Goal: Task Accomplishment & Management: Manage account settings

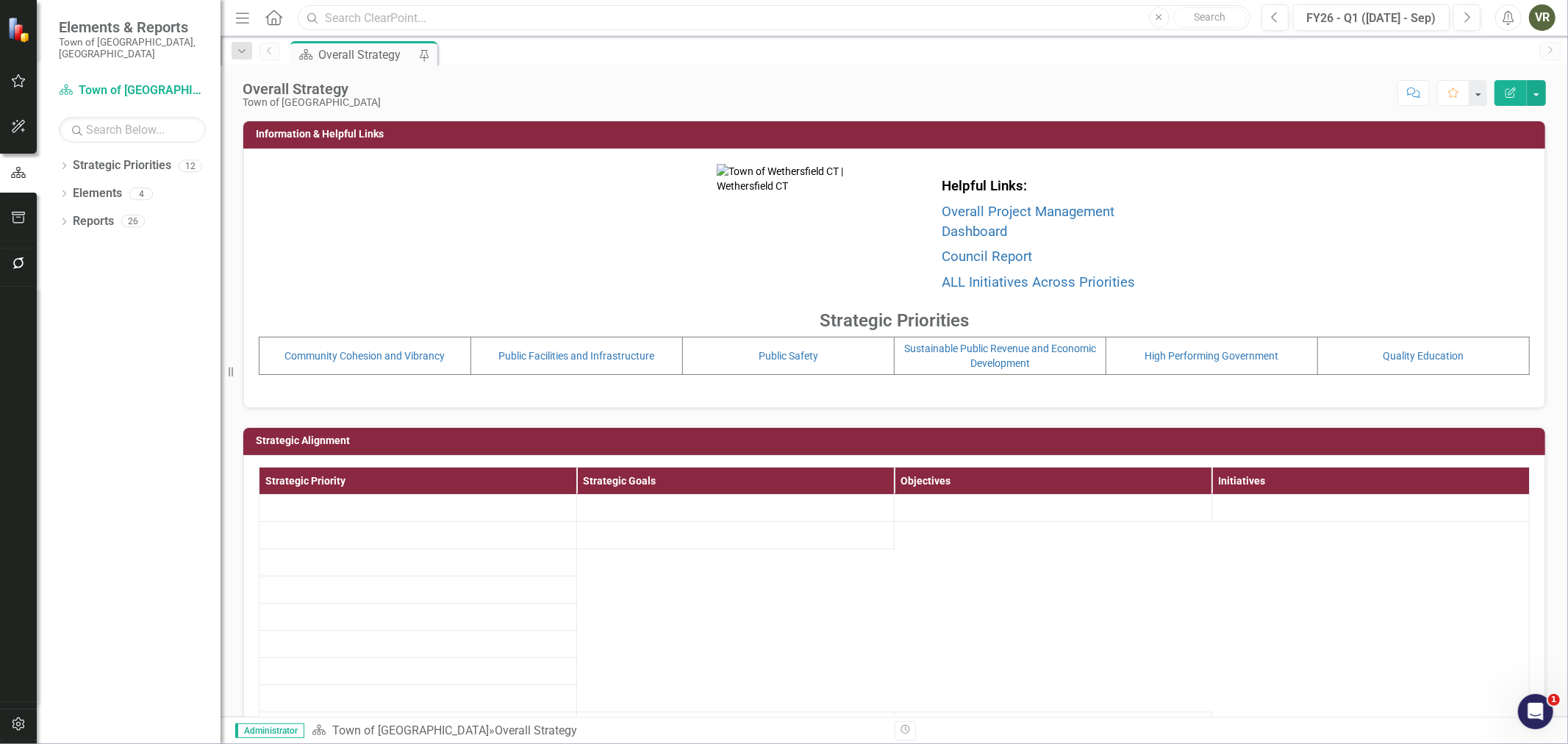
click at [417, 15] on input "text" at bounding box center [775, 18] width 953 height 26
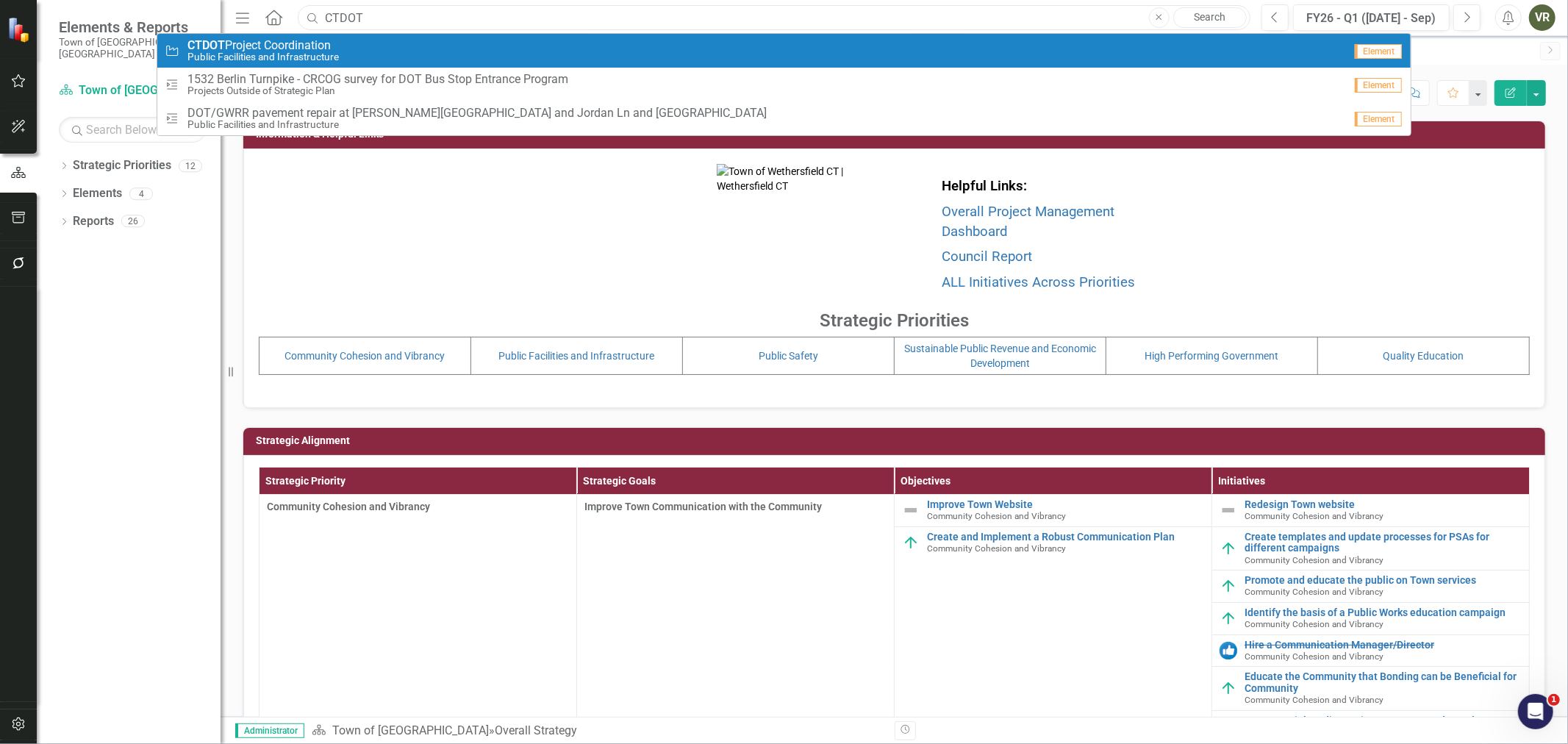
type input "CTDOT"
click at [325, 42] on span "CTDOT Project Coordination" at bounding box center [263, 45] width 151 height 13
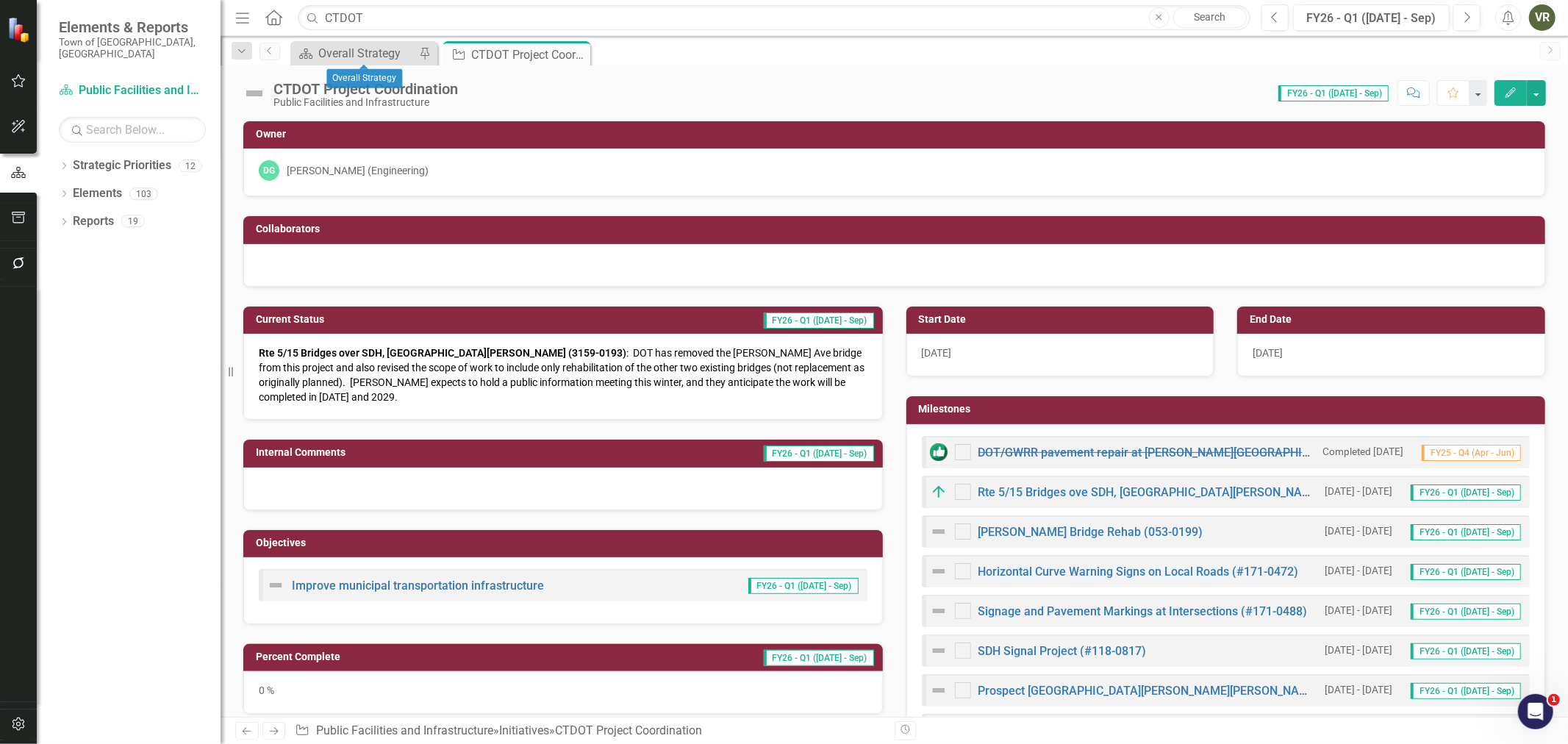
checkbox input "true"
click at [604, 384] on span "Rte 5/15 Bridges over SDH, [GEOGRAPHIC_DATA][PERSON_NAME] (3159-0193) : DOT has…" at bounding box center [561, 375] width 605 height 56
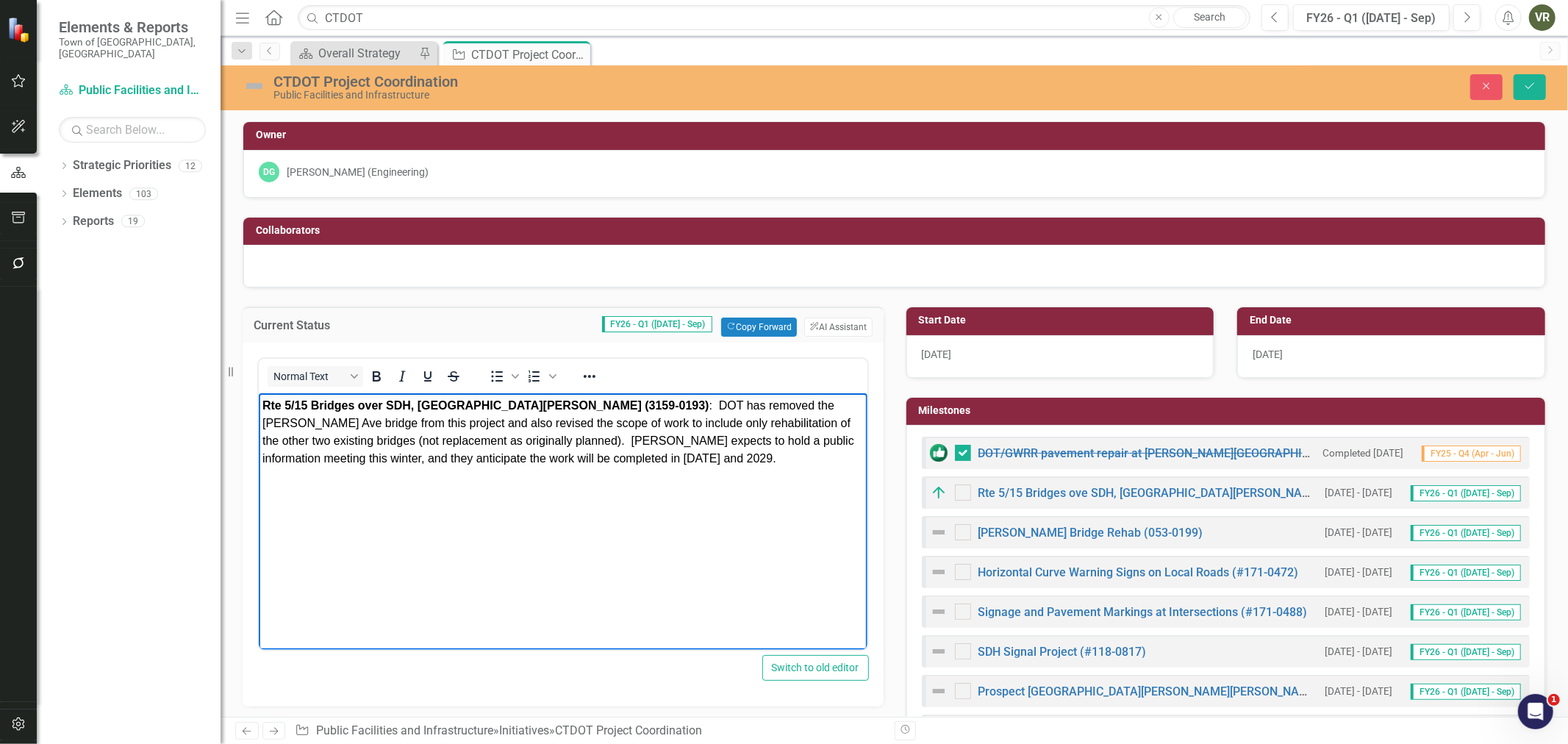
click at [578, 434] on span "Rte 5/15 Bridges over SDH, [GEOGRAPHIC_DATA][PERSON_NAME] (3159-0193) : DOT has…" at bounding box center [557, 432] width 592 height 65
paste body "Rich Text Area. Press ALT-0 for help."
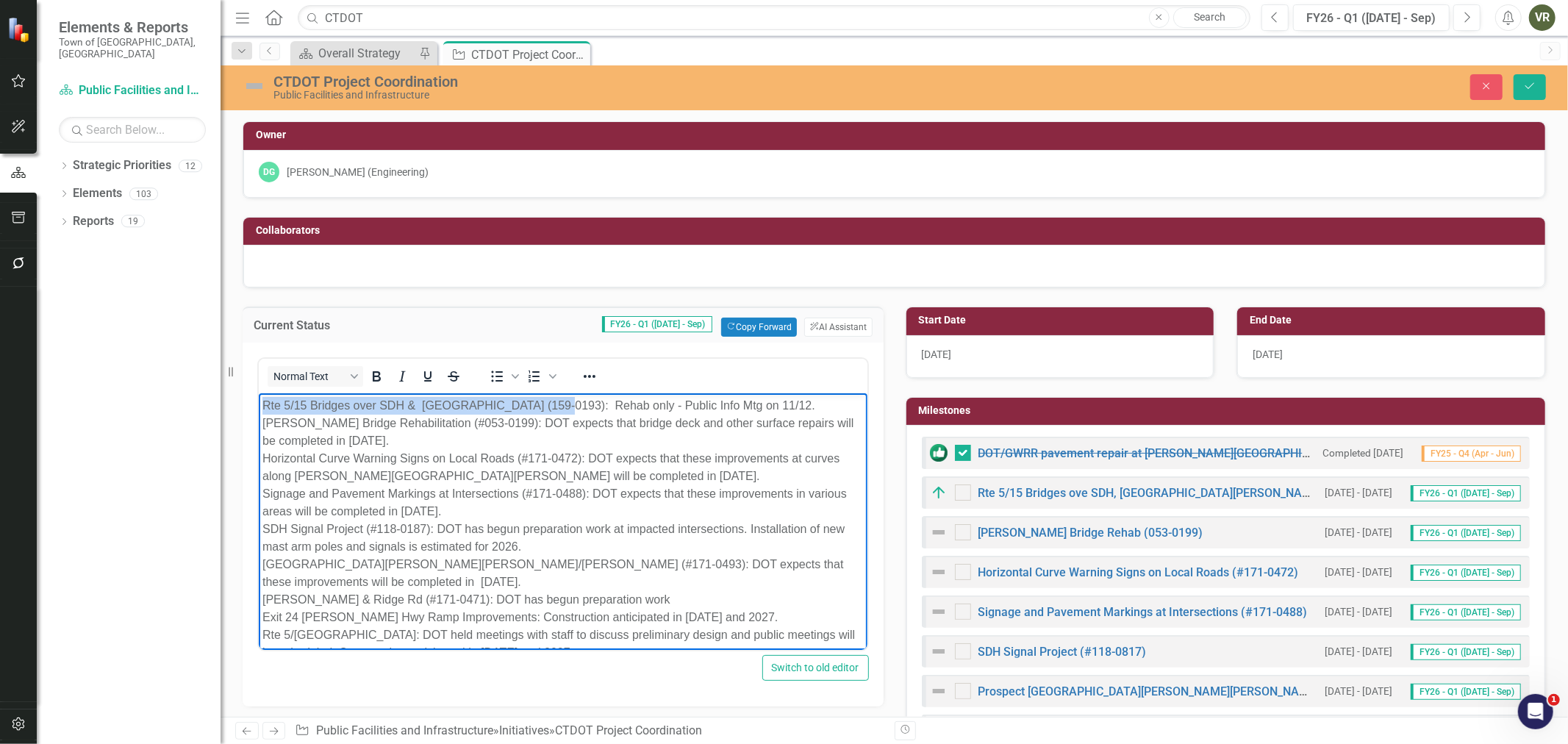
drag, startPoint x: 547, startPoint y: 406, endPoint x: 179, endPoint y: 399, distance: 368.1
click at [258, 399] on html "Rte 5/15 Bridges over SDH & [GEOGRAPHIC_DATA] (159-0193): Rehab only - Public I…" at bounding box center [562, 535] width 609 height 284
drag, startPoint x: 481, startPoint y: 424, endPoint x: 181, endPoint y: 424, distance: 300.0
click at [258, 424] on html "Rte 5/15 Bridges over SDH & [GEOGRAPHIC_DATA] (159-0193) : Rehab only - Public …" at bounding box center [562, 535] width 609 height 284
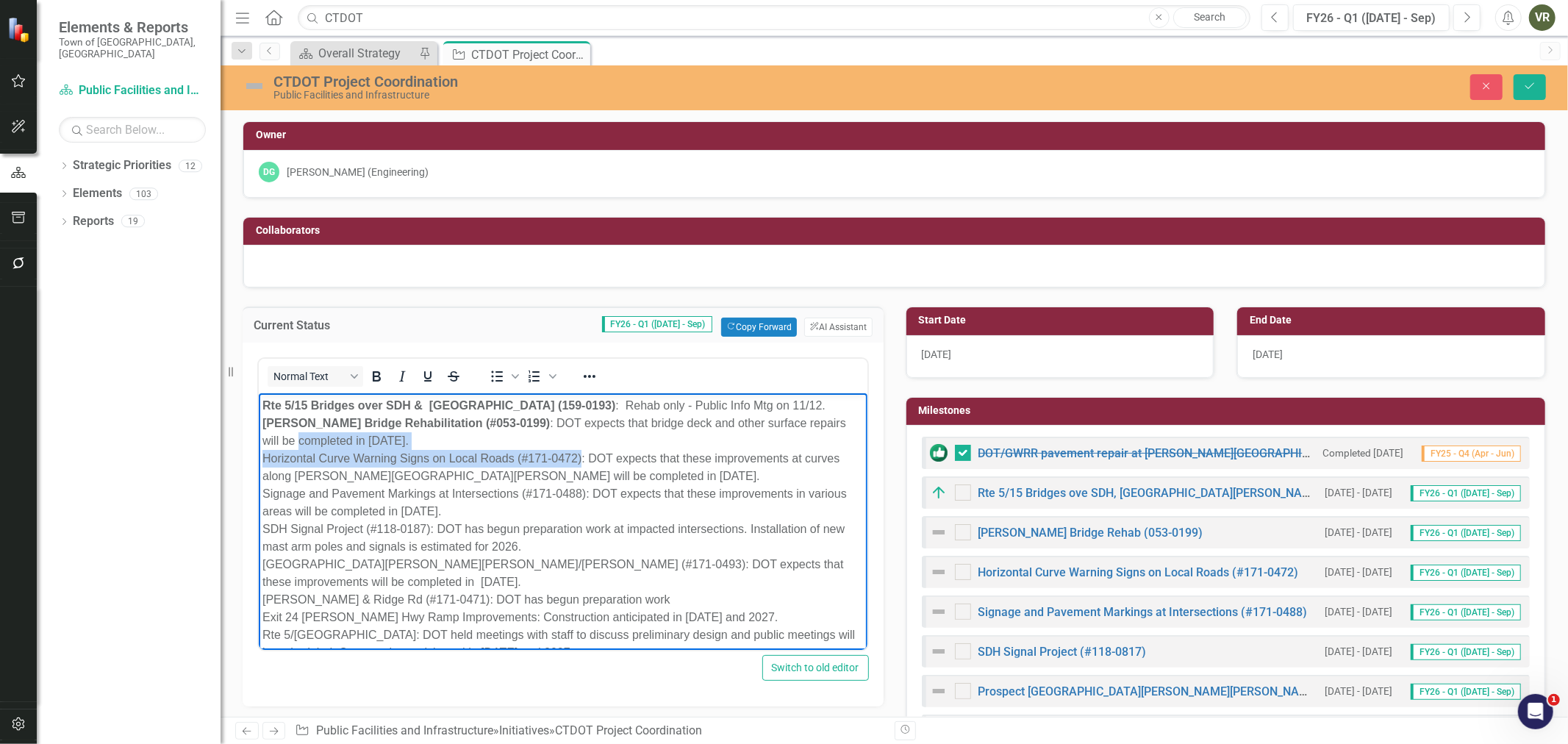
drag, startPoint x: 580, startPoint y: 458, endPoint x: 229, endPoint y: 442, distance: 351.4
click at [258, 442] on html "Rte 5/15 Bridges over SDH & [GEOGRAPHIC_DATA] (159-0193) : Rehab only - Public …" at bounding box center [562, 535] width 609 height 284
click at [289, 448] on p "Rte 5/15 Bridges over SDH & [GEOGRAPHIC_DATA] (159-0193) : Rehab only - Public …" at bounding box center [562, 529] width 601 height 265
drag, startPoint x: 259, startPoint y: 456, endPoint x: 582, endPoint y: 461, distance: 323.0
click at [582, 461] on body "Rte 5/15 Bridges over SDH & [GEOGRAPHIC_DATA] (159-0193) : Rehab only - Public …" at bounding box center [562, 535] width 609 height 284
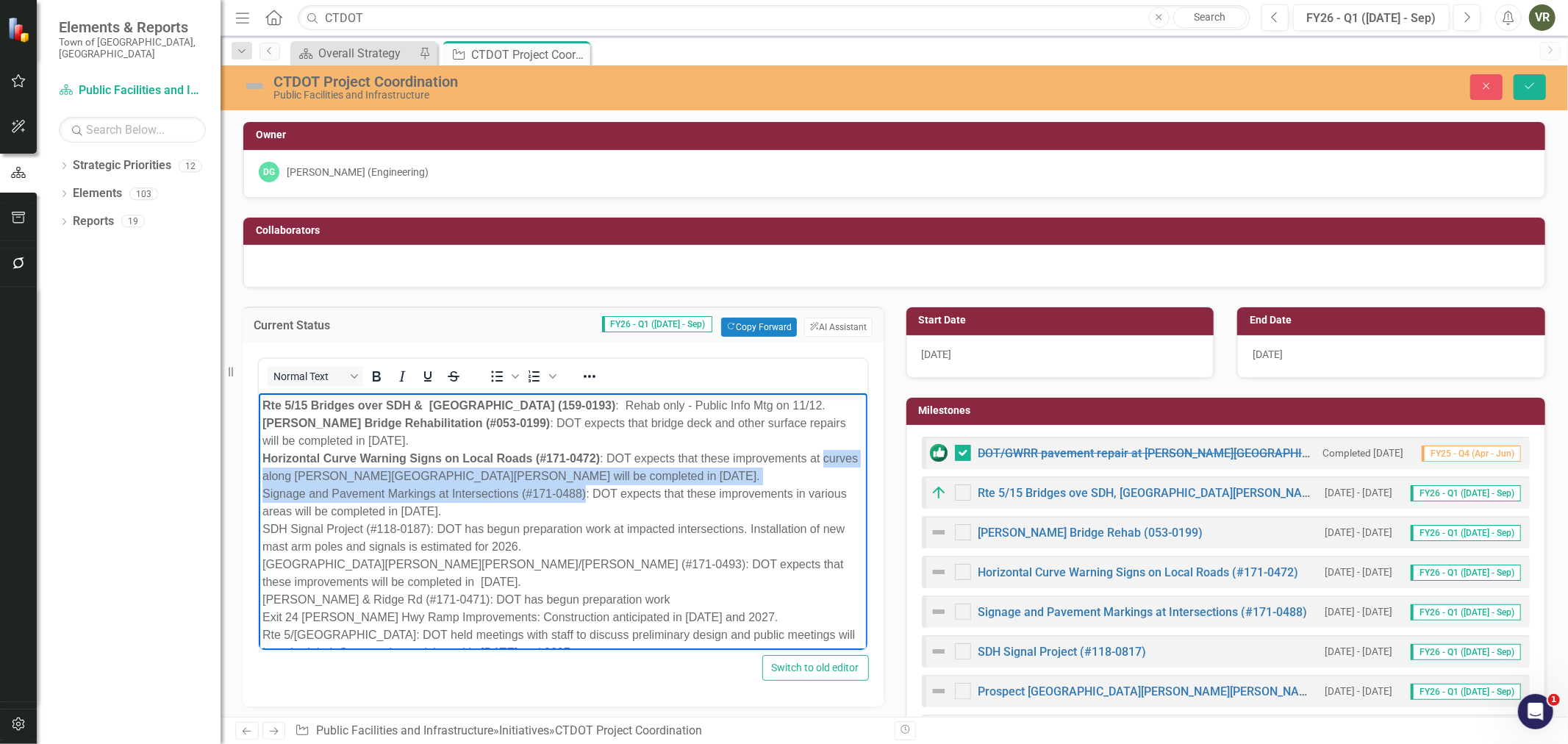
drag, startPoint x: 585, startPoint y: 493, endPoint x: 243, endPoint y: 484, distance: 342.1
click at [258, 484] on html "Rte 5/15 Bridges over SDH & [GEOGRAPHIC_DATA] (159-0193) : Rehab only - Public …" at bounding box center [562, 535] width 609 height 284
click at [305, 489] on p "Rte 5/15 Bridges over SDH & [GEOGRAPHIC_DATA] (159-0193) : Rehab only - Public …" at bounding box center [562, 529] width 601 height 265
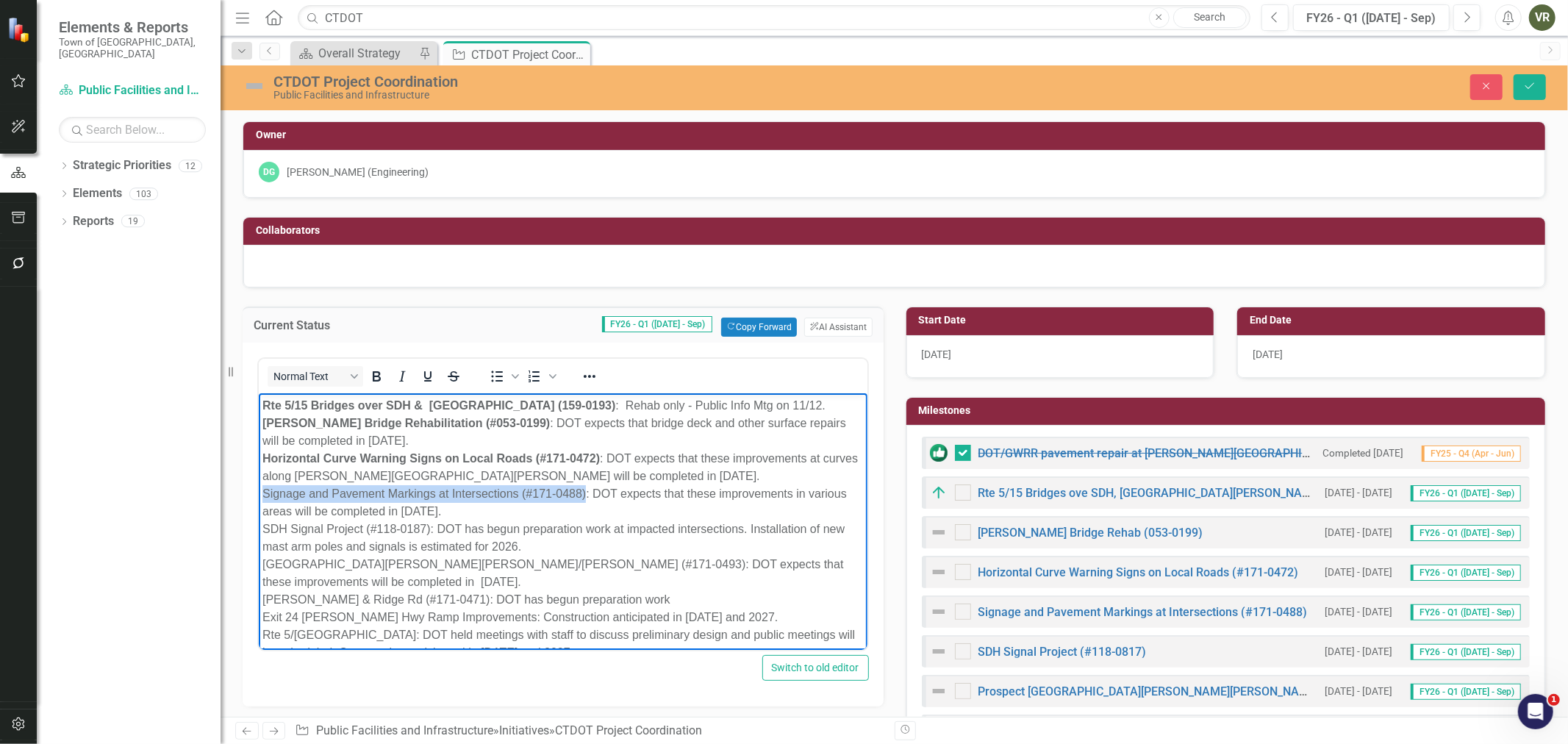
drag, startPoint x: 261, startPoint y: 493, endPoint x: 584, endPoint y: 493, distance: 323.0
click at [584, 493] on p "Rte 5/15 Bridges over SDH & [GEOGRAPHIC_DATA] (159-0193) : Rehab only - Public …" at bounding box center [562, 529] width 601 height 265
drag, startPoint x: 429, startPoint y: 529, endPoint x: 234, endPoint y: 522, distance: 195.1
click at [258, 522] on html "Rte 5/15 Bridges over SDH & [GEOGRAPHIC_DATA] (159-0193) : Rehab only - Public …" at bounding box center [562, 535] width 609 height 284
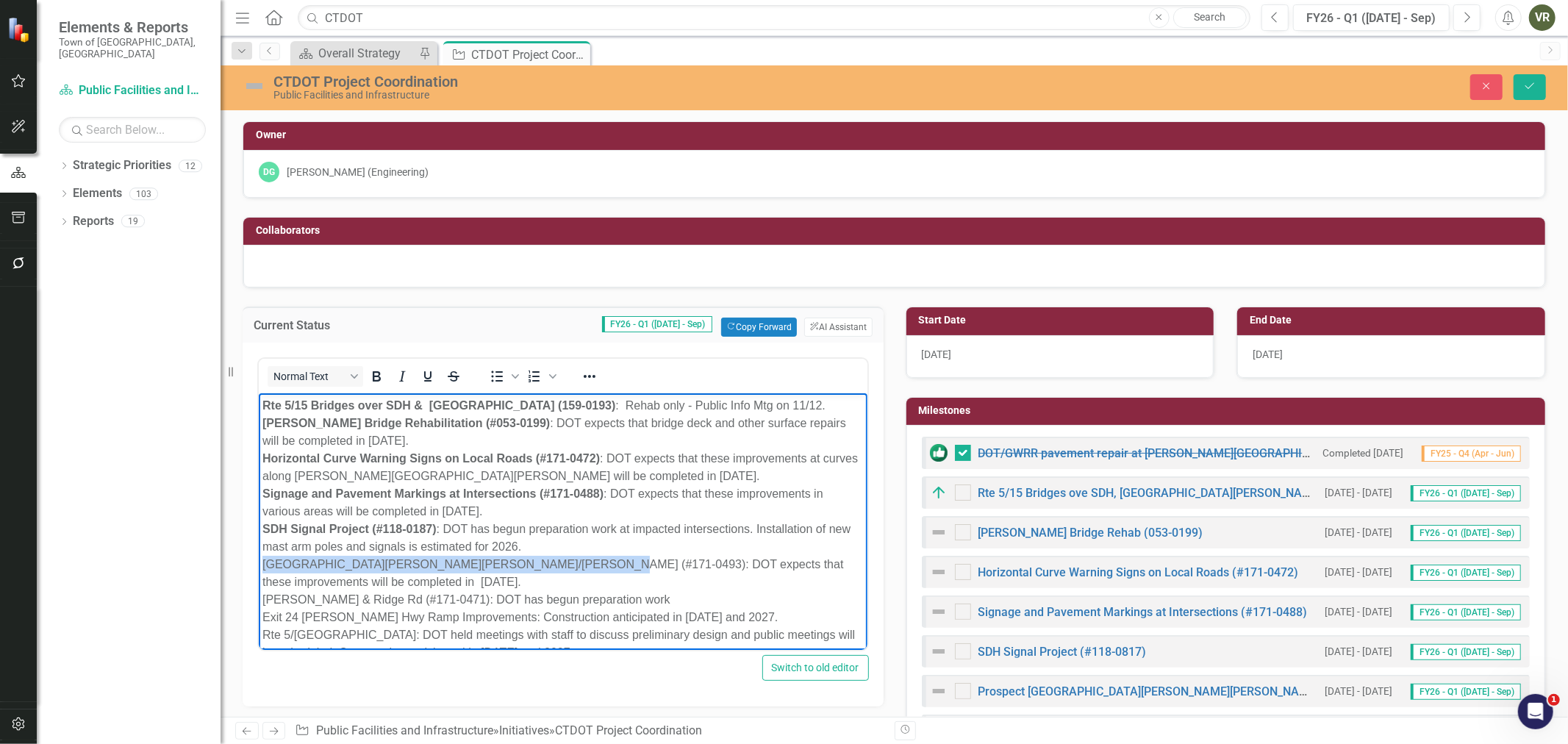
drag, startPoint x: 548, startPoint y: 564, endPoint x: 256, endPoint y: 568, distance: 292.0
click at [258, 568] on html "Rte 5/15 Bridges over SDH & [GEOGRAPHIC_DATA] (159-0193) : Rehab only - Public …" at bounding box center [562, 535] width 609 height 284
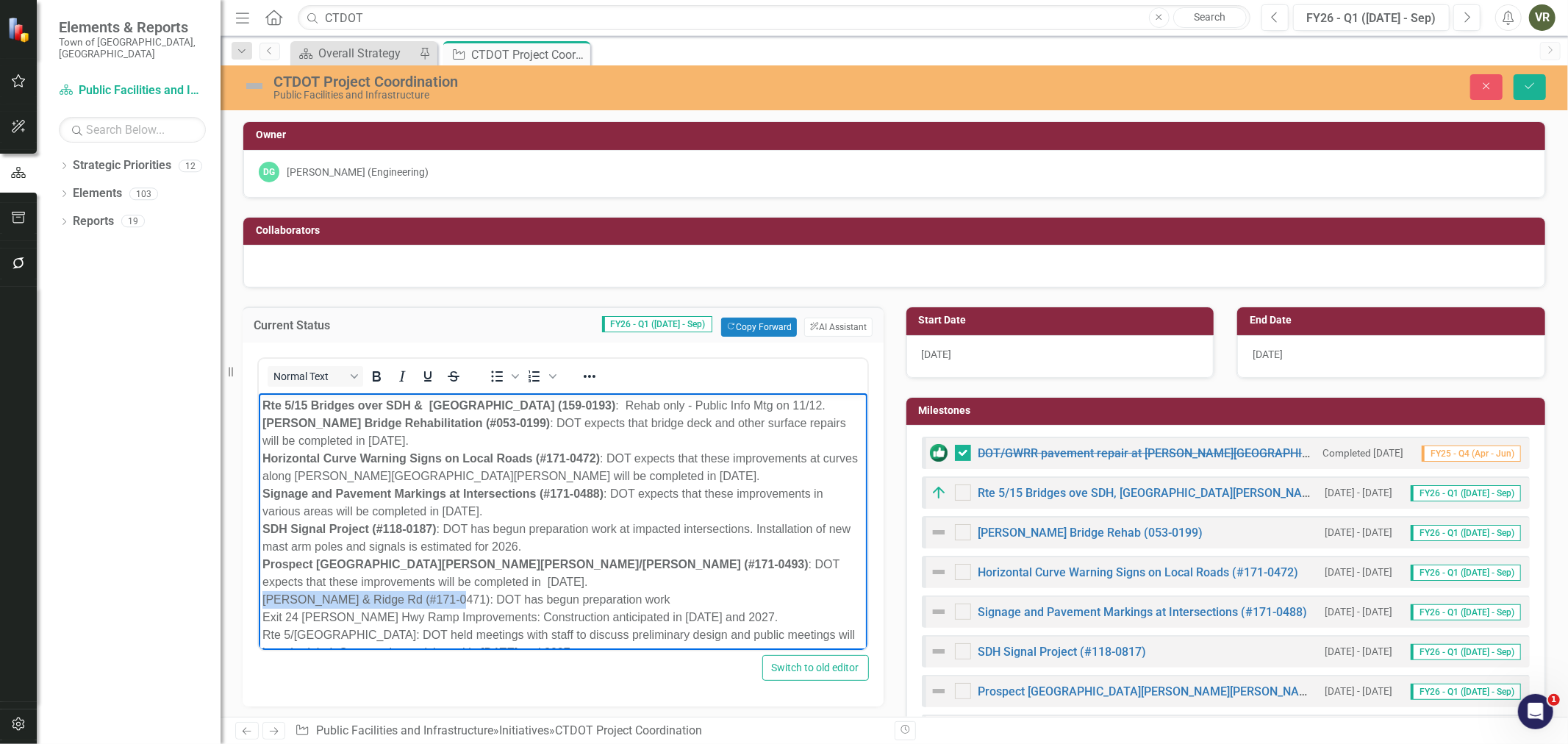
drag, startPoint x: 444, startPoint y: 601, endPoint x: 258, endPoint y: 600, distance: 186.0
click at [258, 600] on body "Rte 5/15 Bridges over SDH & [GEOGRAPHIC_DATA] (159-0193) : Rehab only - Public …" at bounding box center [562, 535] width 609 height 284
drag, startPoint x: 502, startPoint y: 616, endPoint x: 234, endPoint y: 613, distance: 268.0
click at [258, 613] on html "Rte 5/15 Bridges over SDH & [GEOGRAPHIC_DATA] (159-0193) : Rehab only - Public …" at bounding box center [562, 535] width 609 height 284
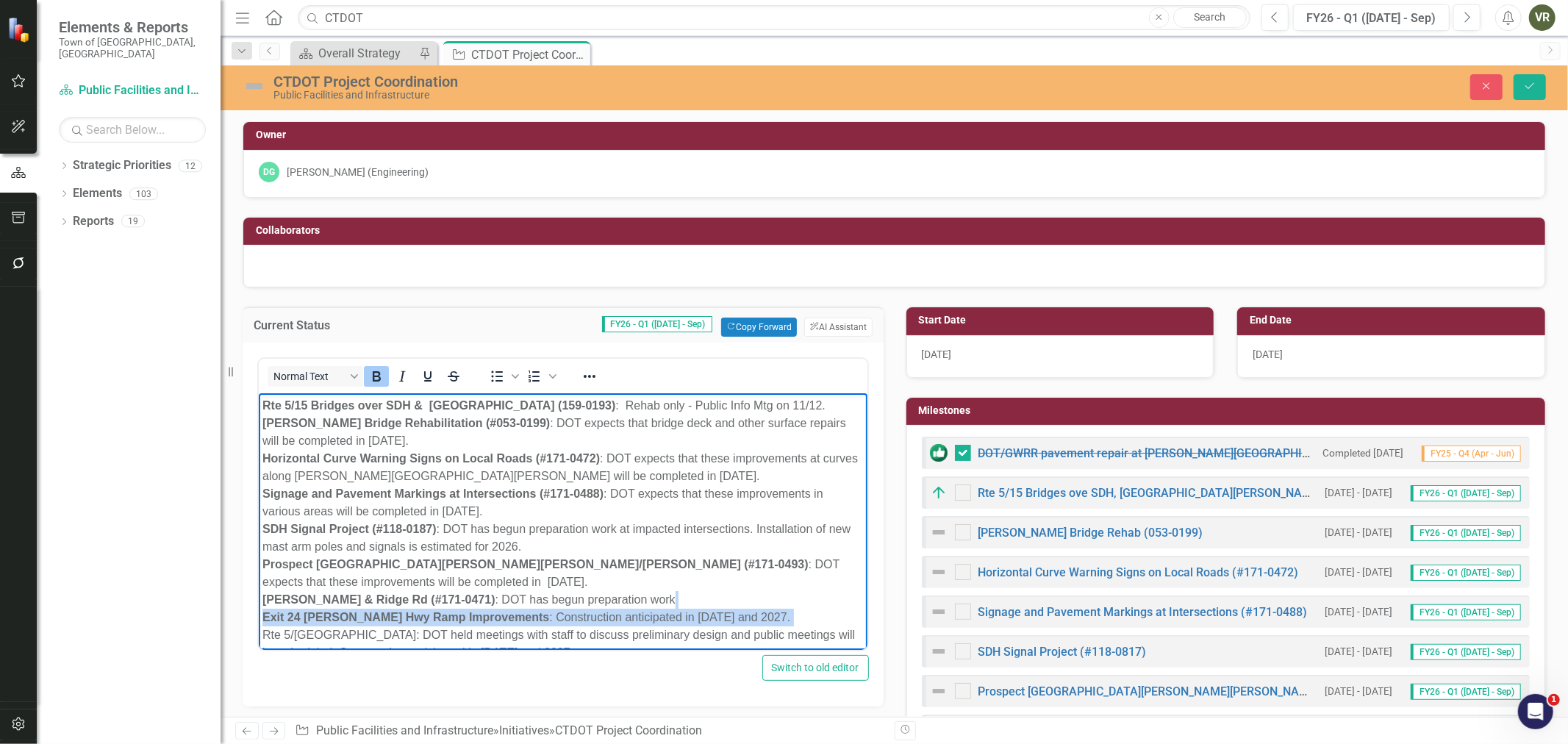
scroll to position [26, 0]
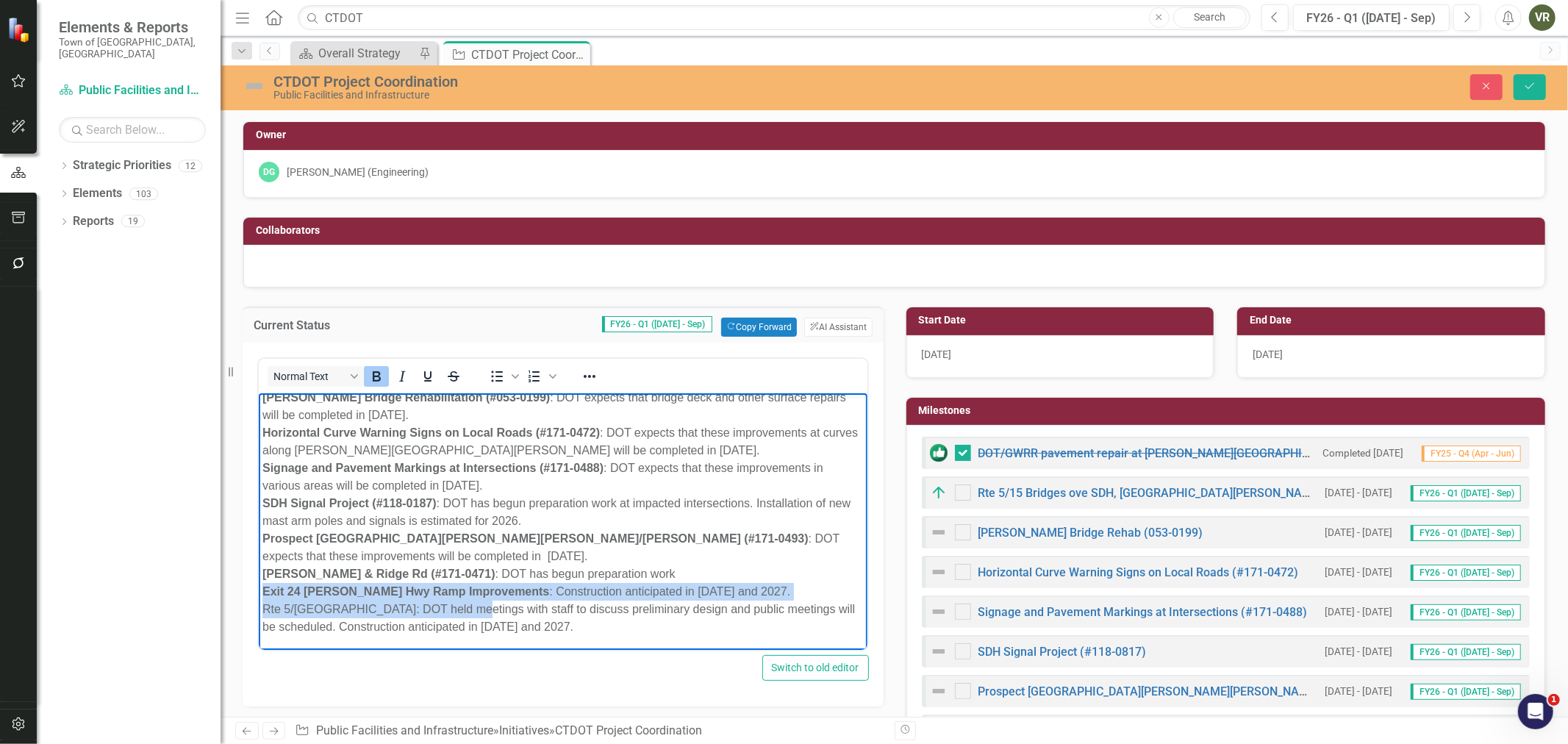
click at [258, 596] on html "Rte 5/15 Bridges over SDH & [GEOGRAPHIC_DATA] (159-0193) : Rehab only - Public …" at bounding box center [562, 509] width 609 height 284
click at [335, 613] on p "Rte 5/15 Bridges over SDH & [GEOGRAPHIC_DATA] (159-0193) : Rehab only - Public …" at bounding box center [562, 503] width 601 height 265
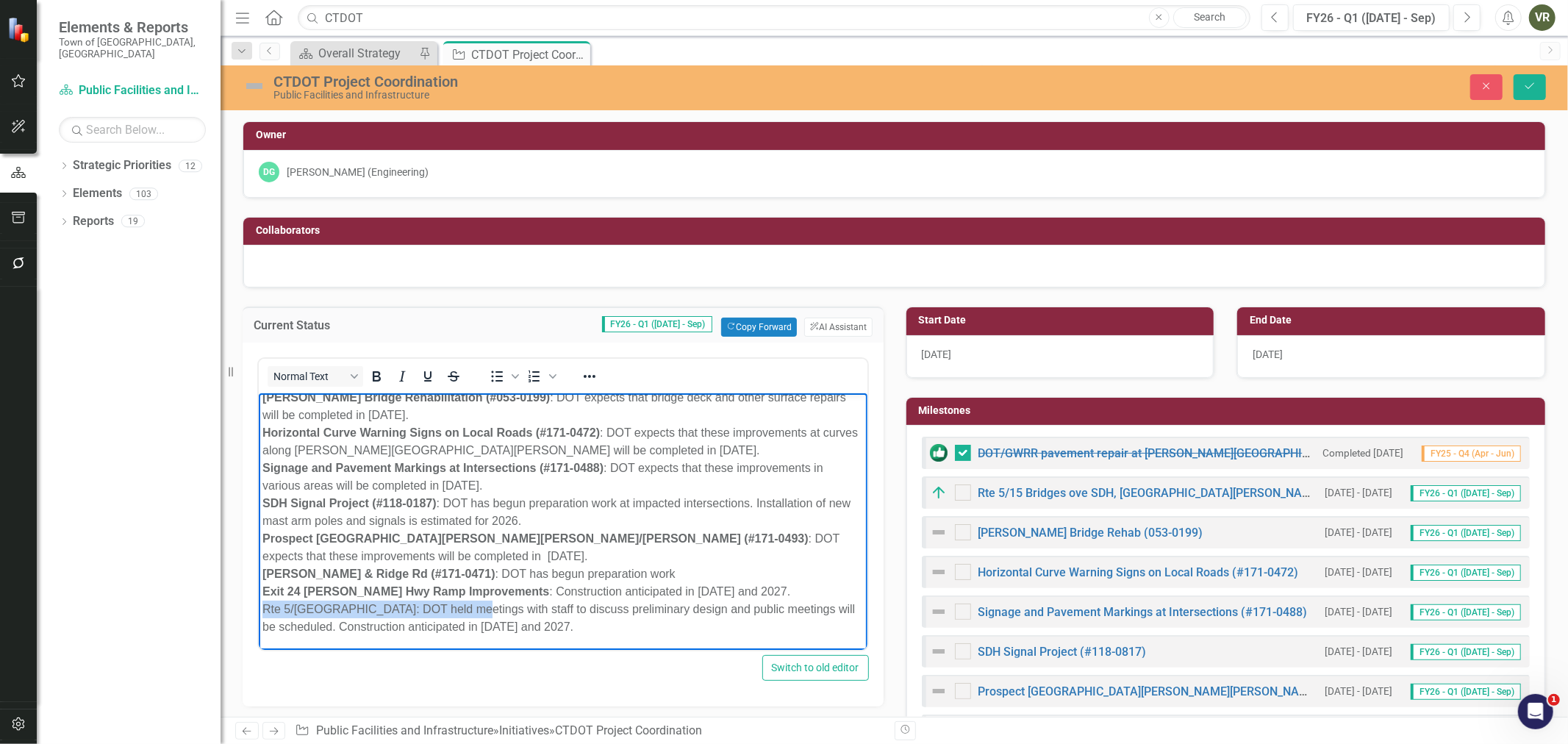
drag, startPoint x: 452, startPoint y: 608, endPoint x: 258, endPoint y: 611, distance: 194.0
click at [258, 611] on body "Rte 5/15 Bridges over SDH & [GEOGRAPHIC_DATA] (159-0193) : Rehab only - Public …" at bounding box center [562, 509] width 609 height 284
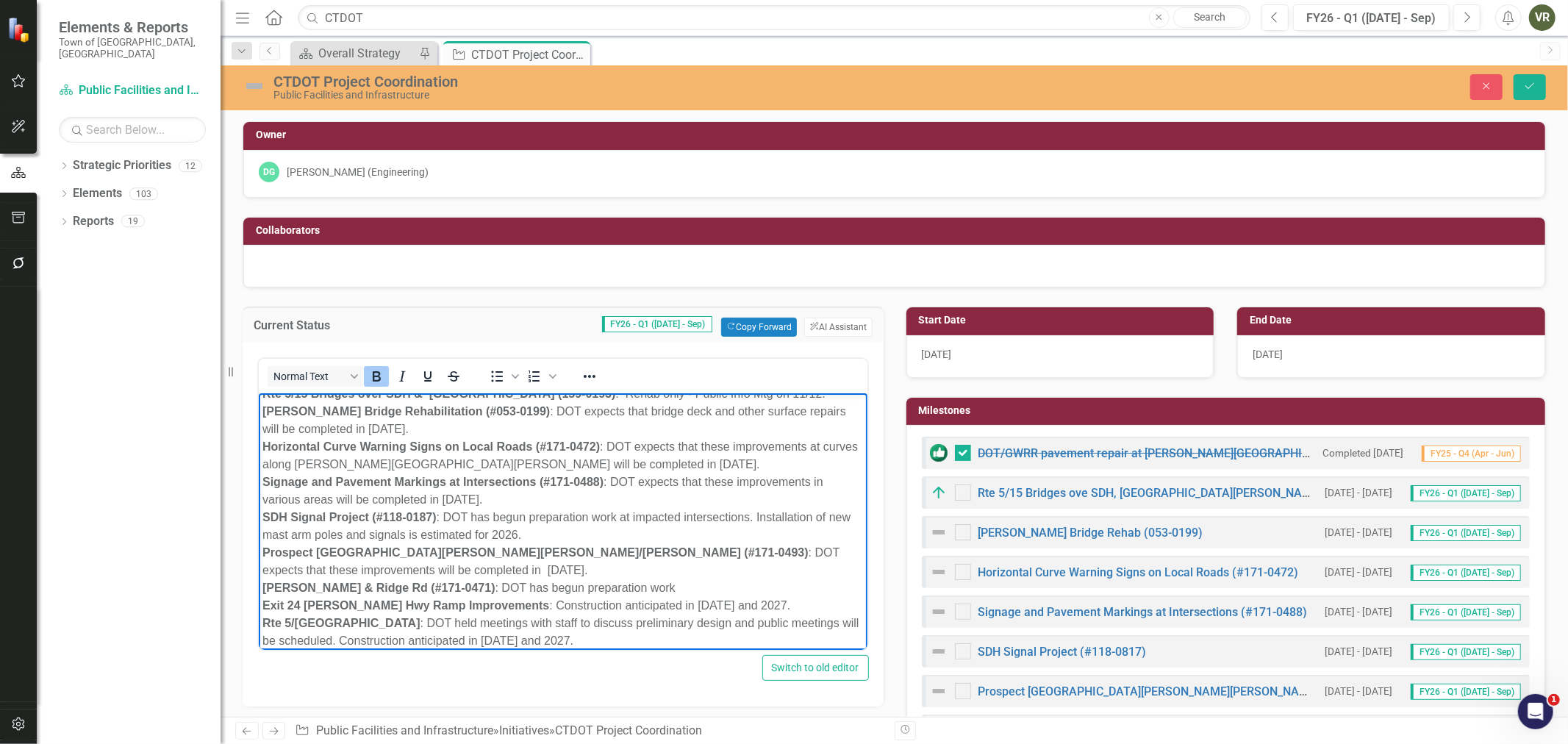
scroll to position [0, 0]
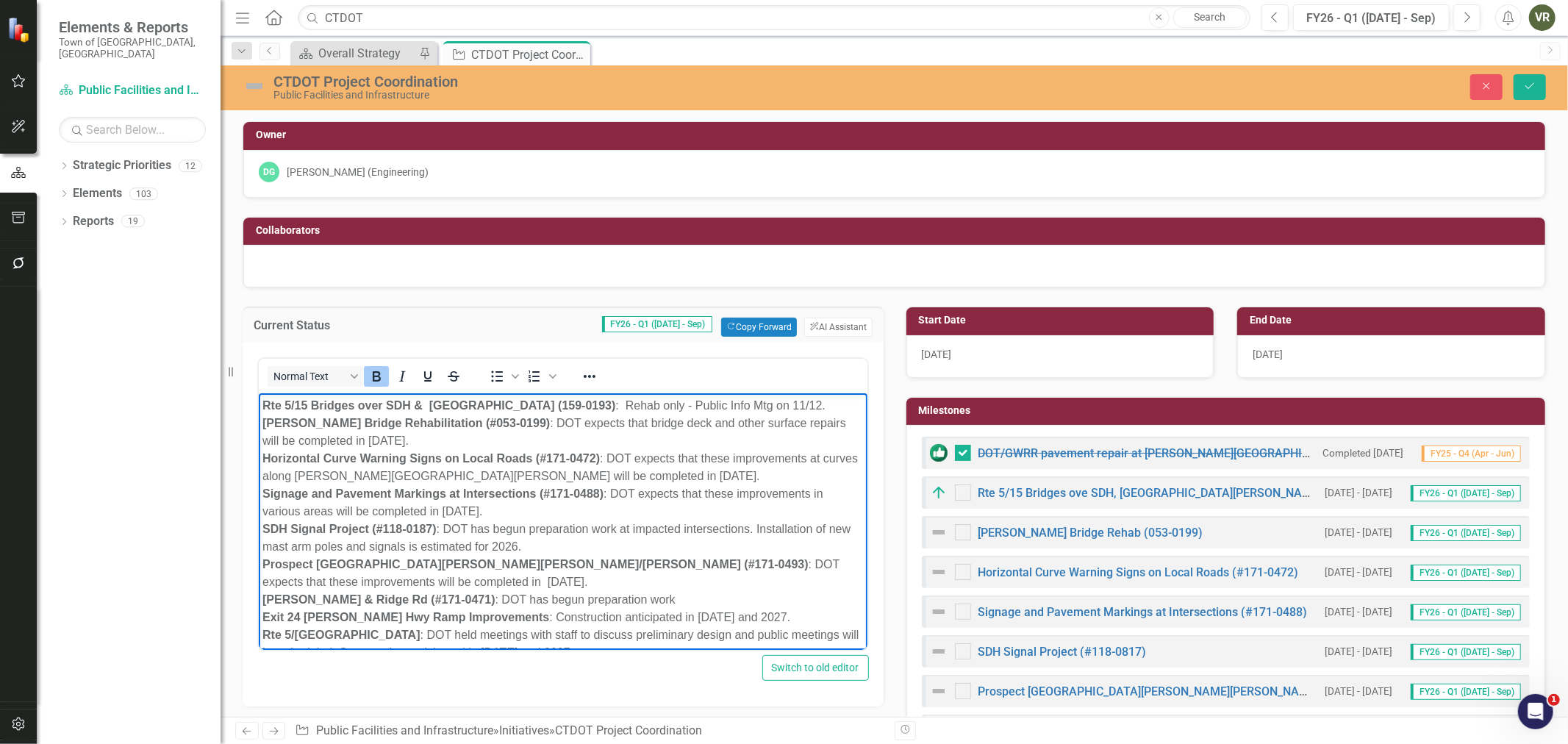
click at [795, 410] on p "Rte 5/15 Bridges over SDH & [GEOGRAPHIC_DATA] (159-0193) : Rehab only - Public …" at bounding box center [562, 529] width 601 height 265
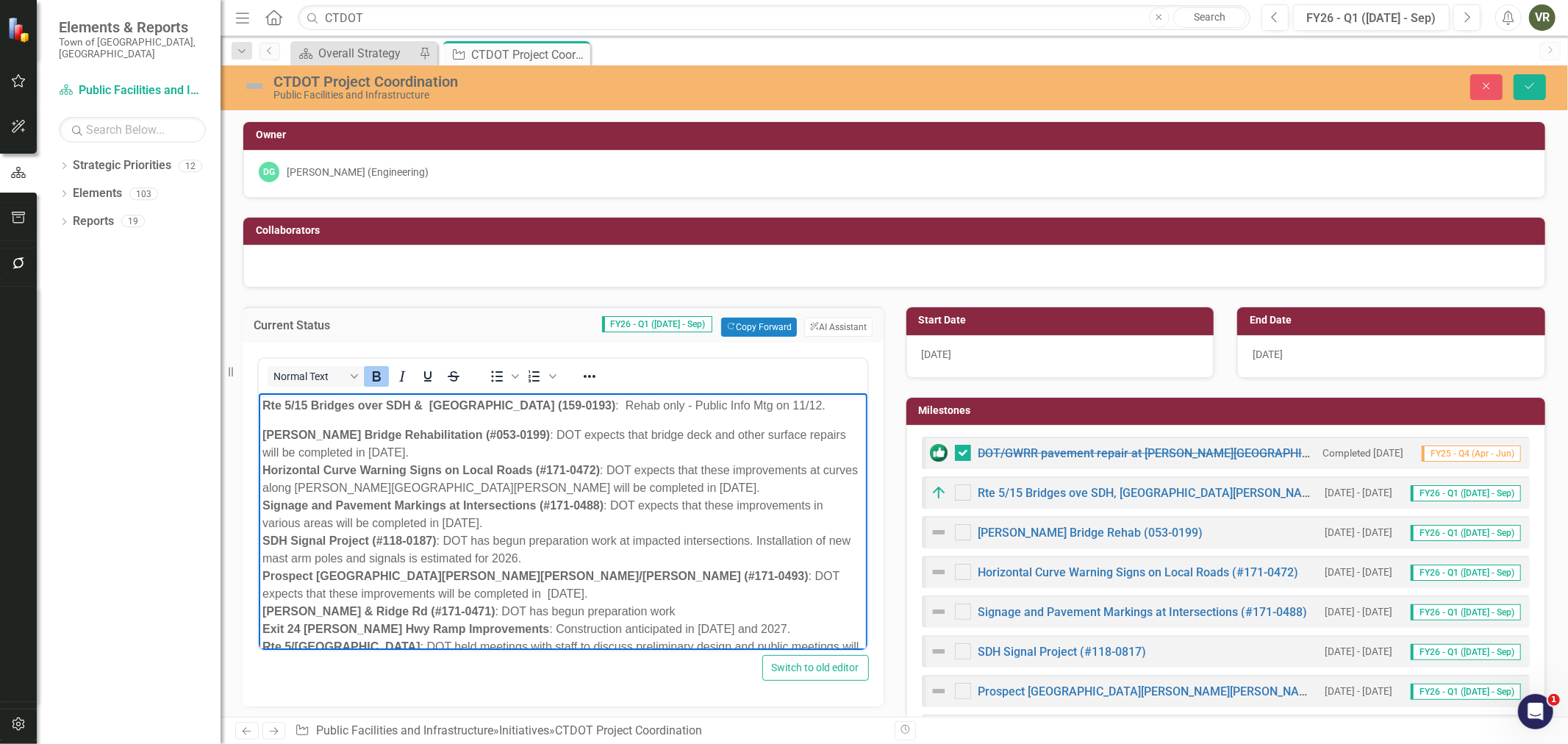
click at [442, 448] on p "[PERSON_NAME] Bridge Rehabilitation (#053-0199) : DOT expects that bridge deck …" at bounding box center [562, 551] width 601 height 247
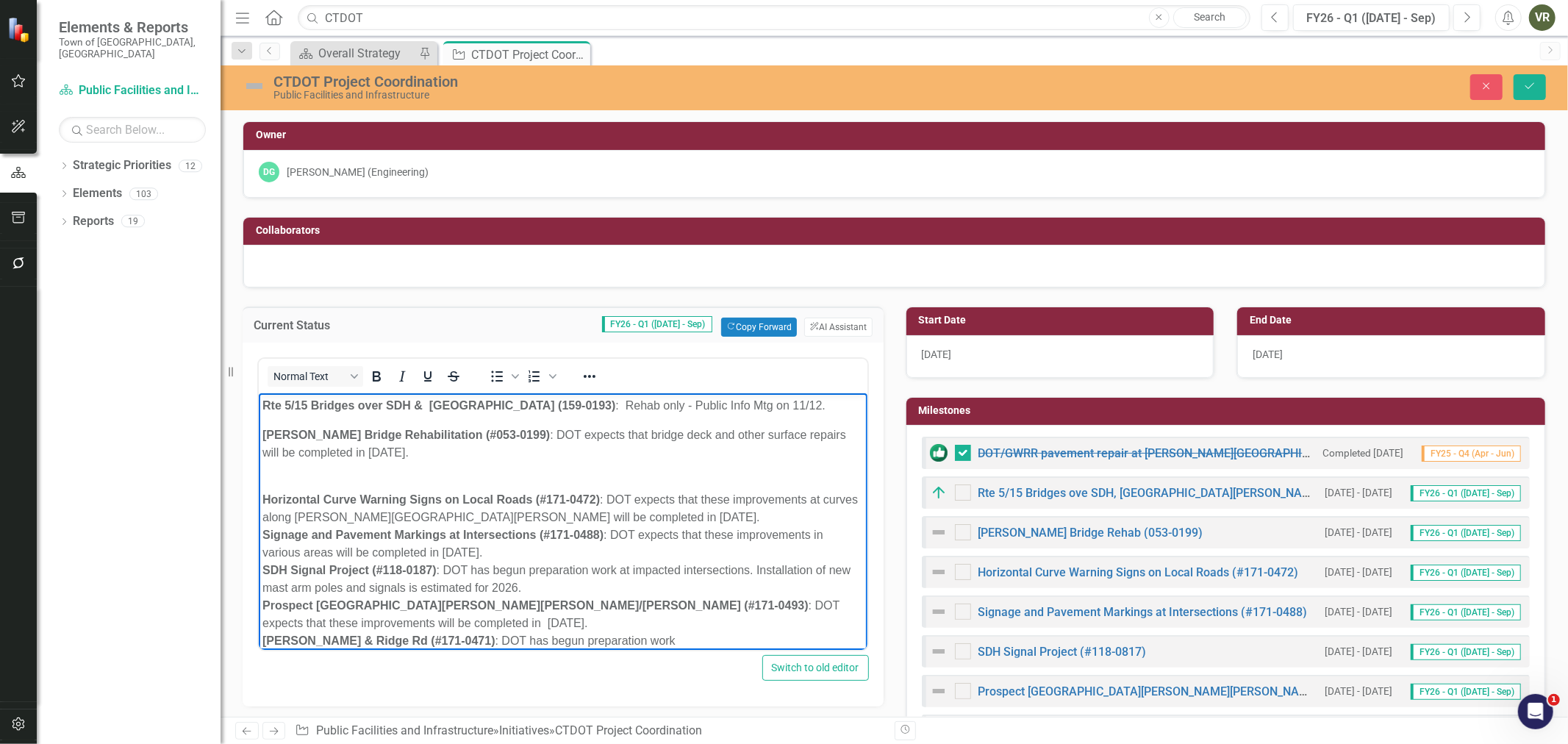
click at [648, 516] on p "Horizontal Curve Warning Signs on Local Roads (#171-0472) : DOT expects that th…" at bounding box center [562, 588] width 601 height 229
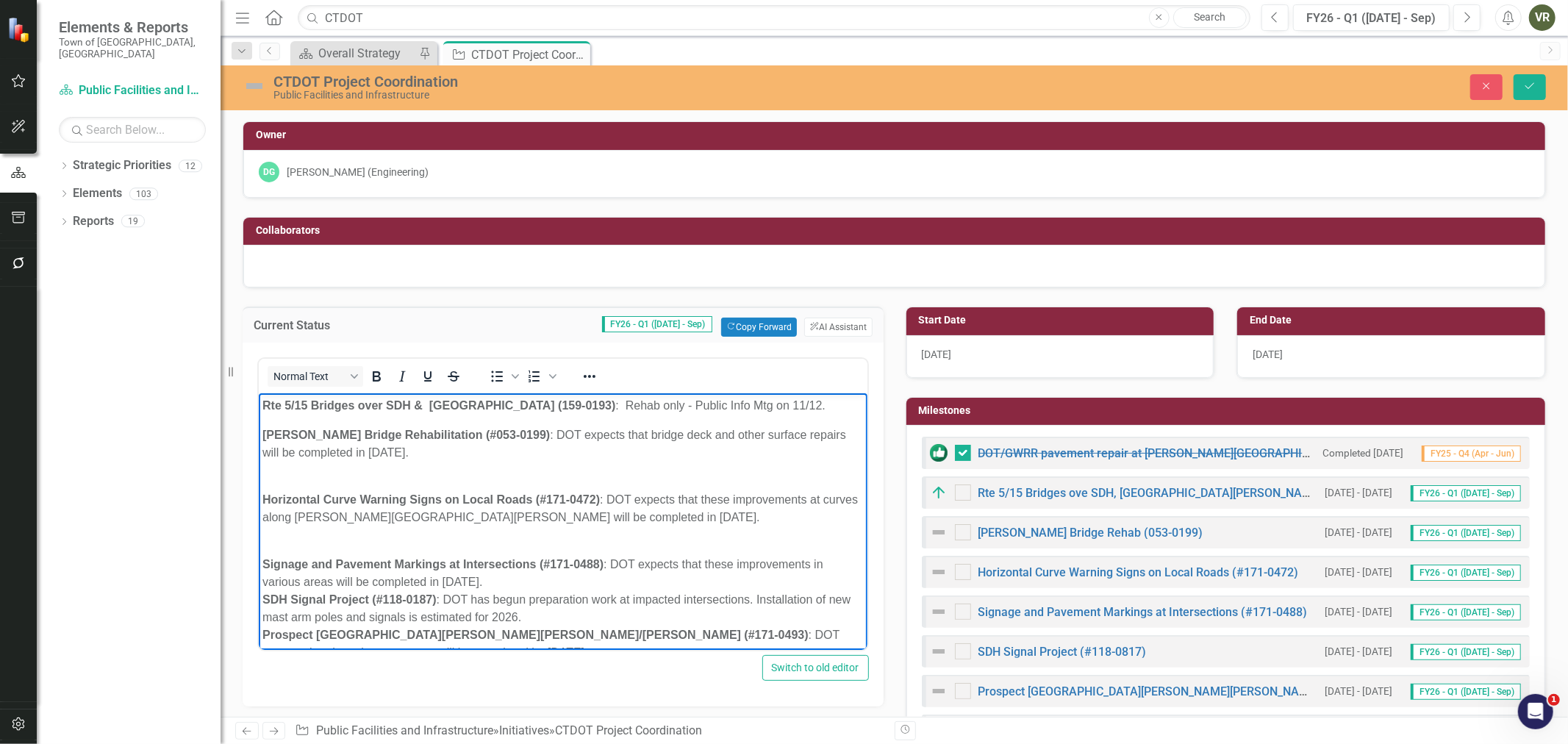
click at [502, 579] on p "Signage and Pavement Markings at Intersections (#171-0488) : DOT expects that t…" at bounding box center [562, 636] width 601 height 194
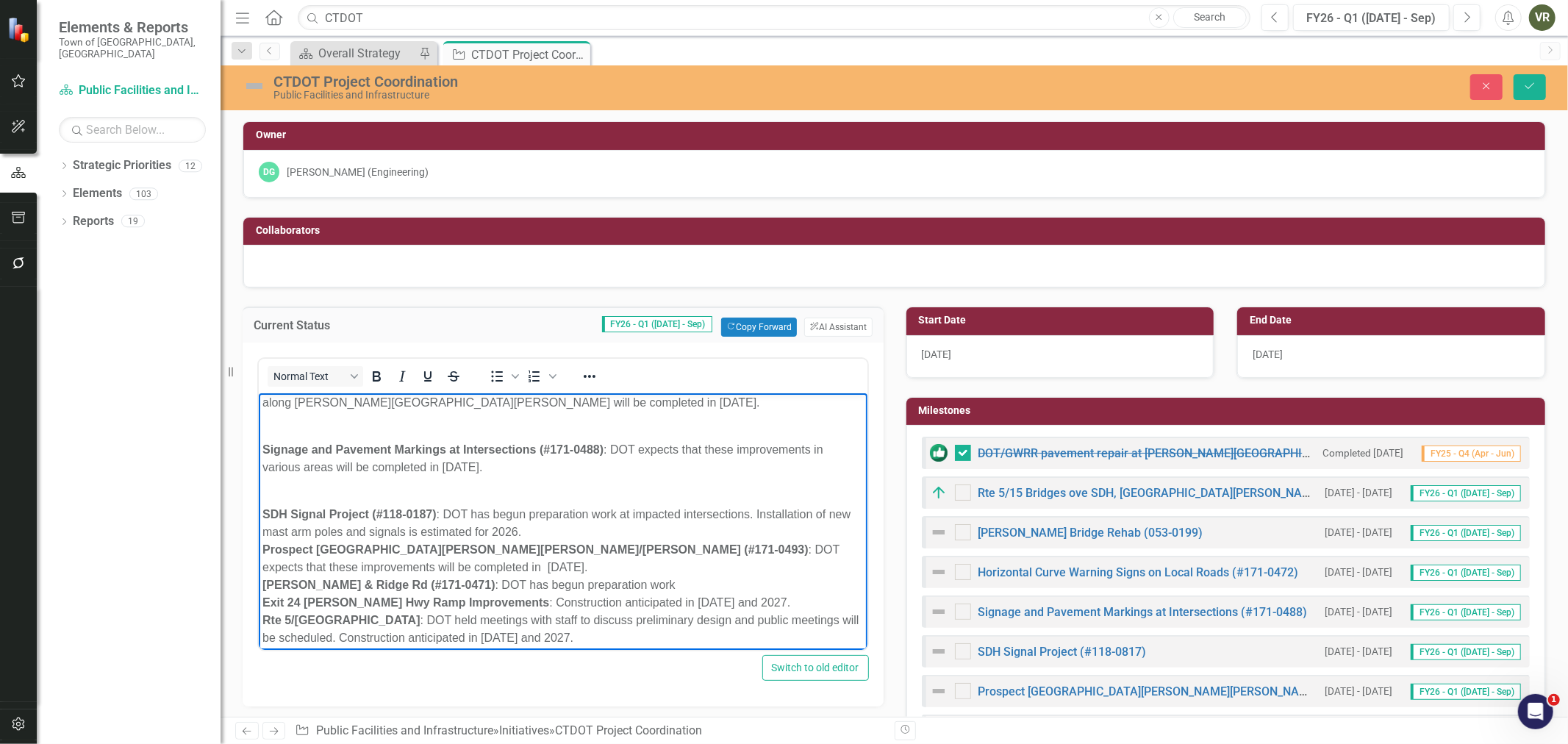
scroll to position [125, 0]
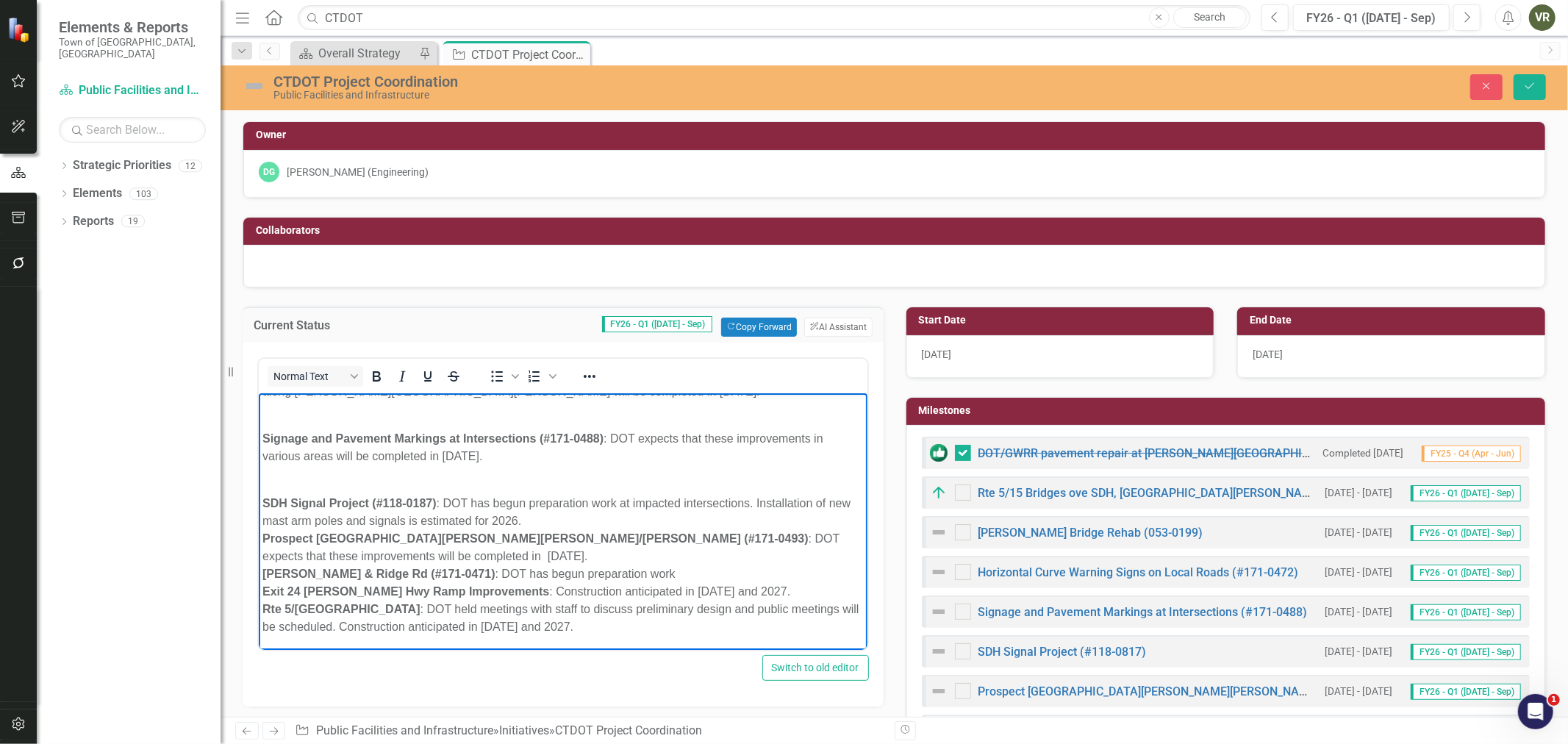
click at [570, 519] on p "SDH Signal Project (#118-0187) : DOT has begun preparation work at impacted int…" at bounding box center [562, 557] width 601 height 159
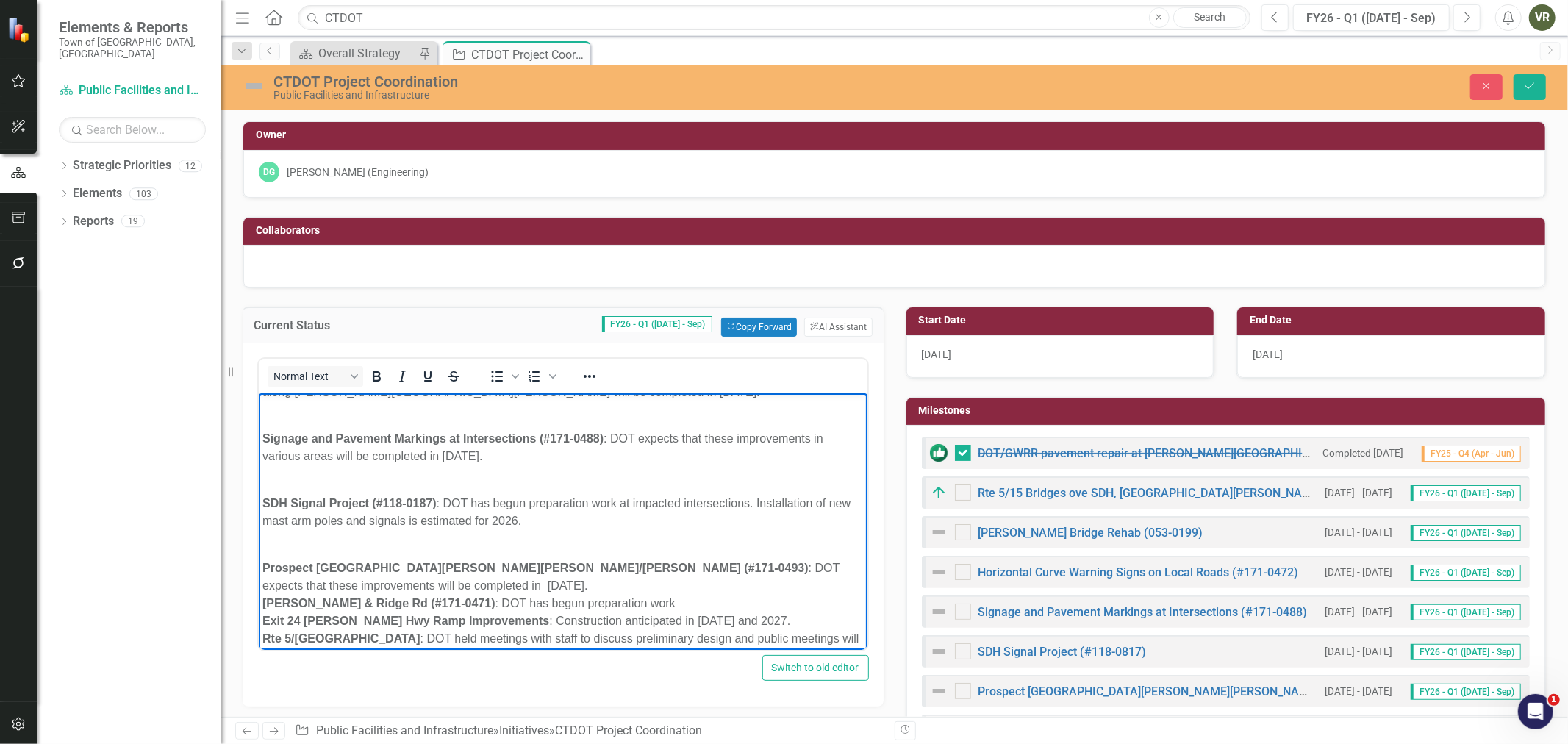
click at [404, 584] on p "[GEOGRAPHIC_DATA][PERSON_NAME][PERSON_NAME]/[PERSON_NAME] (#171-0493) : DOT exp…" at bounding box center [562, 604] width 601 height 124
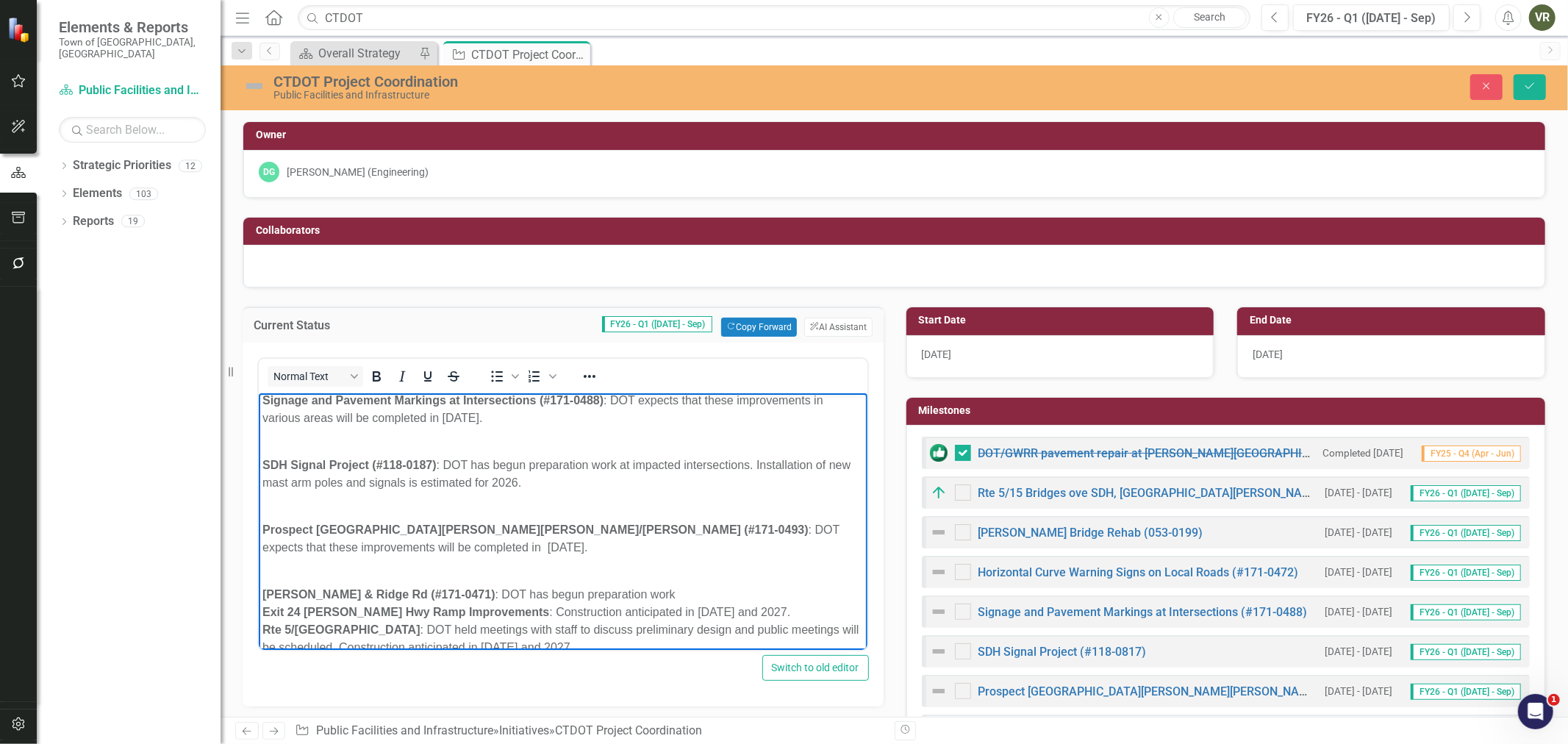
scroll to position [185, 0]
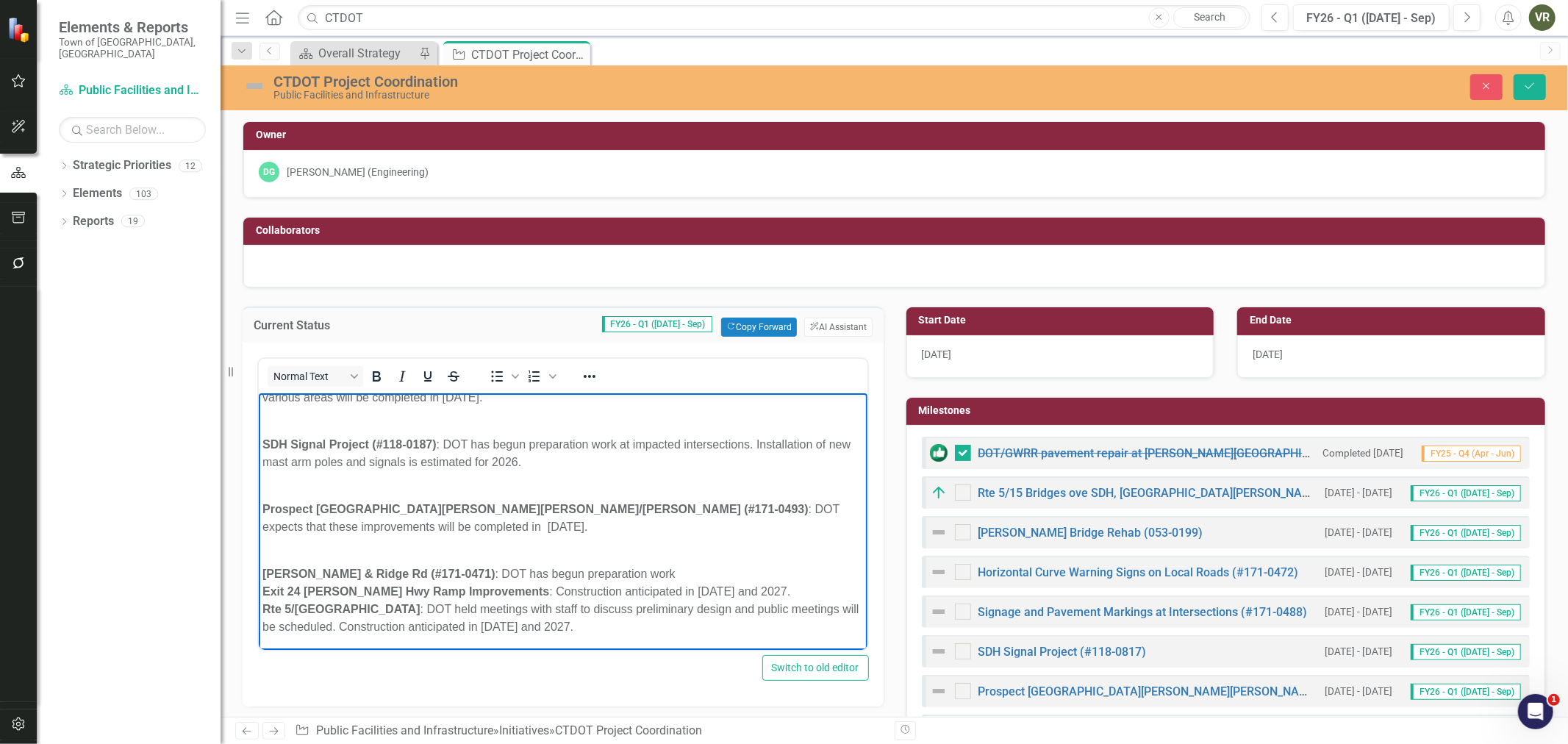
click at [647, 570] on p "[PERSON_NAME] & Ridge Rd (#171-0471) : DOT has begun preparation work Exit 24 […" at bounding box center [562, 592] width 601 height 88
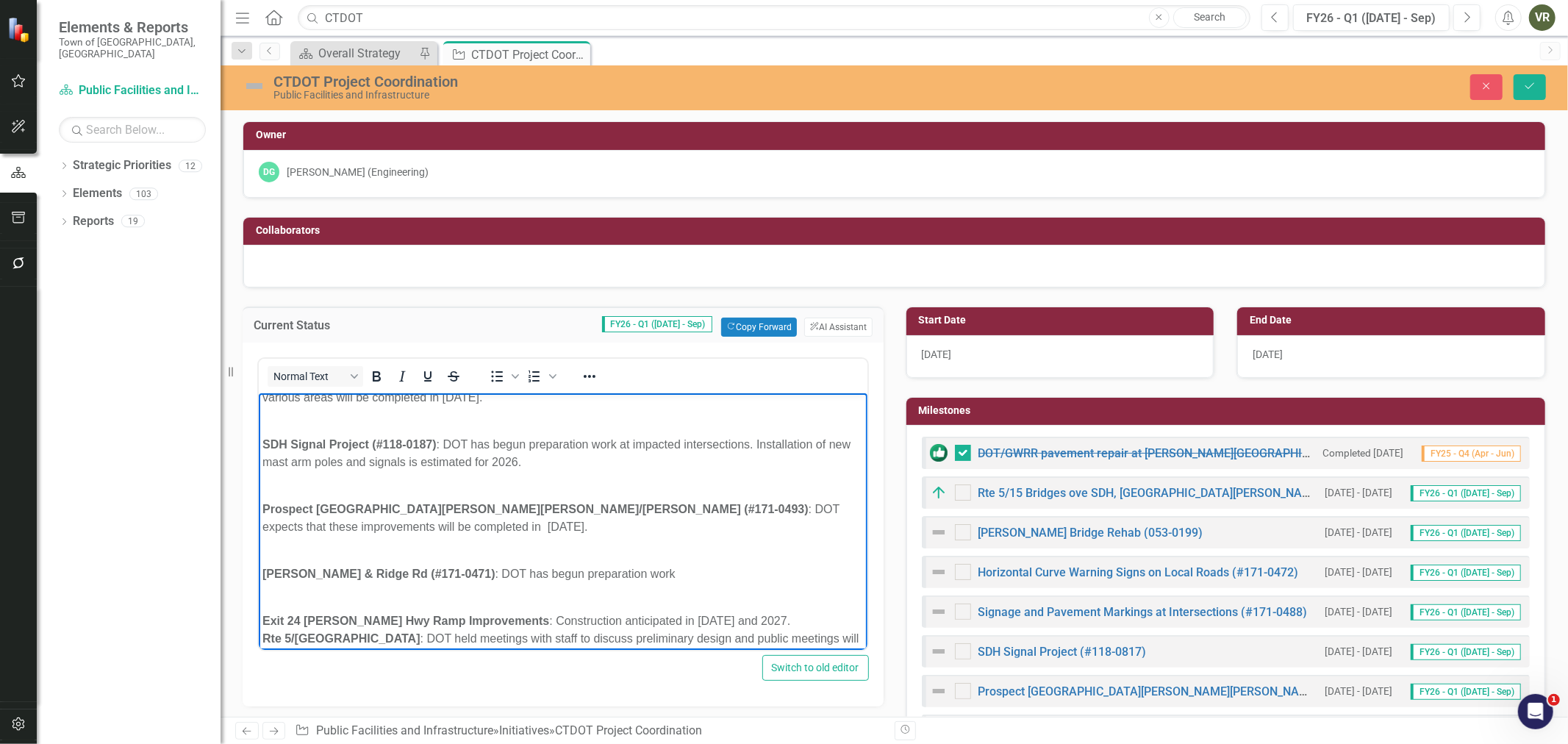
click at [764, 614] on p "Exit 24 [PERSON_NAME] Hwy Ramp Improvements : Construction anticipated in [DATE…" at bounding box center [562, 631] width 601 height 70
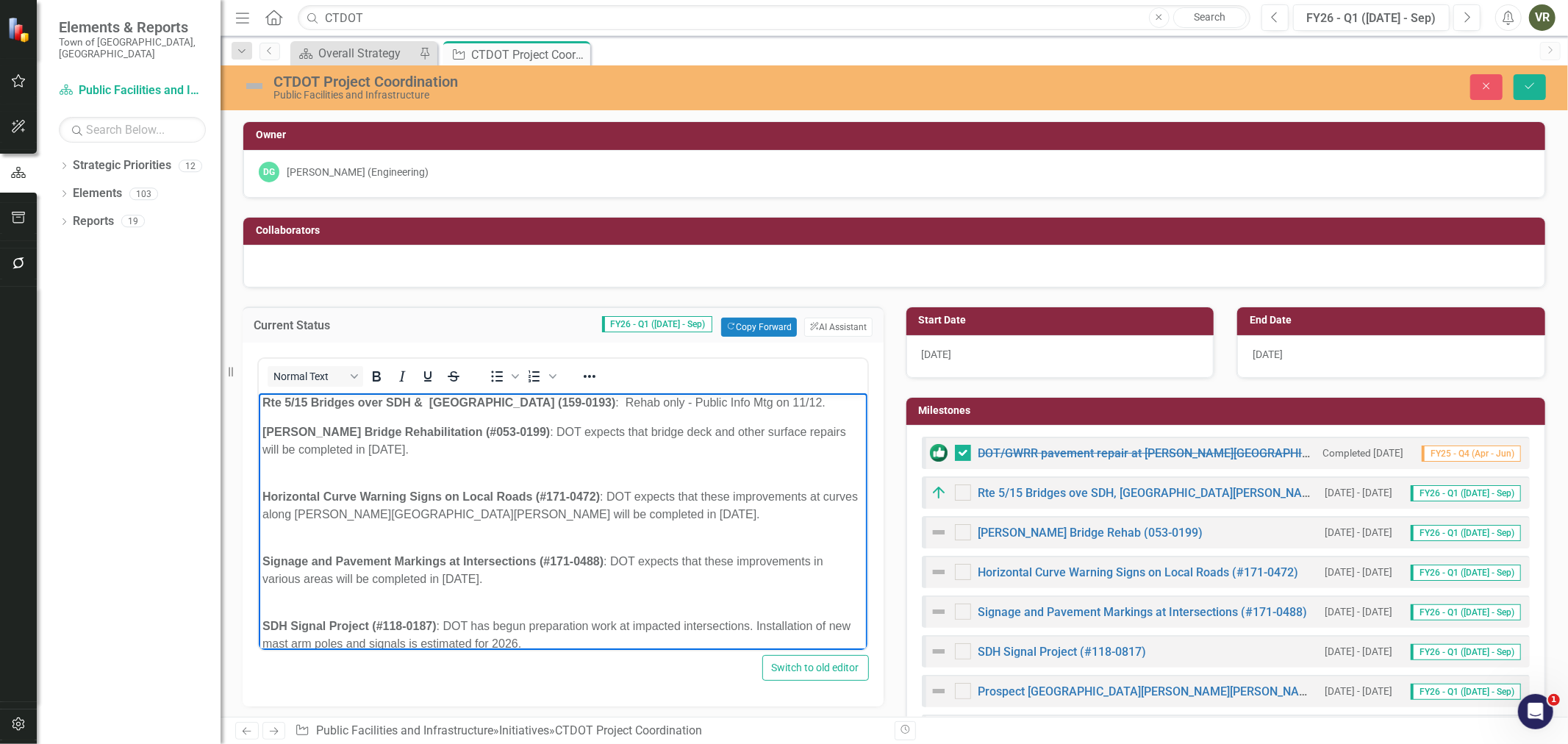
scroll to position [0, 0]
click at [933, 534] on img at bounding box center [939, 533] width 18 height 18
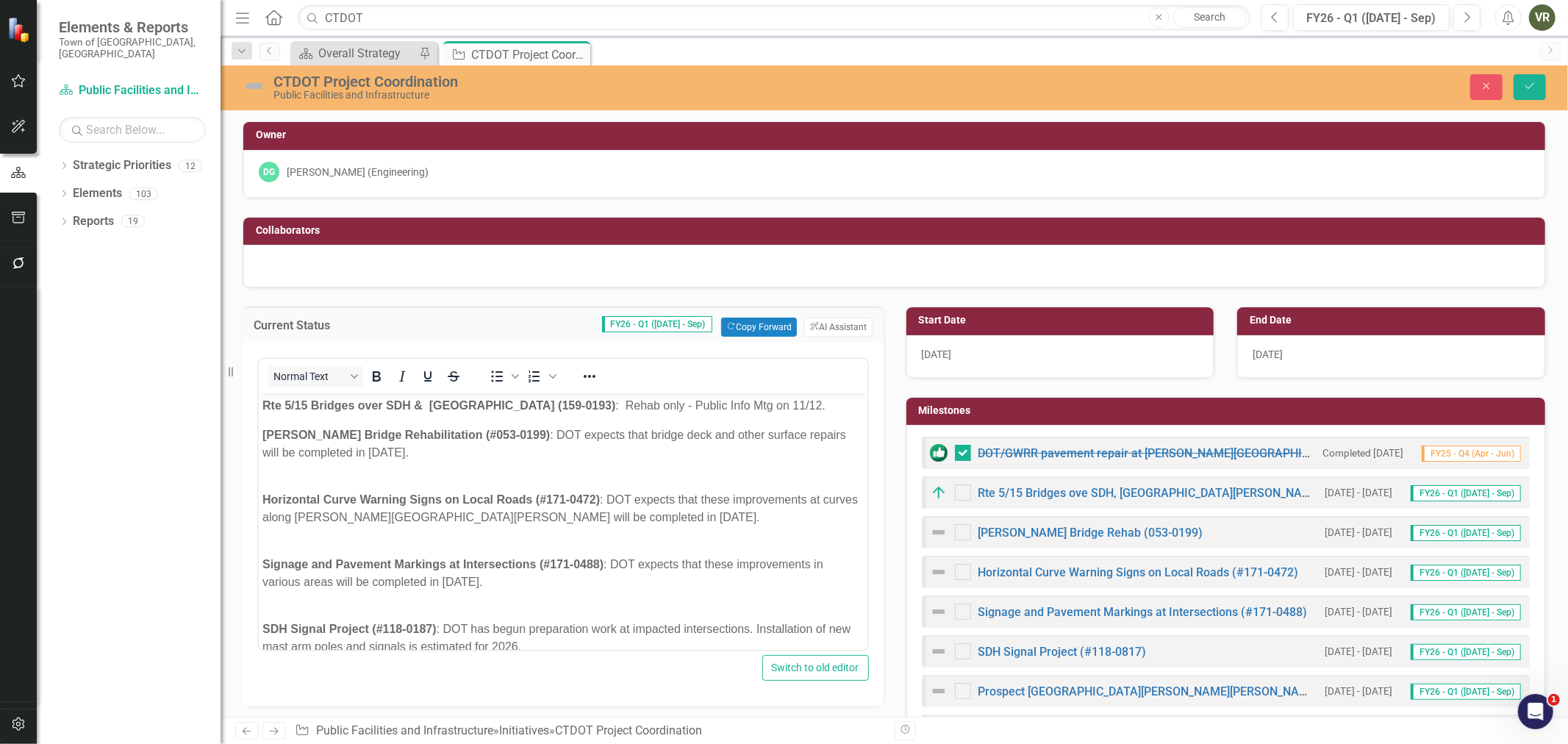
click at [933, 534] on img at bounding box center [939, 533] width 18 height 18
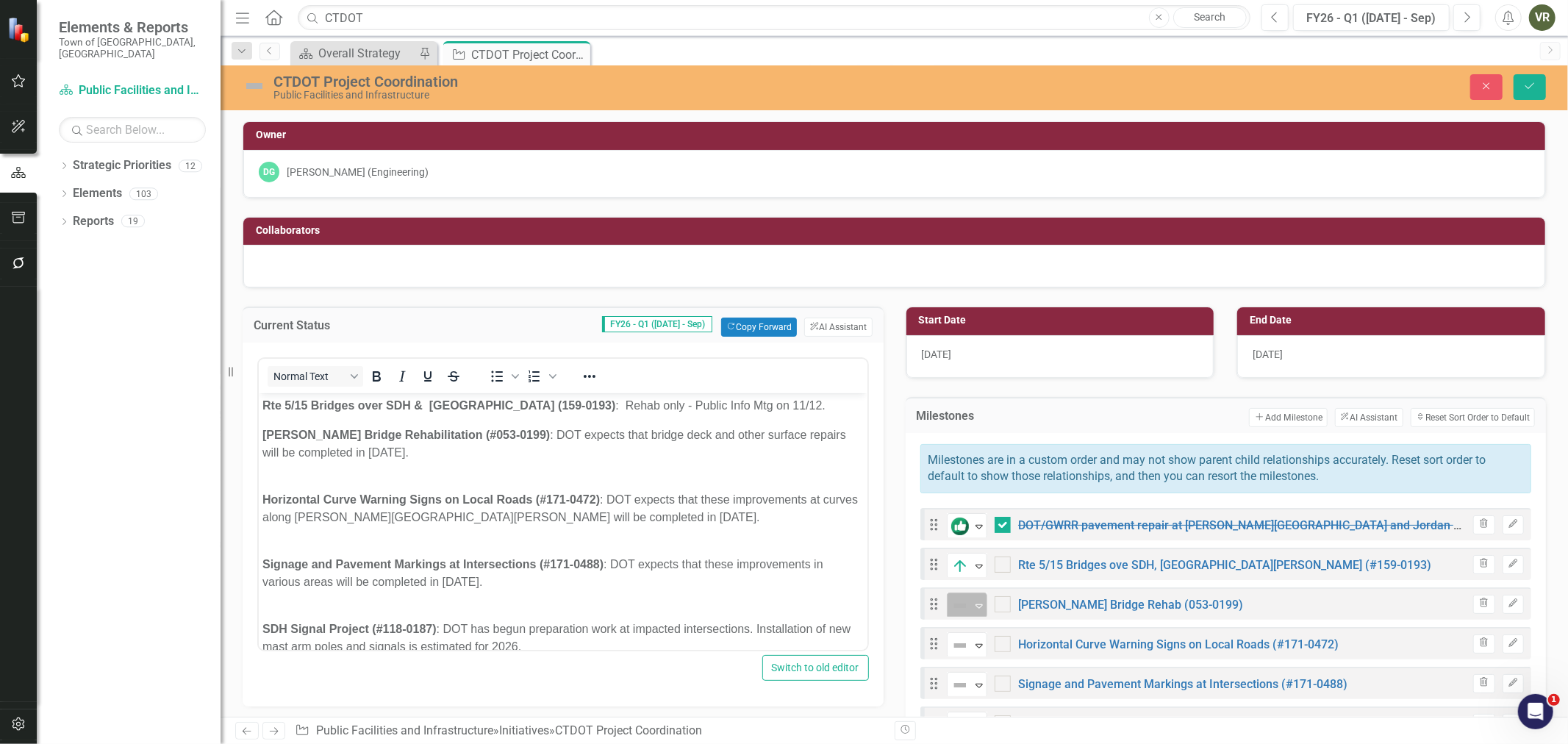
click at [972, 615] on div "Expand" at bounding box center [979, 606] width 15 height 24
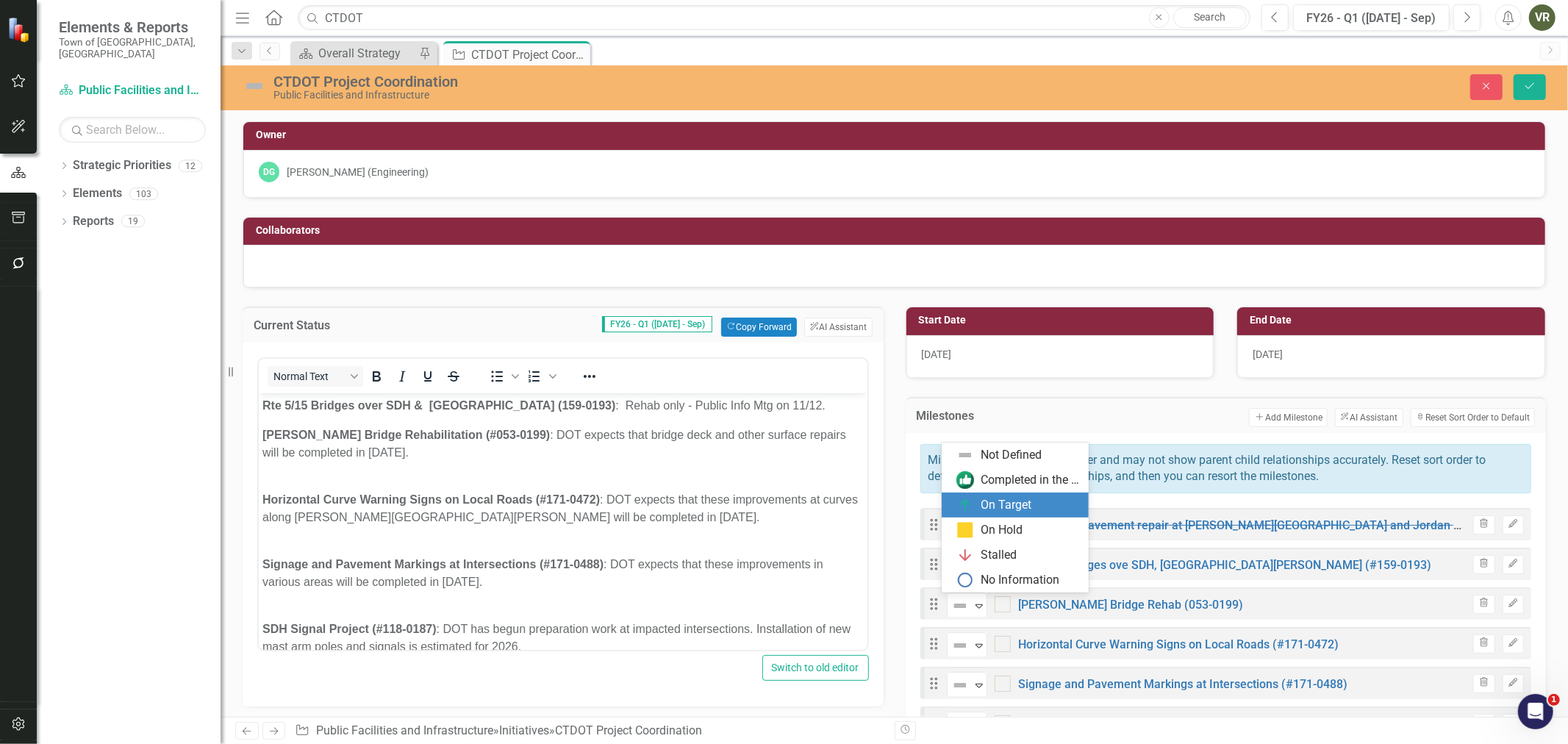
click at [994, 503] on div "On Target" at bounding box center [1006, 506] width 51 height 17
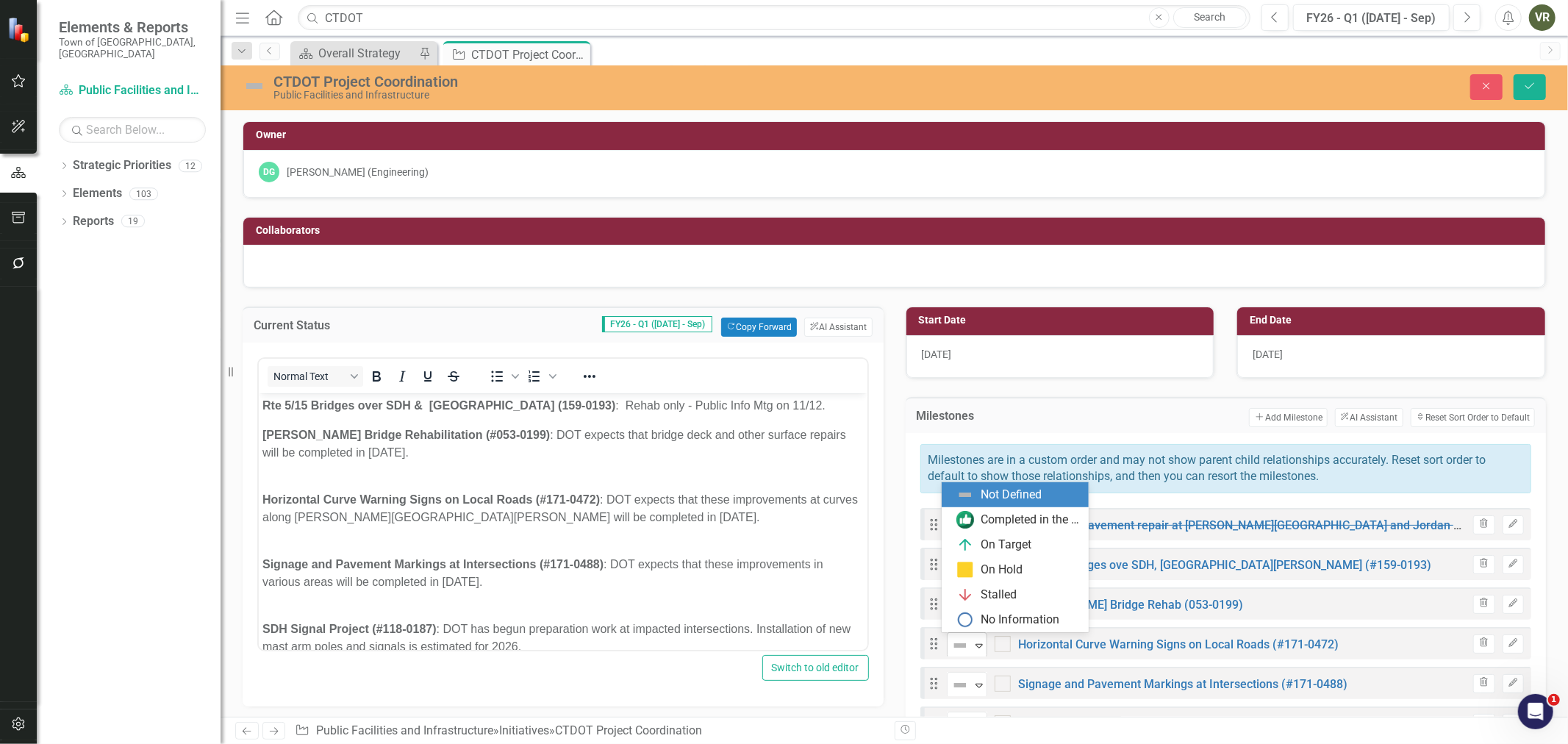
click at [972, 645] on icon "Expand" at bounding box center [979, 646] width 15 height 12
click at [1007, 540] on div "On Target" at bounding box center [1006, 546] width 51 height 17
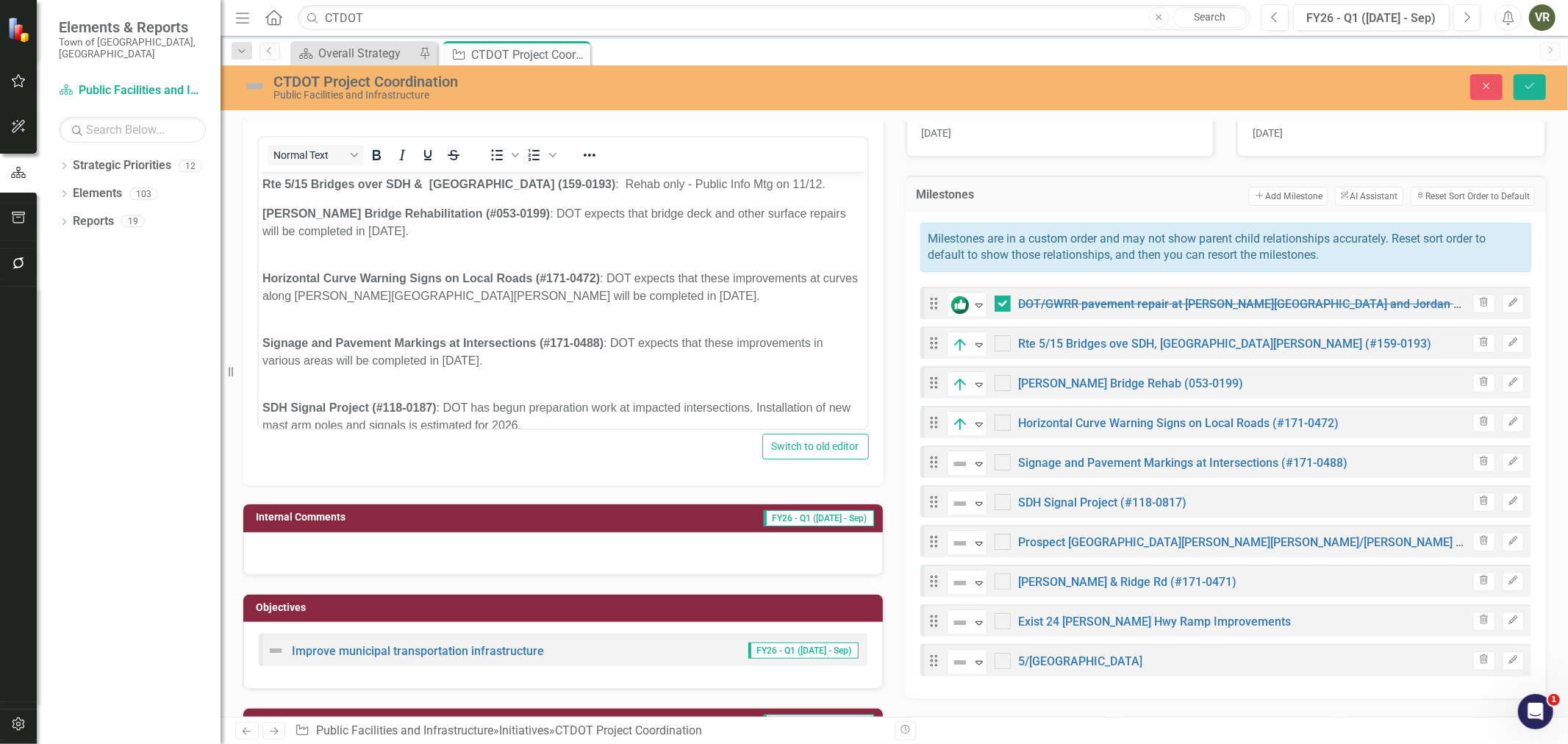
scroll to position [245, 0]
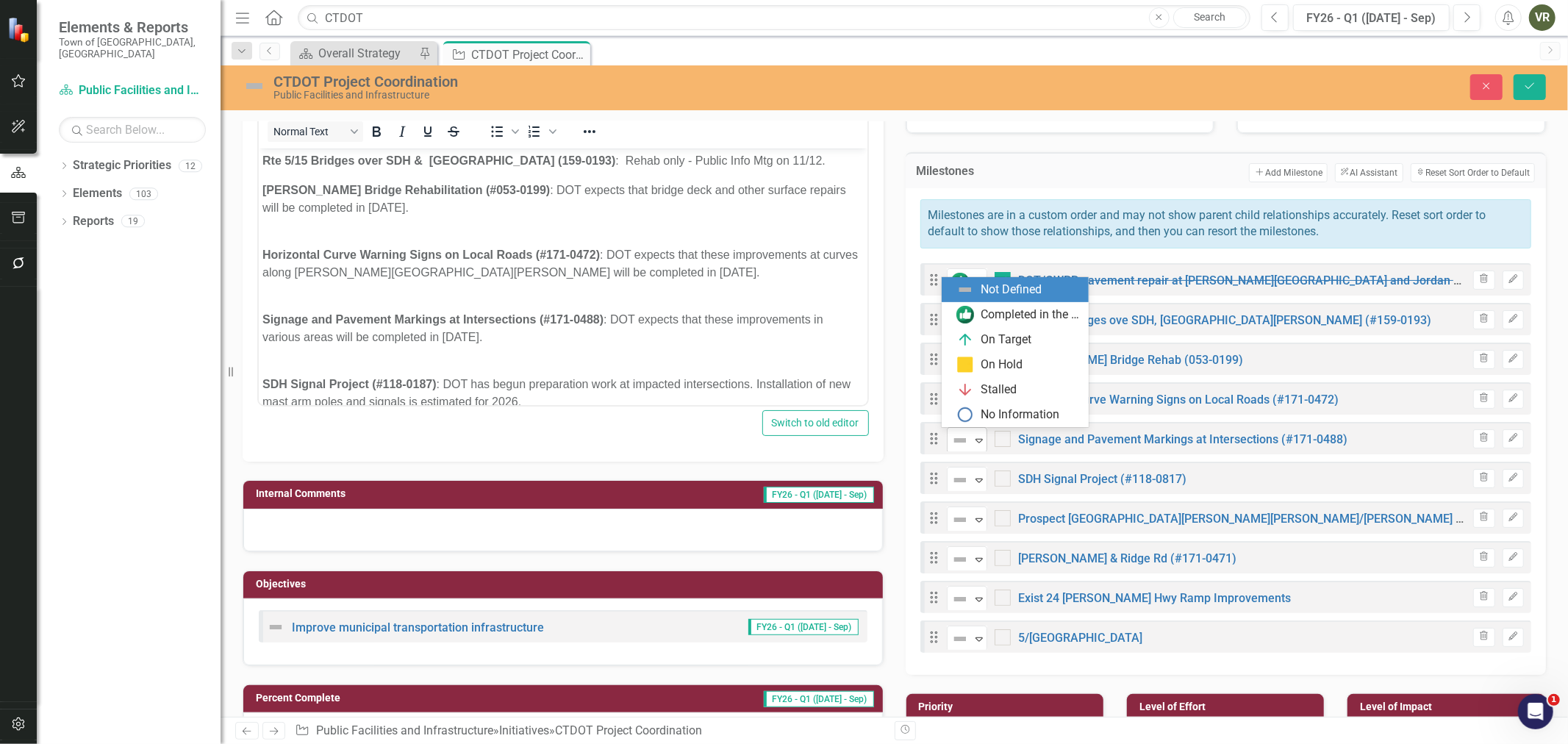
click at [972, 446] on div "Expand" at bounding box center [979, 440] width 15 height 24
click at [1011, 340] on div "On Target" at bounding box center [1006, 340] width 51 height 17
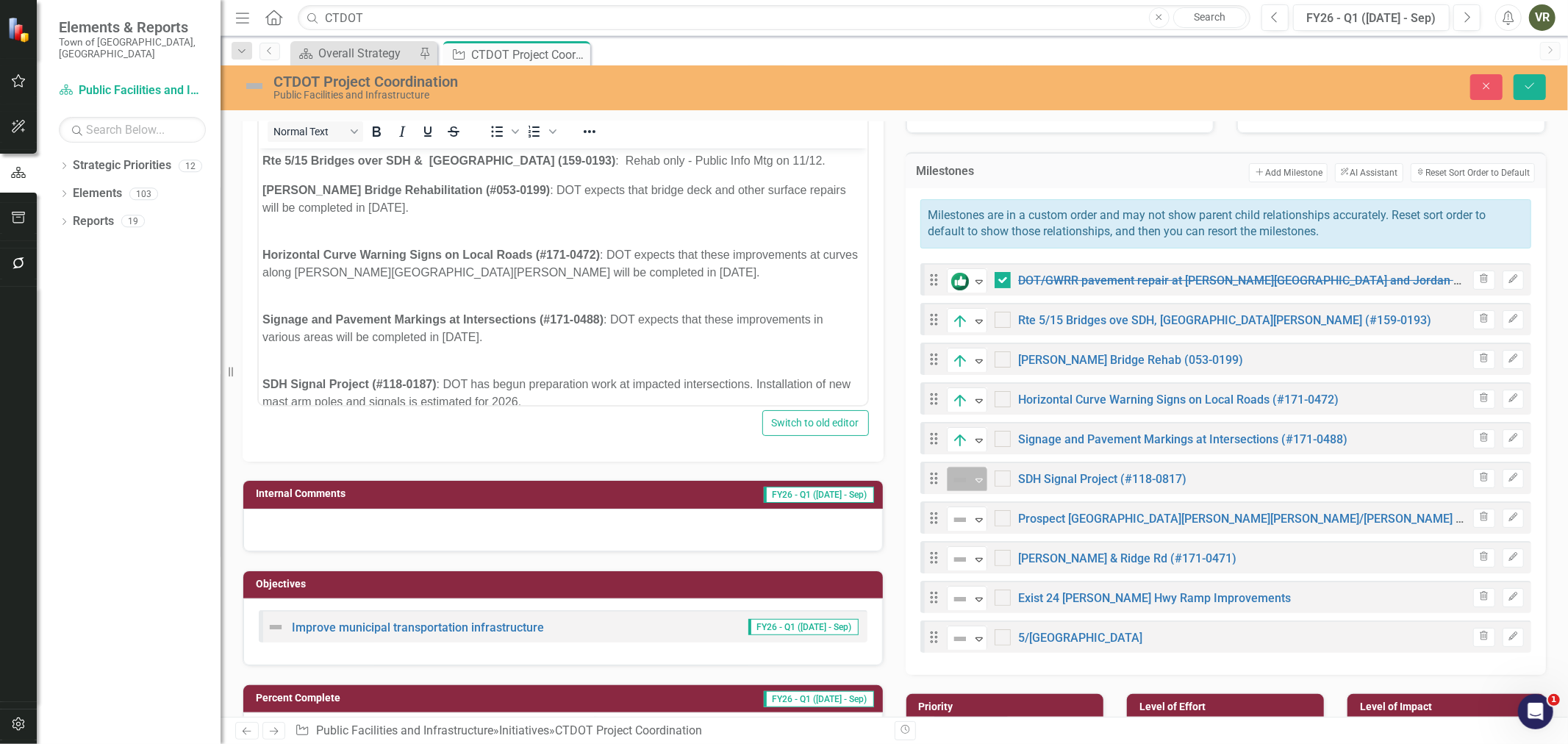
click at [961, 480] on img at bounding box center [960, 480] width 18 height 18
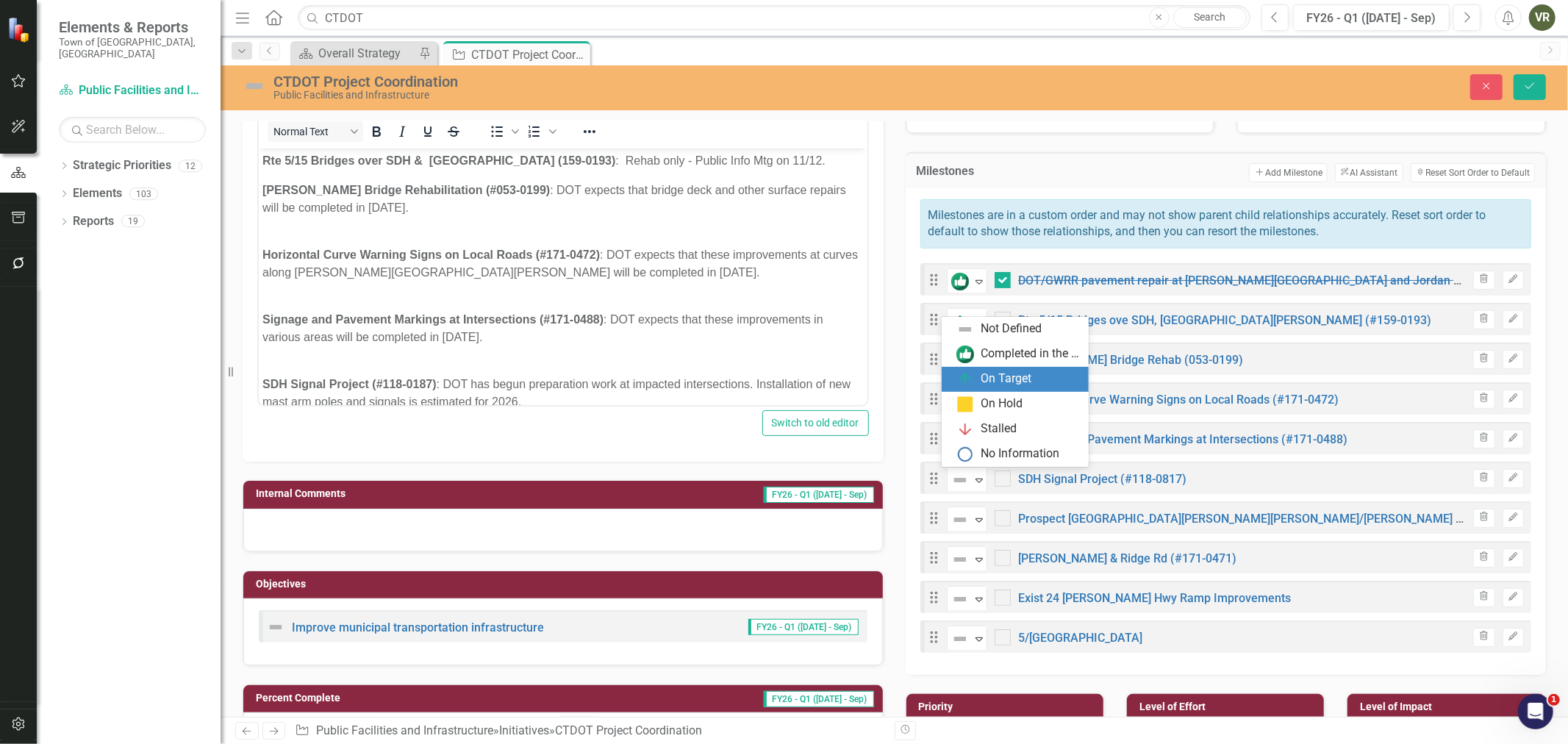
click at [1004, 383] on div "On Target" at bounding box center [1006, 380] width 51 height 17
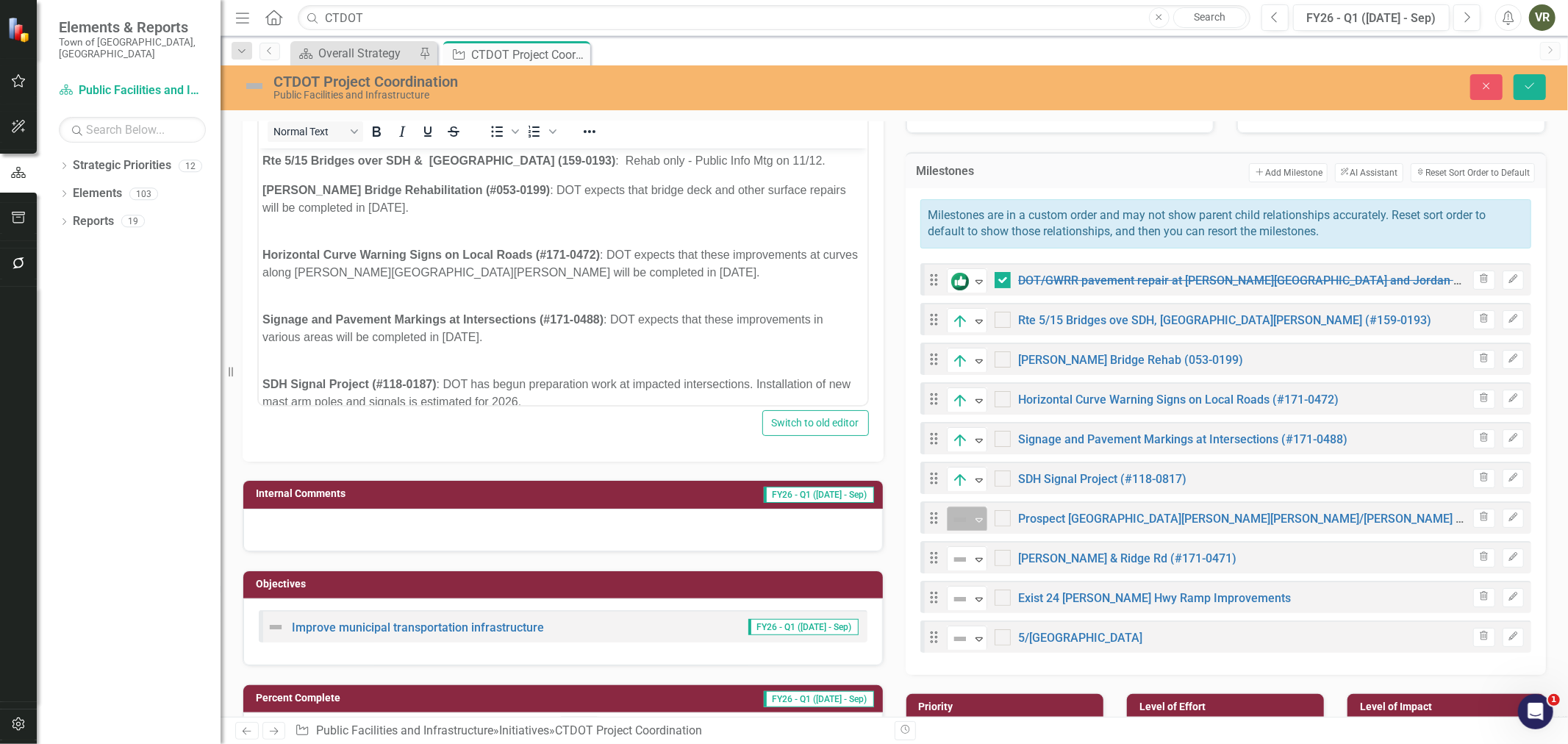
click at [972, 515] on icon "Expand" at bounding box center [979, 520] width 15 height 12
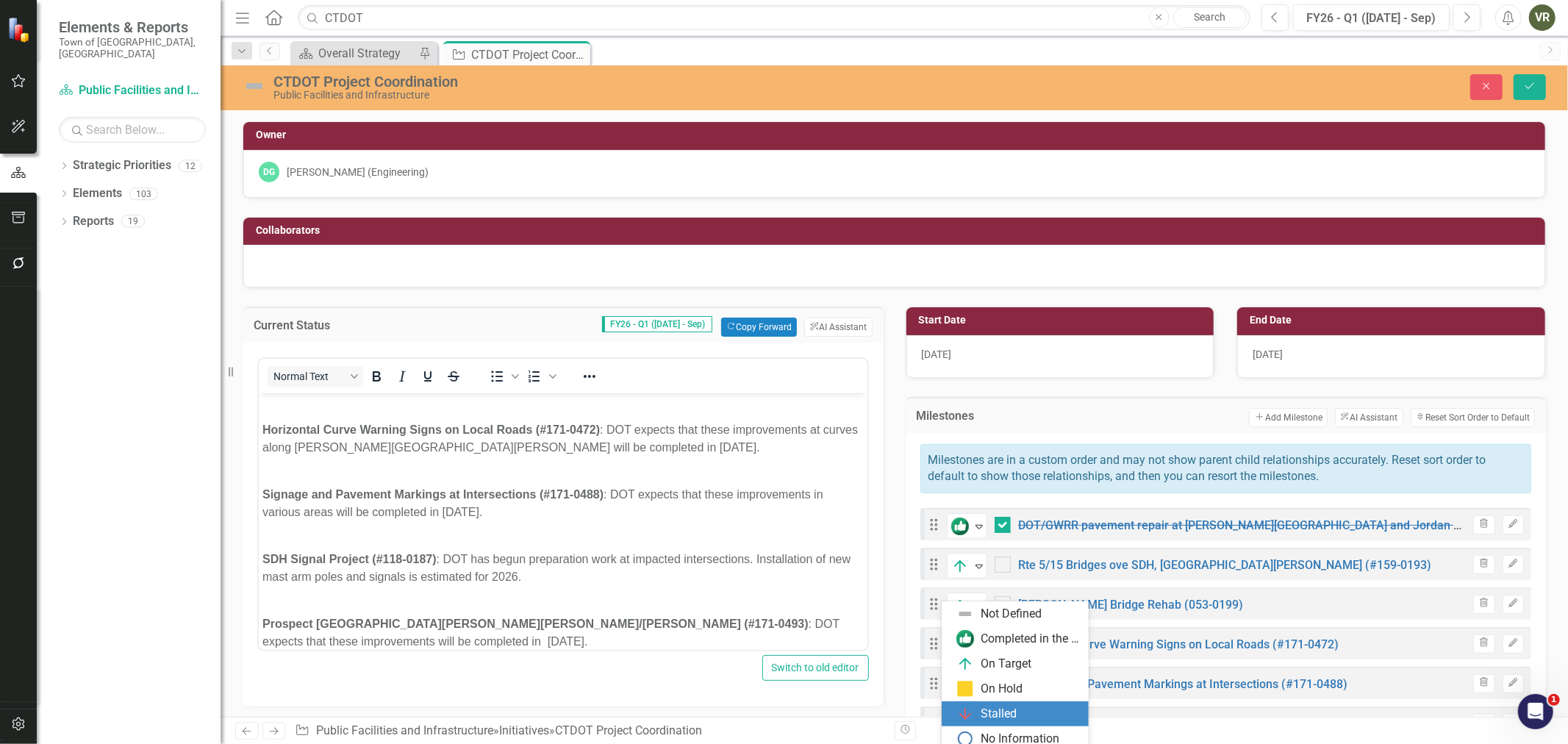
scroll to position [163, 0]
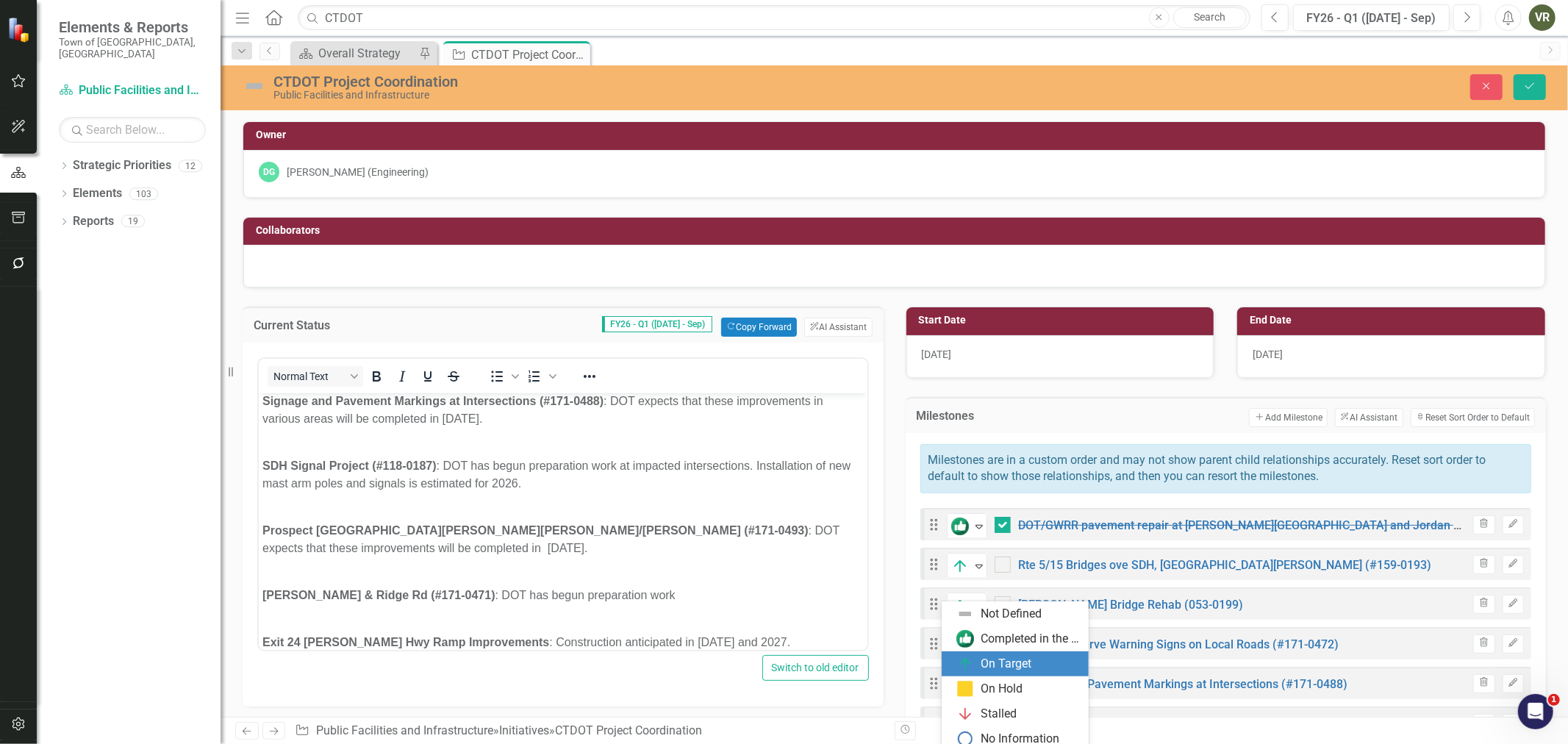
click at [335, 550] on p "[GEOGRAPHIC_DATA][PERSON_NAME][PERSON_NAME]/[PERSON_NAME] (#171-0493) : DOT exp…" at bounding box center [562, 531] width 601 height 53
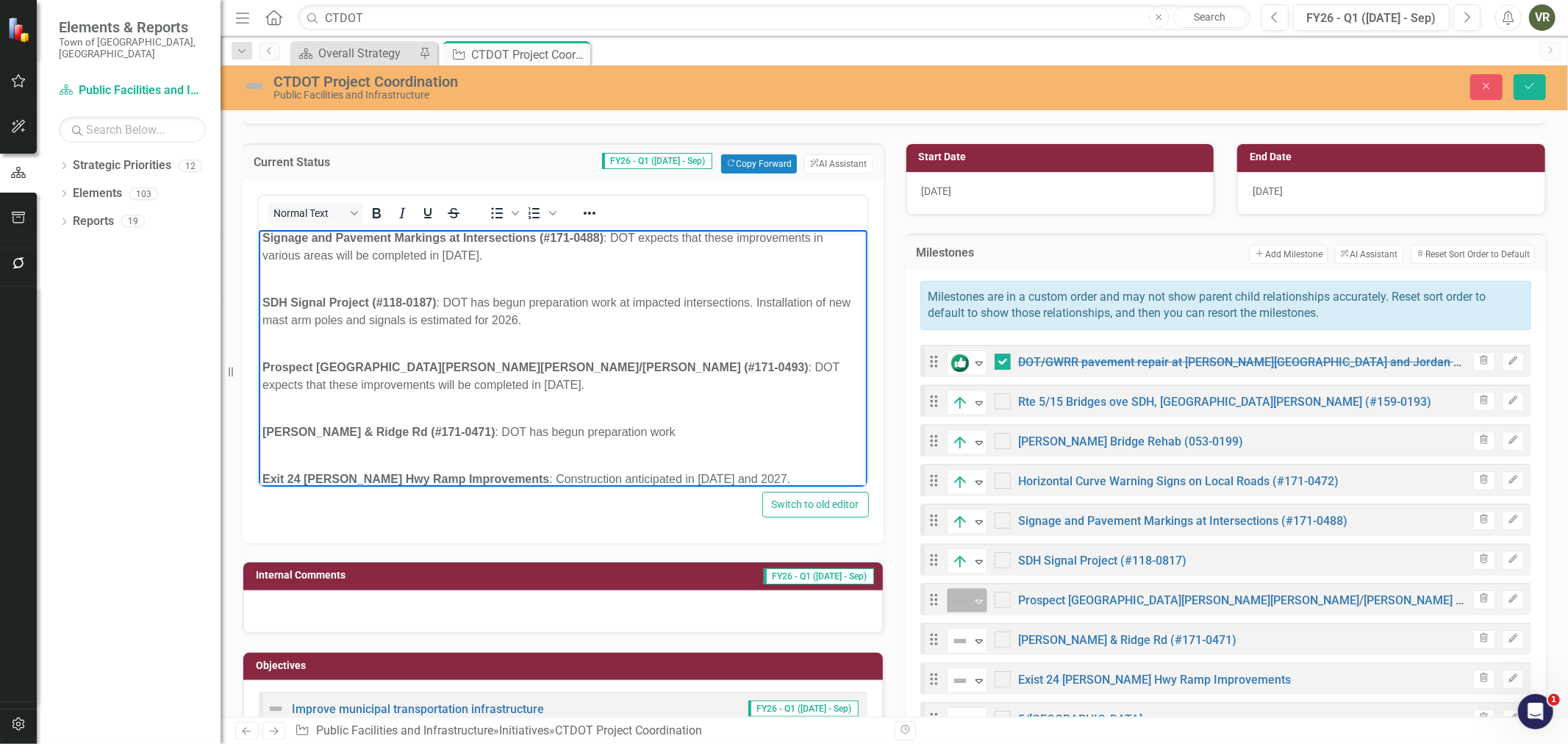
click at [972, 607] on div "Expand" at bounding box center [979, 601] width 15 height 24
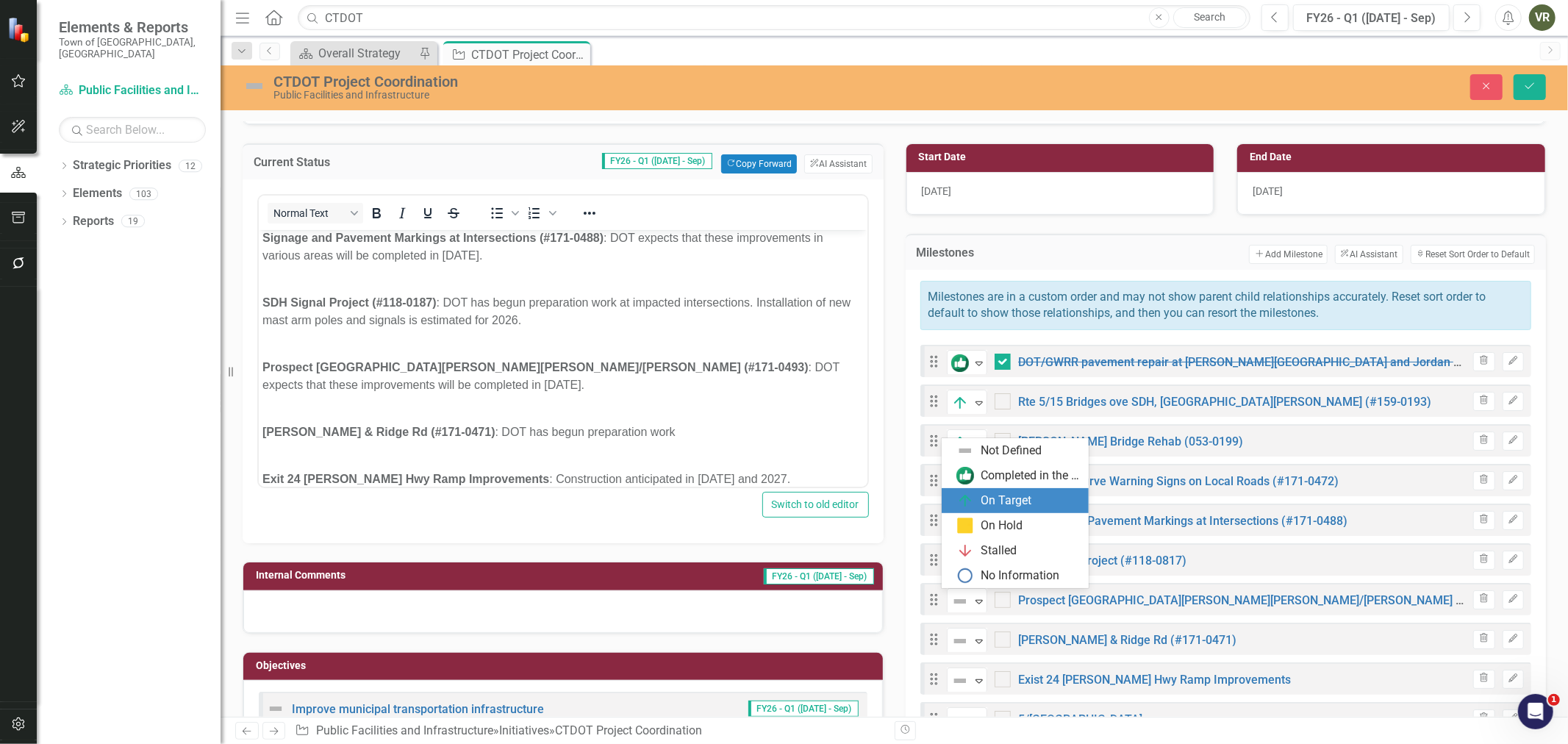
click at [987, 509] on div "On Target" at bounding box center [1015, 500] width 147 height 25
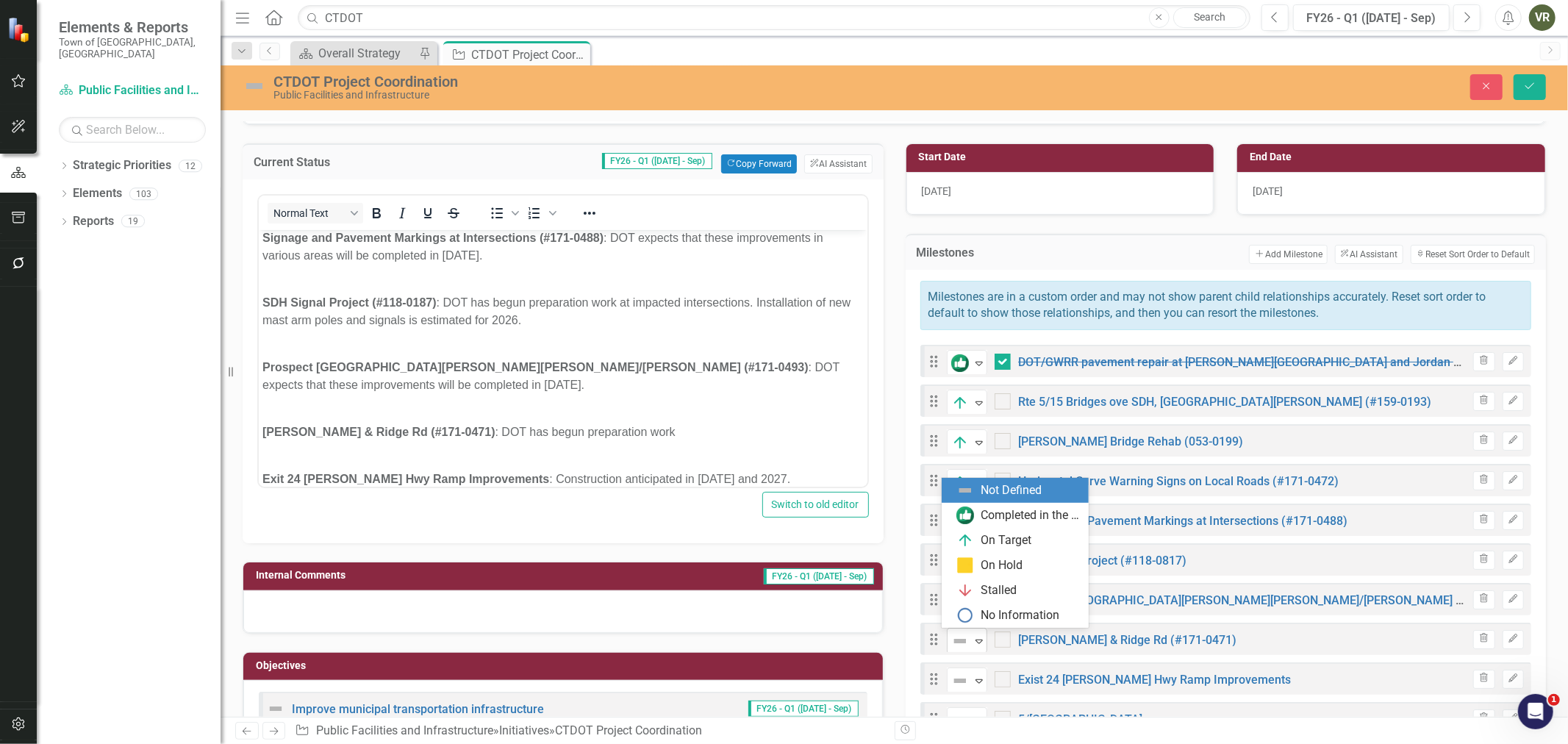
click at [961, 645] on img at bounding box center [960, 641] width 18 height 18
click at [1013, 537] on div "On Target" at bounding box center [1006, 541] width 51 height 17
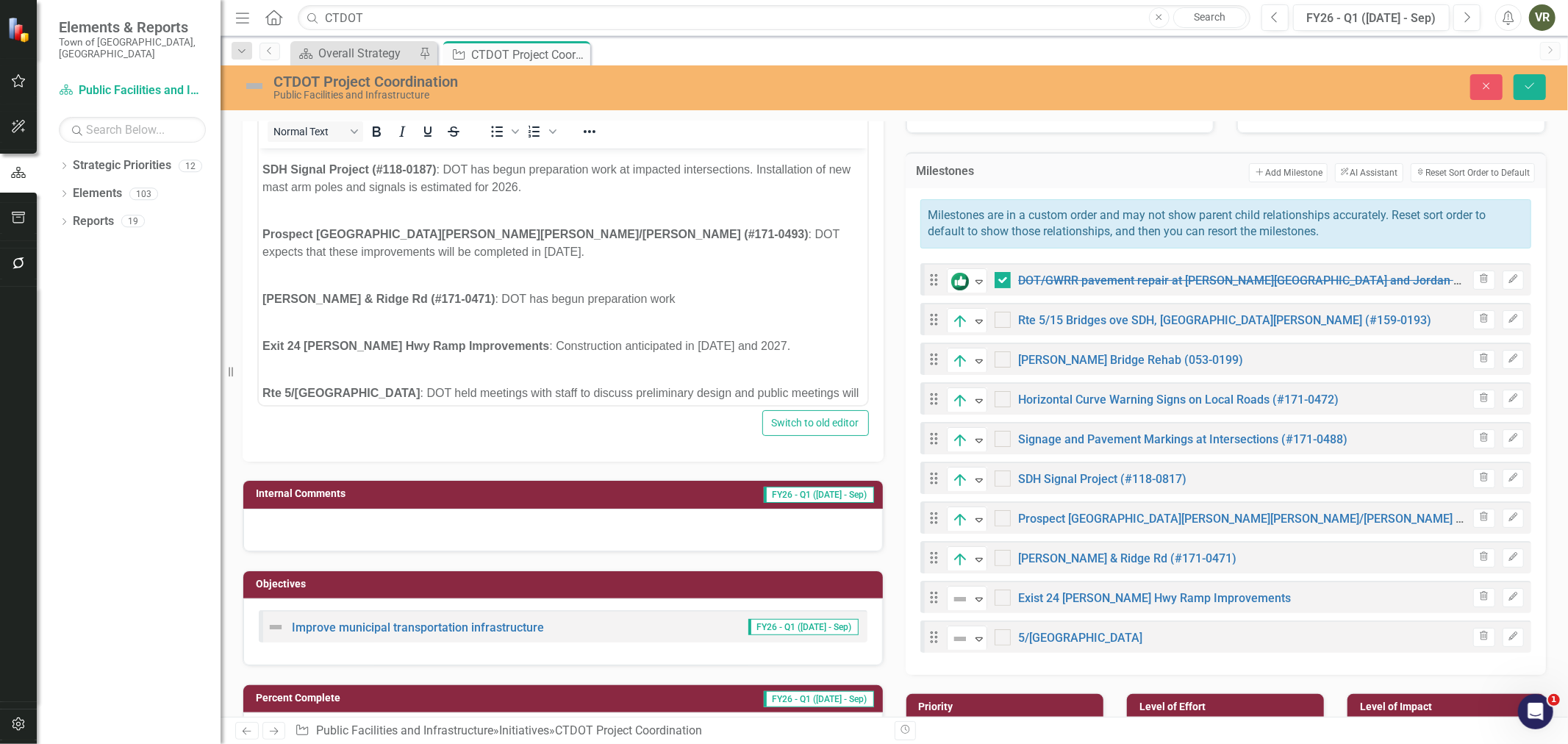
scroll to position [243, 0]
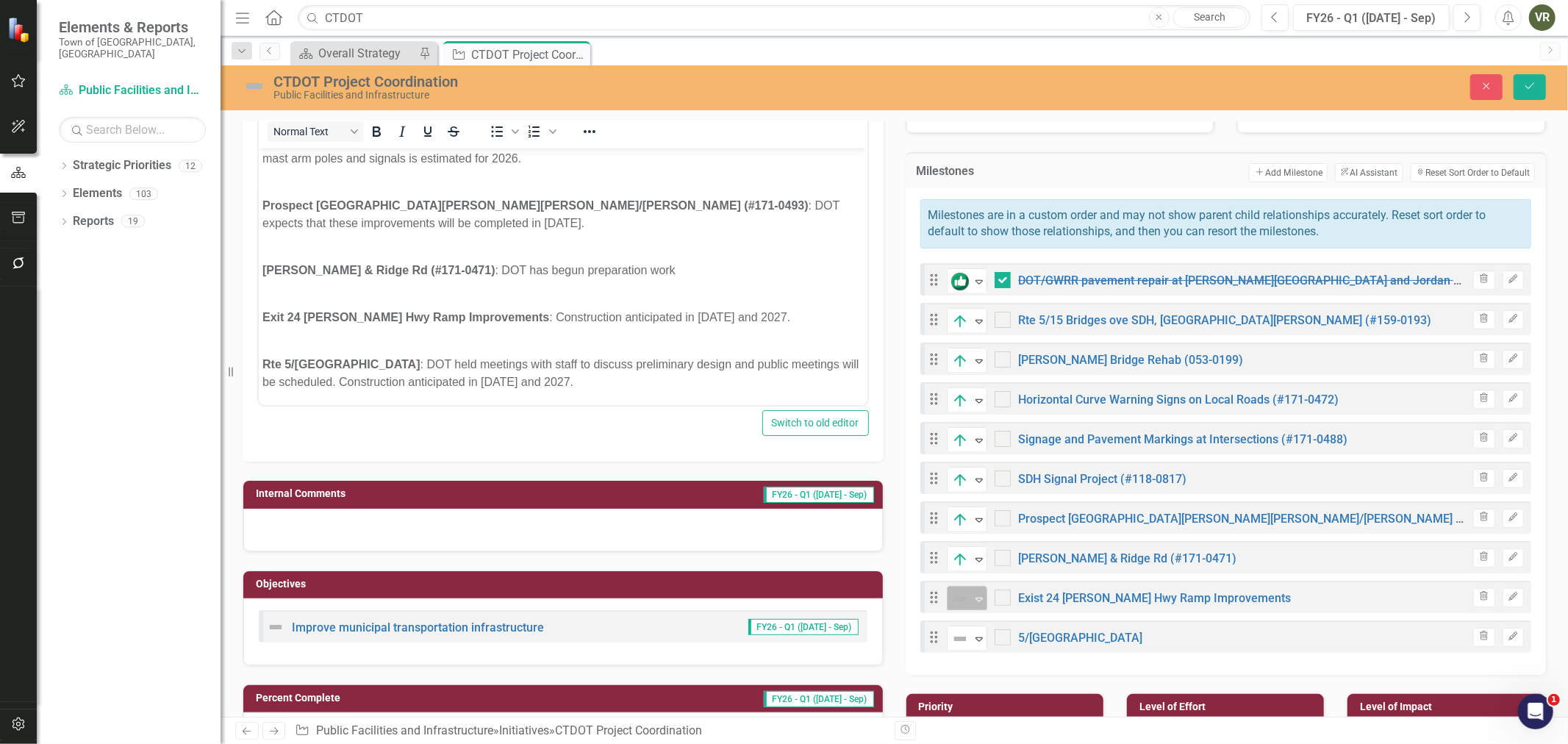
click at [965, 593] on div "Not Defined" at bounding box center [961, 600] width 22 height 21
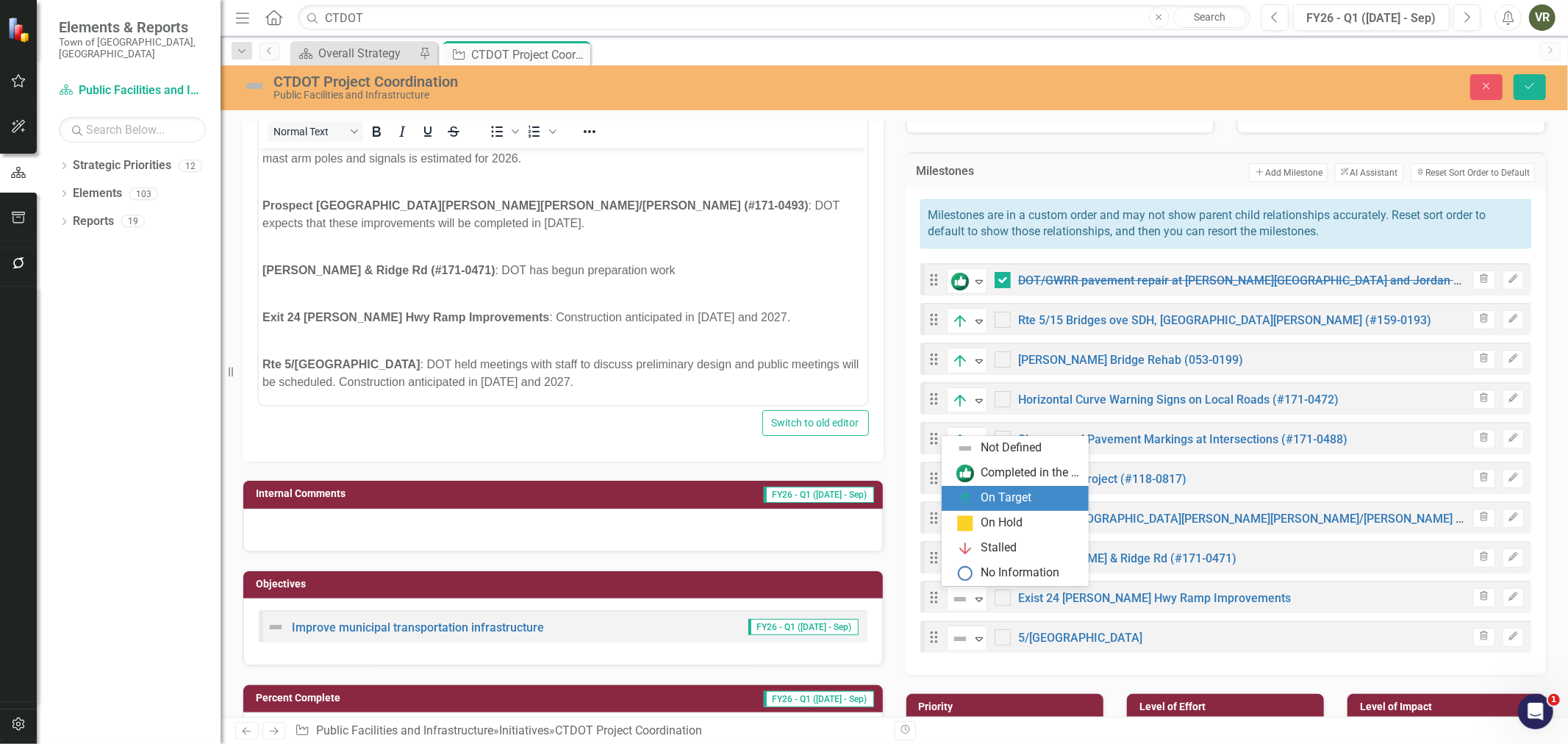
click at [998, 497] on div "On Target" at bounding box center [1006, 498] width 51 height 17
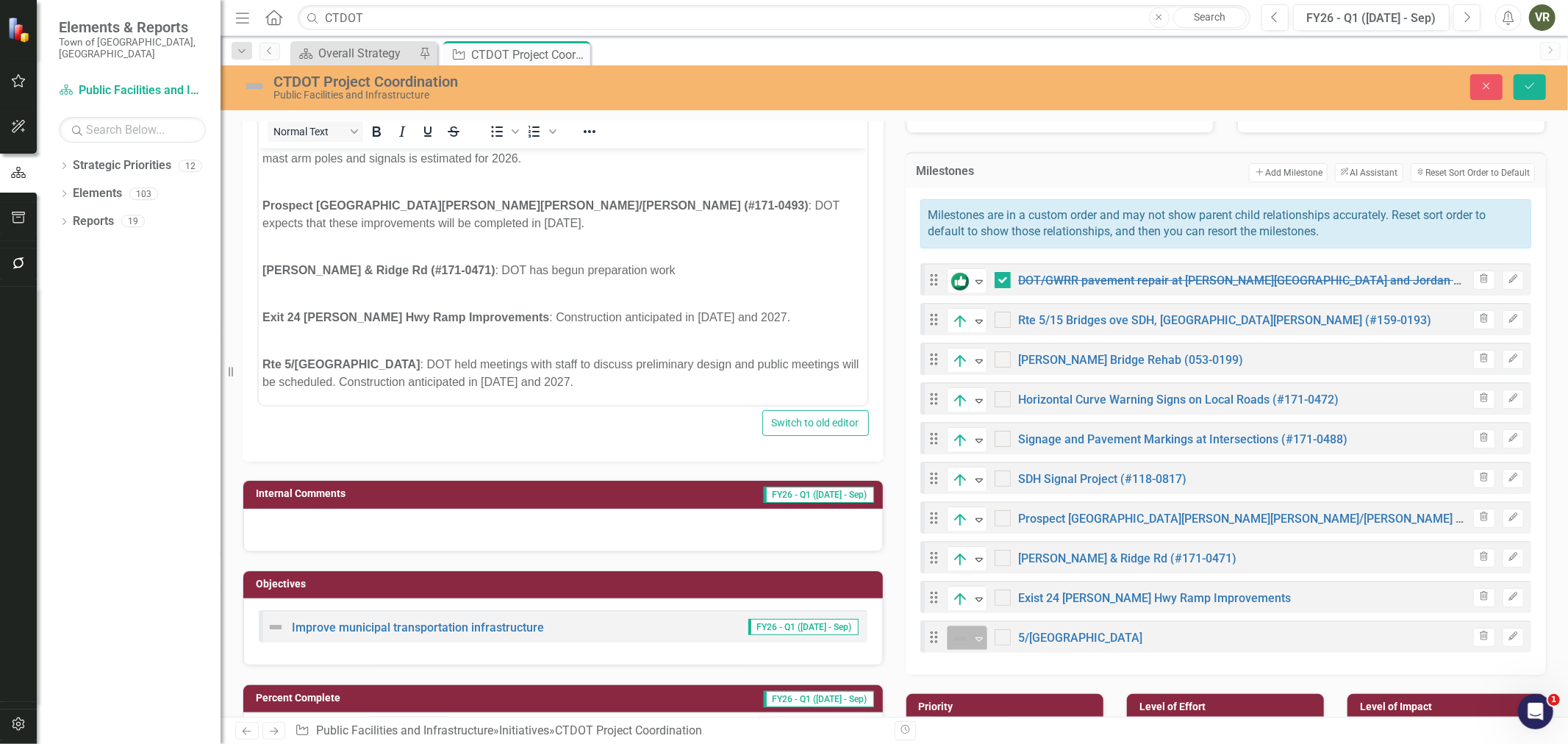
click at [953, 637] on img at bounding box center [960, 639] width 18 height 18
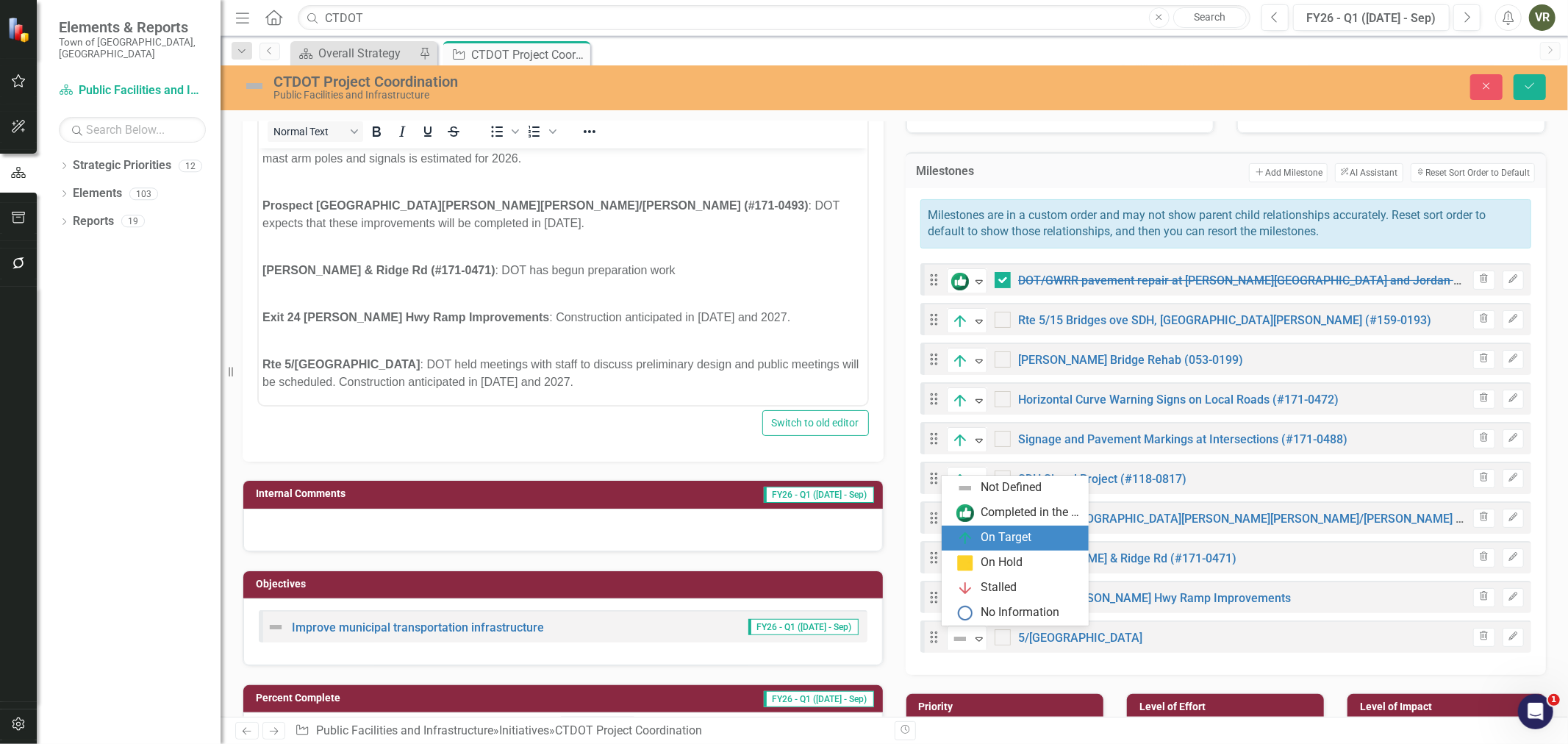
click at [1018, 535] on div "On Target" at bounding box center [1006, 538] width 51 height 17
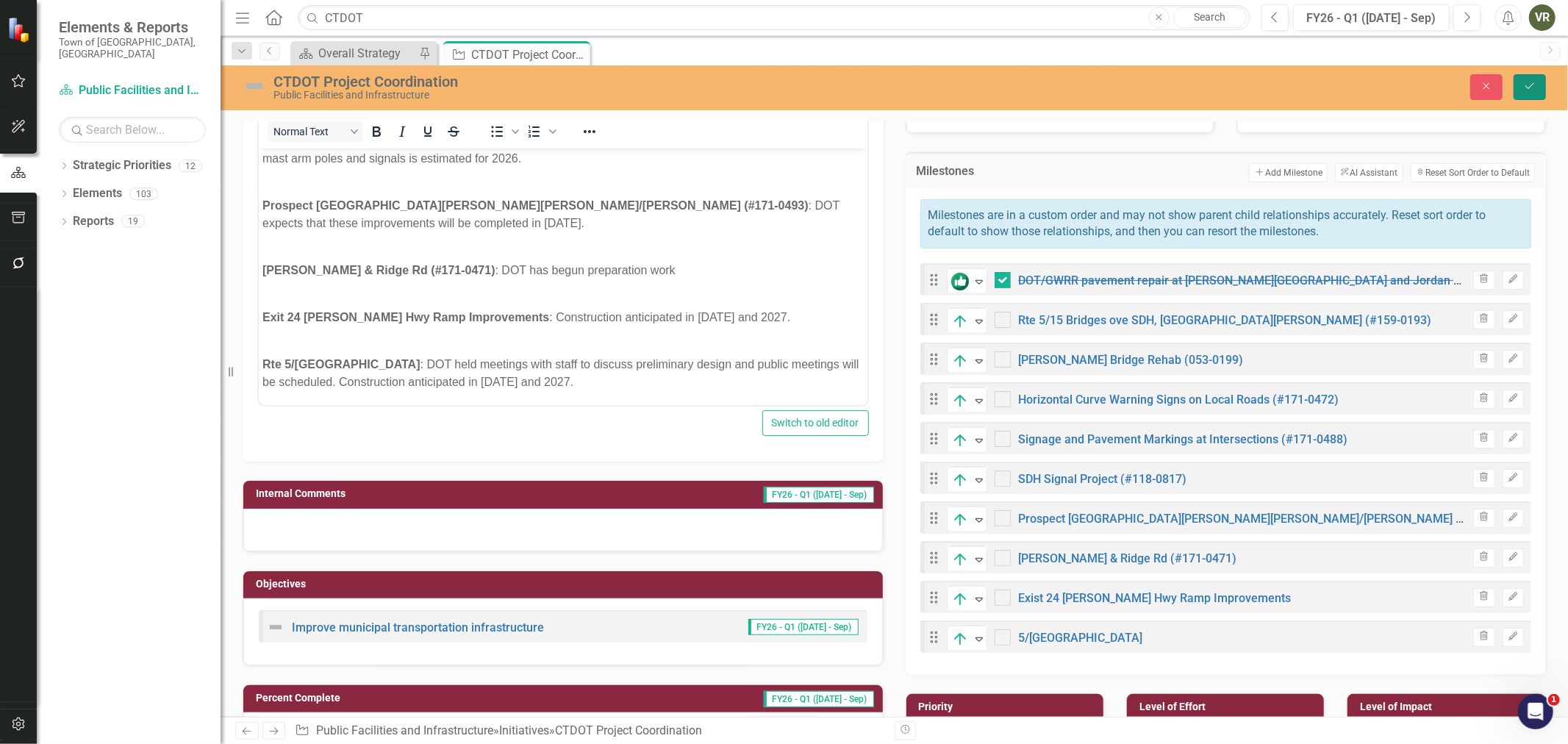
click at [1522, 92] on button "Save" at bounding box center [1530, 87] width 33 height 26
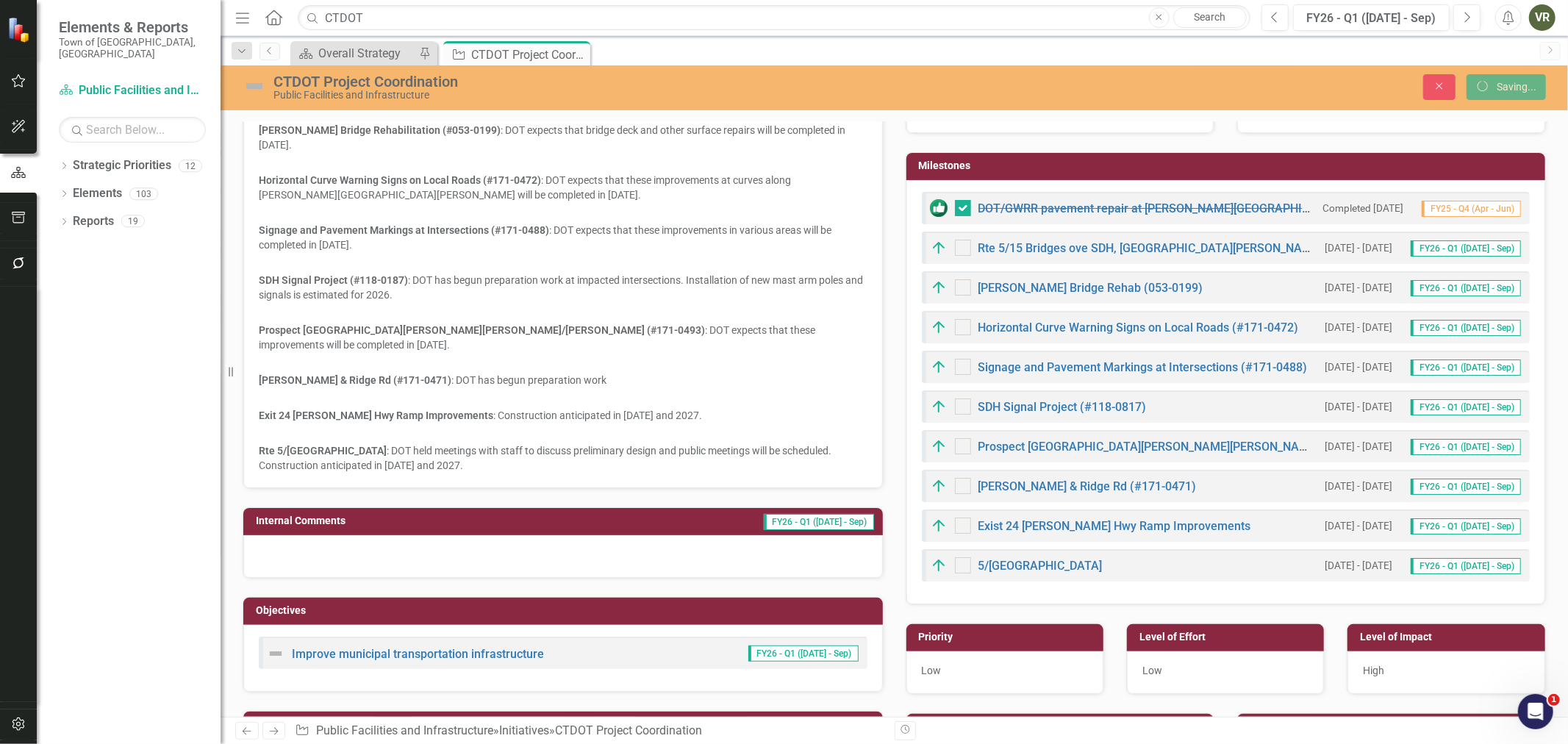
scroll to position [238, 0]
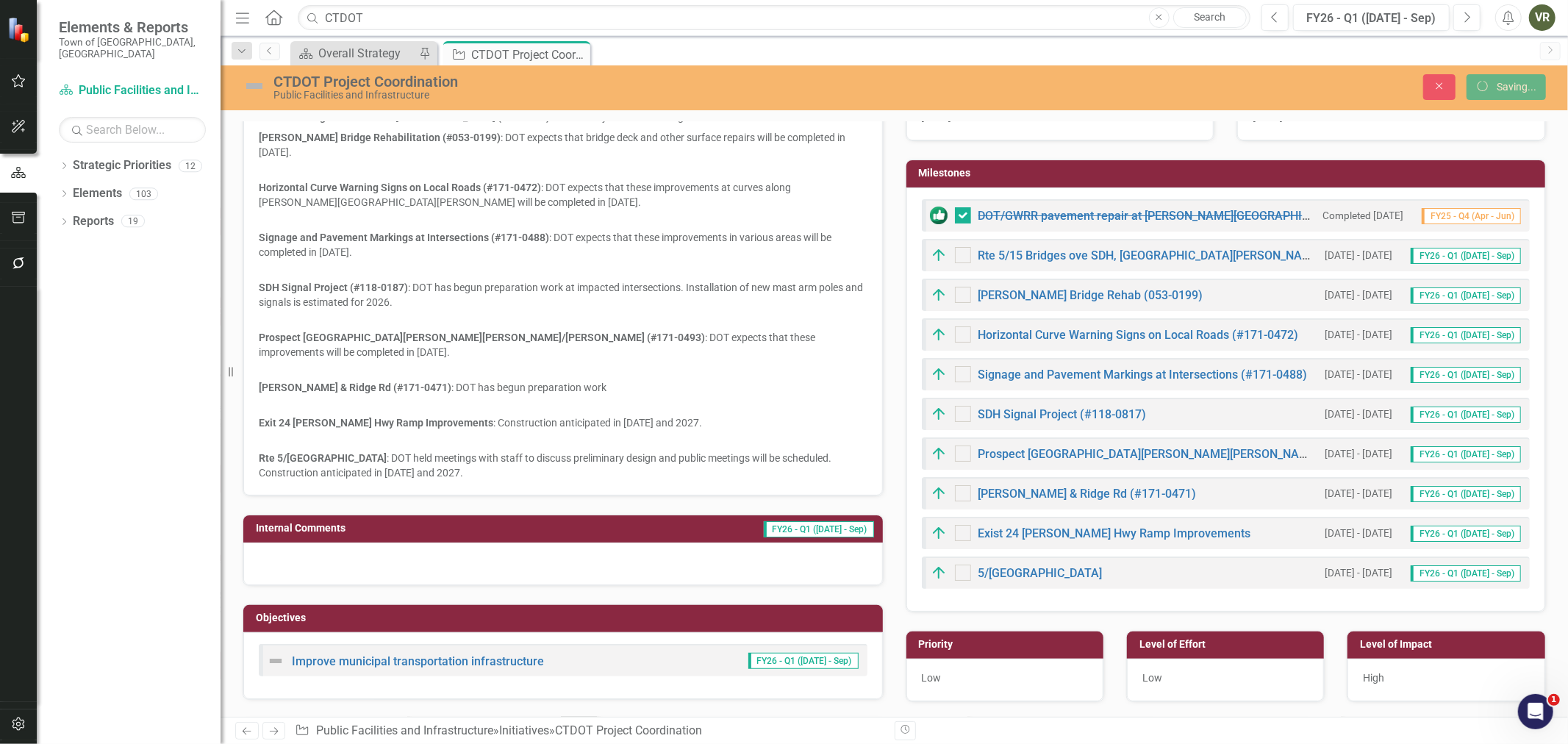
checkbox input "false"
click at [460, 21] on input "CTDOT" at bounding box center [775, 18] width 953 height 26
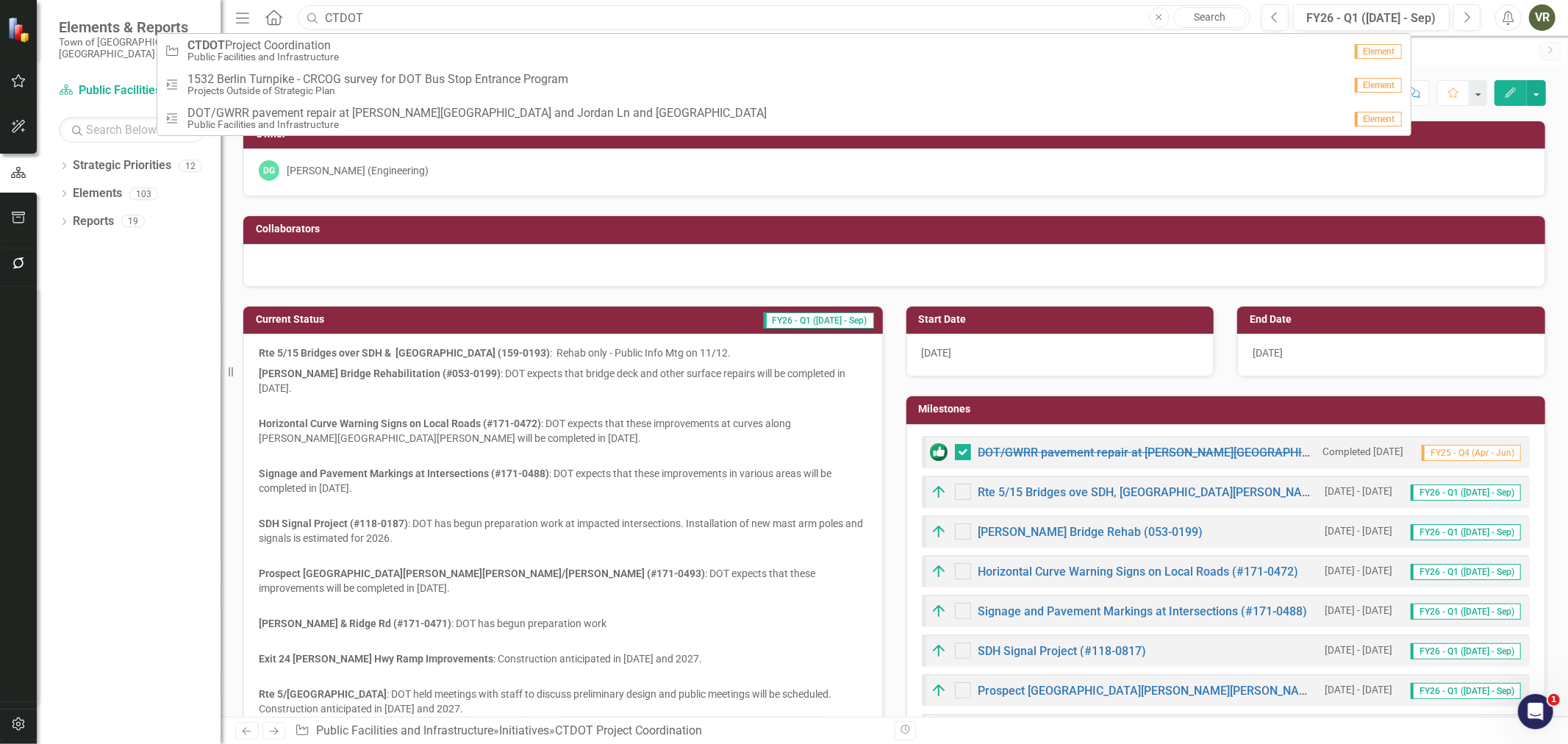
checkbox input "true"
click at [460, 21] on input "CTDOT" at bounding box center [775, 18] width 953 height 26
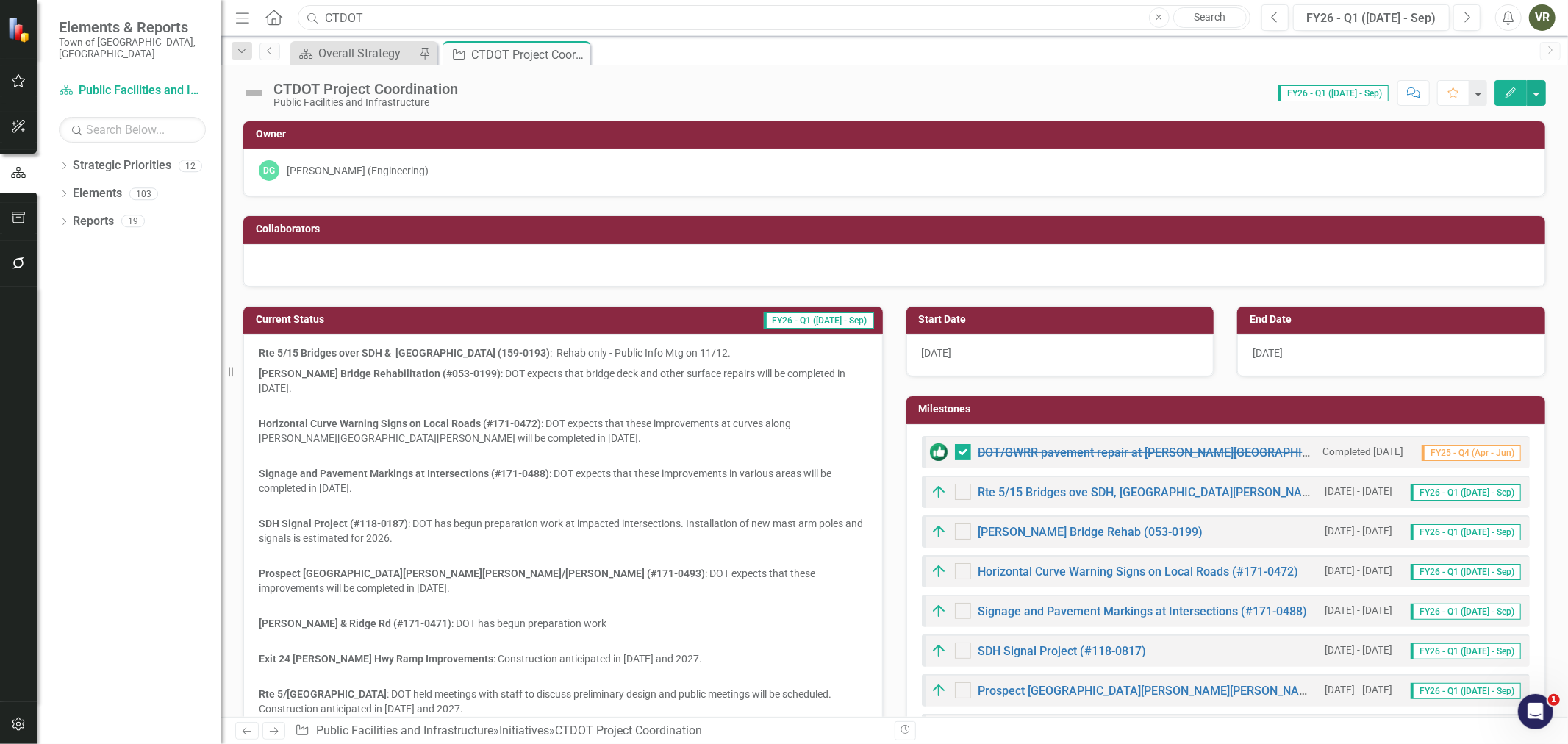
click at [460, 21] on input "CTDOT" at bounding box center [775, 18] width 953 height 26
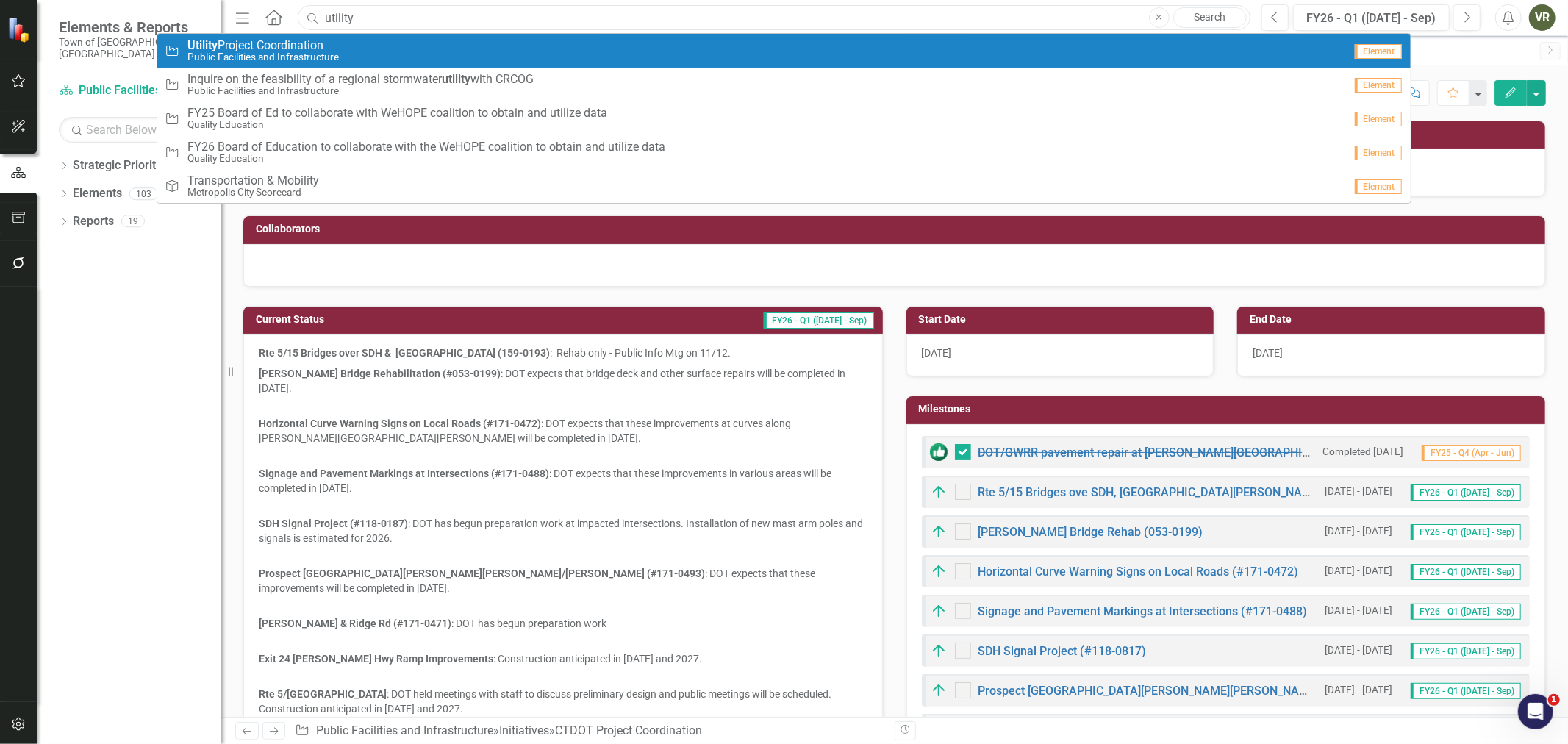
type input "utility"
click at [467, 55] on div "Initiative Utility Project Coordination Public Facilities and Infrastructure" at bounding box center [754, 51] width 1178 height 24
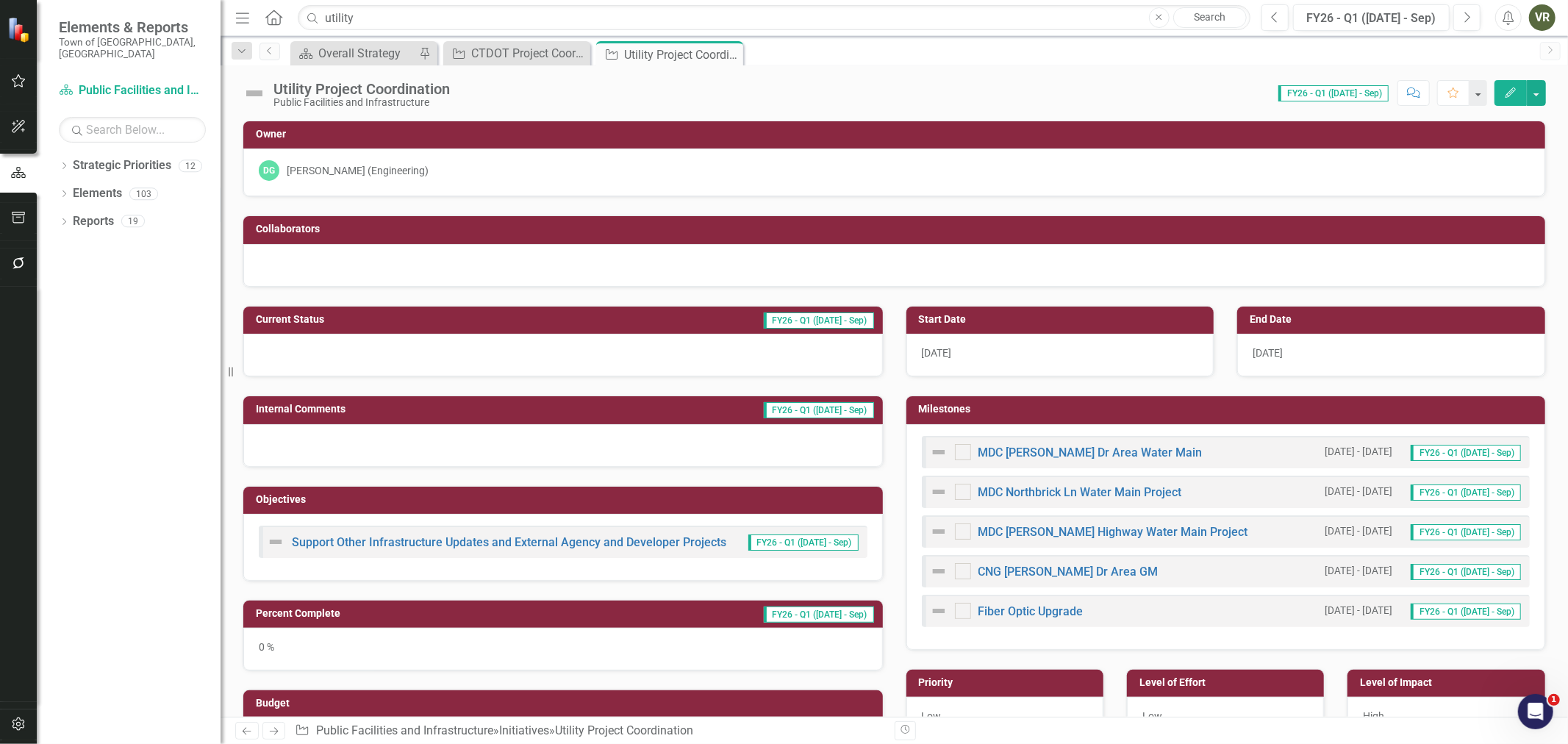
click at [335, 340] on div at bounding box center [562, 356] width 640 height 43
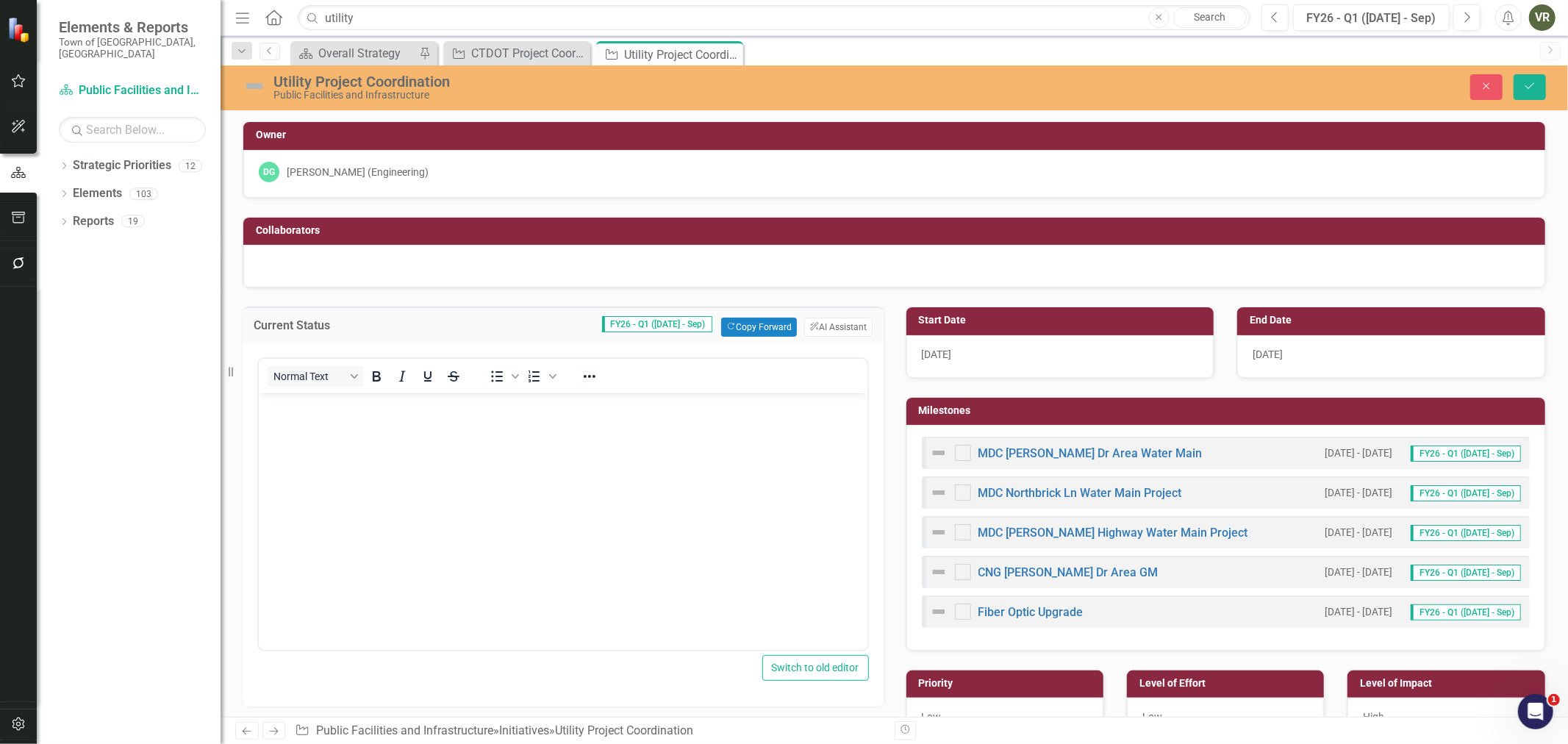
click at [362, 453] on body "Rich Text Area. Press ALT-0 for help." at bounding box center [562, 503] width 609 height 221
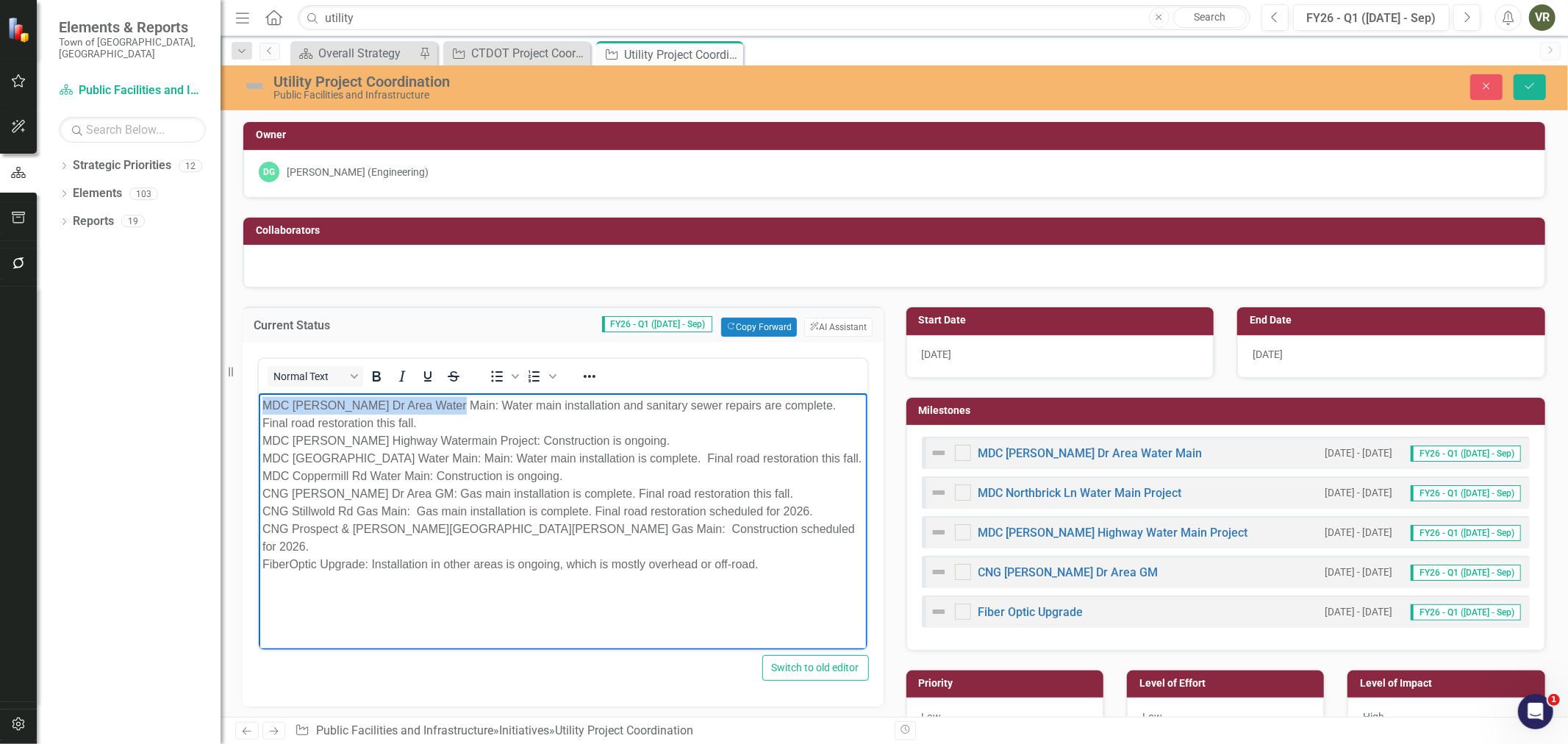
drag, startPoint x: 442, startPoint y: 402, endPoint x: 232, endPoint y: 395, distance: 210.1
click at [258, 395] on html "MDC [PERSON_NAME] Dr Area Water Main: Water main installation and sanitary sewe…" at bounding box center [562, 503] width 609 height 221
drag, startPoint x: 261, startPoint y: 438, endPoint x: 503, endPoint y: 436, distance: 242.0
click at [503, 436] on p "MDC [PERSON_NAME] Dr Area Water Main : Water main installation and sanitary sew…" at bounding box center [562, 485] width 601 height 176
drag, startPoint x: 262, startPoint y: 459, endPoint x: 471, endPoint y: 458, distance: 209.0
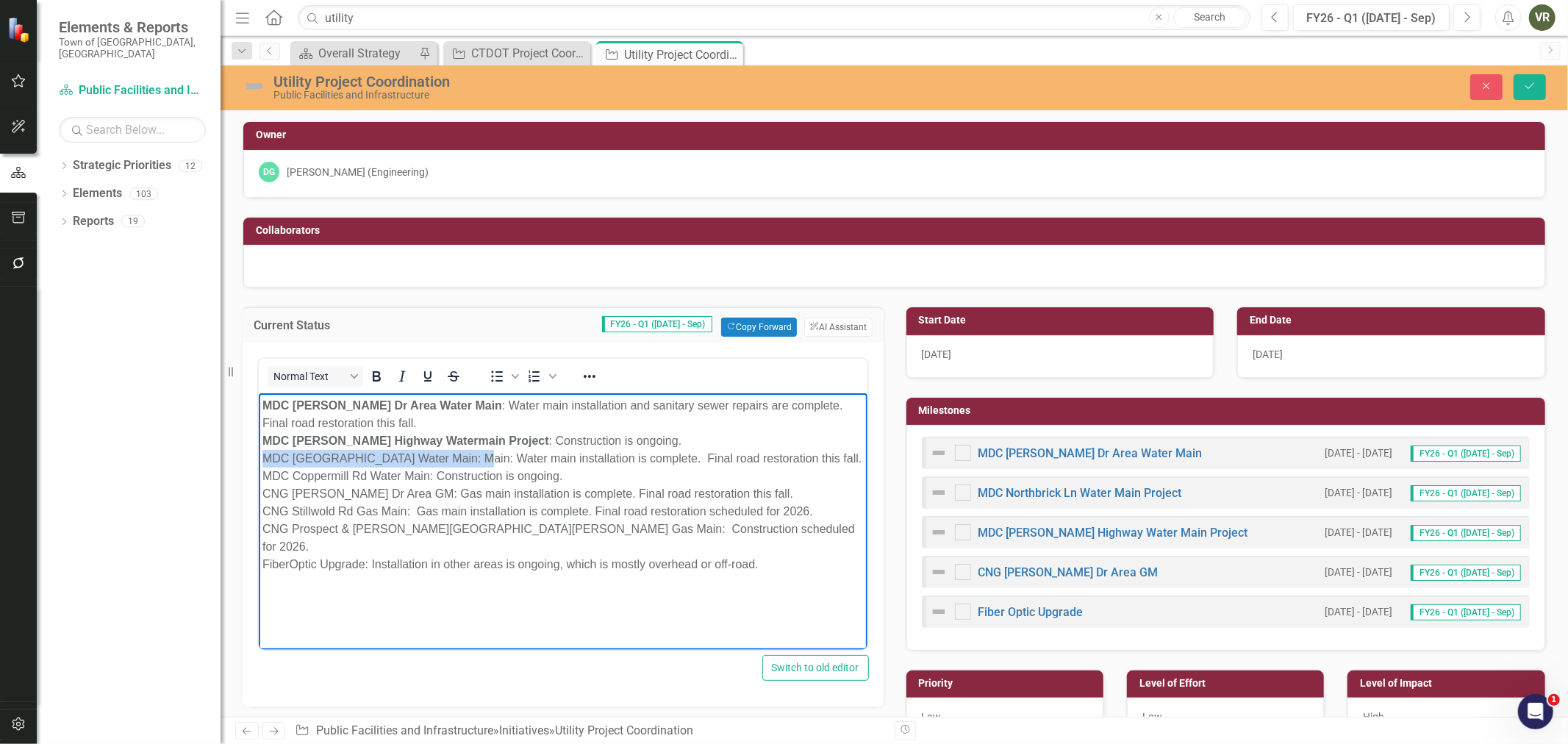
click at [471, 458] on p "MDC [PERSON_NAME] Dr Area Water Main : Water main installation and sanitary sew…" at bounding box center [562, 485] width 601 height 176
drag, startPoint x: 262, startPoint y: 475, endPoint x: 427, endPoint y: 476, distance: 165.0
click at [427, 476] on p "MDC [PERSON_NAME] Dr Area Water Main : Water main installation and sanitary sew…" at bounding box center [562, 485] width 601 height 176
drag, startPoint x: 264, startPoint y: 493, endPoint x: 404, endPoint y: 493, distance: 140.0
click at [404, 493] on p "MDC [PERSON_NAME] Dr Area Water Main : Water main installation and sanitary sew…" at bounding box center [562, 485] width 601 height 176
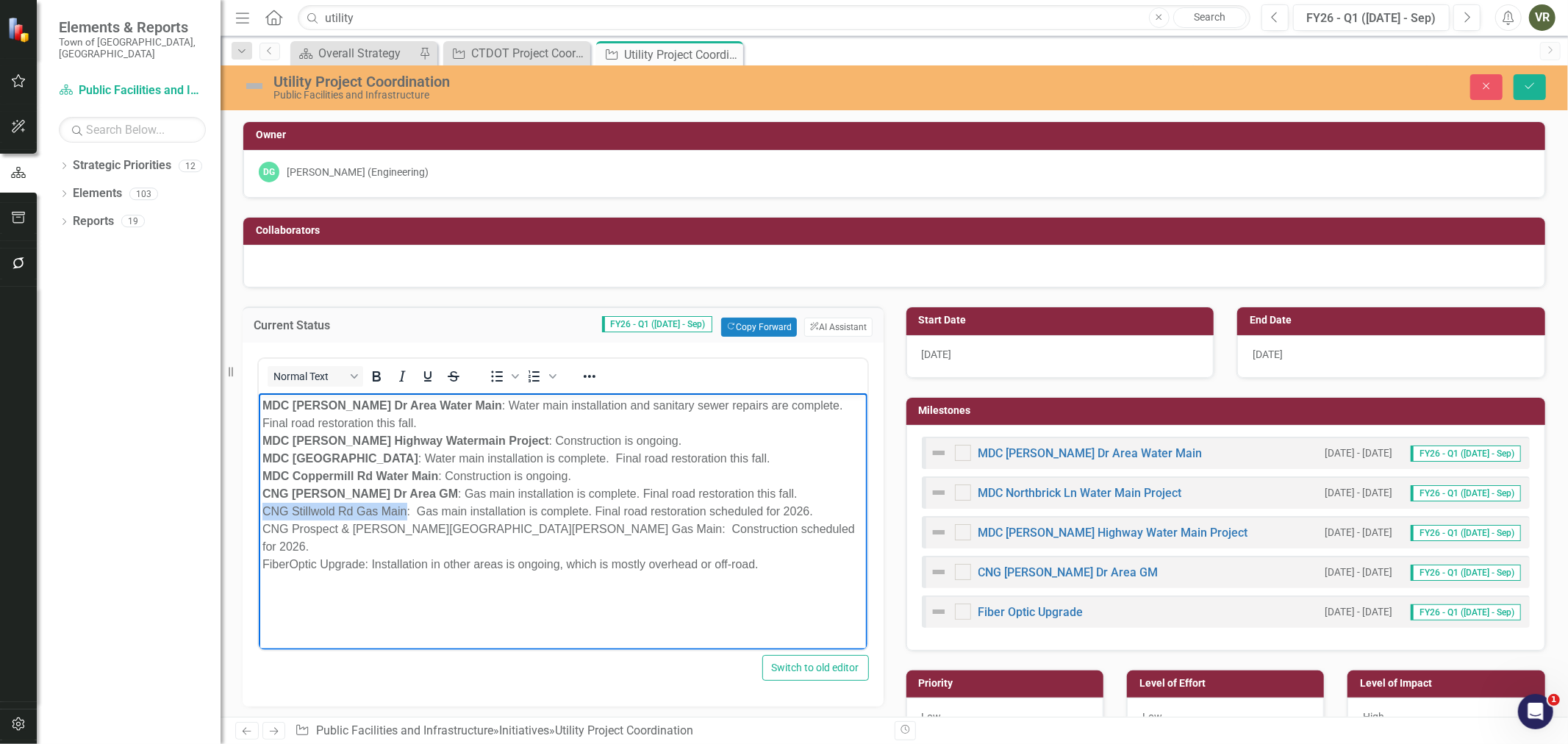
drag, startPoint x: 262, startPoint y: 515, endPoint x: 403, endPoint y: 509, distance: 141.1
click at [403, 509] on p "MDC [PERSON_NAME] Dr Area Water Main : Water main installation and sanitary sew…" at bounding box center [562, 485] width 601 height 176
drag, startPoint x: 261, startPoint y: 528, endPoint x: 483, endPoint y: 525, distance: 222.0
click at [483, 525] on p "MDC [PERSON_NAME] Dr Area Water Main : Water main installation and sanitary sew…" at bounding box center [562, 485] width 601 height 176
drag, startPoint x: 263, startPoint y: 545, endPoint x: 362, endPoint y: 545, distance: 99.0
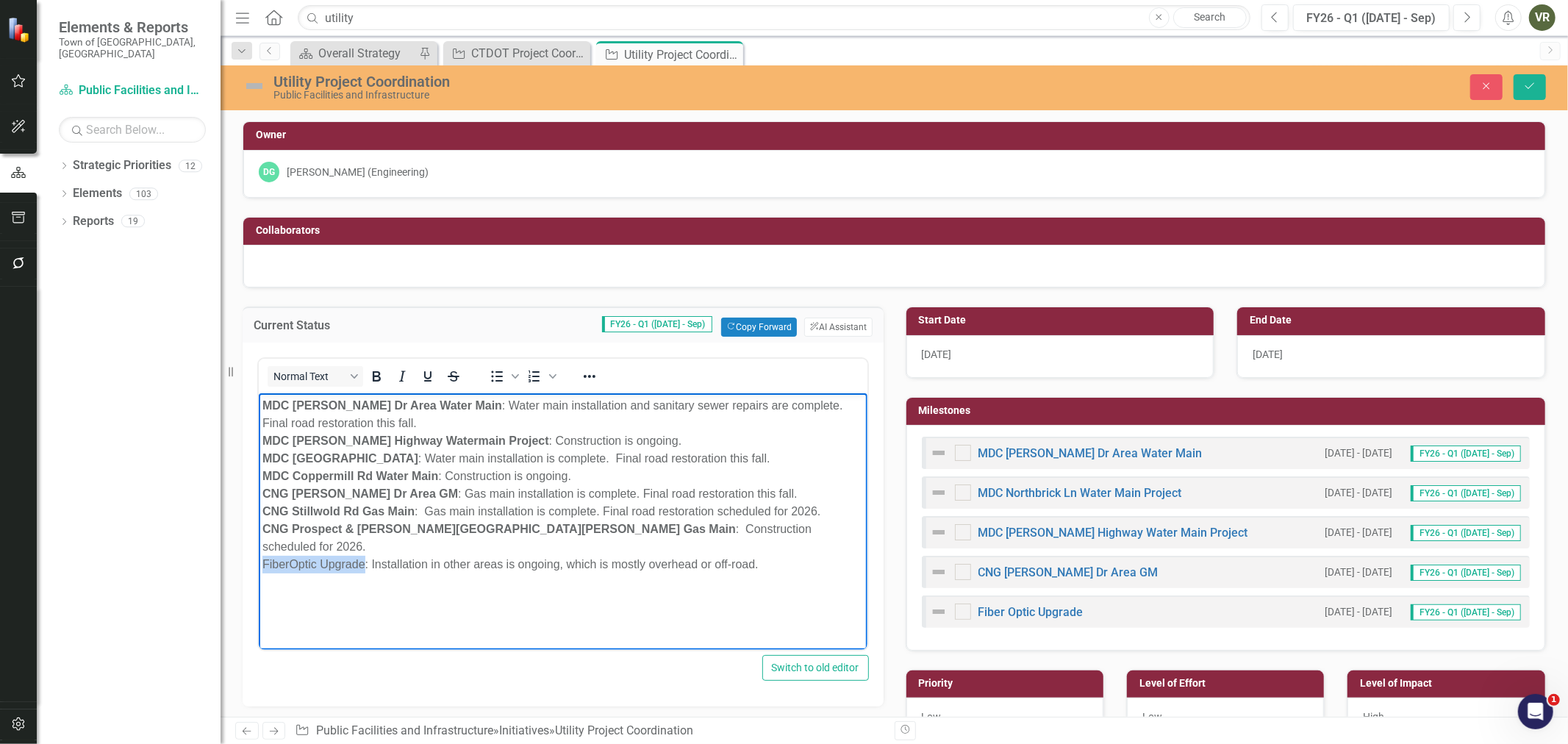
click at [362, 545] on p "MDC [PERSON_NAME] Dr Area Water Main : Water main installation and sanitary sew…" at bounding box center [562, 485] width 601 height 176
click at [392, 421] on p "MDC [PERSON_NAME] Dr Area Water Main : Water main installation and sanitary sew…" at bounding box center [562, 485] width 601 height 176
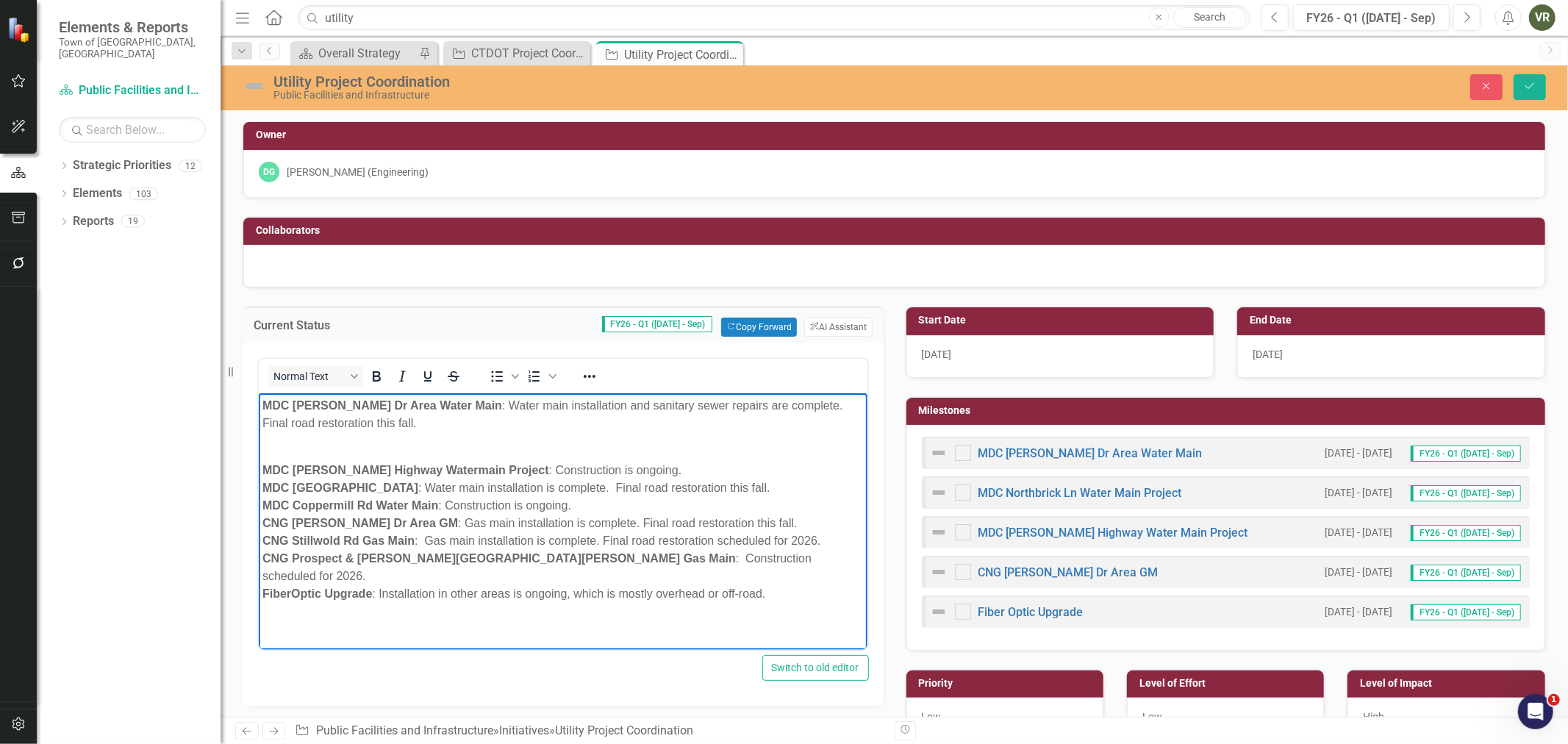
click at [657, 470] on p "MDC [PERSON_NAME] Highway Watermain Project : Construction is ongoing. [GEOGRAP…" at bounding box center [562, 523] width 601 height 159
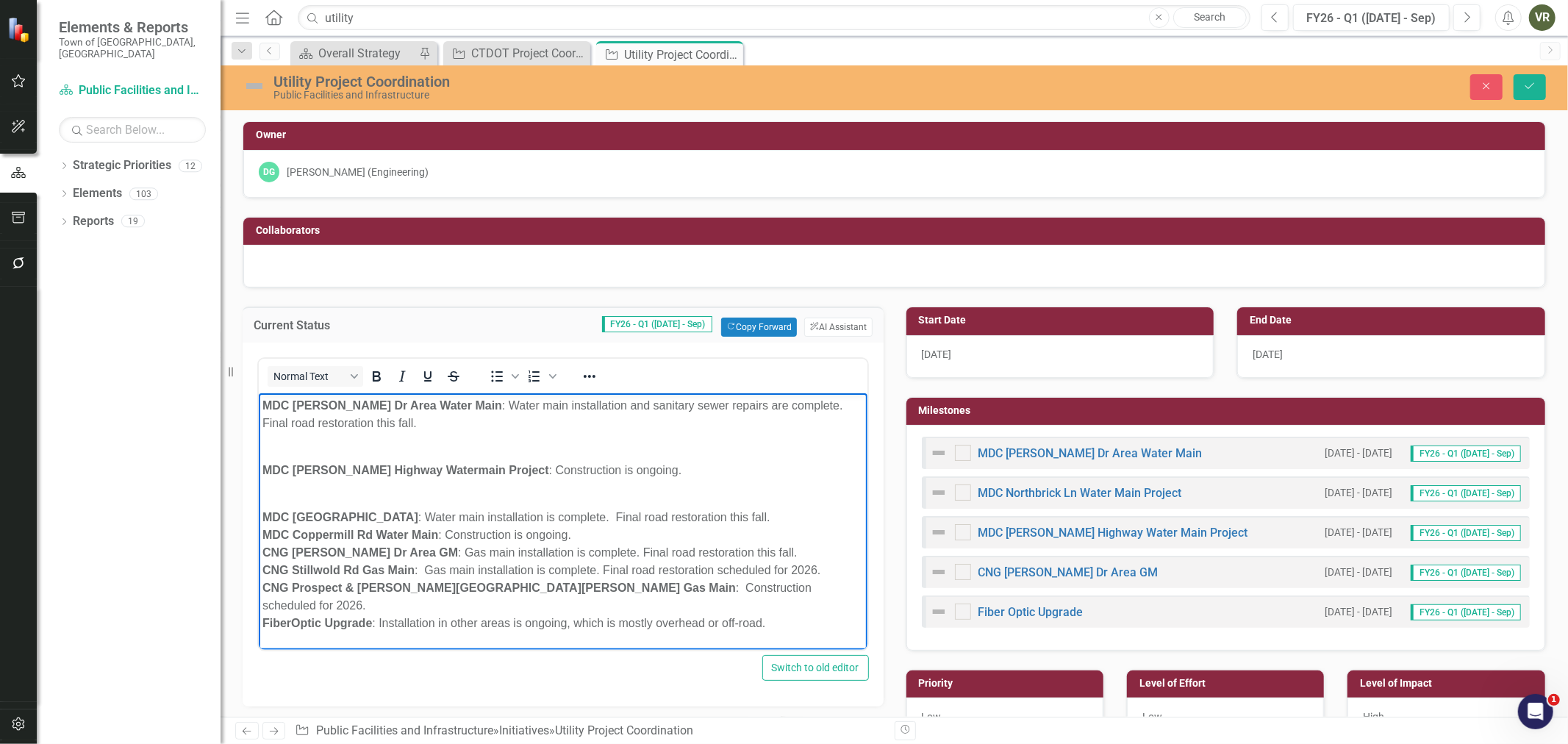
click at [607, 534] on p "MDC [GEOGRAPHIC_DATA] Water Main : Water main installation is complete. Final r…" at bounding box center [562, 562] width 601 height 141
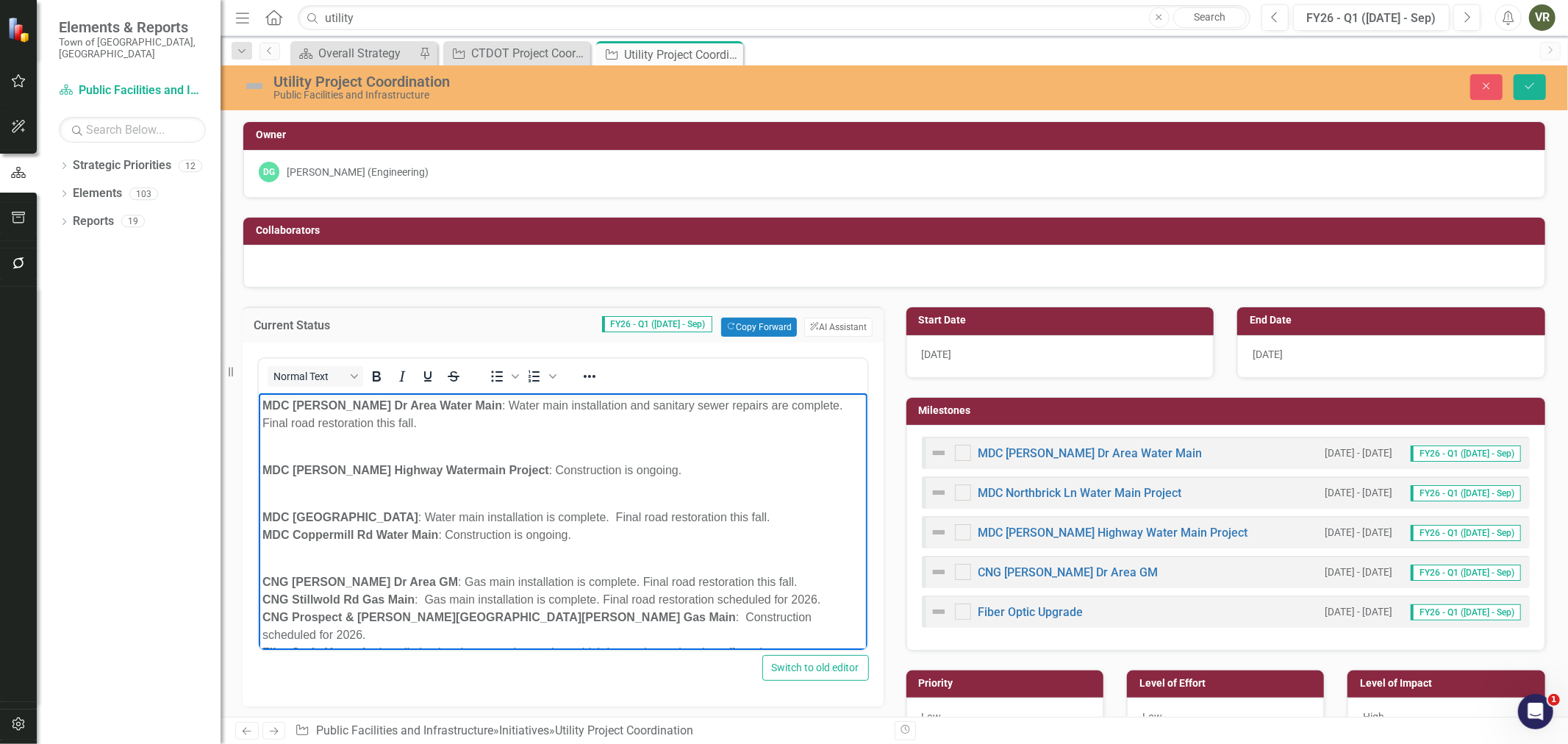
click at [770, 584] on p "CNG [PERSON_NAME] Dr Area GM : Gas main installation is complete. Final road re…" at bounding box center [562, 608] width 601 height 106
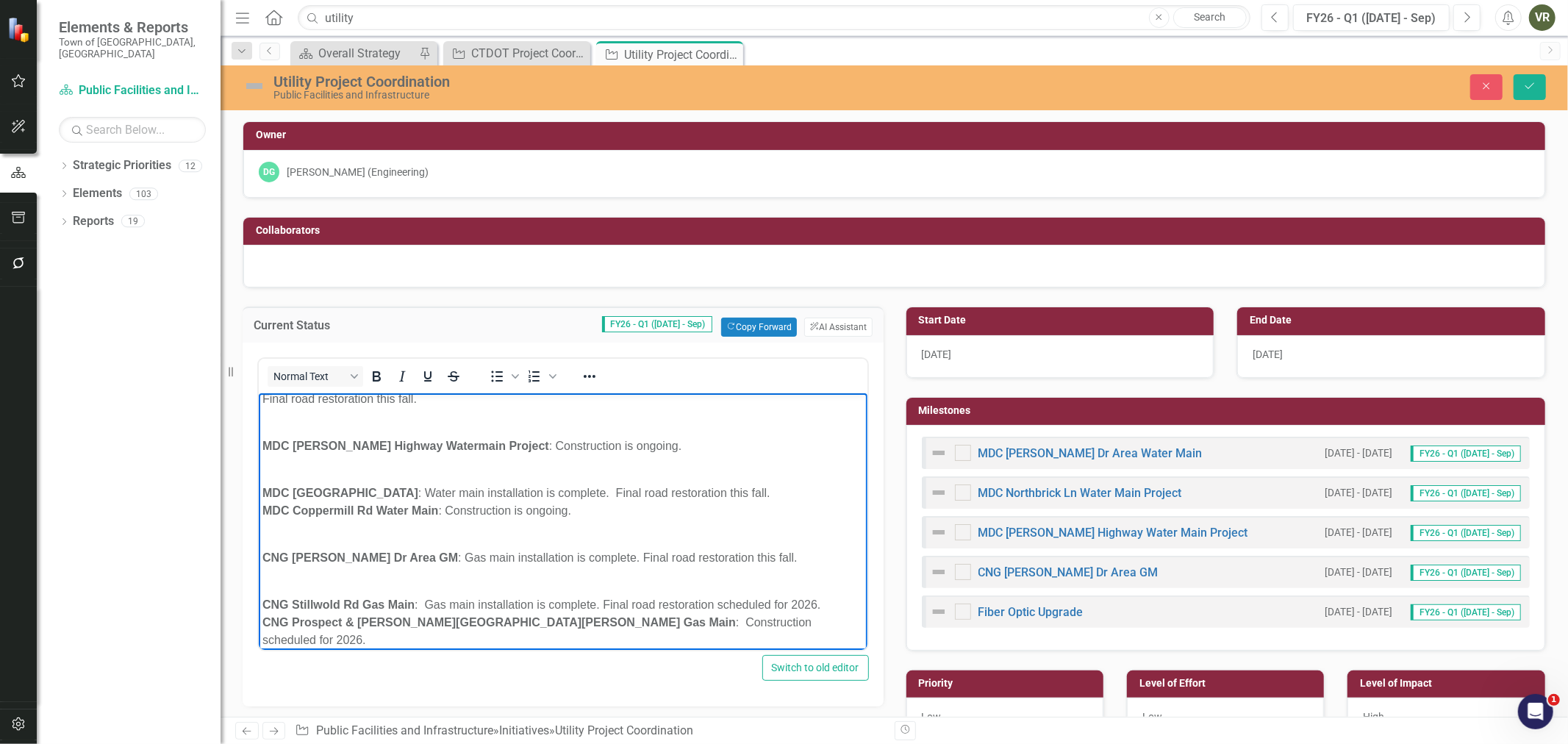
scroll to position [38, 0]
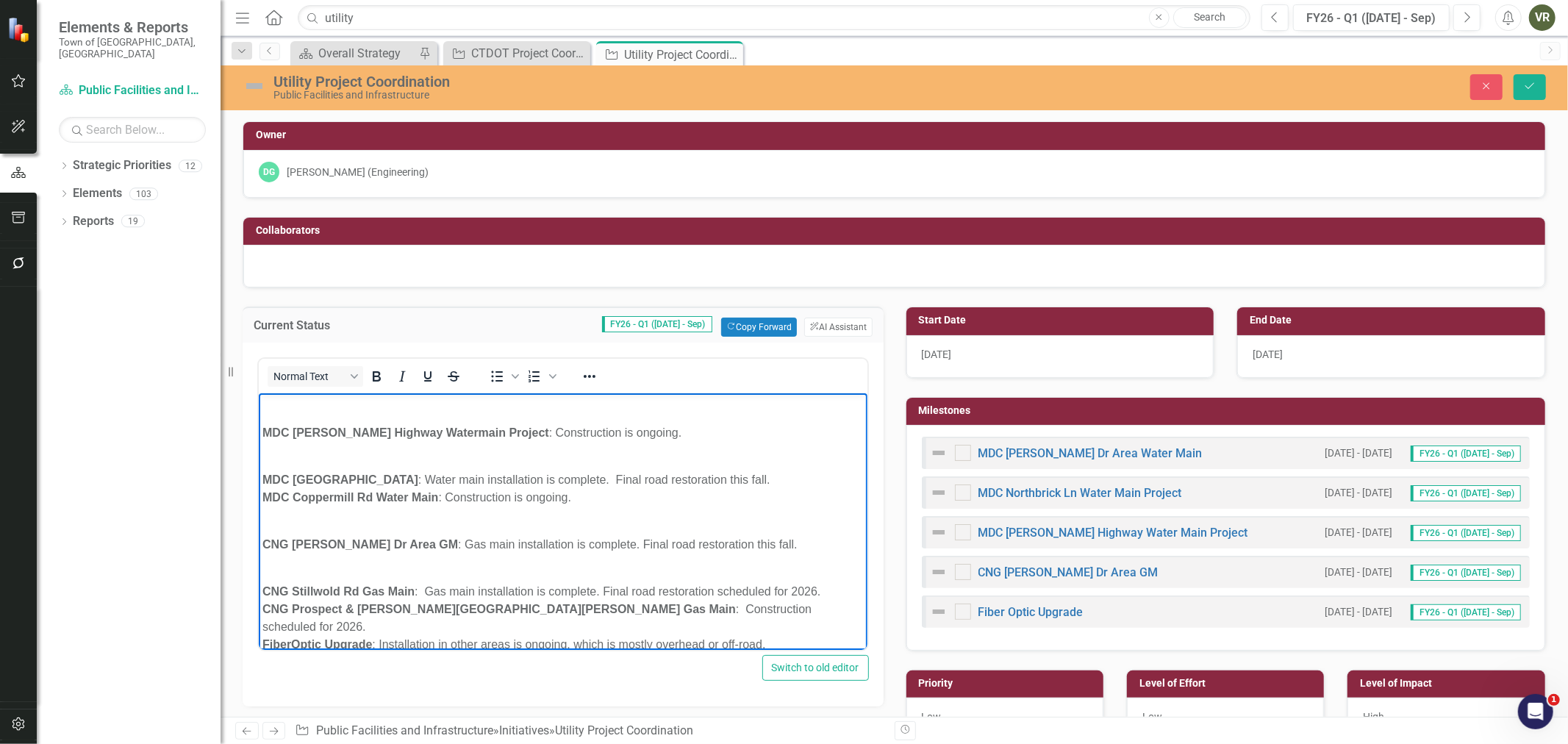
click at [828, 585] on p "CNG Stillwold Rd Gas Main : Gas main installation is complete. Final road resto…" at bounding box center [562, 609] width 601 height 88
click at [696, 637] on p "CNG Prospect & [PERSON_NAME][GEOGRAPHIC_DATA][PERSON_NAME] Gas Main : Construct…" at bounding box center [562, 648] width 601 height 70
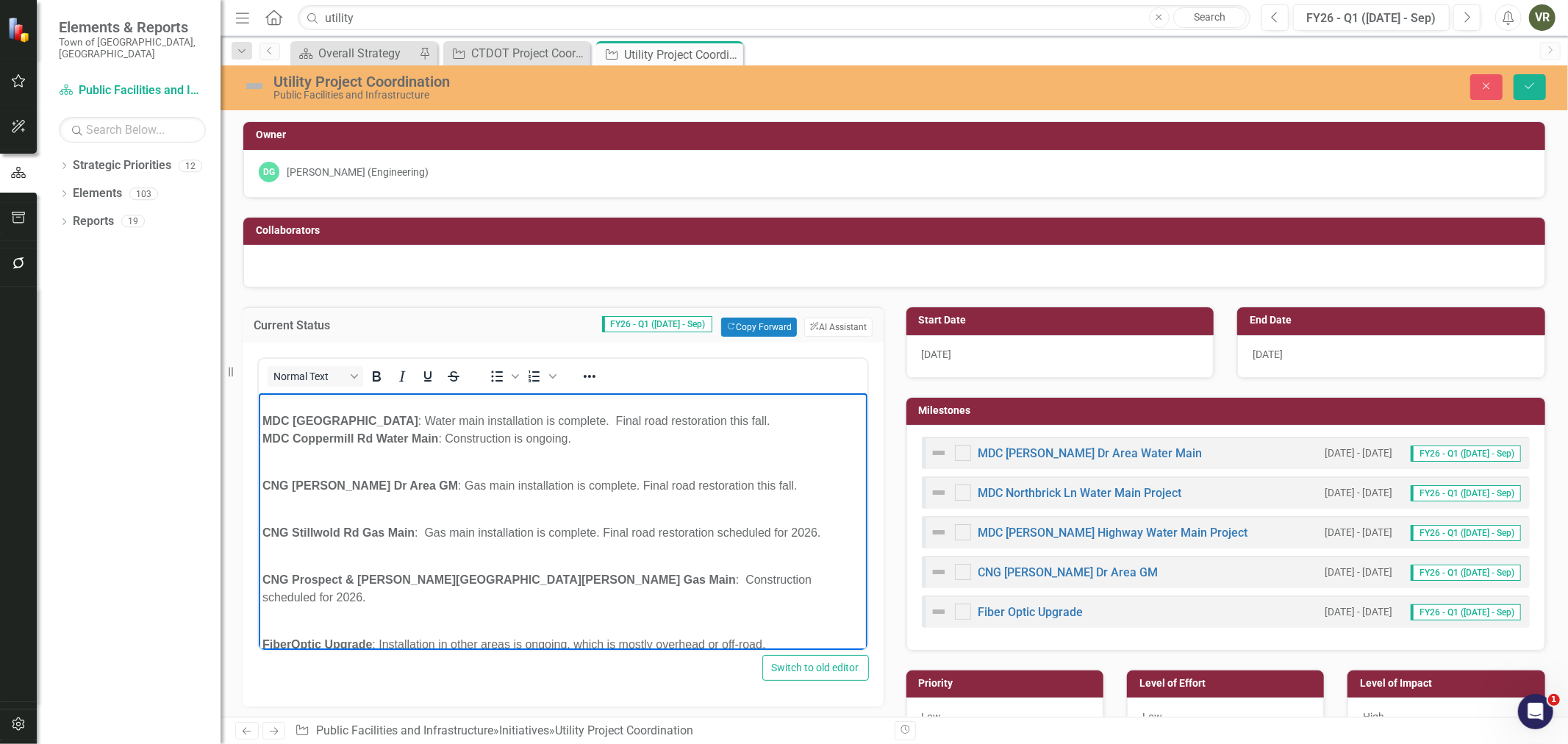
scroll to position [0, 0]
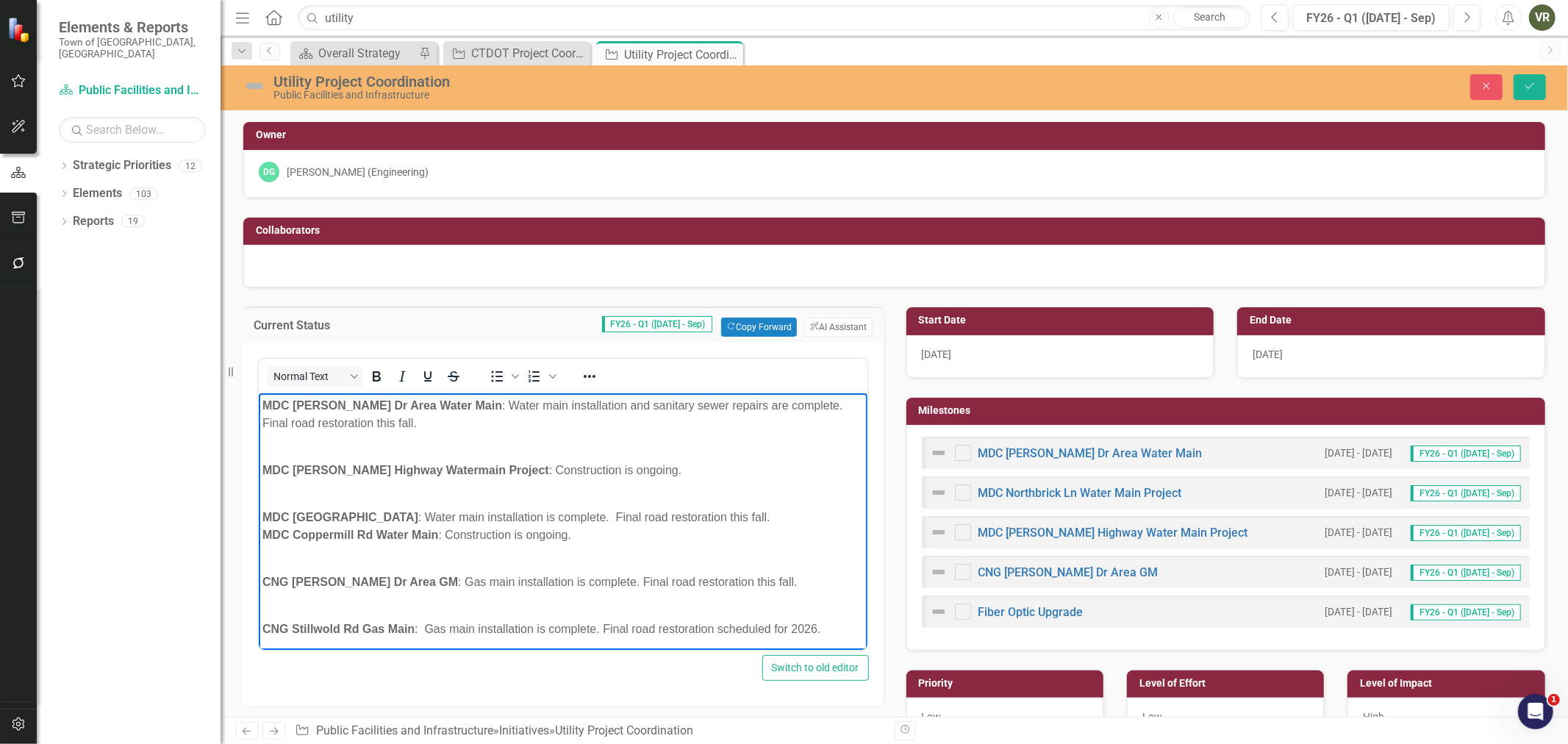
click at [942, 448] on img at bounding box center [939, 453] width 18 height 18
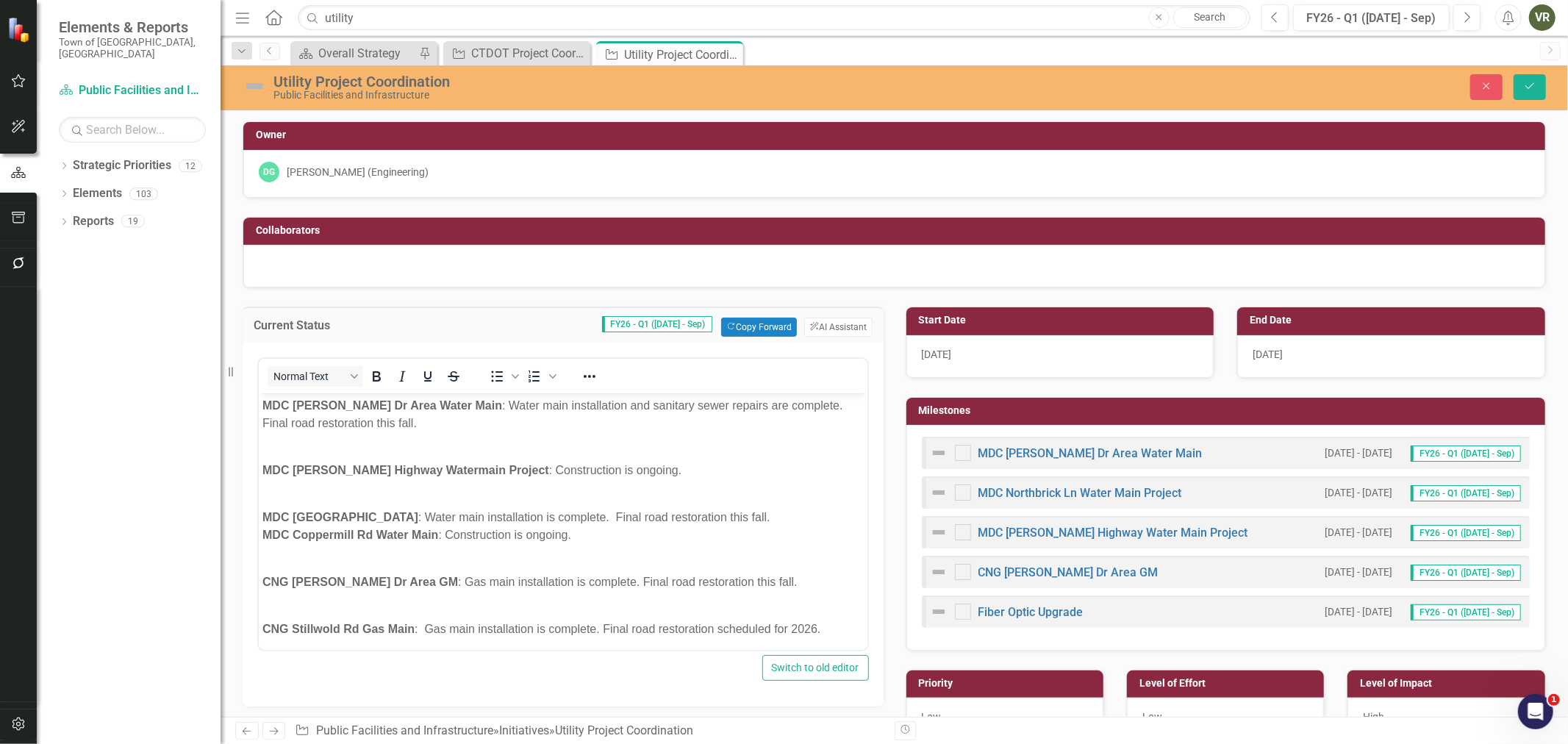
click at [942, 448] on img at bounding box center [939, 453] width 18 height 18
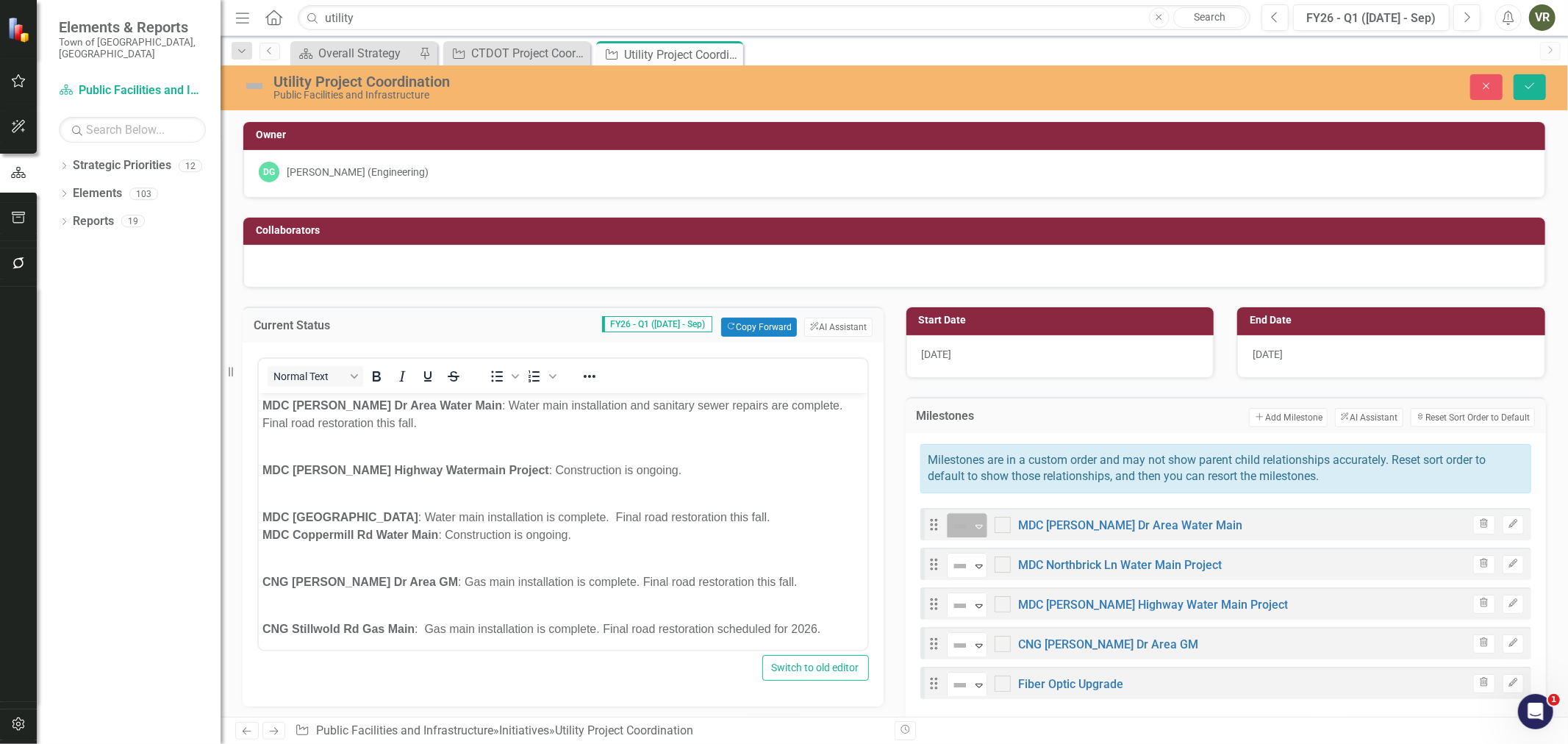
click at [957, 528] on img at bounding box center [960, 527] width 18 height 18
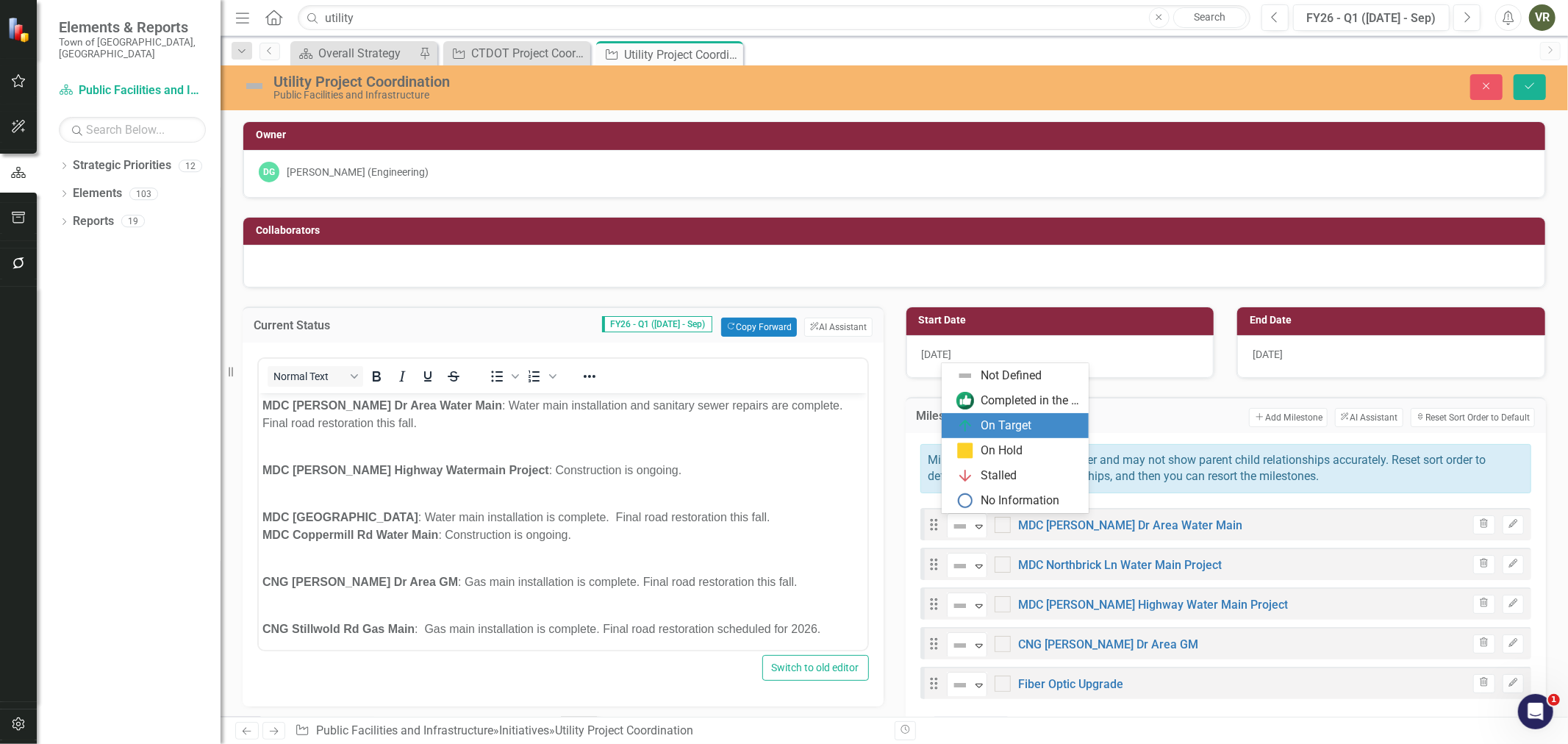
click at [996, 418] on div "On Target" at bounding box center [1006, 426] width 51 height 17
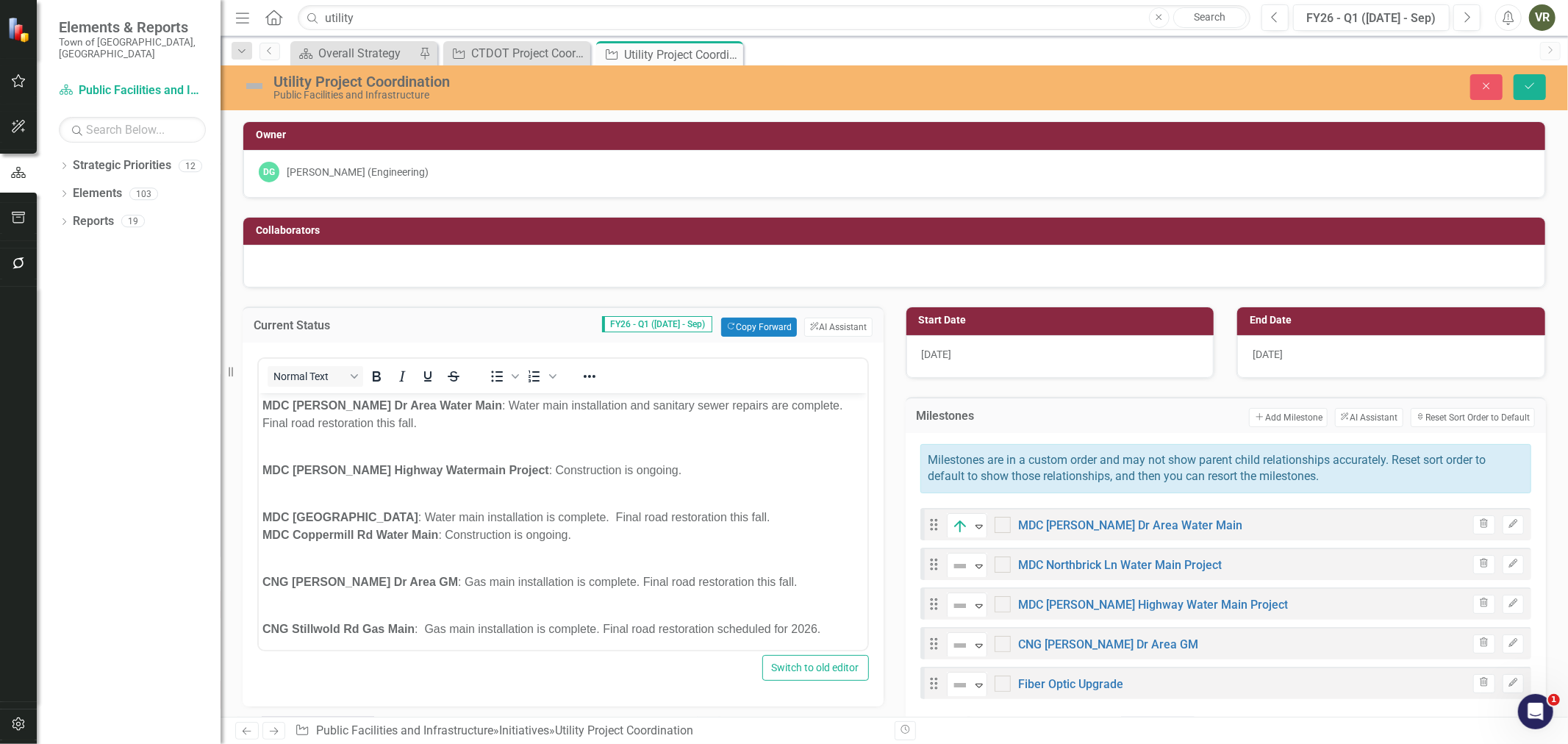
click at [840, 514] on p "MDC [GEOGRAPHIC_DATA] Water Main : Water main installation is complete. Final r…" at bounding box center [562, 518] width 601 height 53
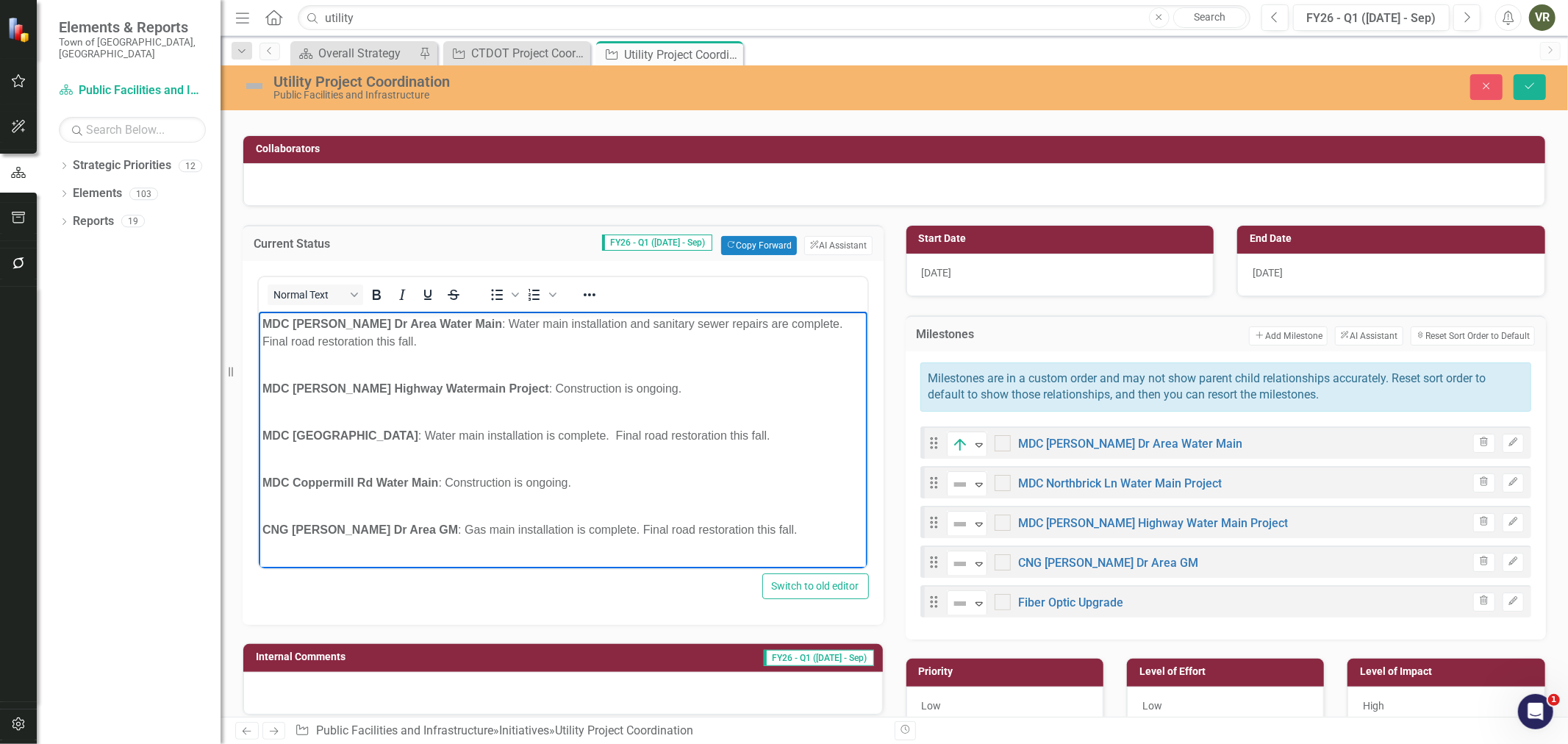
click at [394, 493] on body "MDC [PERSON_NAME] Dr Area Water Main : Water main installation and sanitary sew…" at bounding box center [562, 512] width 609 height 401
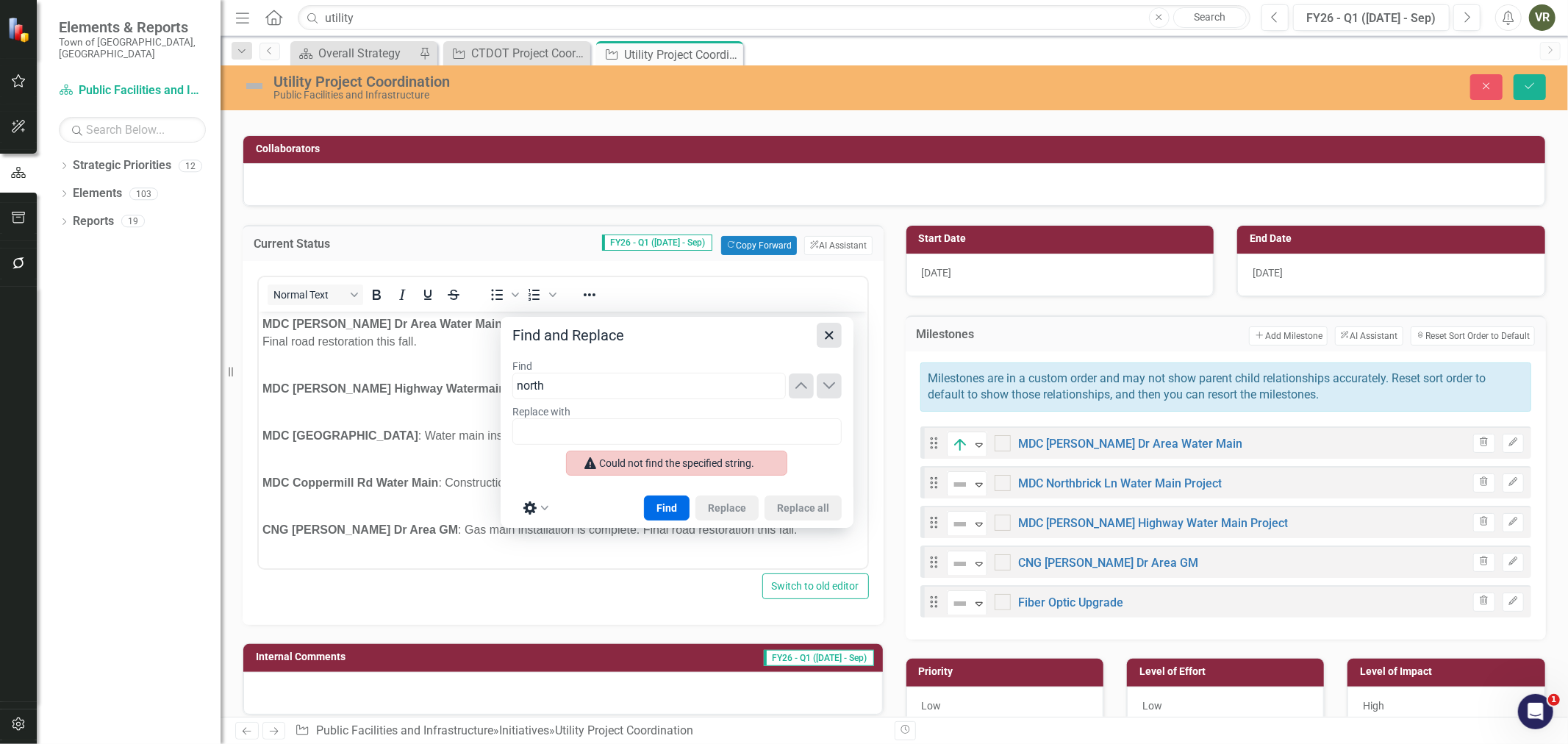
type input "north"
click at [836, 340] on icon "Close" at bounding box center [829, 335] width 18 height 18
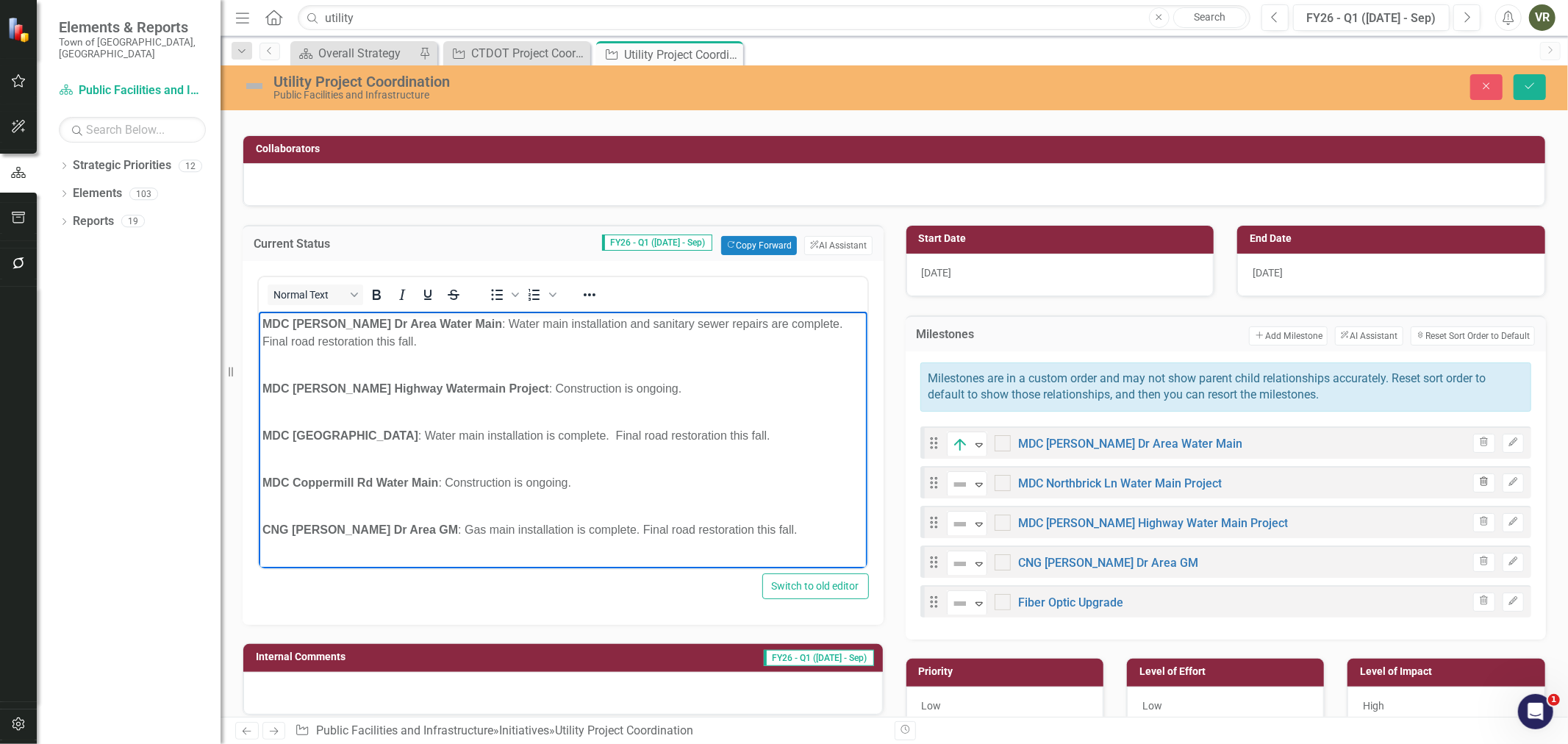
click at [1480, 481] on icon "button" at bounding box center [1484, 482] width 8 height 9
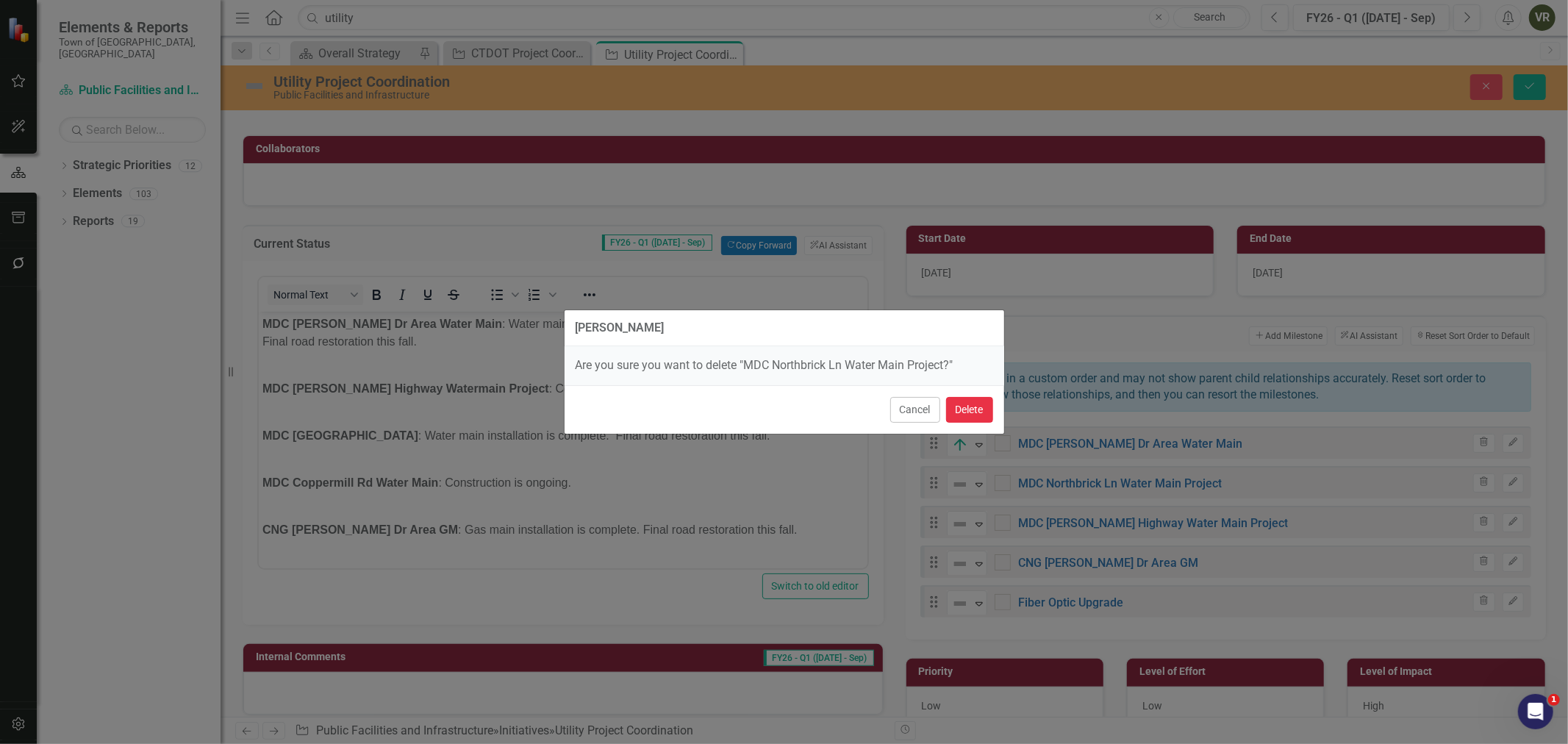
click at [967, 410] on button "Delete" at bounding box center [969, 410] width 47 height 26
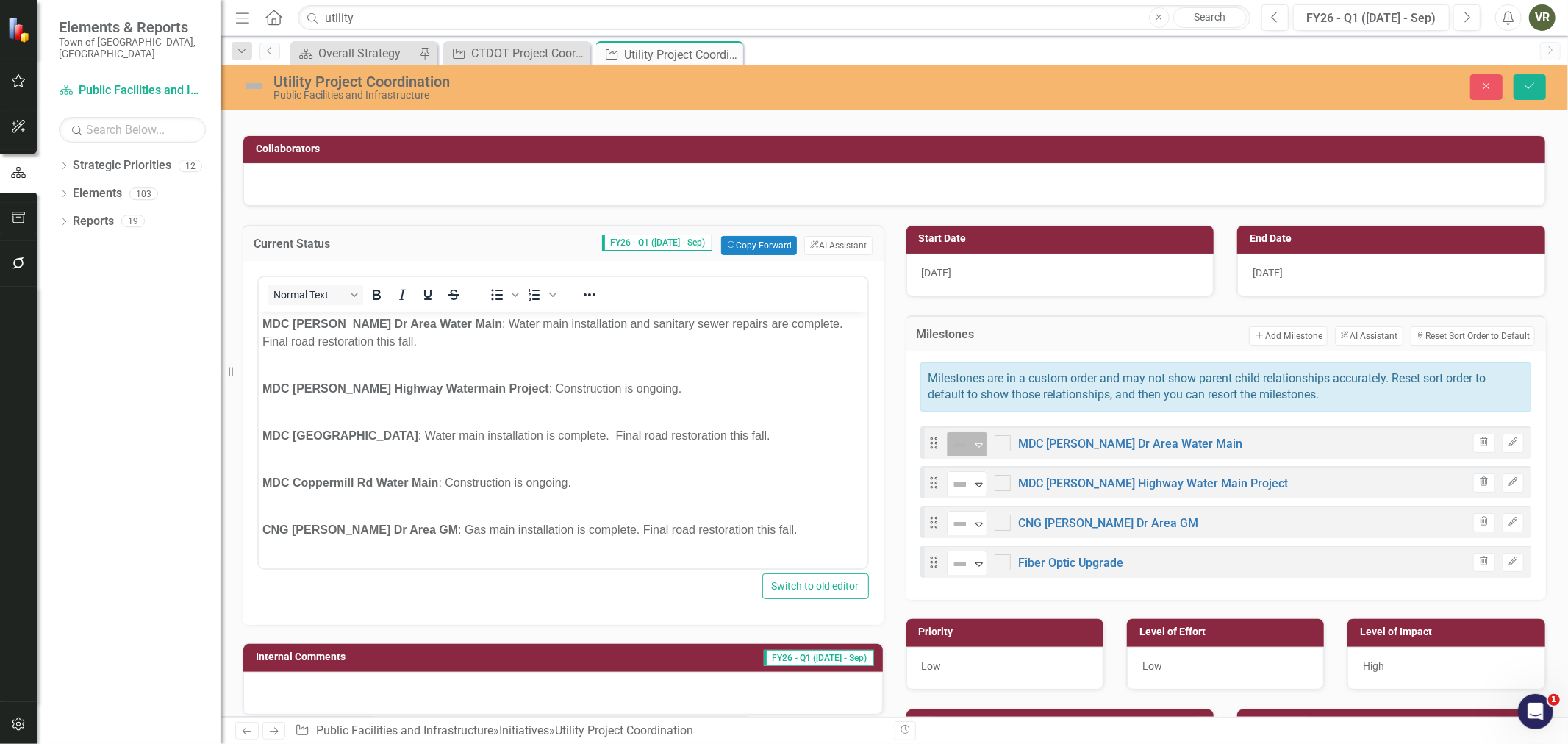
click at [972, 439] on icon "Expand" at bounding box center [979, 445] width 15 height 12
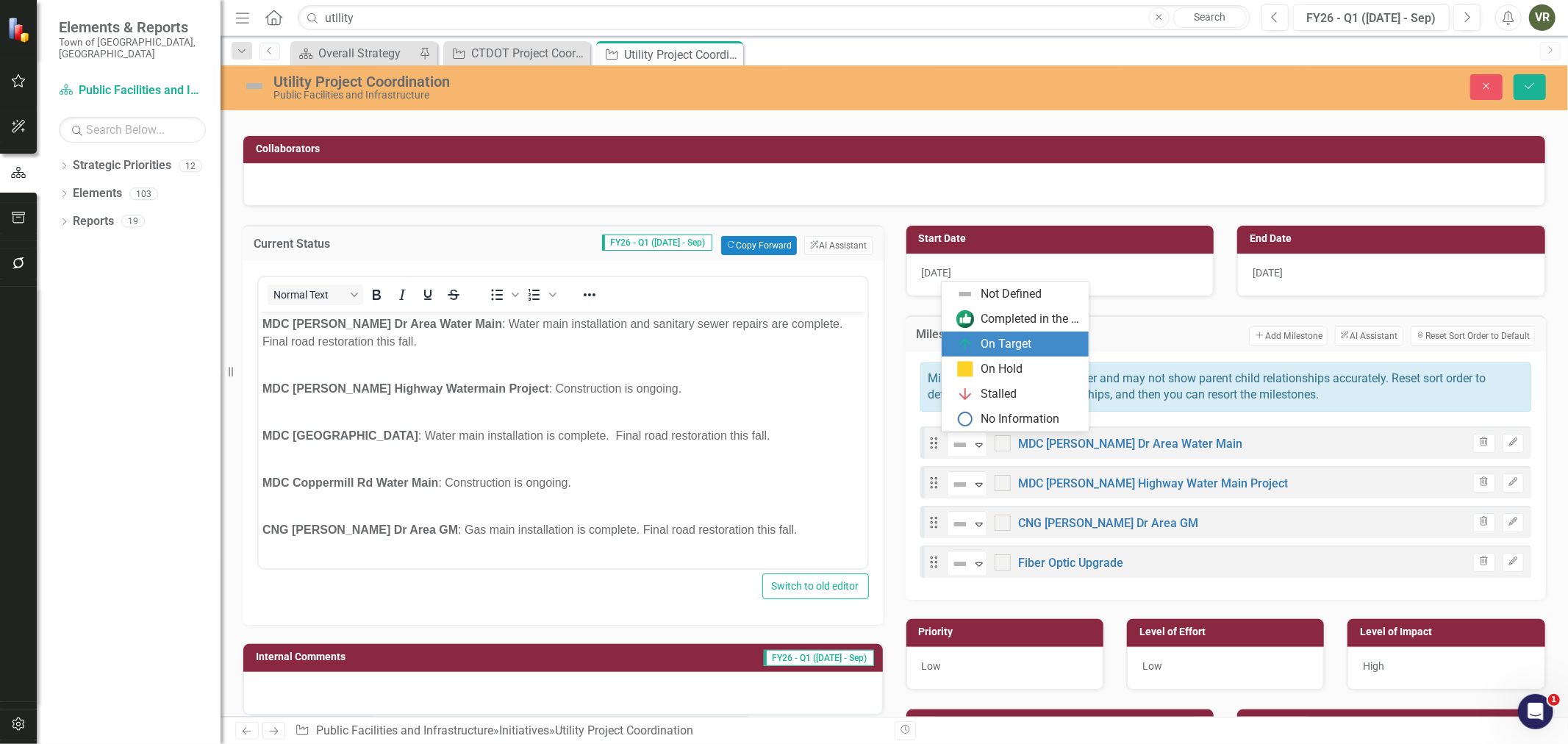
click at [986, 336] on div "On Target" at bounding box center [1006, 345] width 51 height 17
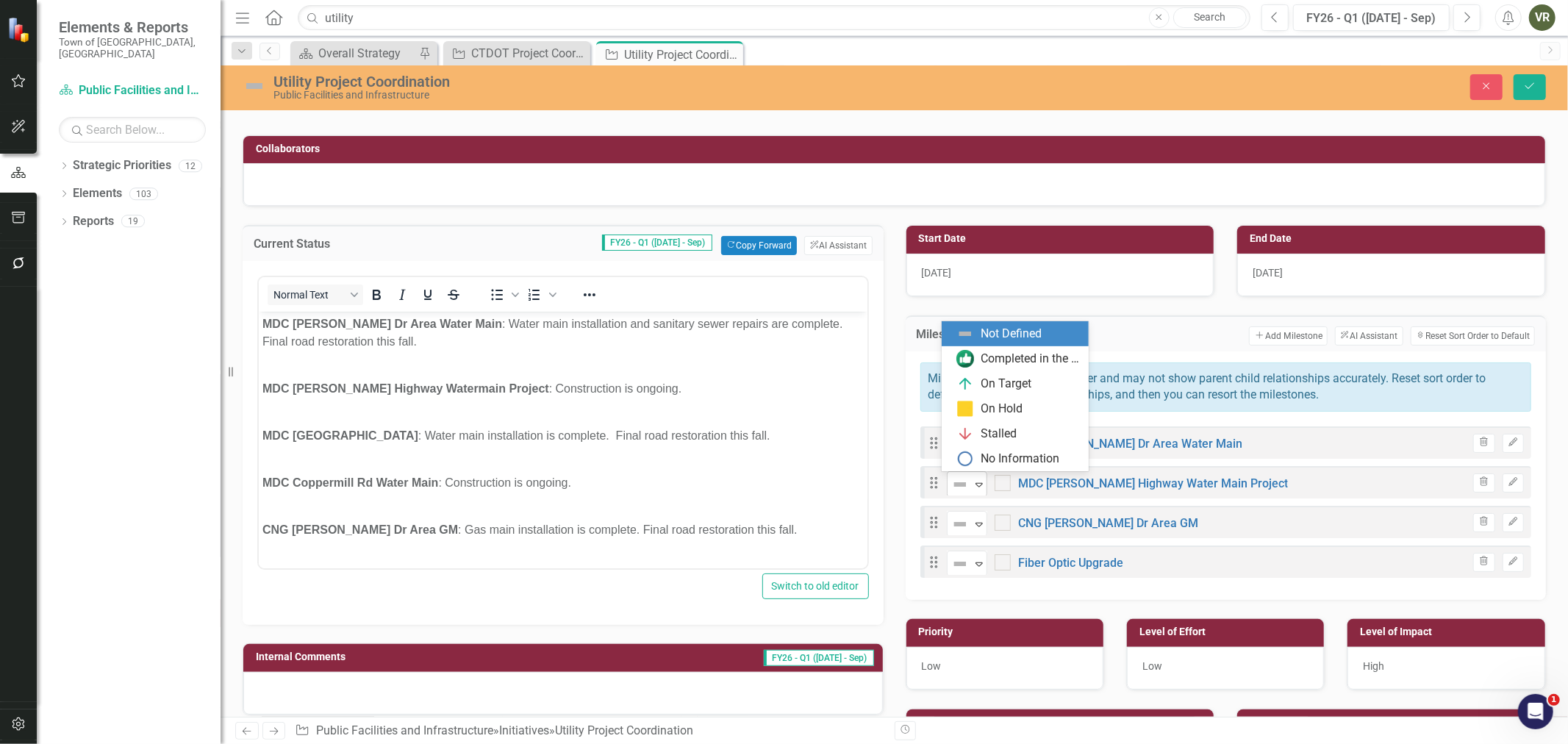
click at [964, 483] on div "Not Defined" at bounding box center [961, 485] width 22 height 21
click at [1024, 376] on div "On Target" at bounding box center [1006, 384] width 51 height 17
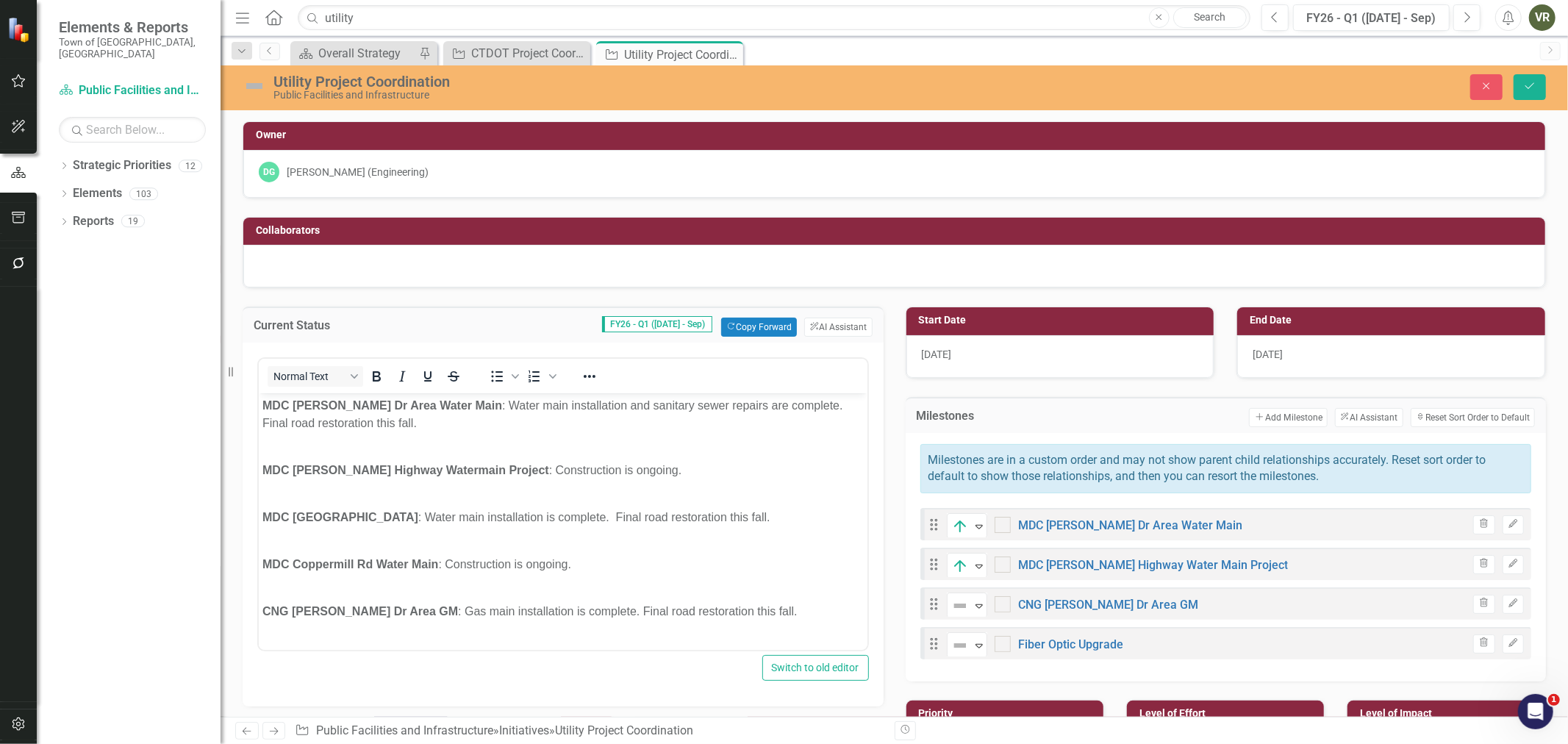
scroll to position [82, 0]
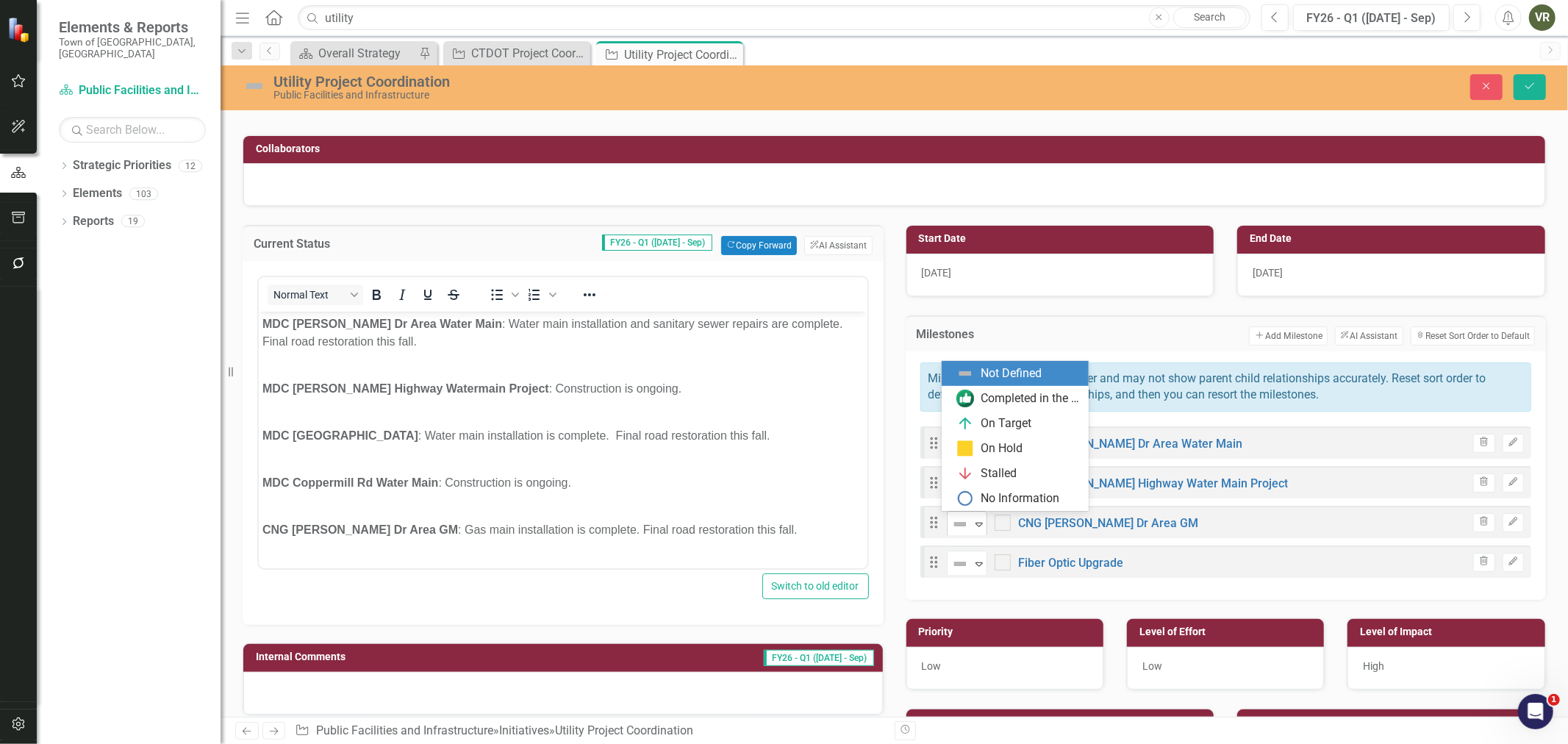
click at [972, 529] on icon "Expand" at bounding box center [979, 525] width 15 height 12
click at [999, 427] on div "On Target" at bounding box center [1006, 424] width 51 height 17
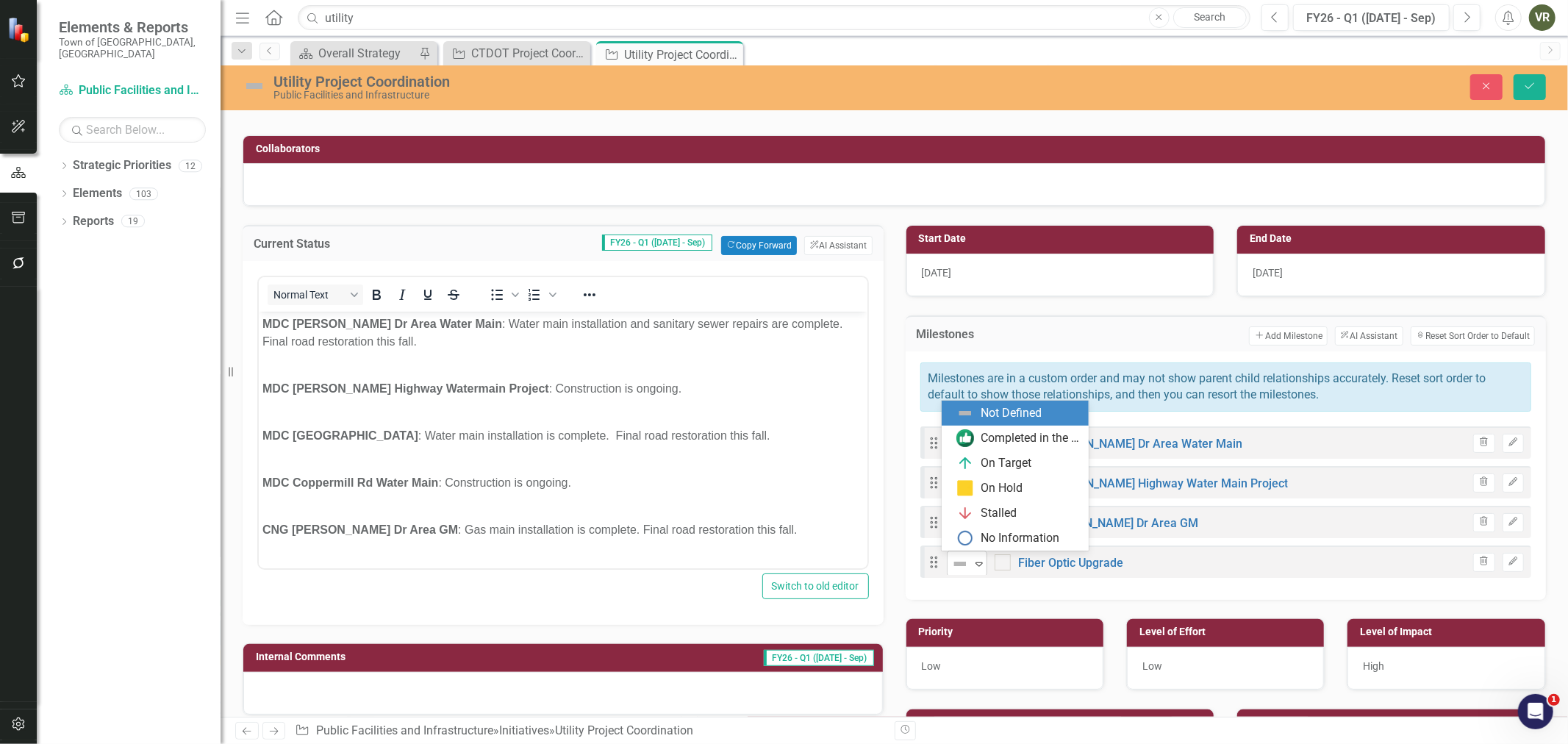
click at [965, 564] on div "Not Defined" at bounding box center [961, 564] width 22 height 21
click at [989, 458] on div "On Target" at bounding box center [1006, 464] width 51 height 17
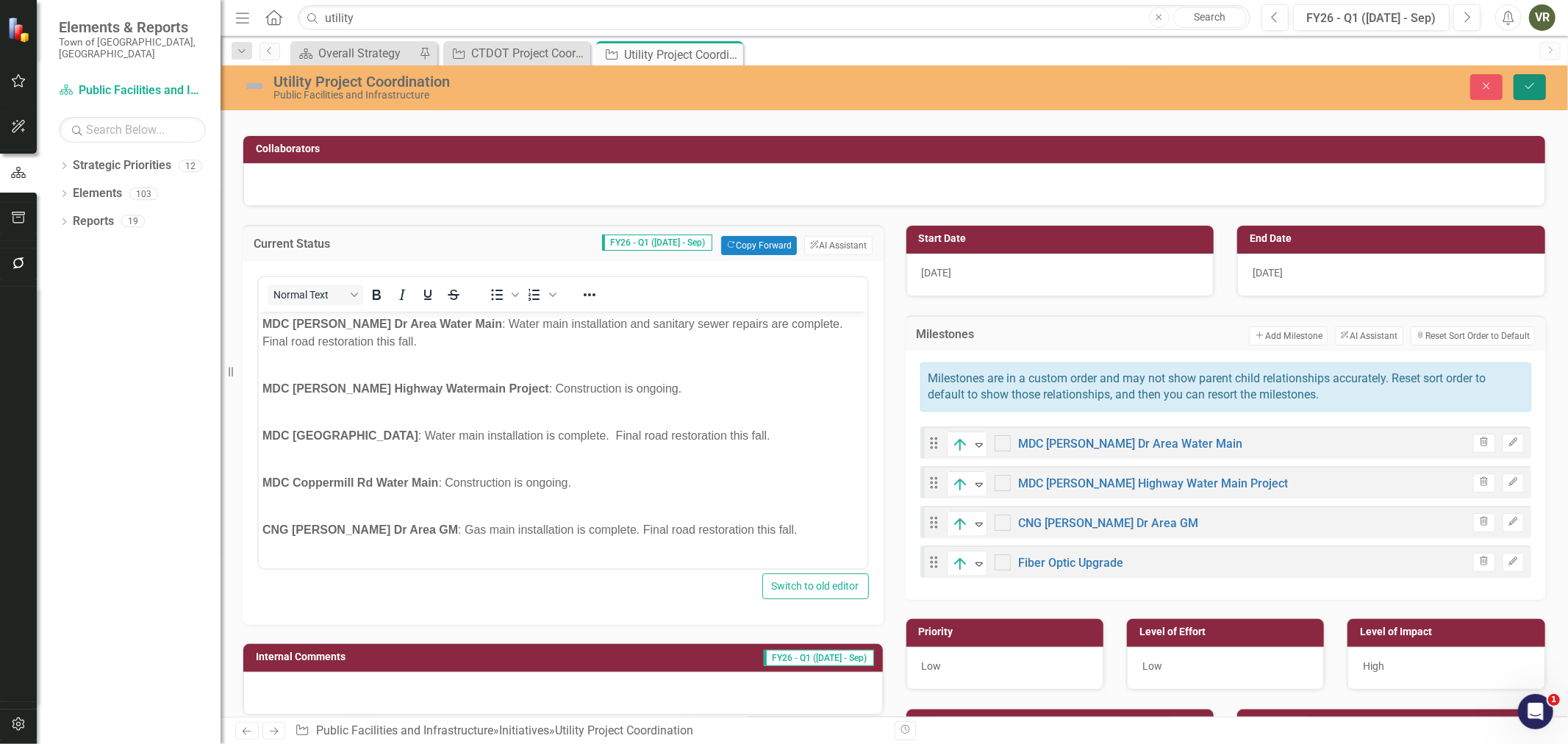
click at [1522, 77] on button "Save" at bounding box center [1530, 87] width 33 height 26
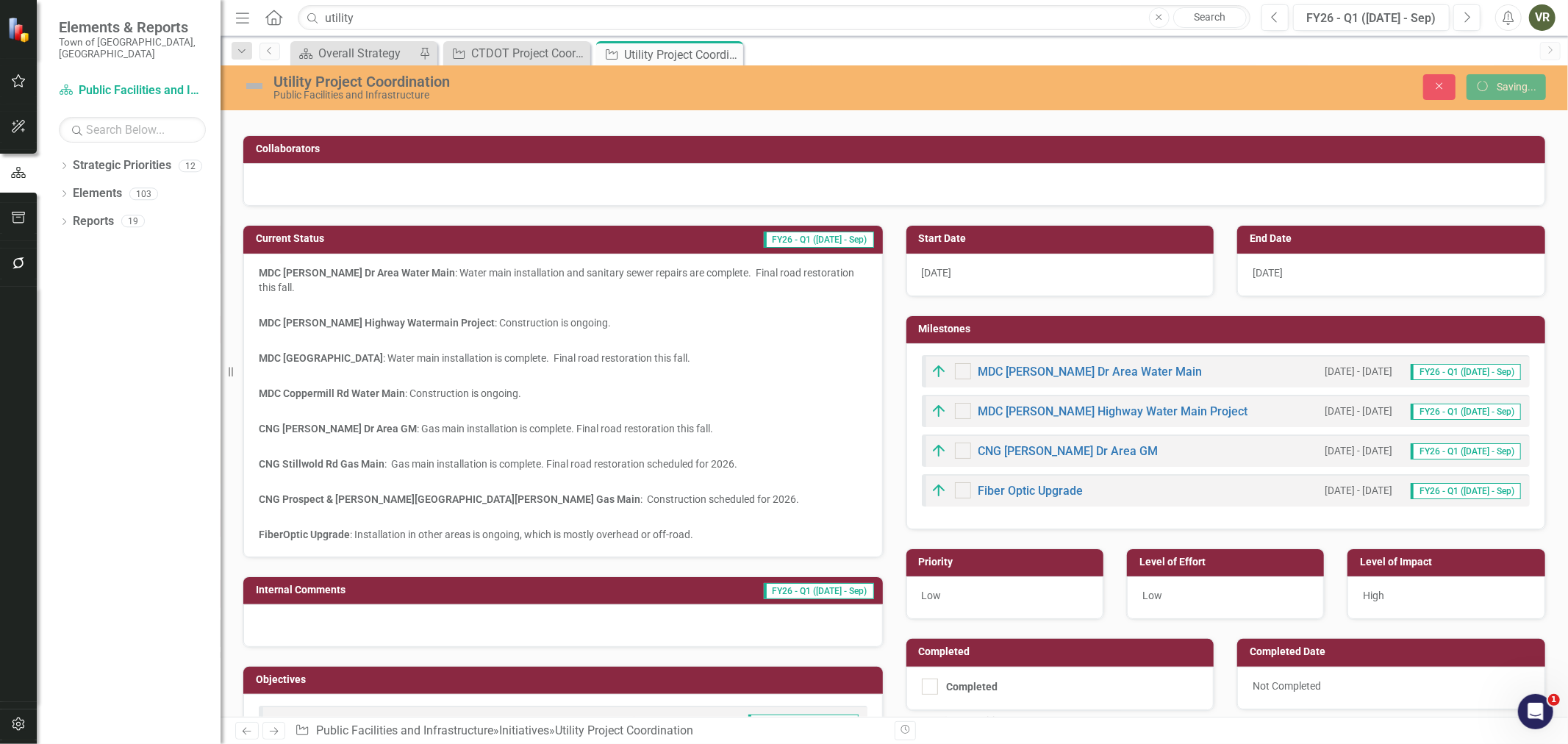
click at [240, 82] on div "Utility Project Coordination Public Facilities and Infrastructure" at bounding box center [614, 87] width 764 height 28
click at [248, 83] on img at bounding box center [254, 85] width 23 height 23
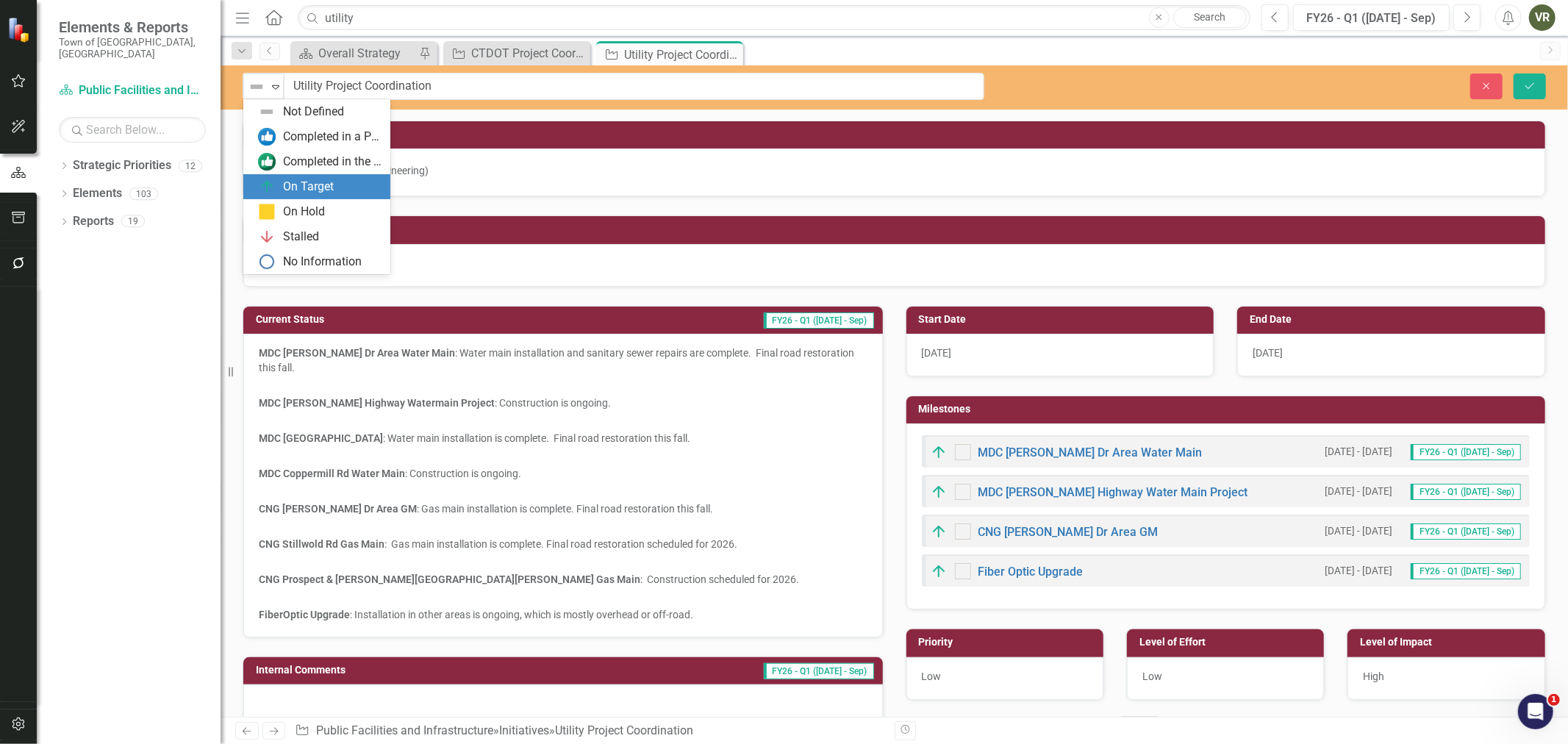
click at [289, 186] on div "On Target" at bounding box center [308, 187] width 51 height 17
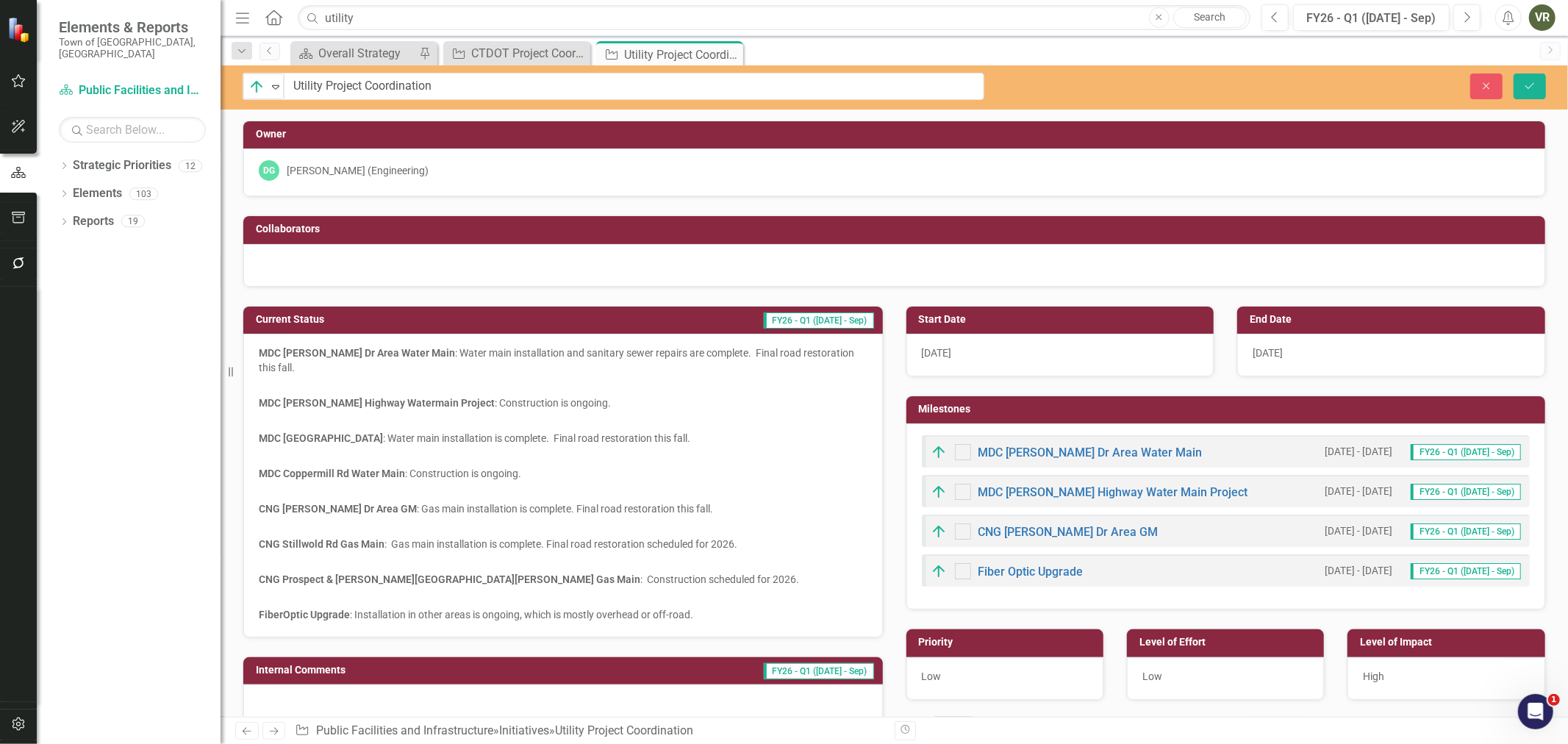
click at [1260, 355] on span "[DATE]" at bounding box center [1267, 353] width 30 height 12
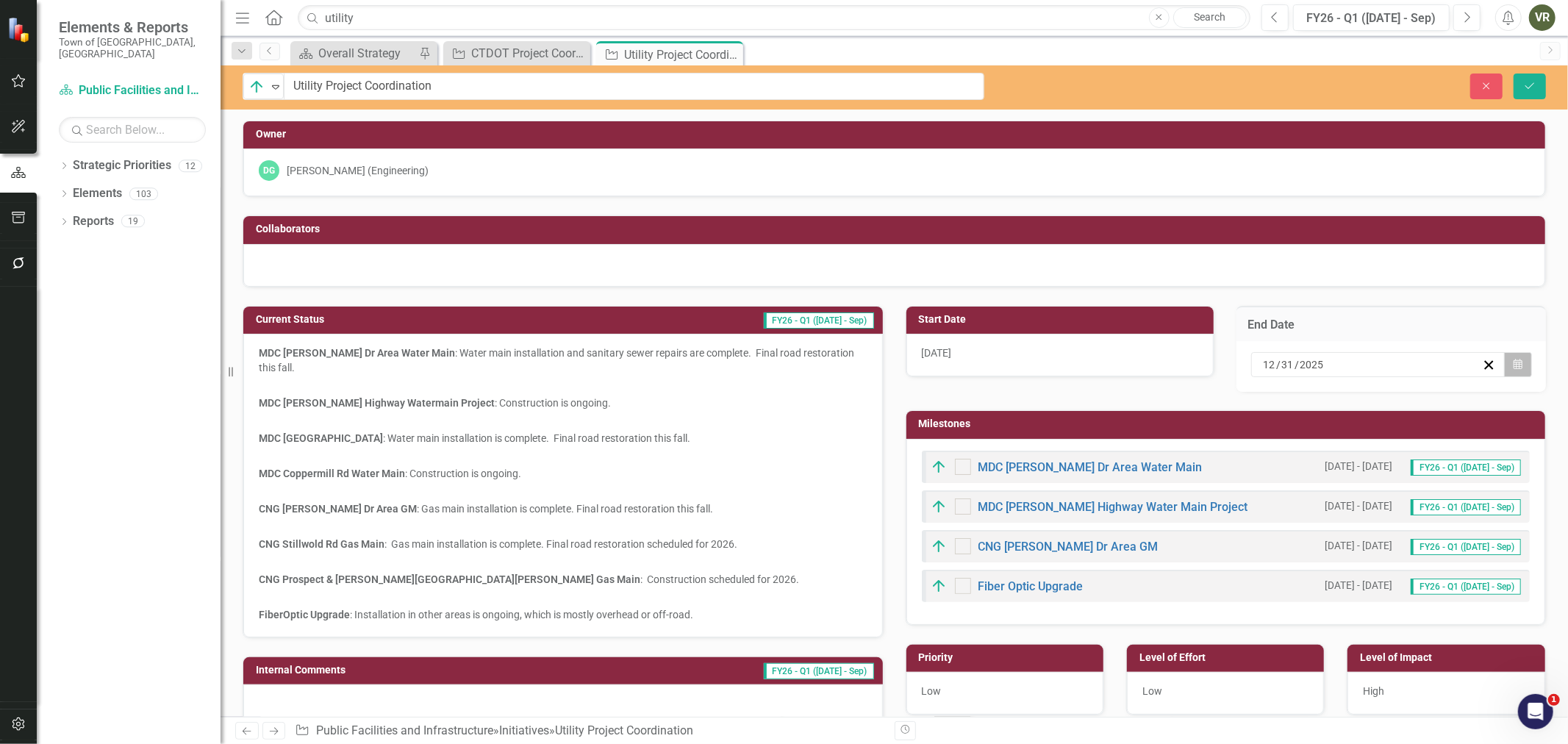
click at [1504, 361] on button "Calendar" at bounding box center [1518, 364] width 28 height 25
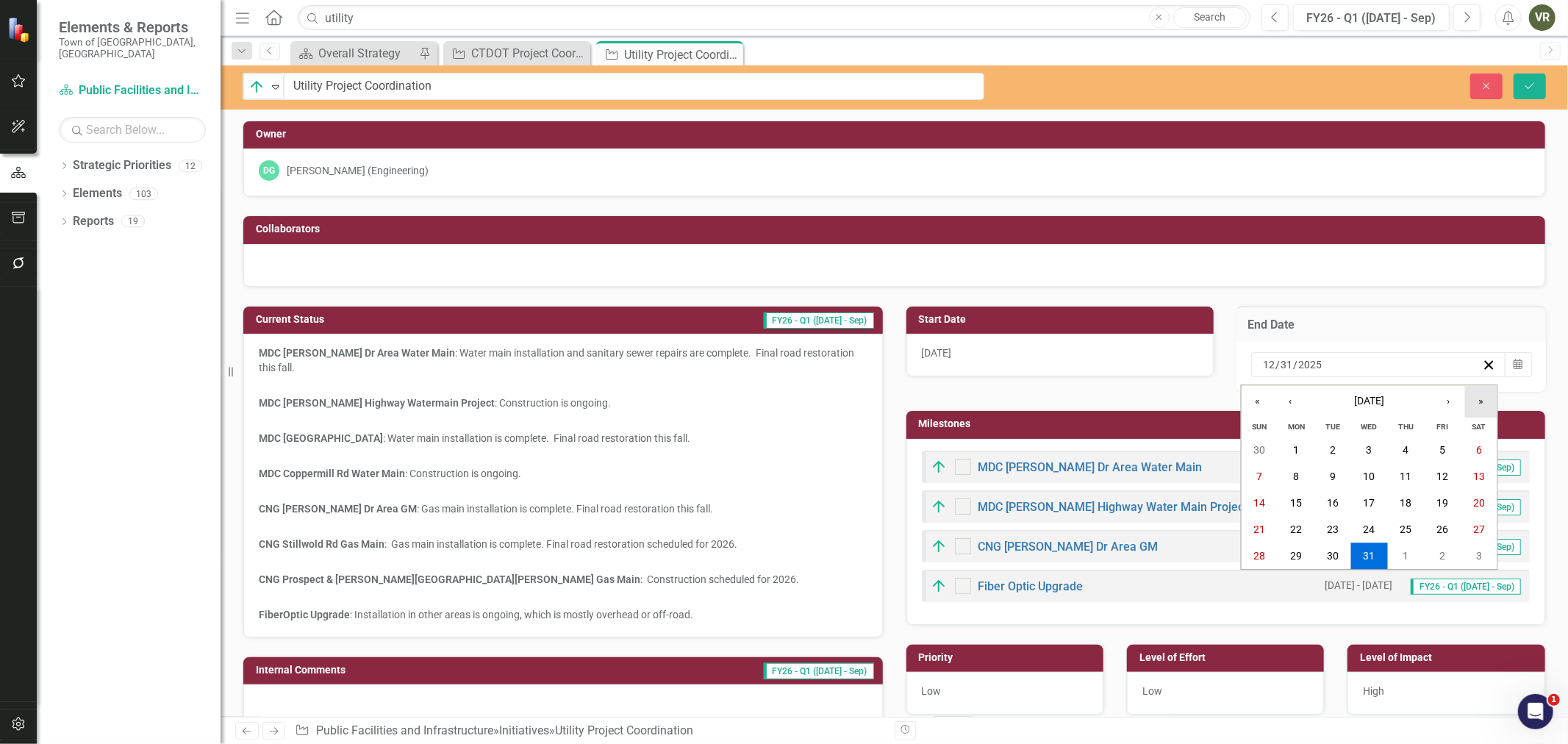
click at [1482, 394] on button "»" at bounding box center [1481, 402] width 33 height 33
click at [1451, 558] on button "31" at bounding box center [1442, 557] width 37 height 27
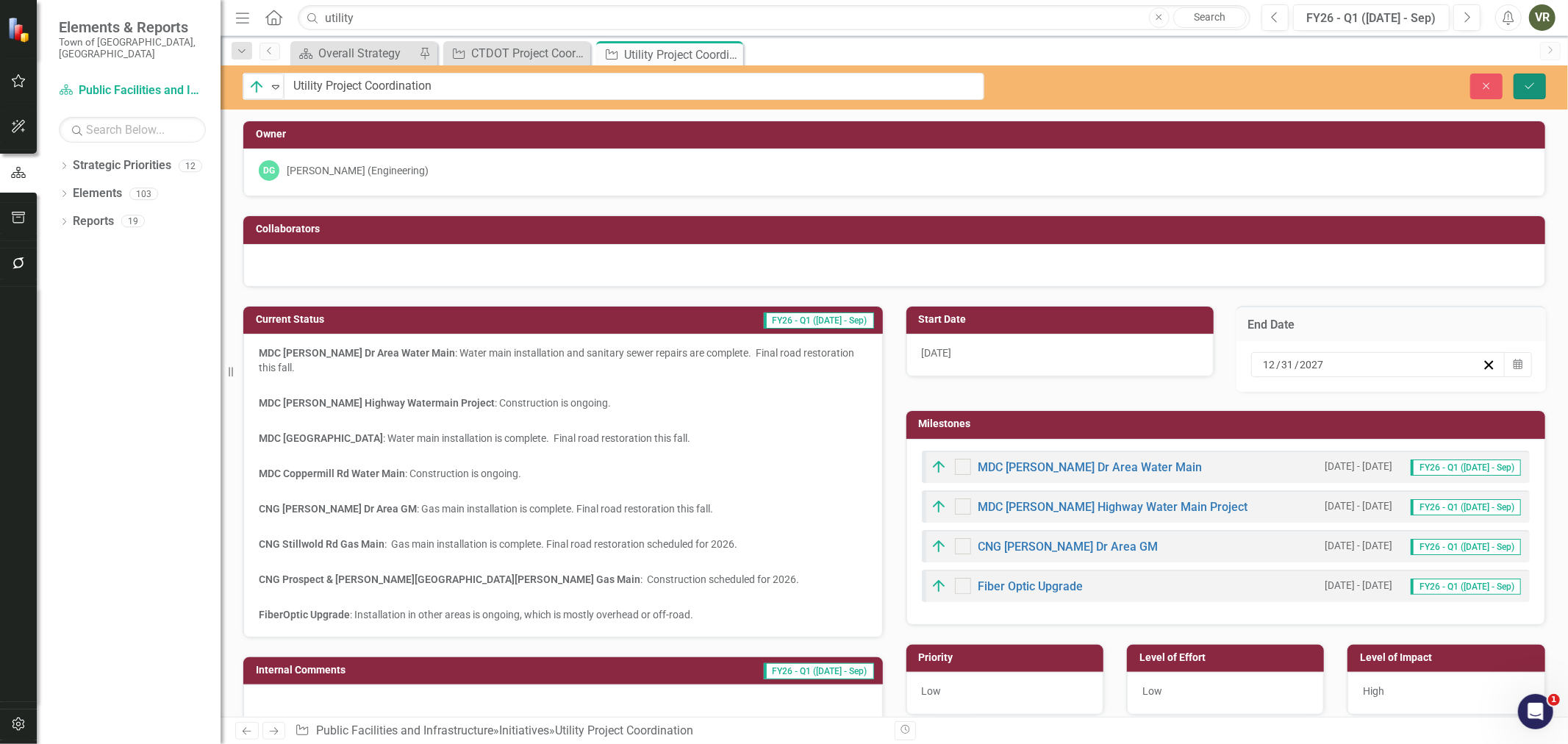
click at [1536, 96] on button "Save" at bounding box center [1530, 87] width 33 height 26
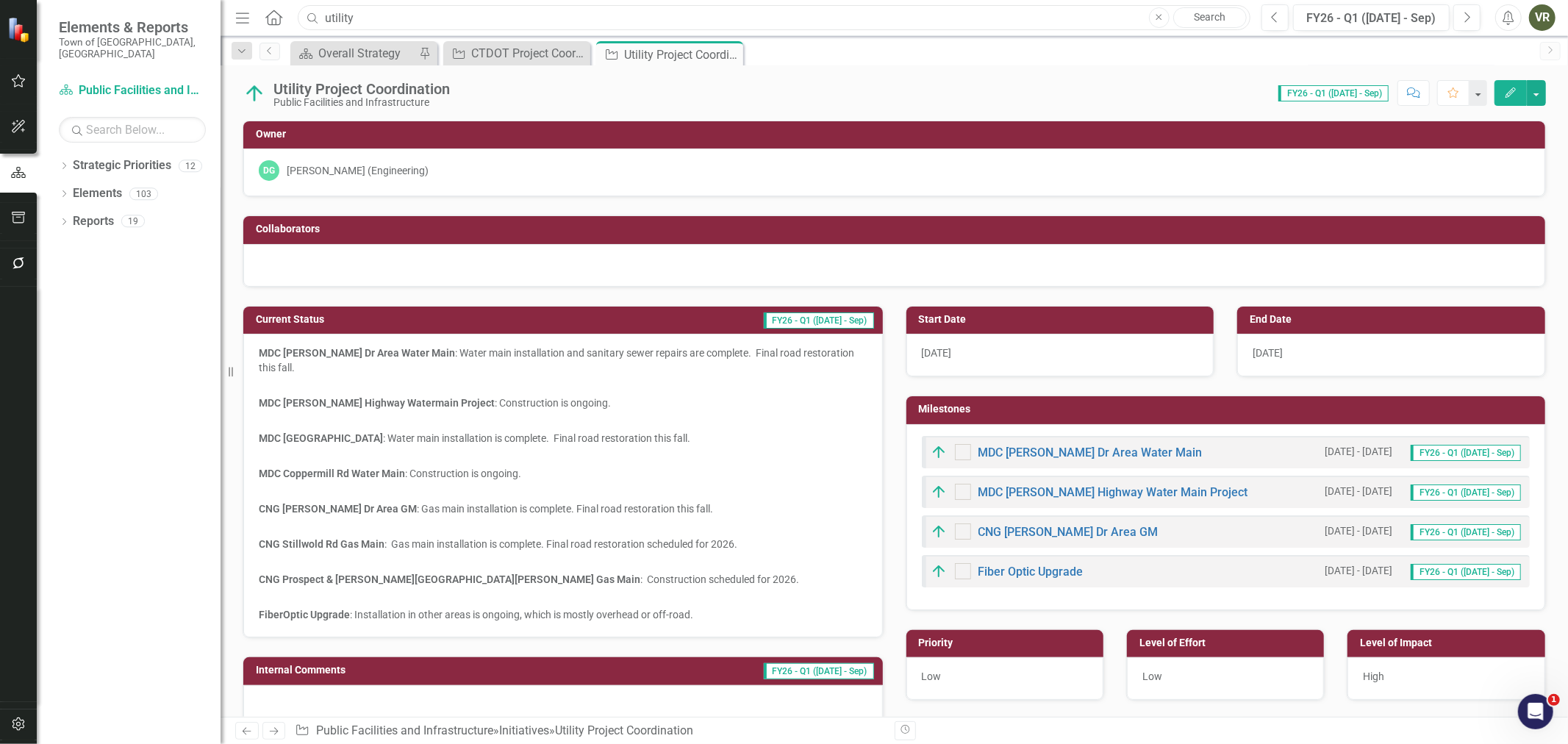
click at [391, 26] on input "utility" at bounding box center [775, 18] width 953 height 26
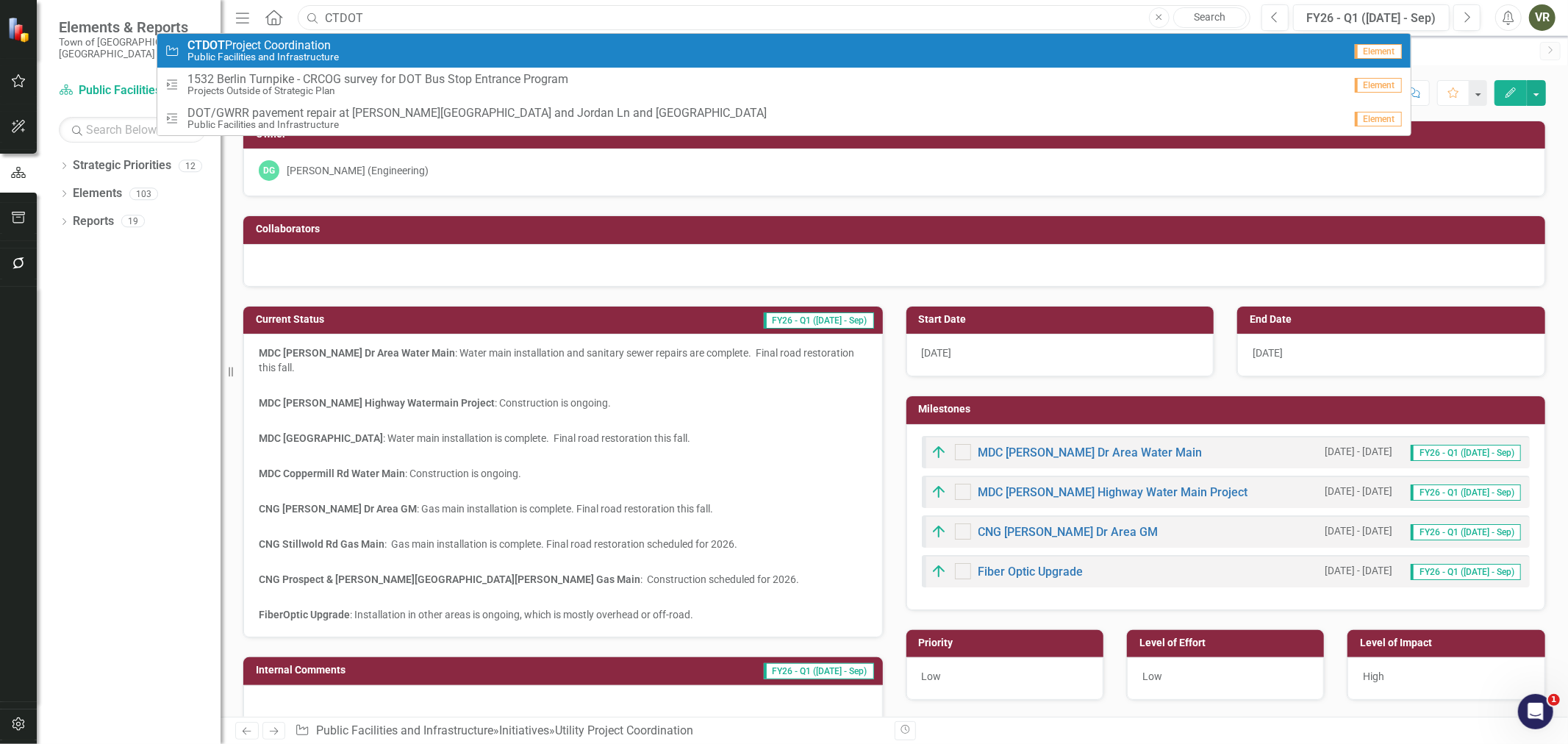
type input "CTDOT"
click at [277, 46] on span "CTDOT Project Coordination" at bounding box center [263, 45] width 151 height 13
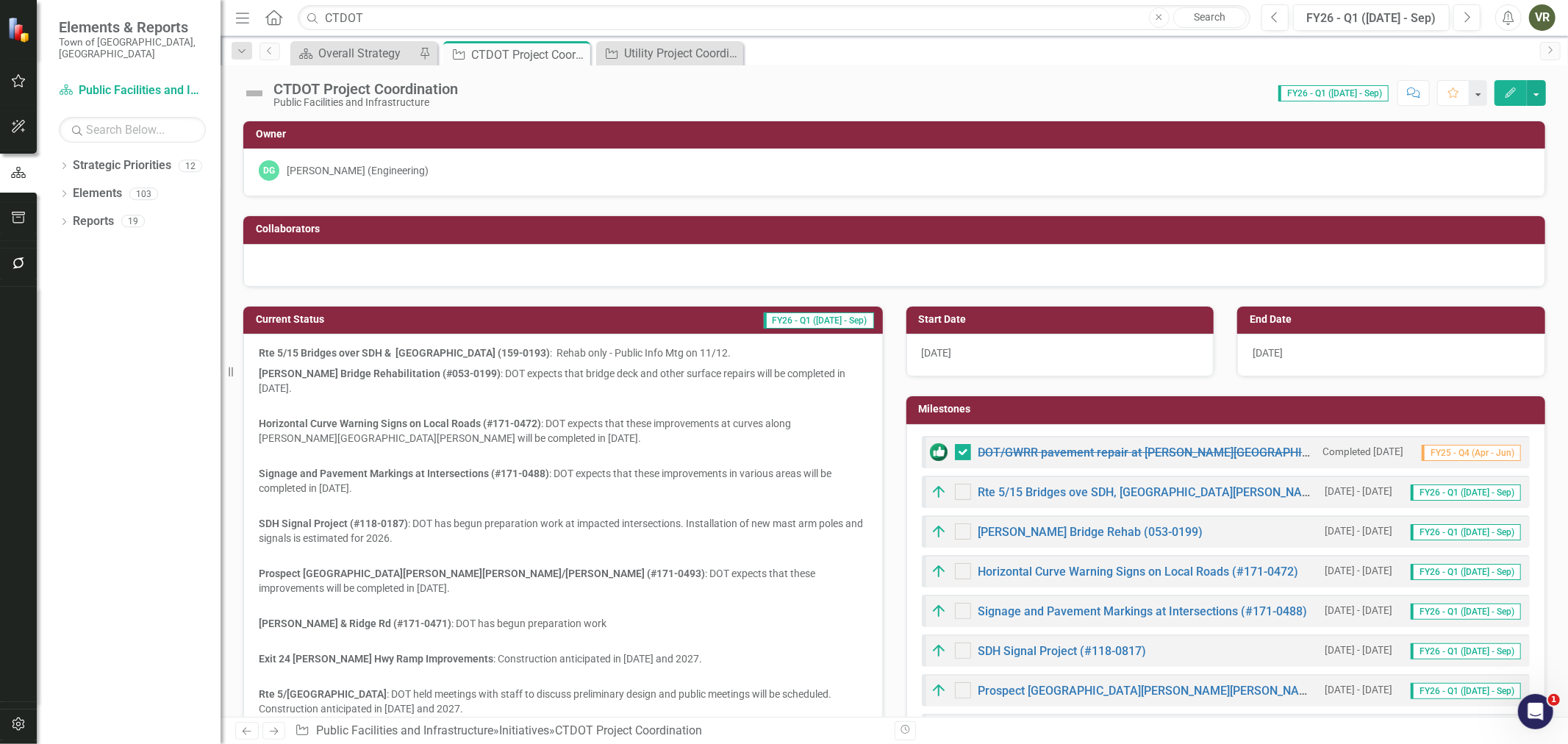
click at [258, 99] on img at bounding box center [254, 93] width 23 height 23
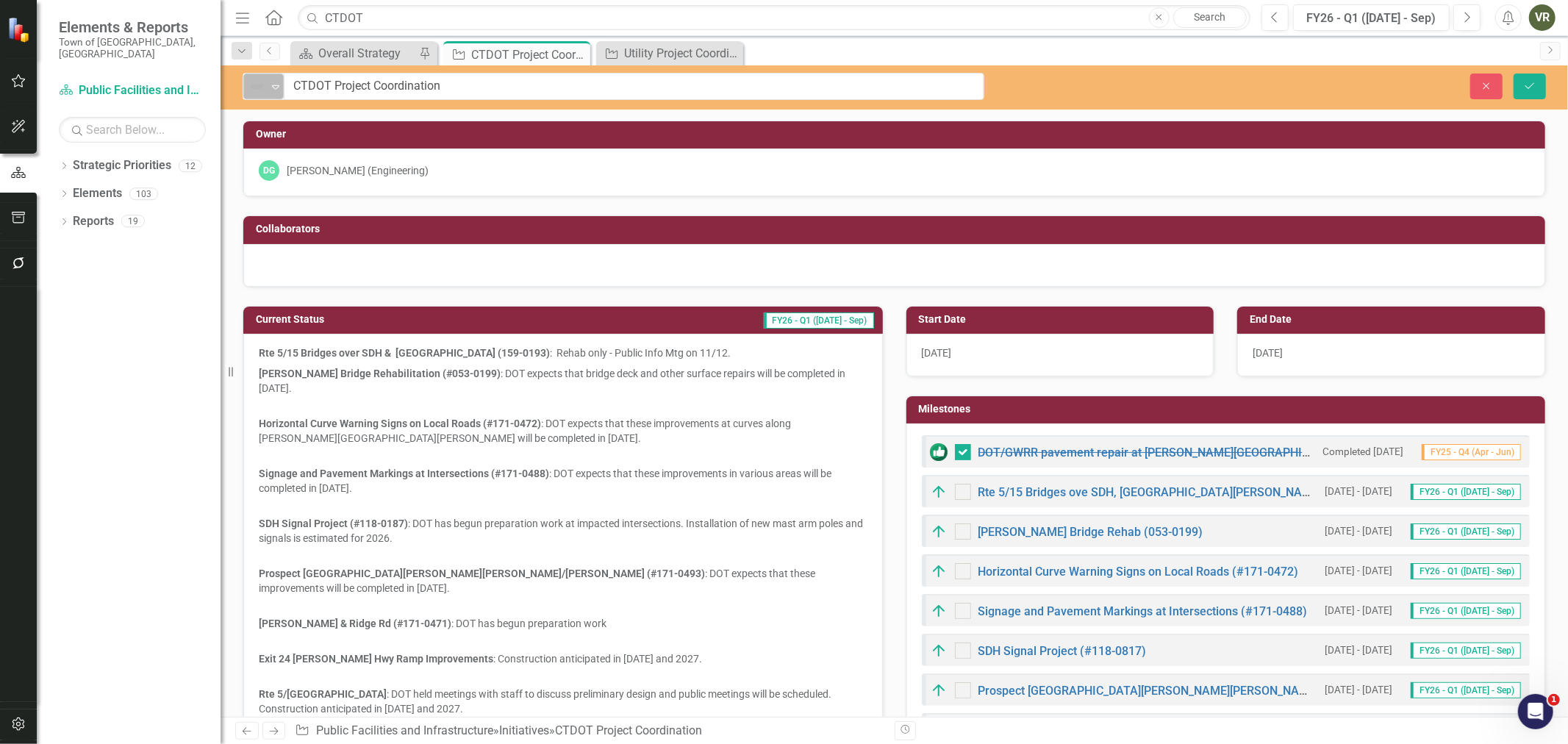
click at [258, 93] on img at bounding box center [257, 87] width 18 height 18
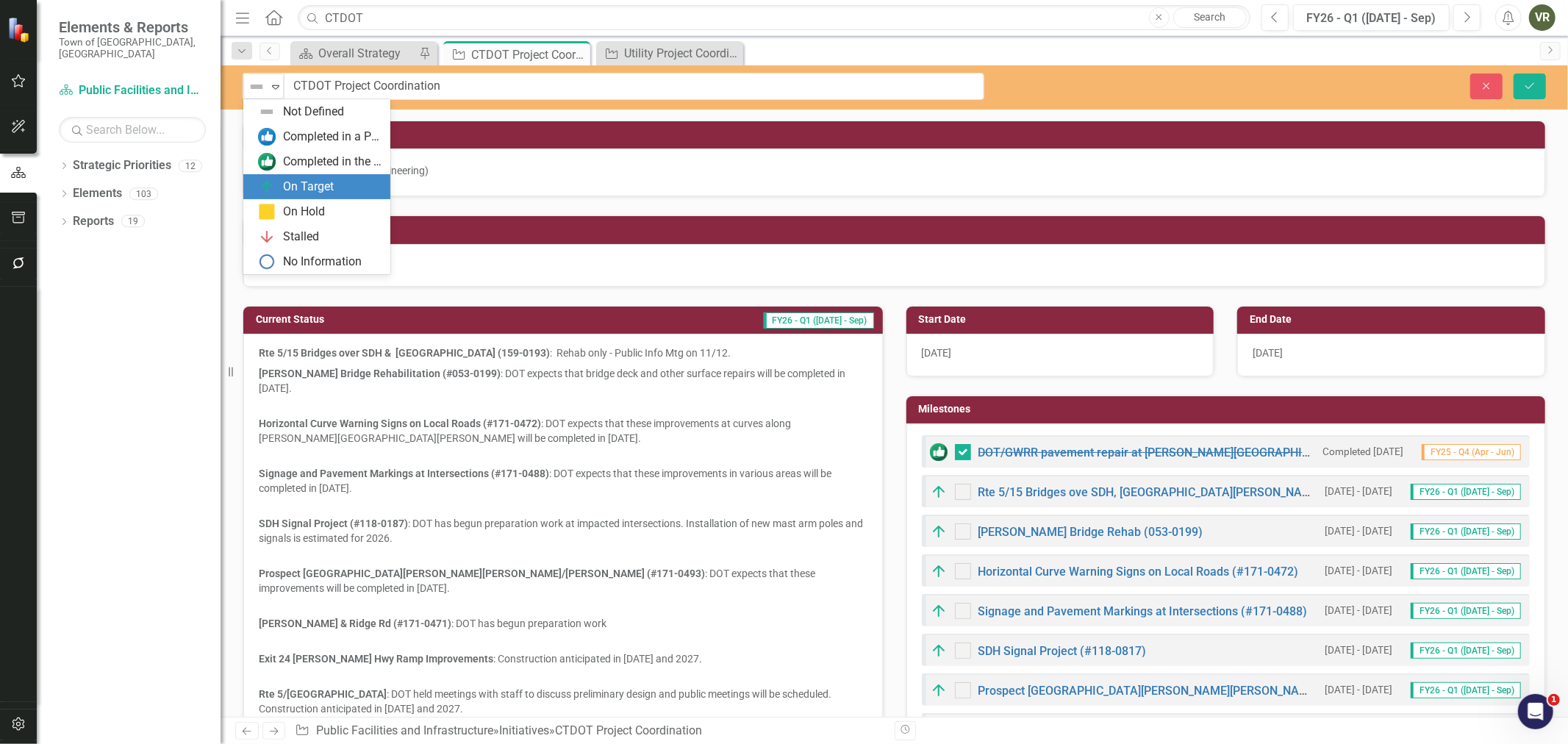
click at [269, 178] on img at bounding box center [267, 186] width 18 height 18
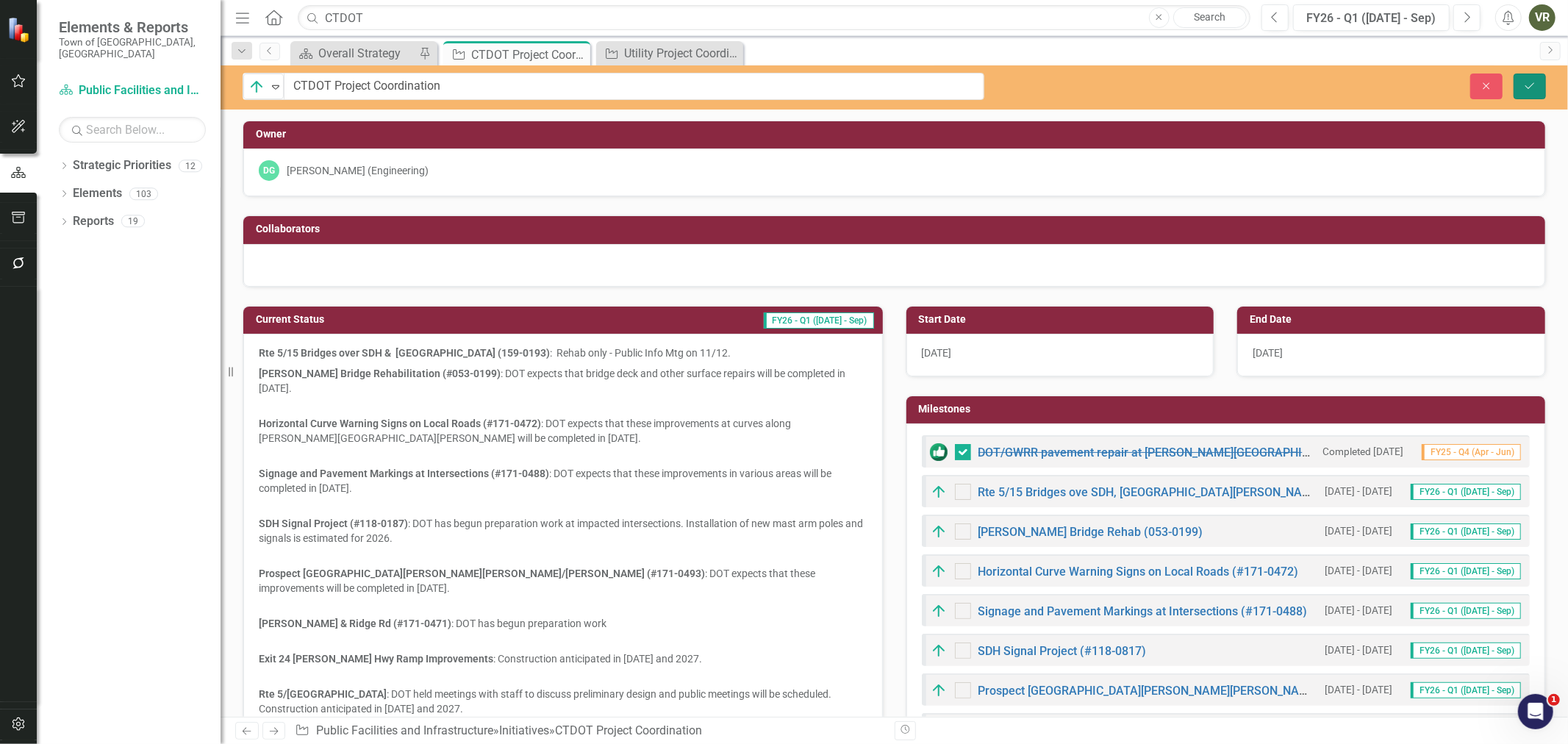
click at [1544, 79] on button "Save" at bounding box center [1530, 87] width 33 height 26
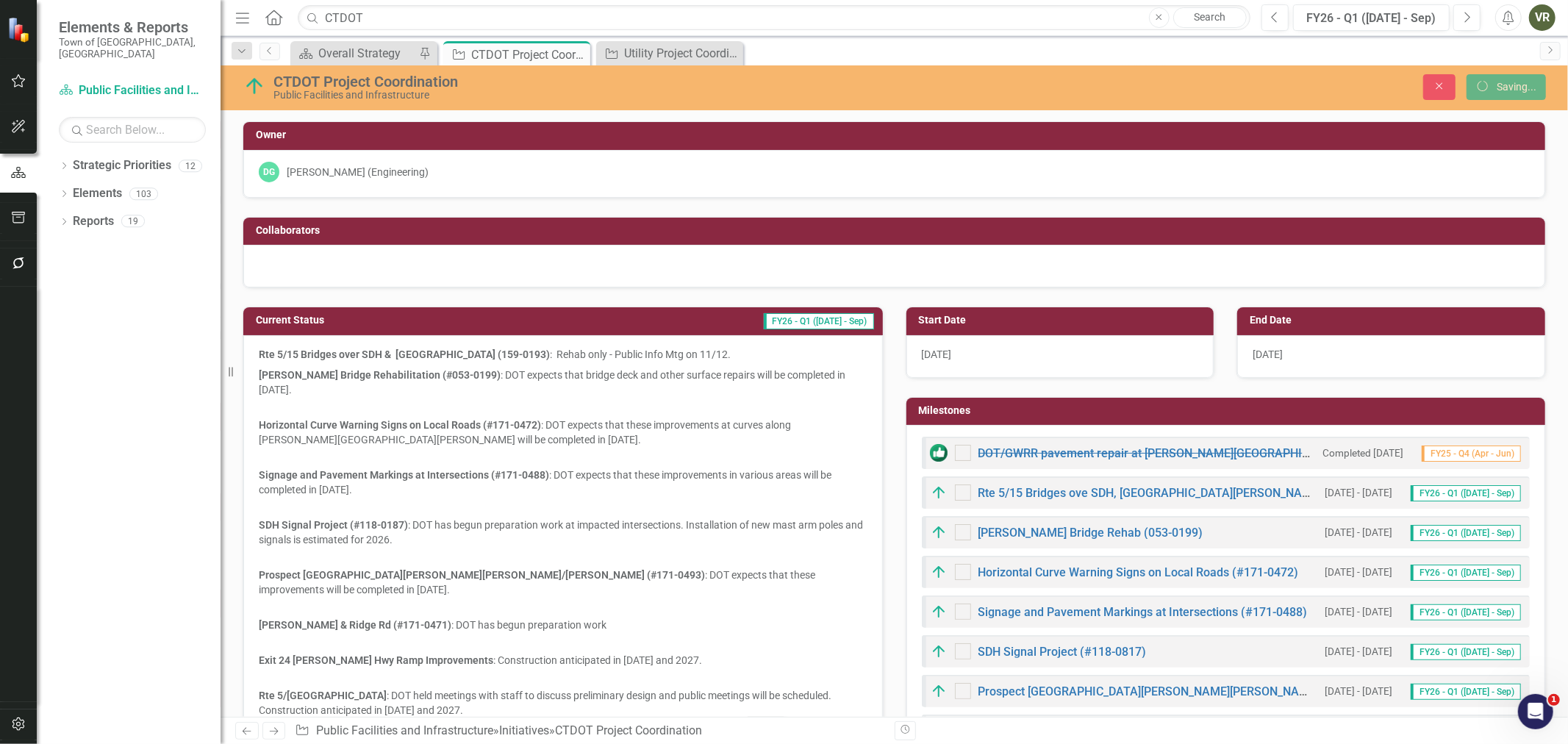
checkbox input "false"
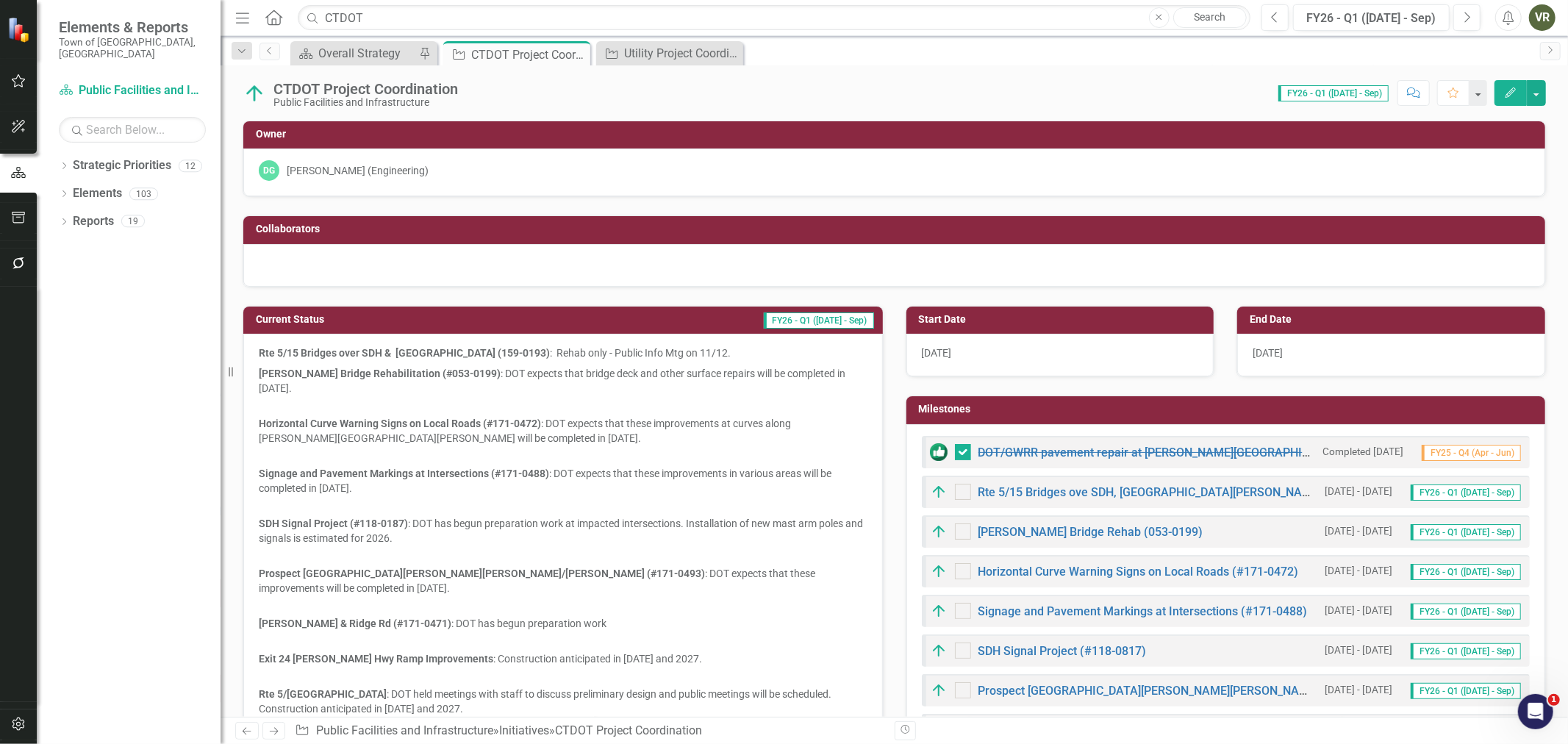
click at [29, 265] on button "button" at bounding box center [19, 264] width 33 height 31
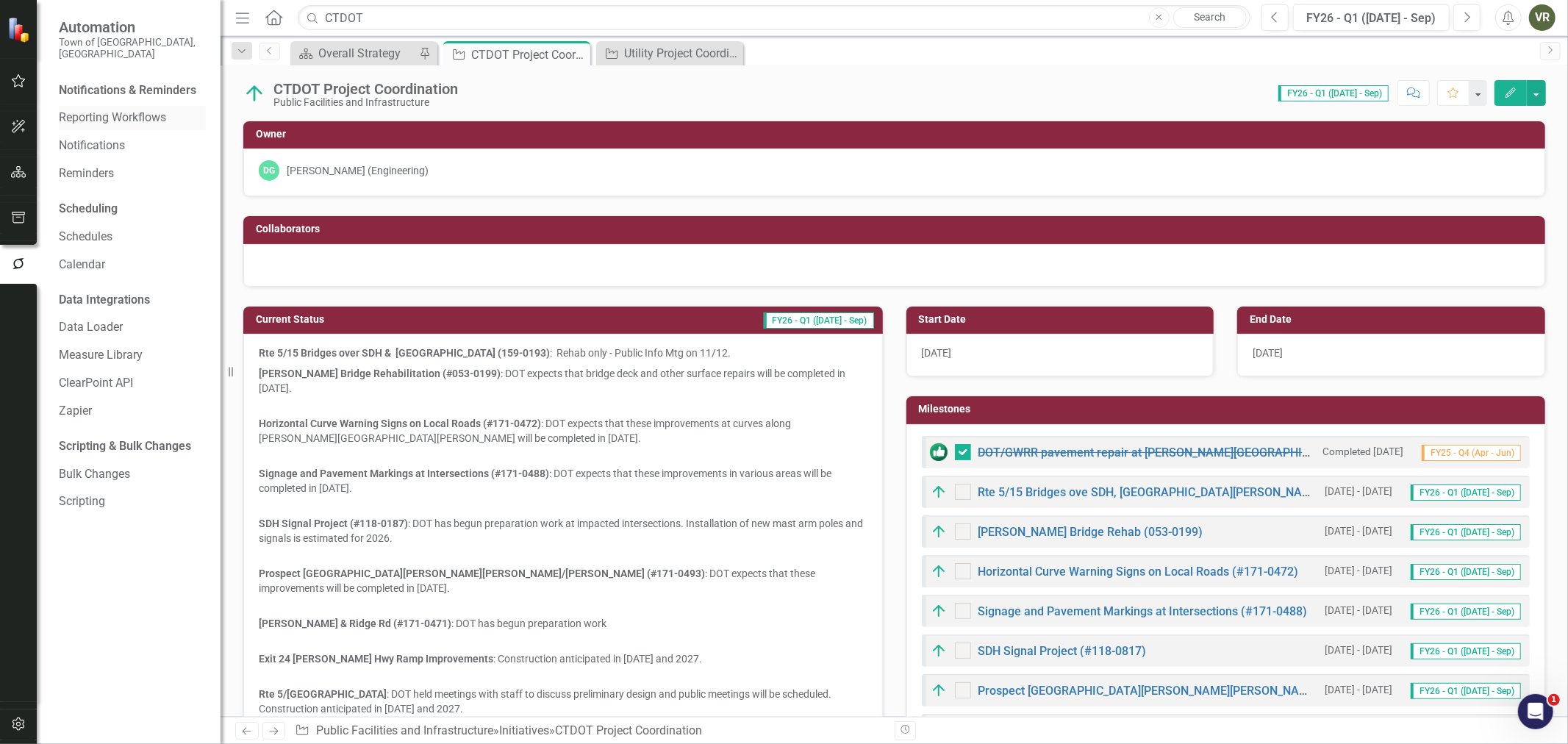
click at [119, 110] on link "Reporting Workflows" at bounding box center [131, 119] width 147 height 17
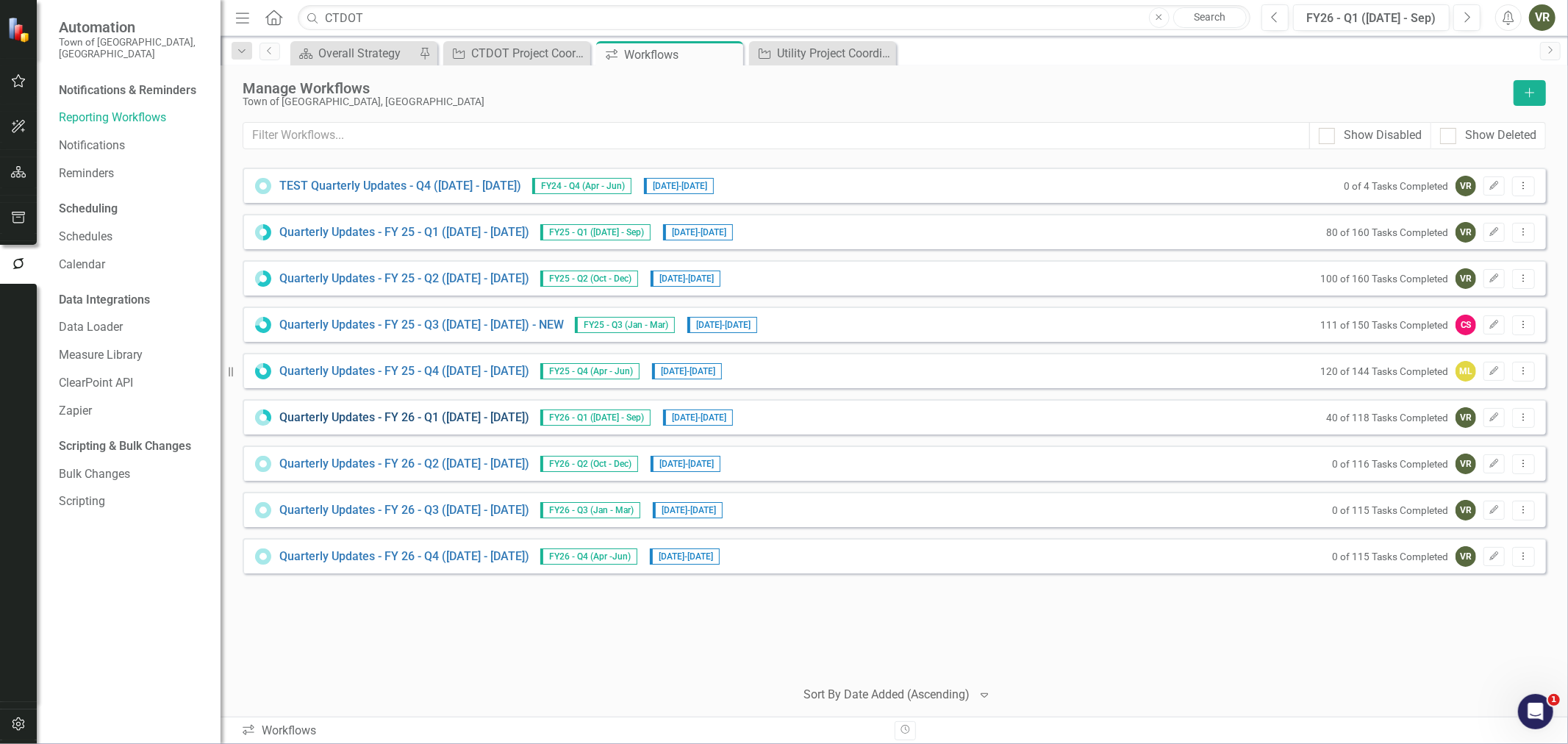
click at [406, 417] on link "Quarterly Updates - FY 26 - Q1 ([DATE] - [DATE])" at bounding box center [404, 418] width 250 height 17
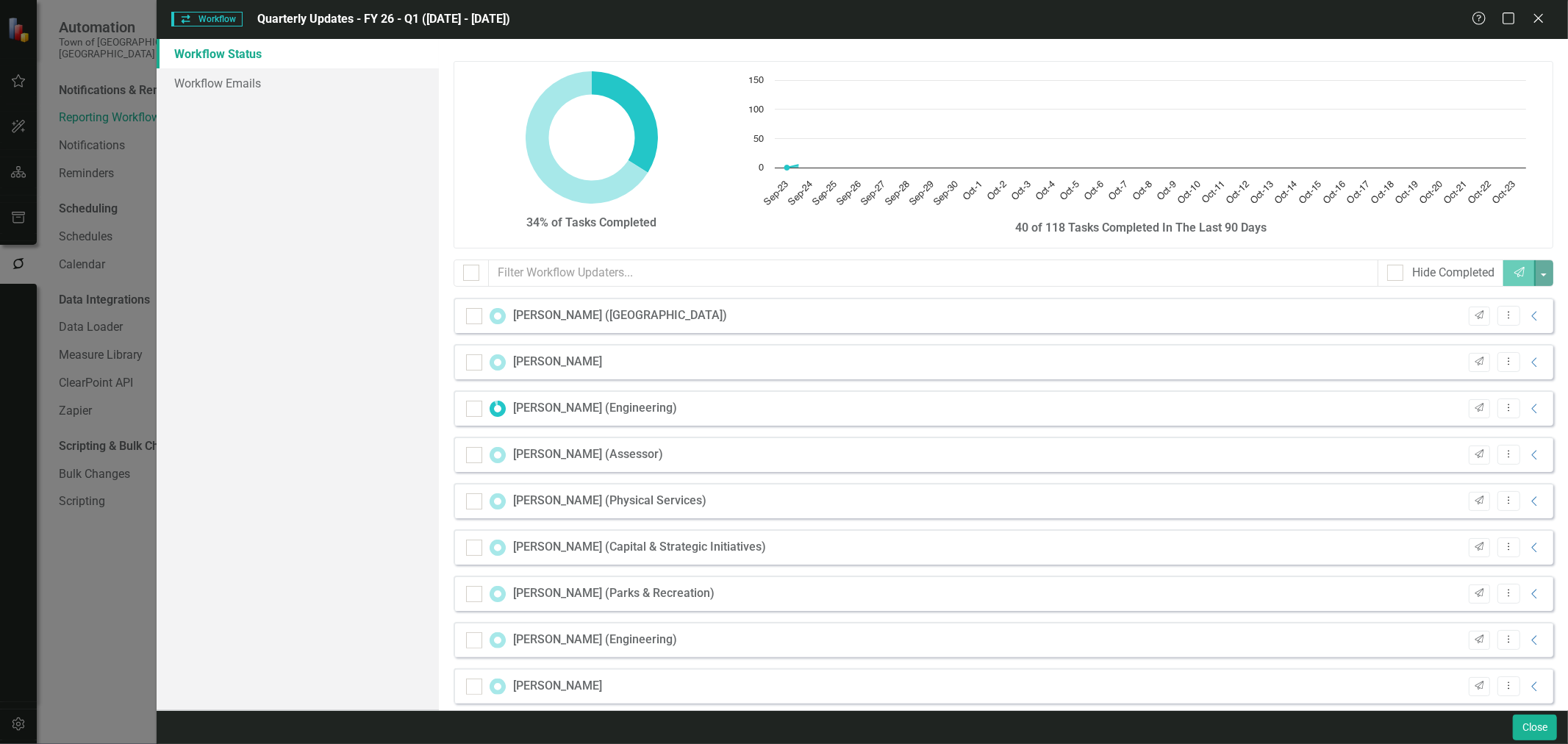
checkbox input "false"
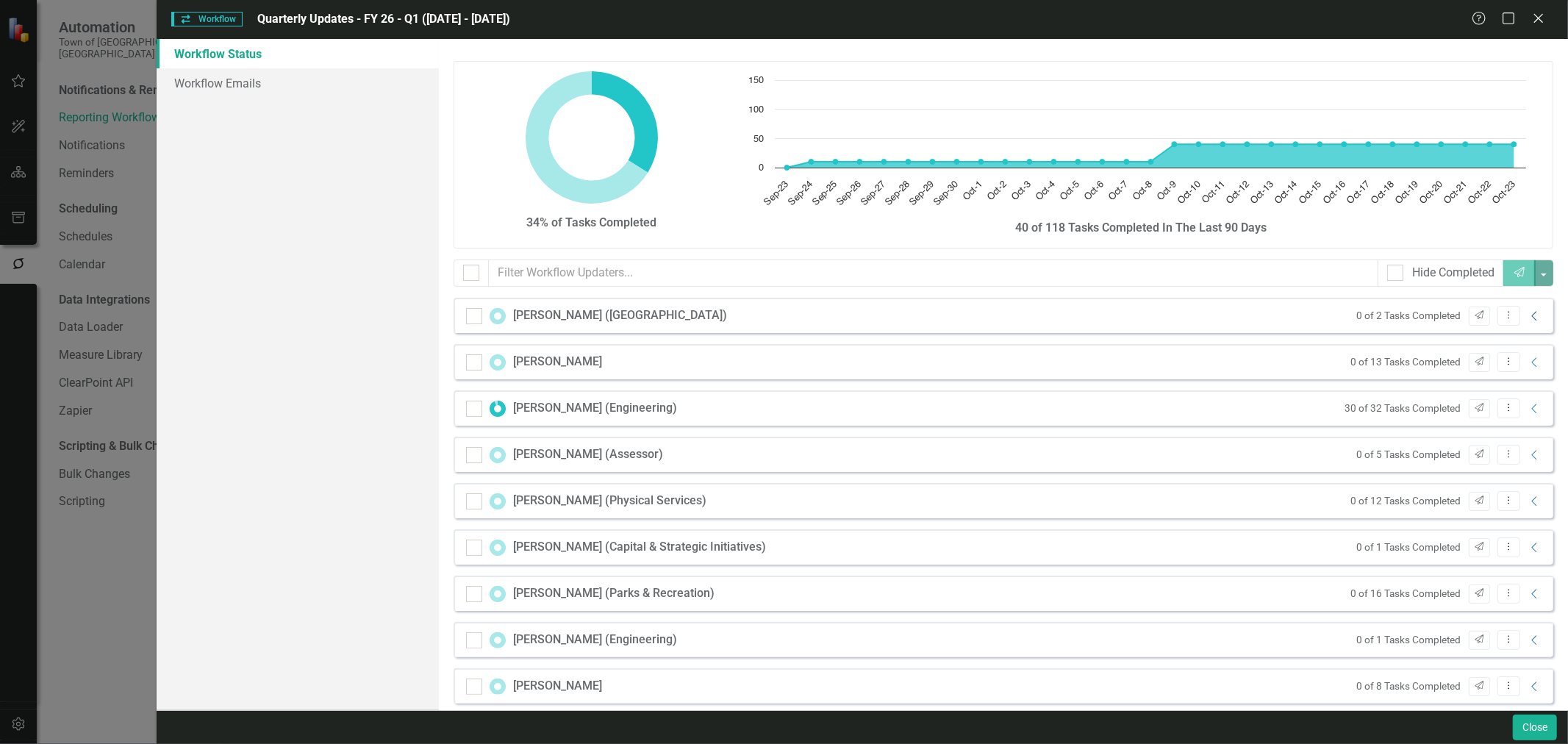
click at [1531, 314] on icon "Collapse" at bounding box center [1535, 316] width 15 height 12
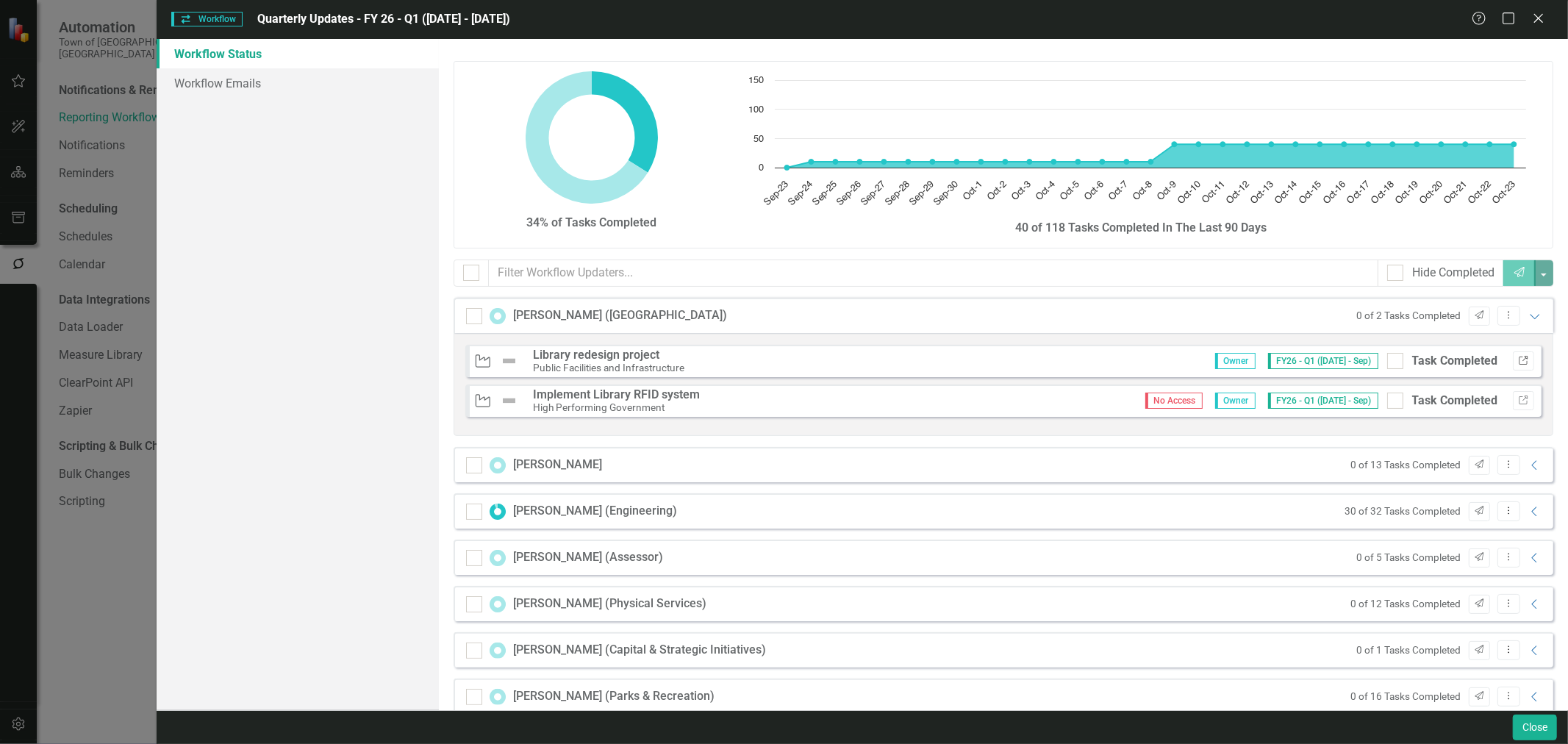
click at [1519, 357] on icon "button" at bounding box center [1523, 360] width 9 height 9
click at [1388, 356] on input "Task Completed" at bounding box center [1392, 357] width 9 height 9
checkbox input "true"
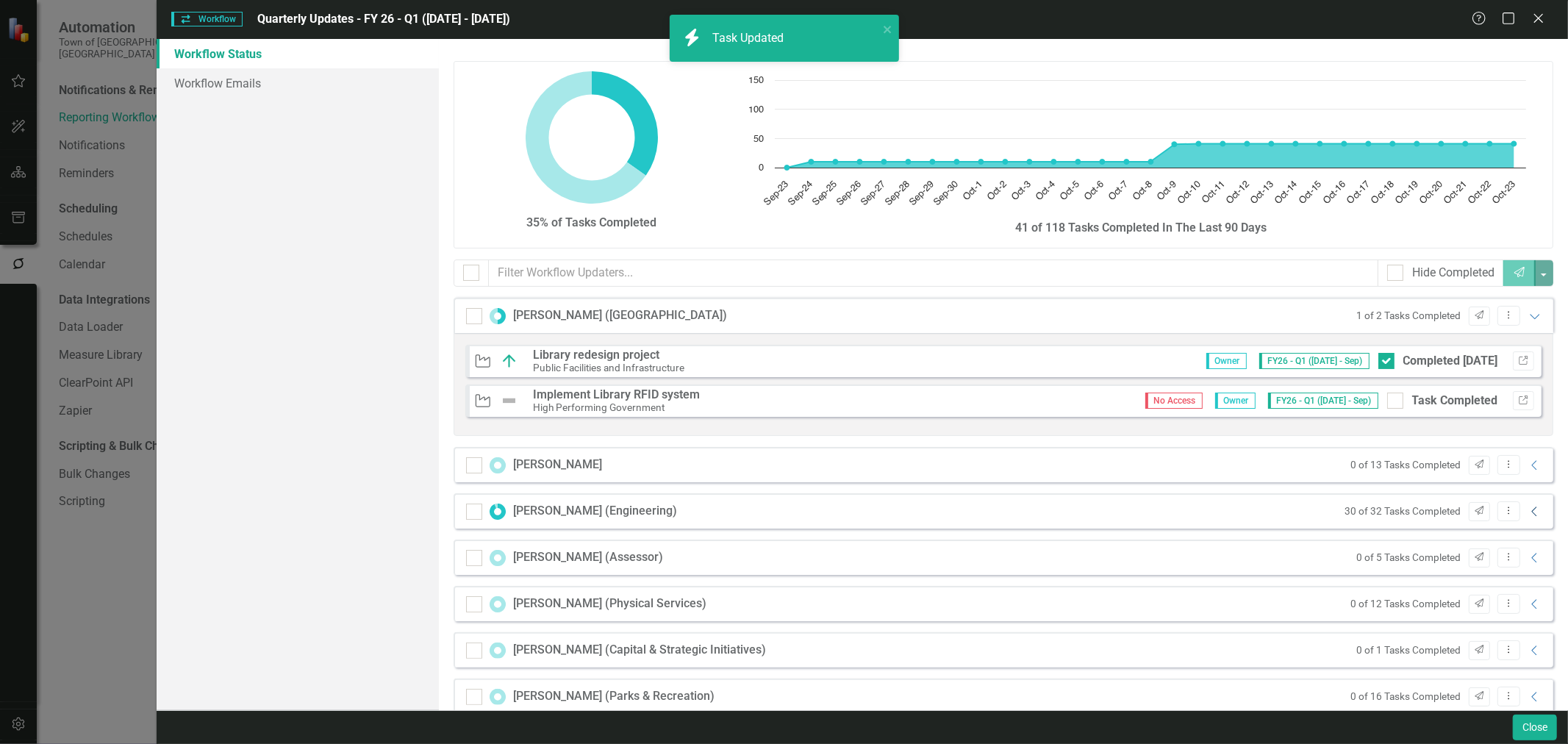
click at [1528, 509] on icon "Collapse" at bounding box center [1535, 512] width 15 height 12
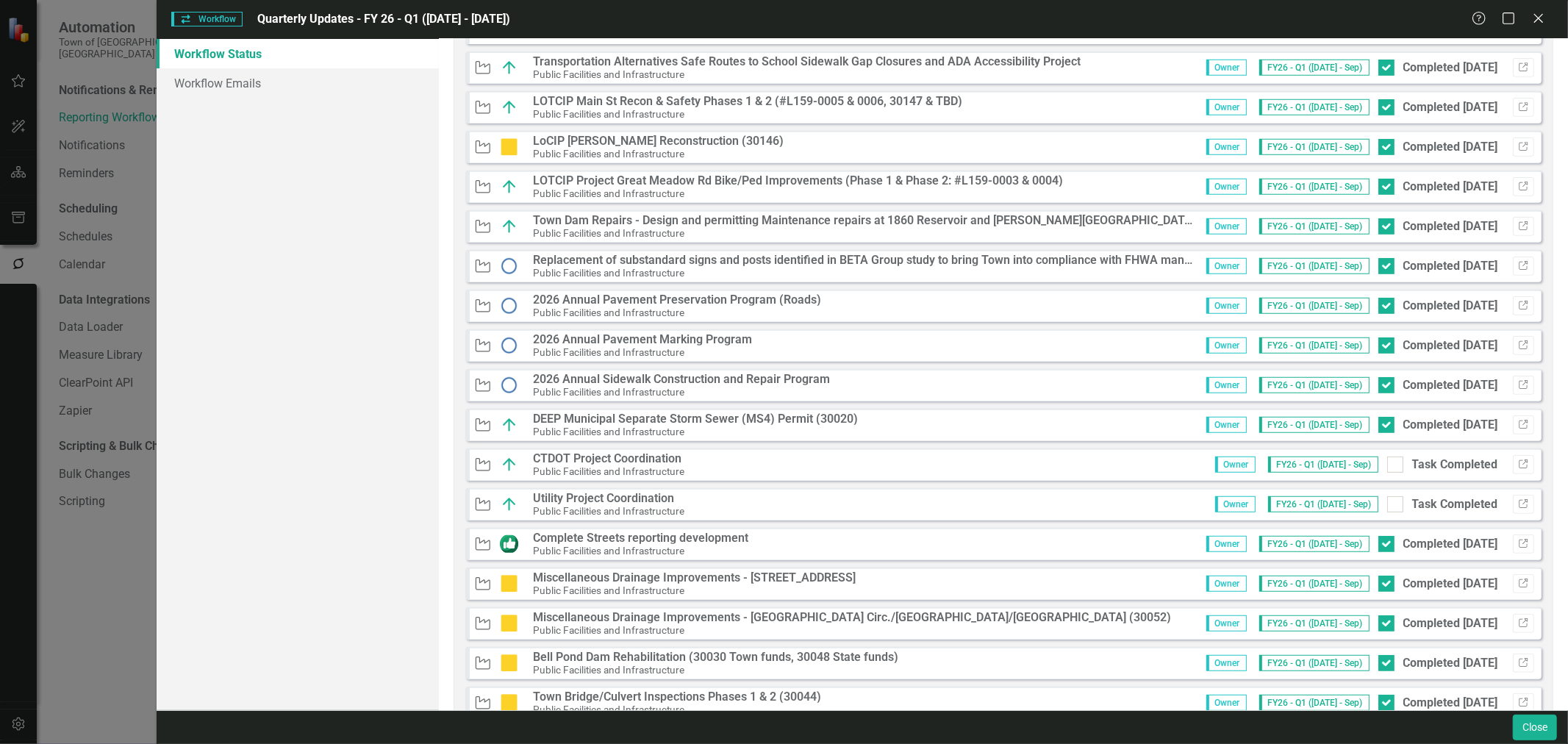
scroll to position [571, 0]
click at [1388, 465] on div at bounding box center [1395, 461] width 16 height 16
click at [1388, 463] on input "Task Completed" at bounding box center [1392, 458] width 9 height 9
checkbox input "true"
click at [1388, 503] on input "Task Completed" at bounding box center [1392, 497] width 9 height 9
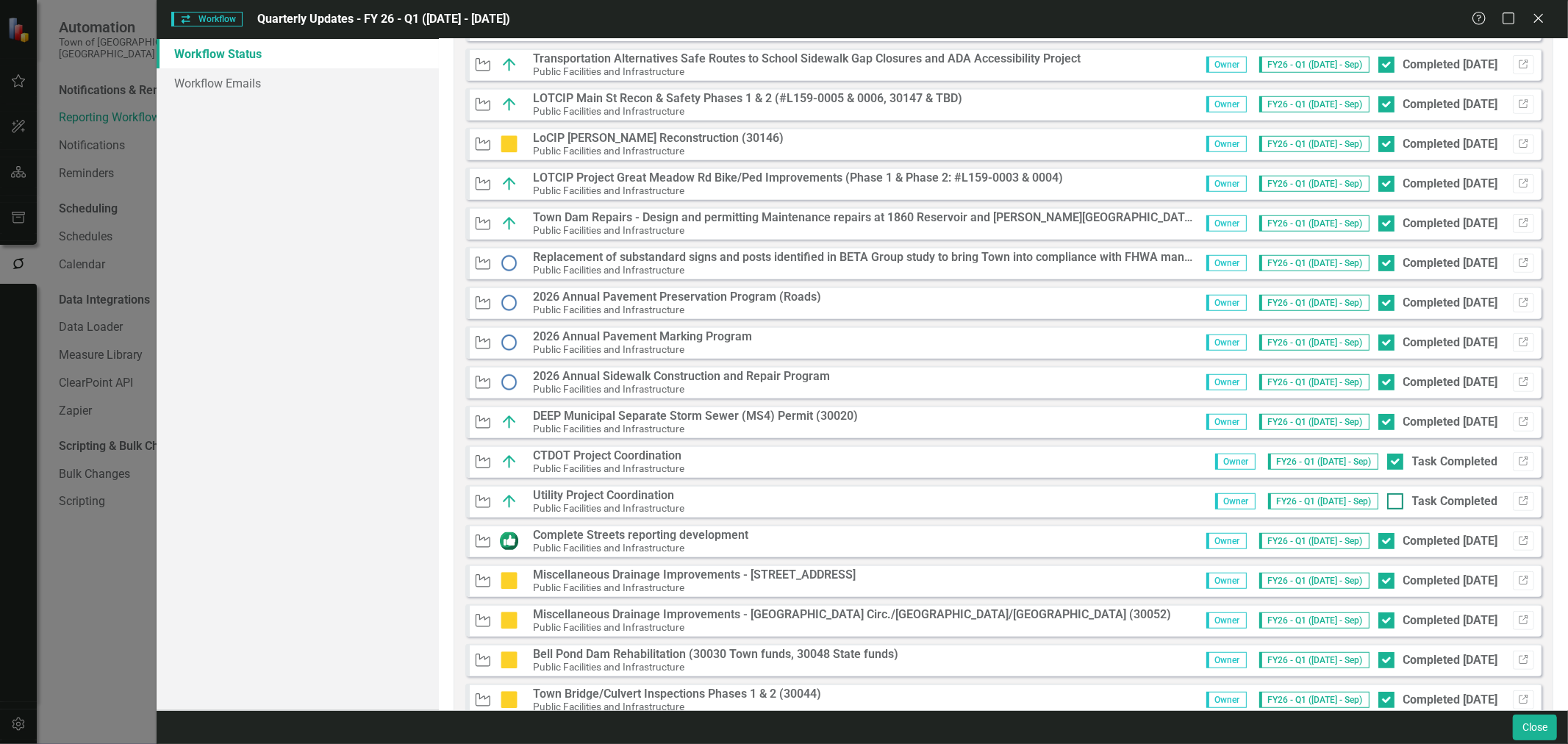
checkbox input "true"
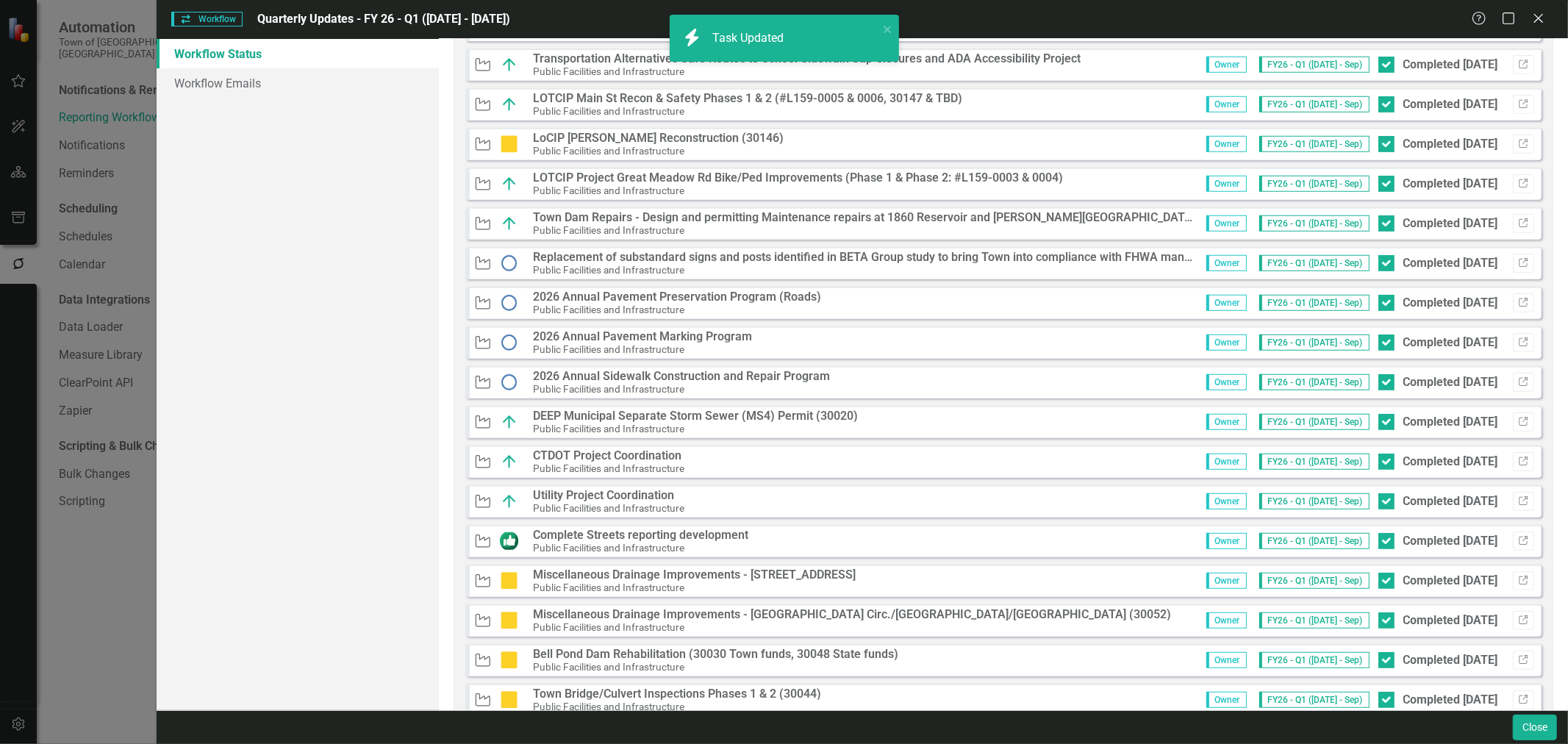
scroll to position [0, 0]
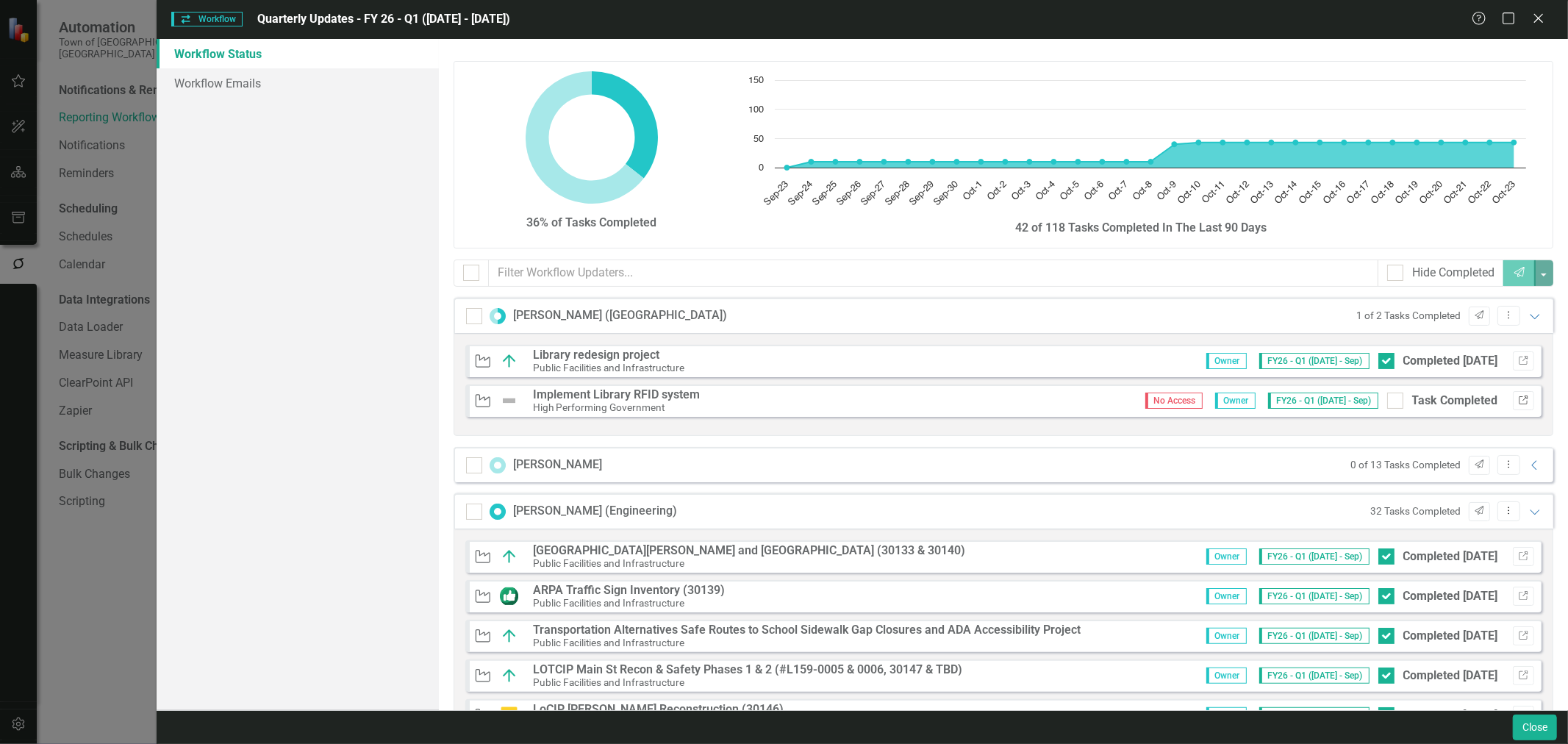
click at [1518, 397] on icon "Link" at bounding box center [1523, 400] width 11 height 9
click at [1389, 400] on div at bounding box center [1395, 400] width 16 height 16
click at [1389, 400] on input "Task Completed" at bounding box center [1392, 397] width 9 height 9
checkbox input "true"
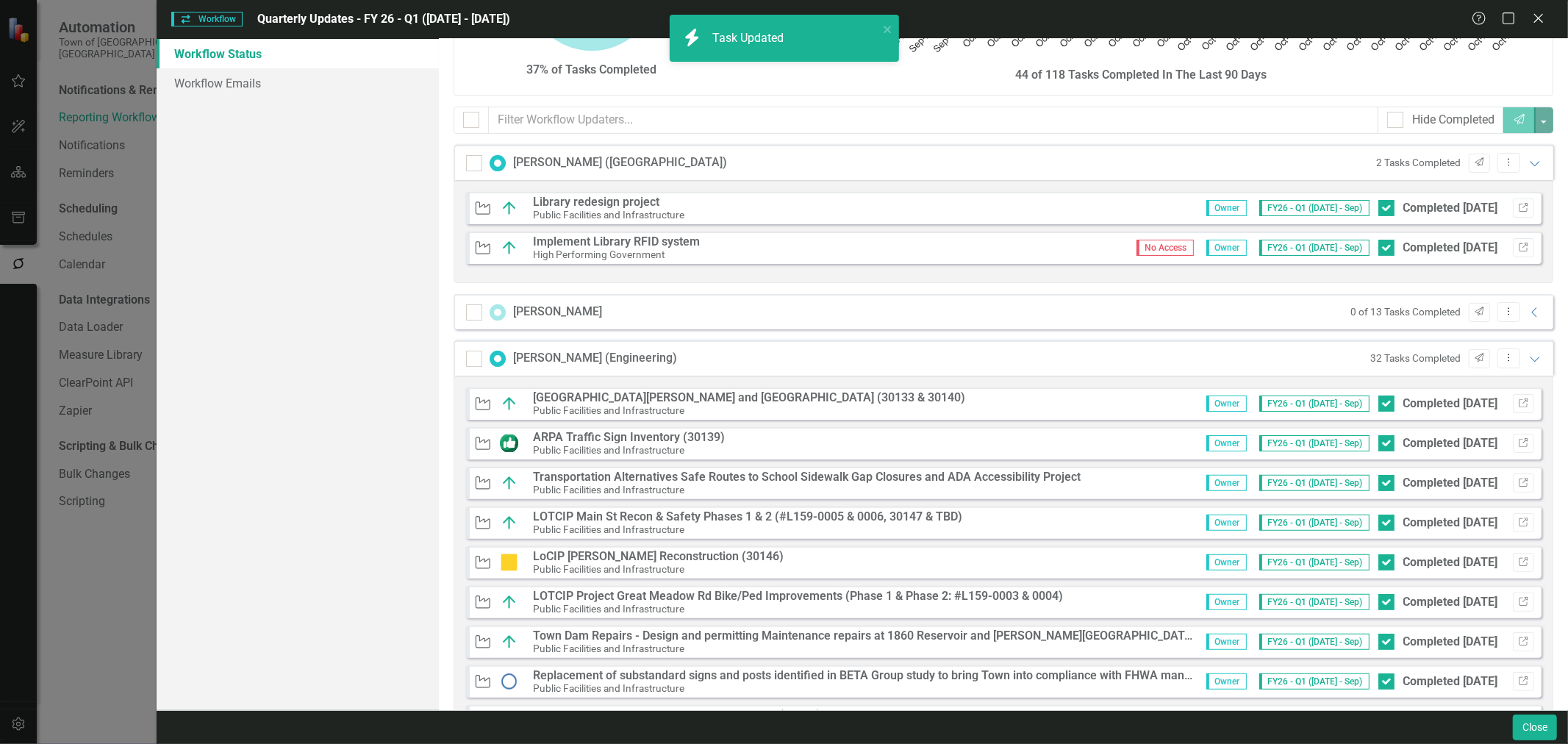
scroll to position [245, 0]
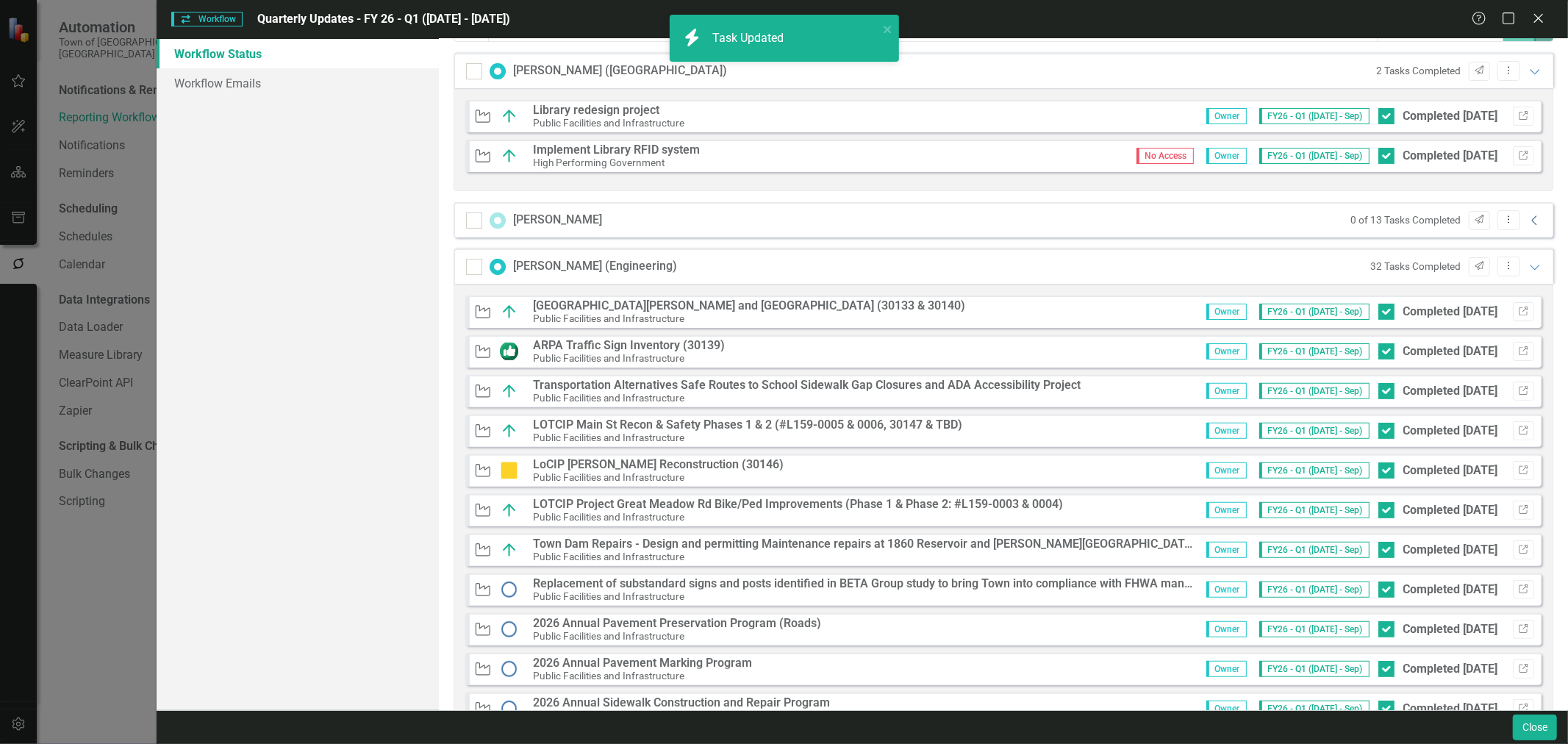
click at [1528, 222] on icon "Collapse" at bounding box center [1535, 221] width 15 height 12
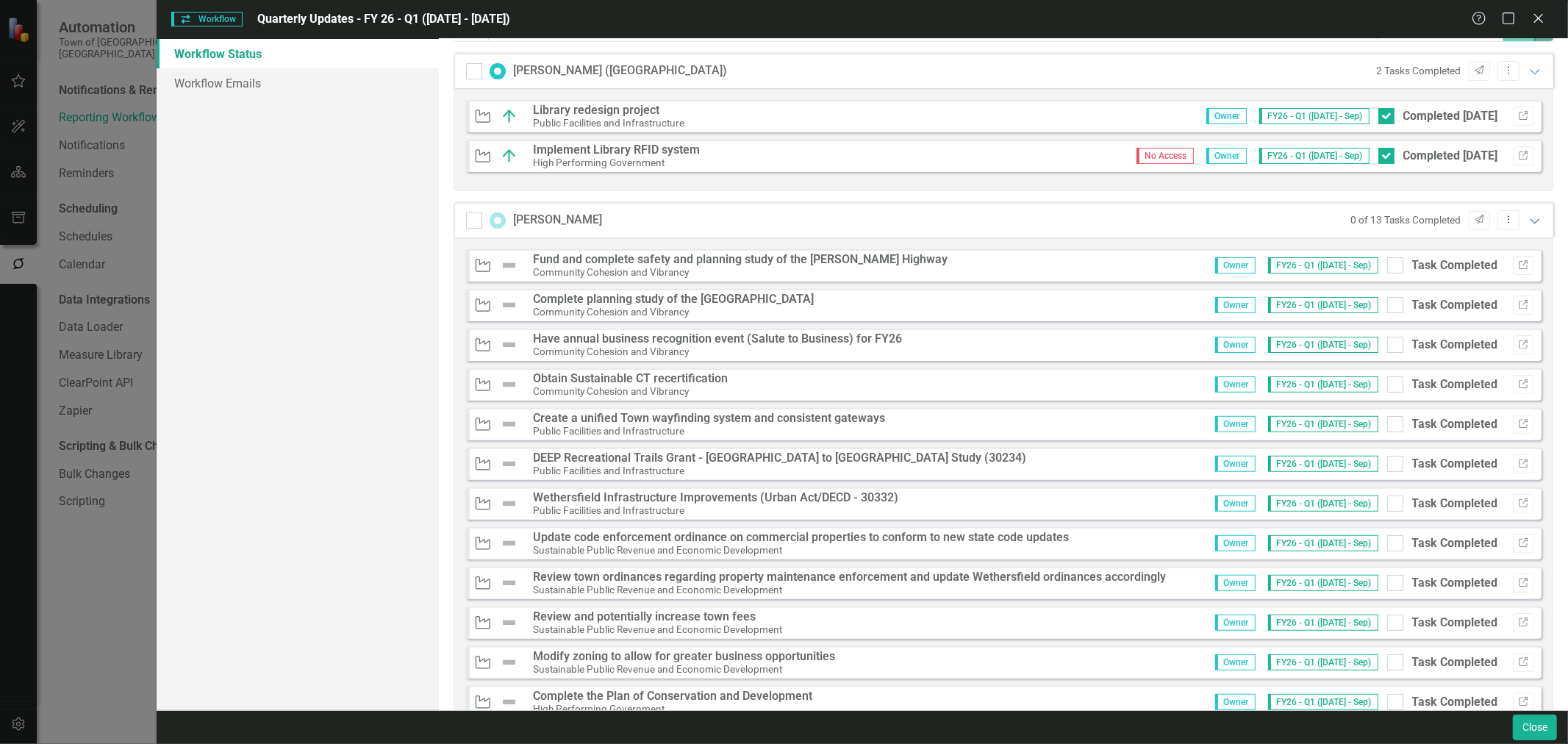
click at [1528, 223] on icon "Expanded" at bounding box center [1535, 221] width 15 height 12
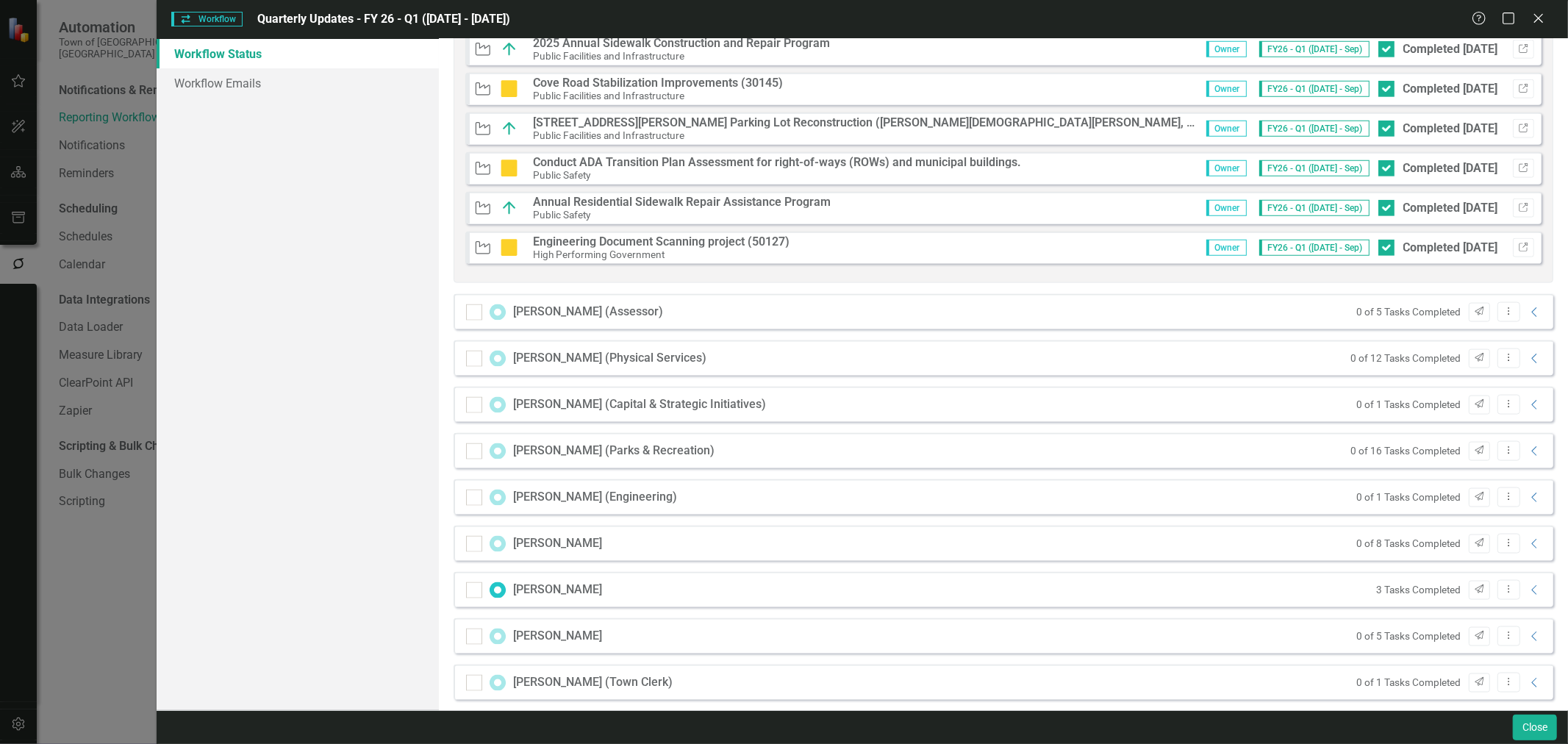
scroll to position [1552, 0]
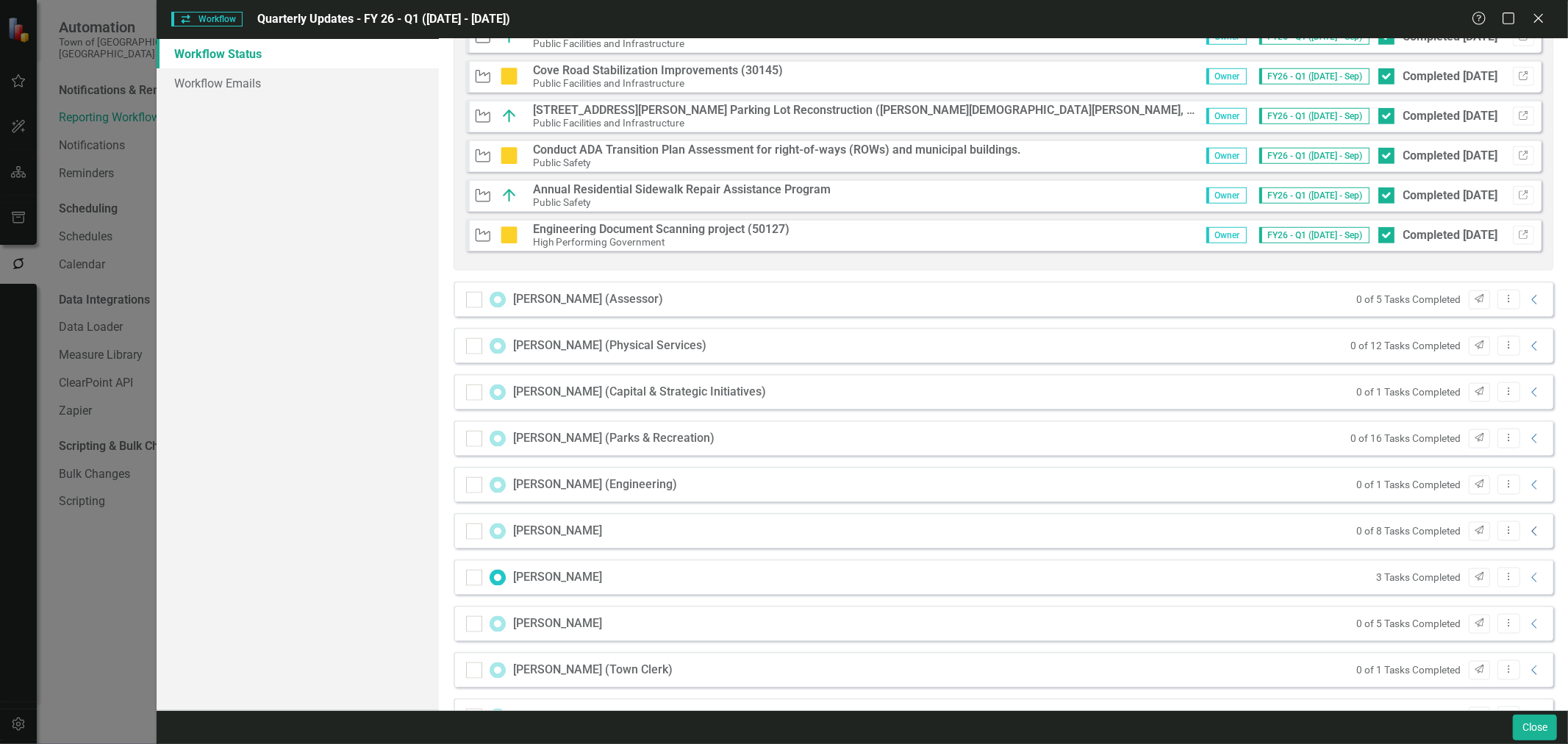
click at [1528, 533] on icon "Collapse" at bounding box center [1535, 532] width 15 height 12
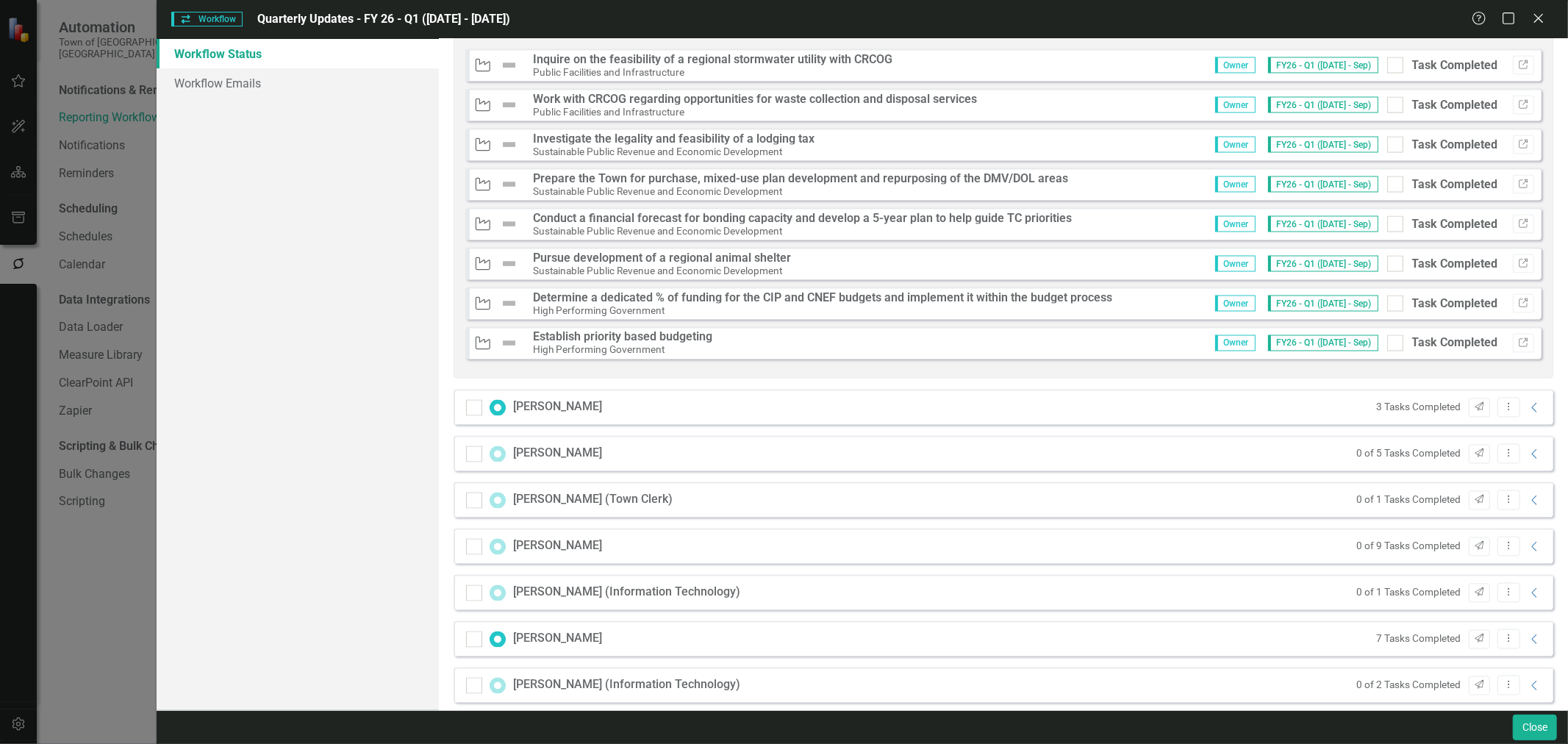
scroll to position [2078, 0]
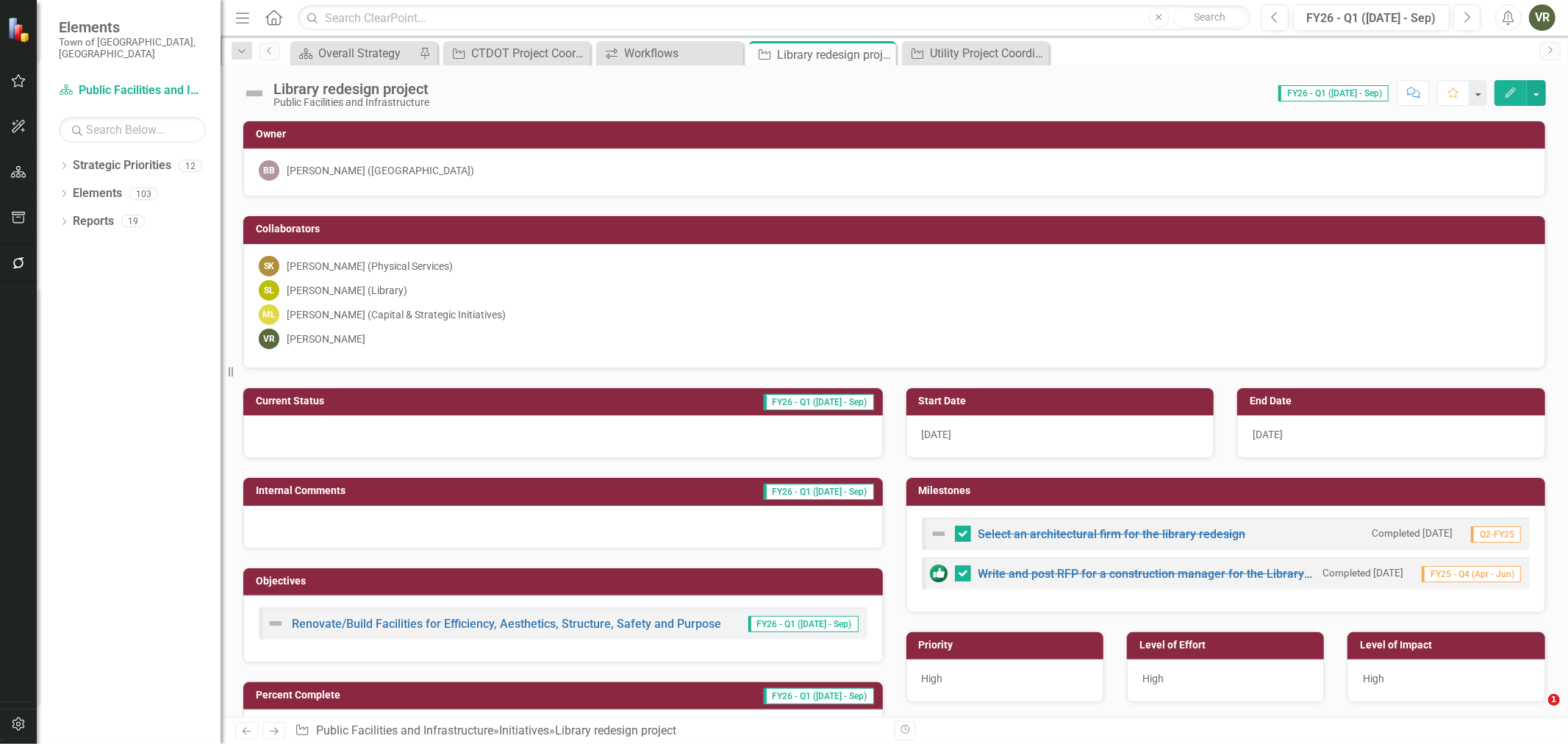
click at [253, 93] on img at bounding box center [254, 93] width 23 height 23
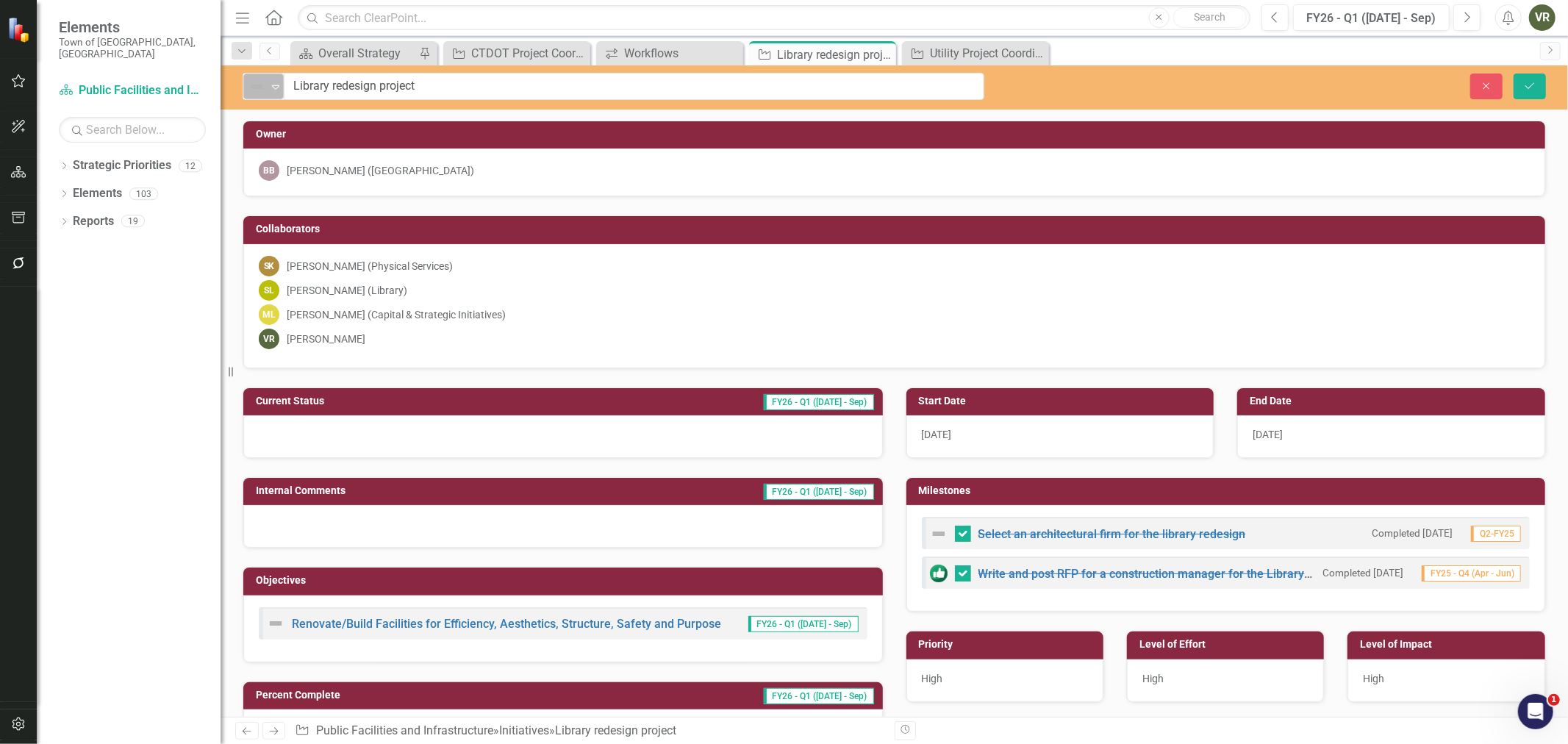
click at [267, 90] on div "Not Defined" at bounding box center [258, 87] width 22 height 21
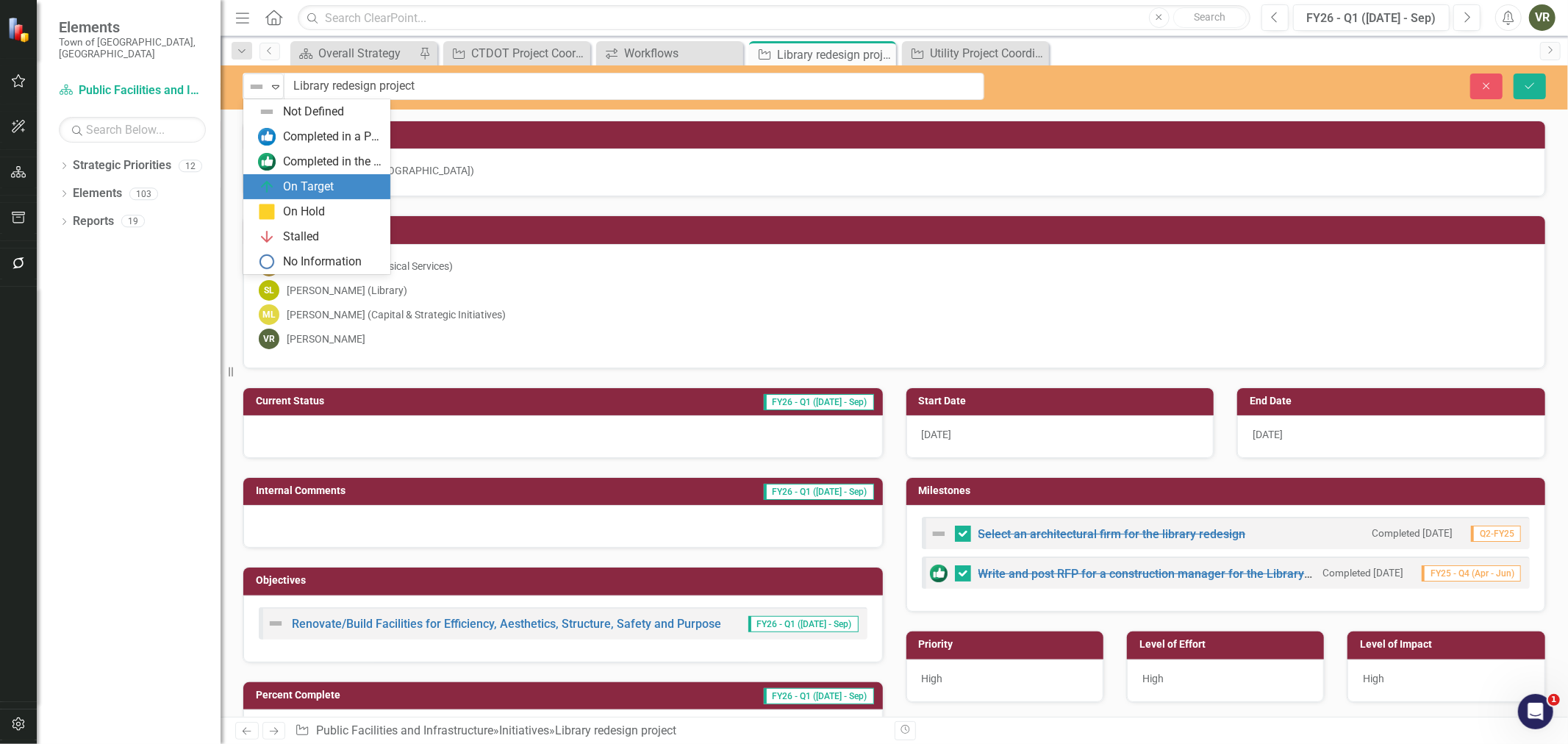
click at [289, 181] on div "On Target" at bounding box center [308, 187] width 51 height 17
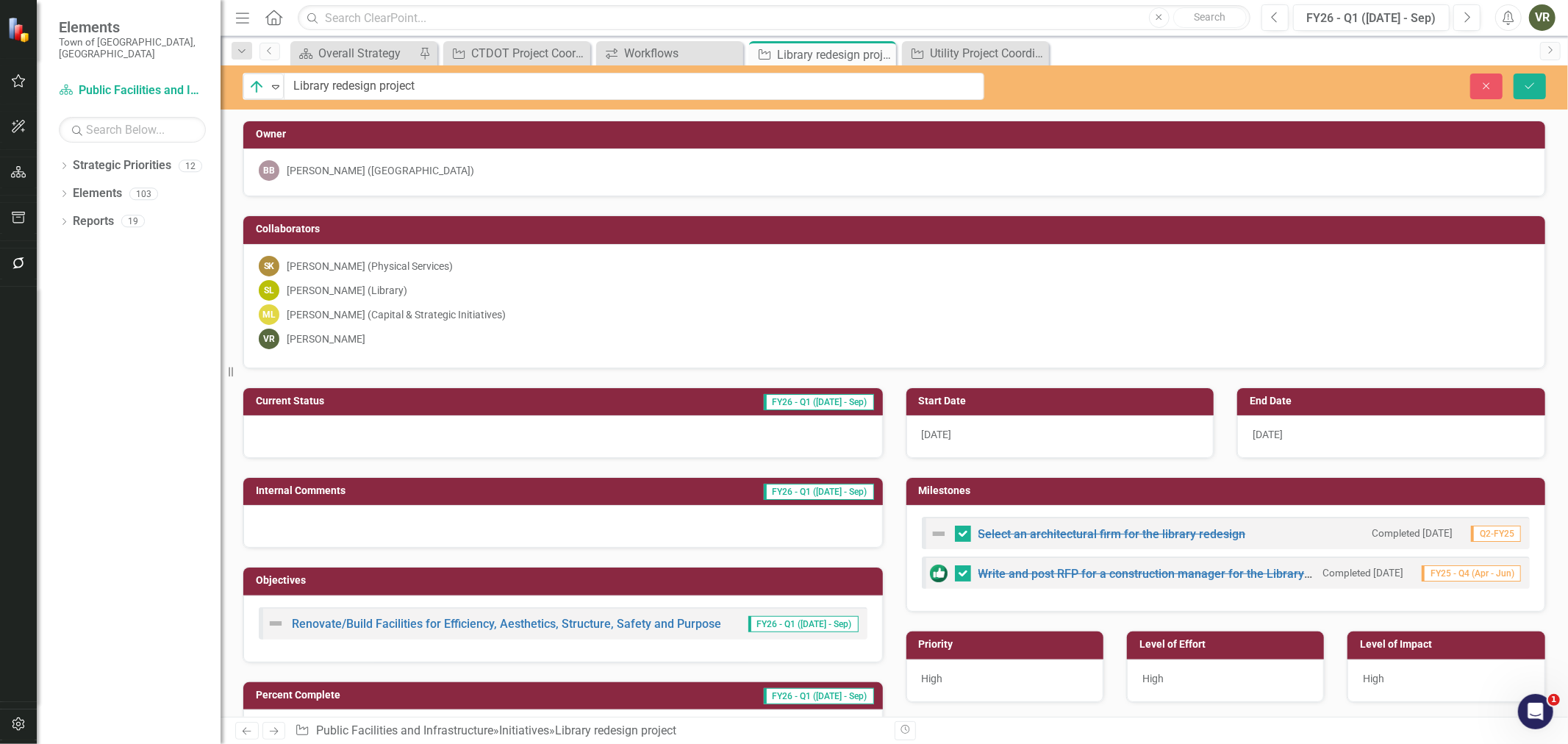
click at [319, 436] on div at bounding box center [562, 437] width 640 height 43
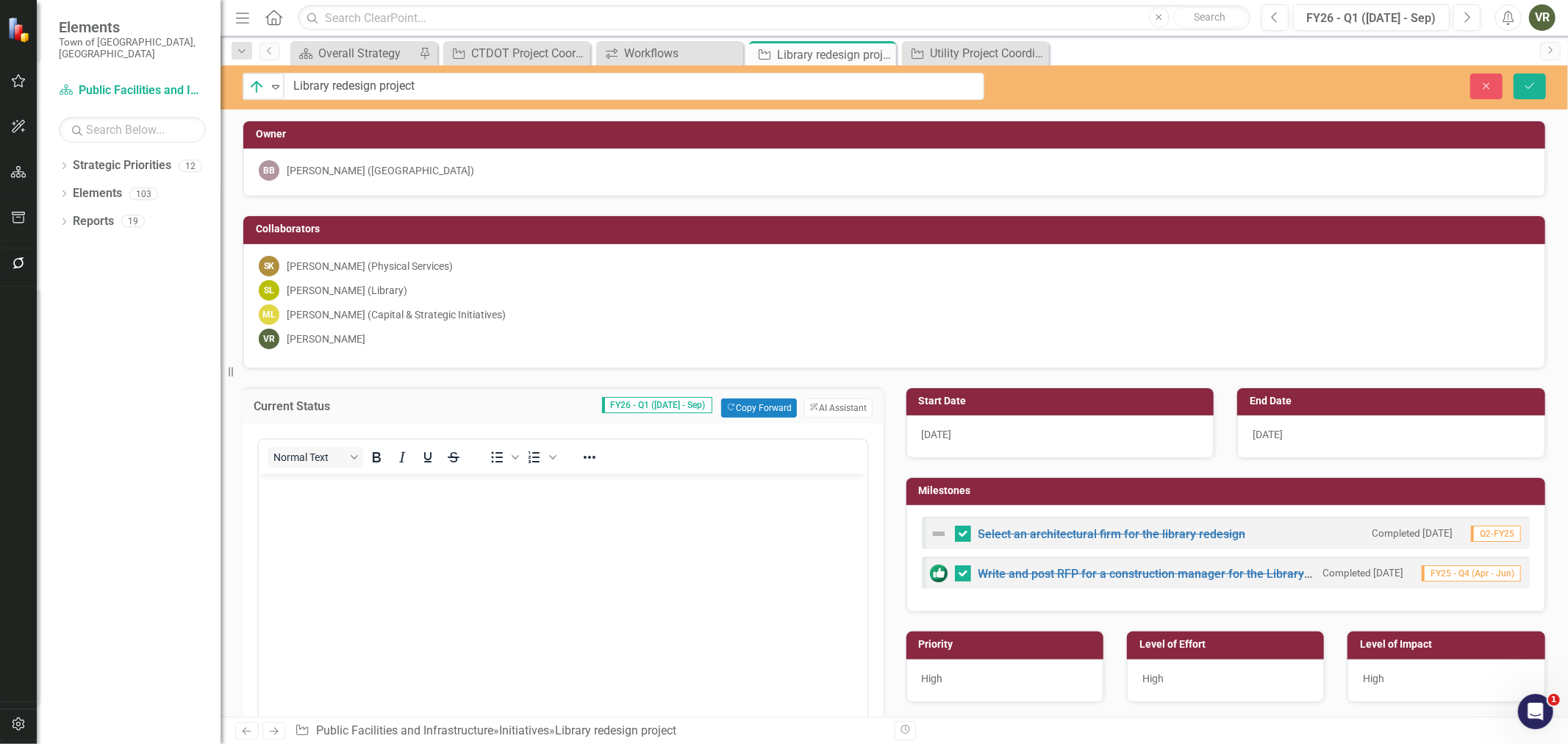
click at [377, 488] on p "Rich Text Area. Press ALT-0 for help." at bounding box center [562, 486] width 601 height 18
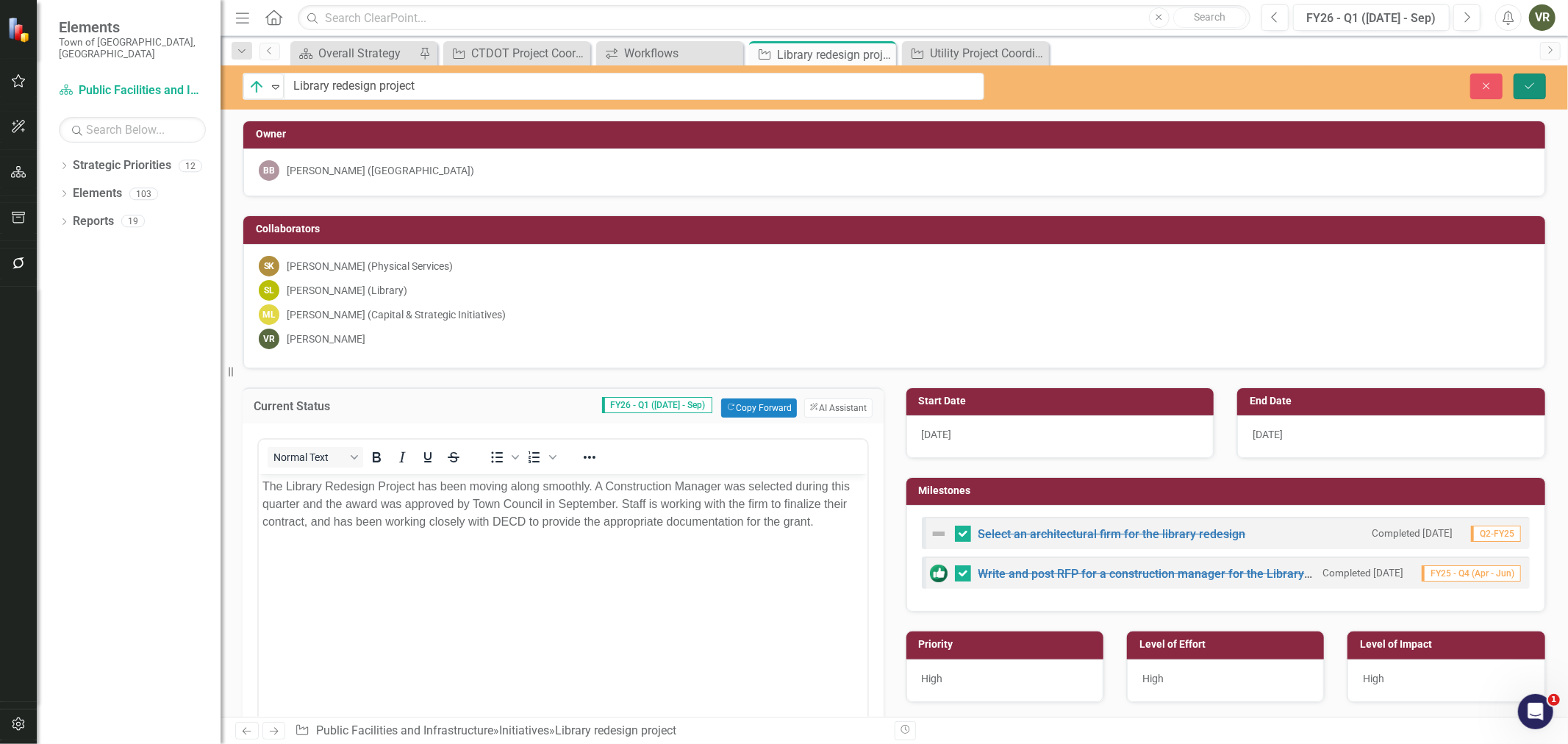
click at [1527, 82] on icon "Save" at bounding box center [1529, 86] width 13 height 10
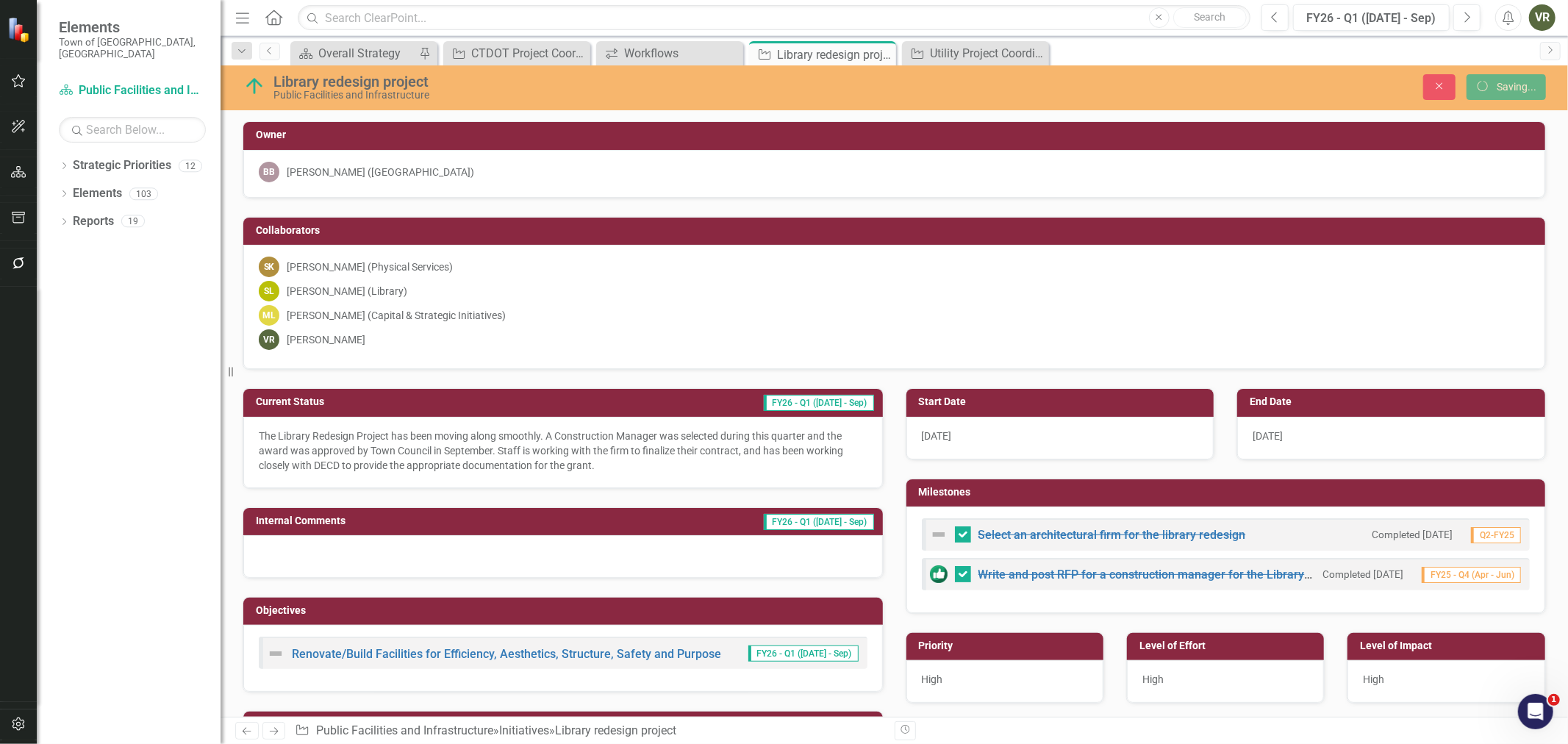
checkbox input "false"
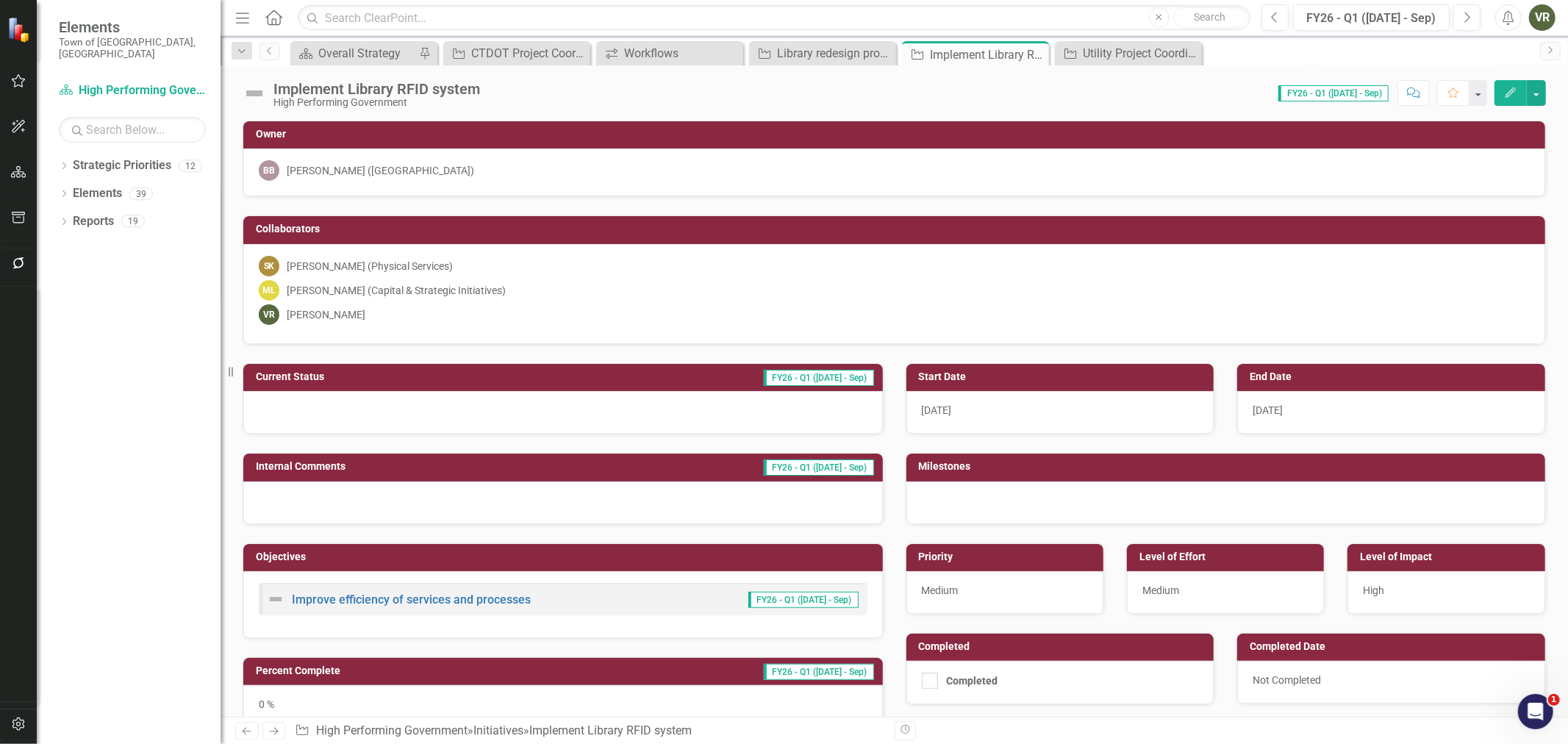
click at [258, 96] on img at bounding box center [254, 93] width 23 height 23
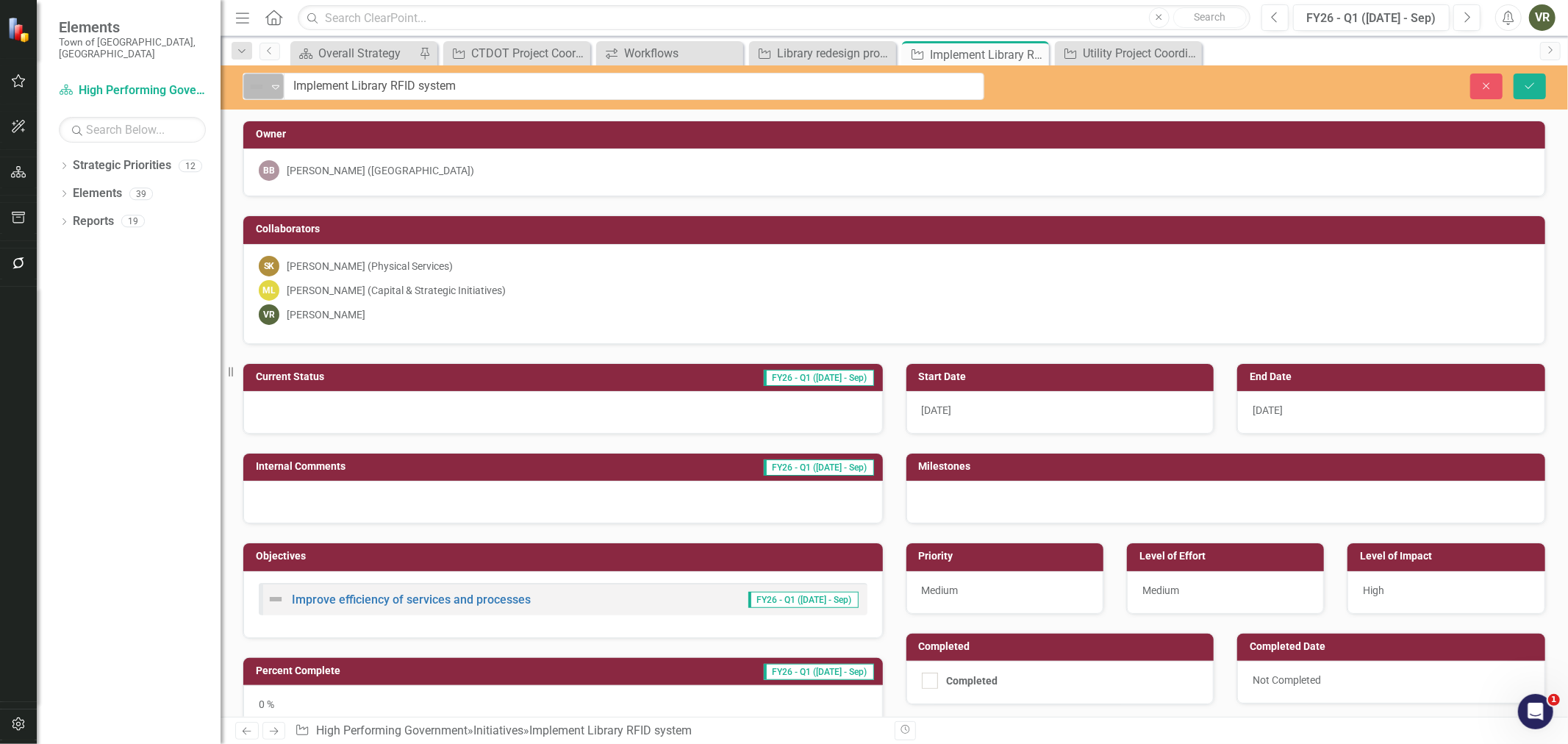
click at [258, 94] on img at bounding box center [257, 87] width 18 height 18
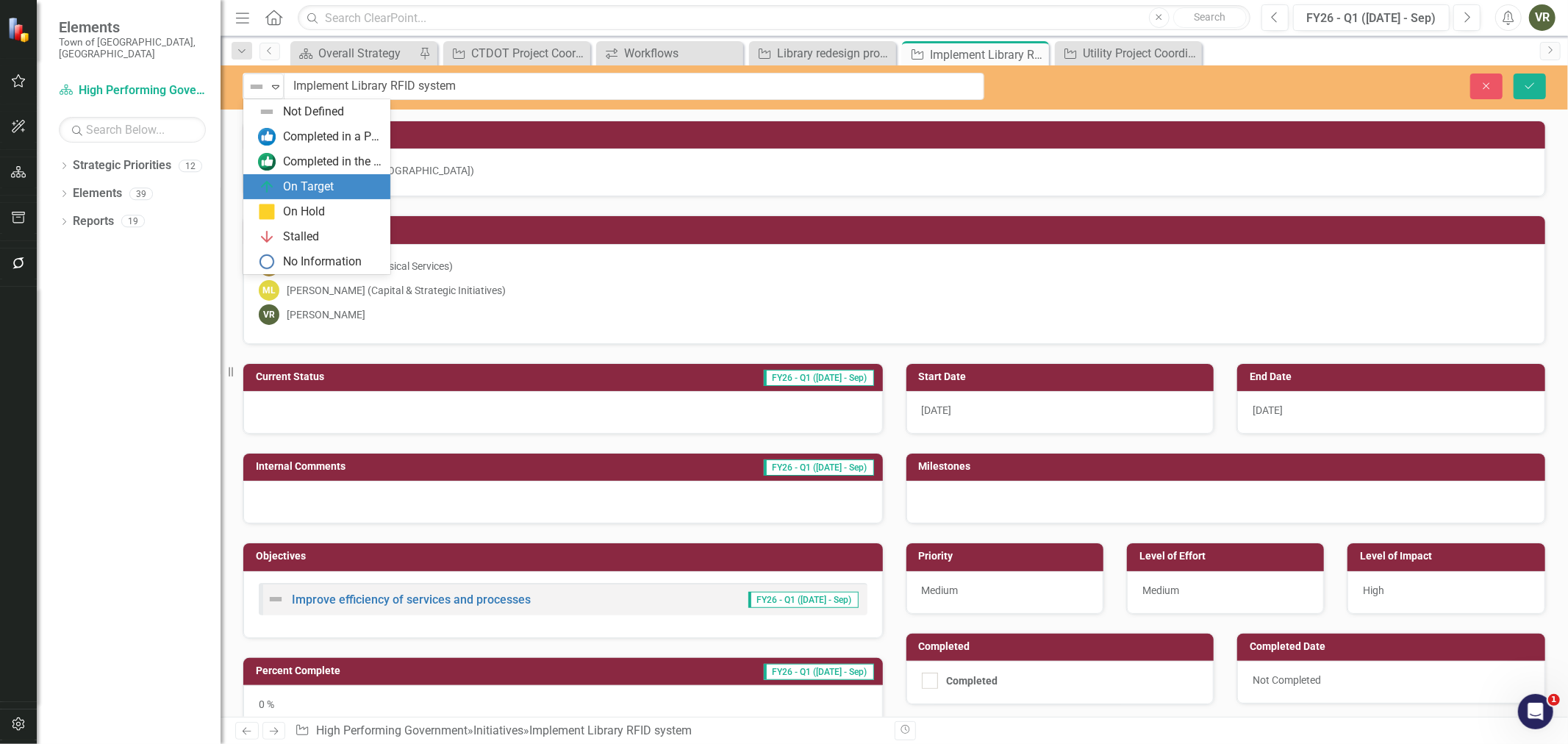
click at [278, 184] on div "On Target" at bounding box center [320, 186] width 124 height 18
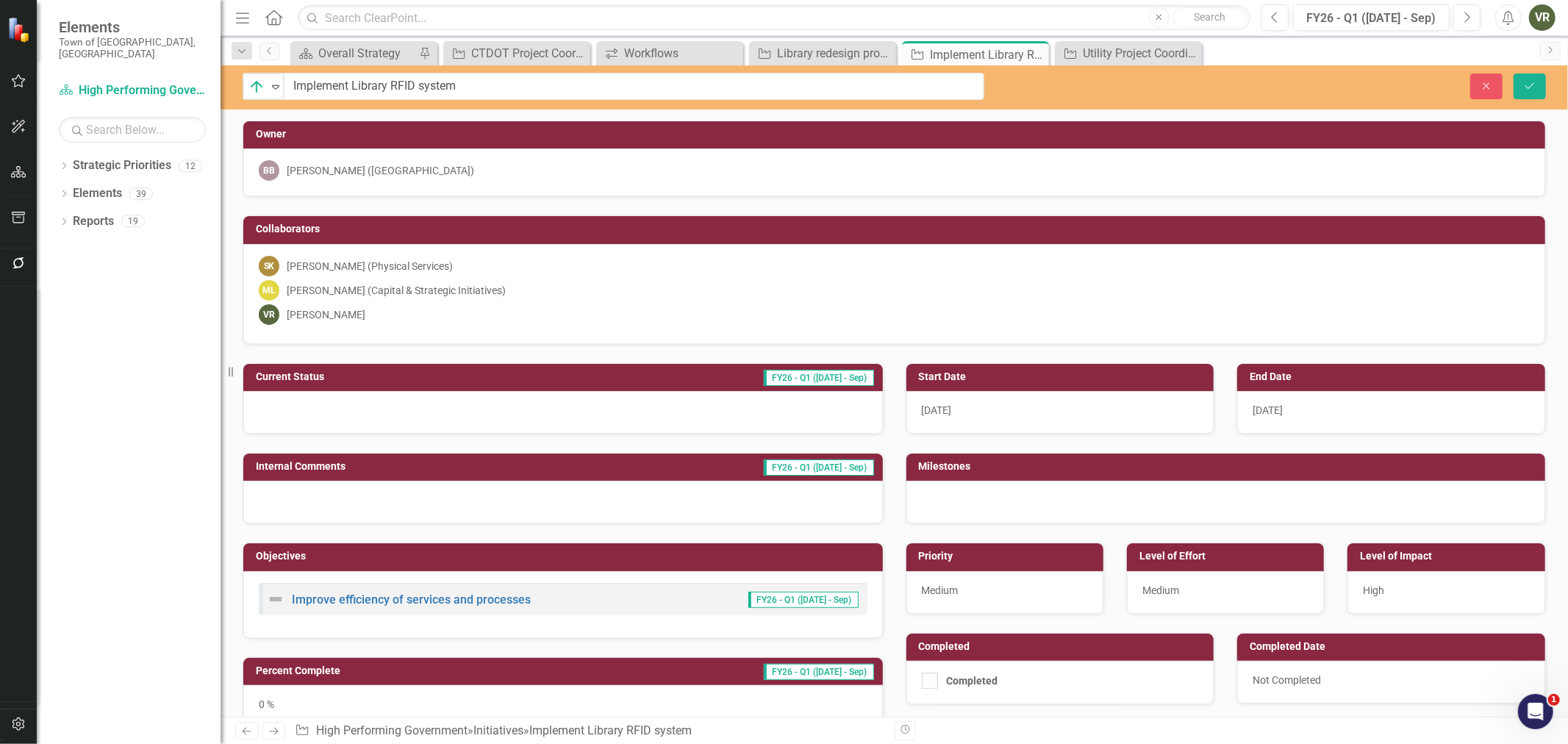
click at [329, 391] on div at bounding box center [562, 412] width 640 height 43
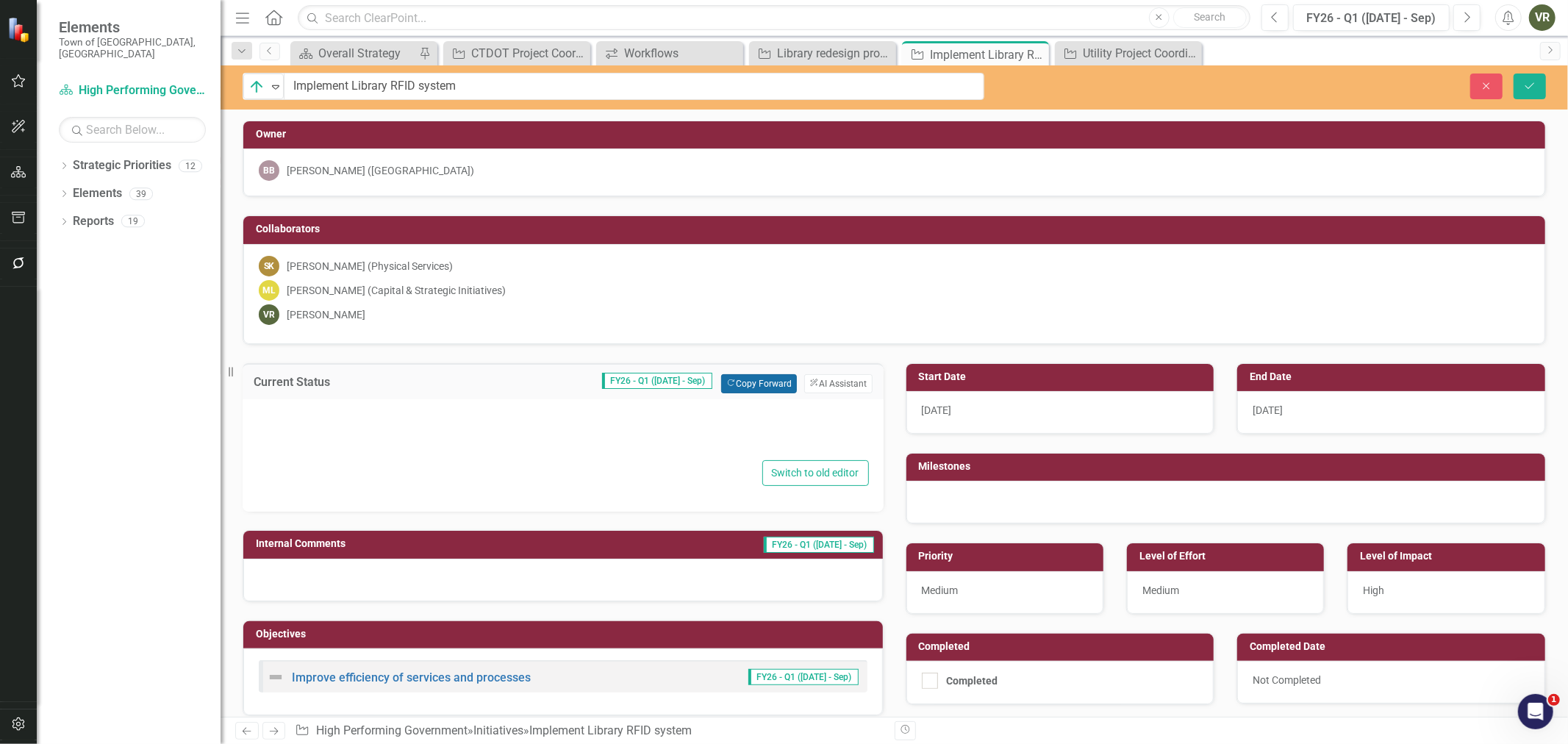
click at [751, 386] on button "Copy Forward Copy Forward" at bounding box center [759, 384] width 76 height 19
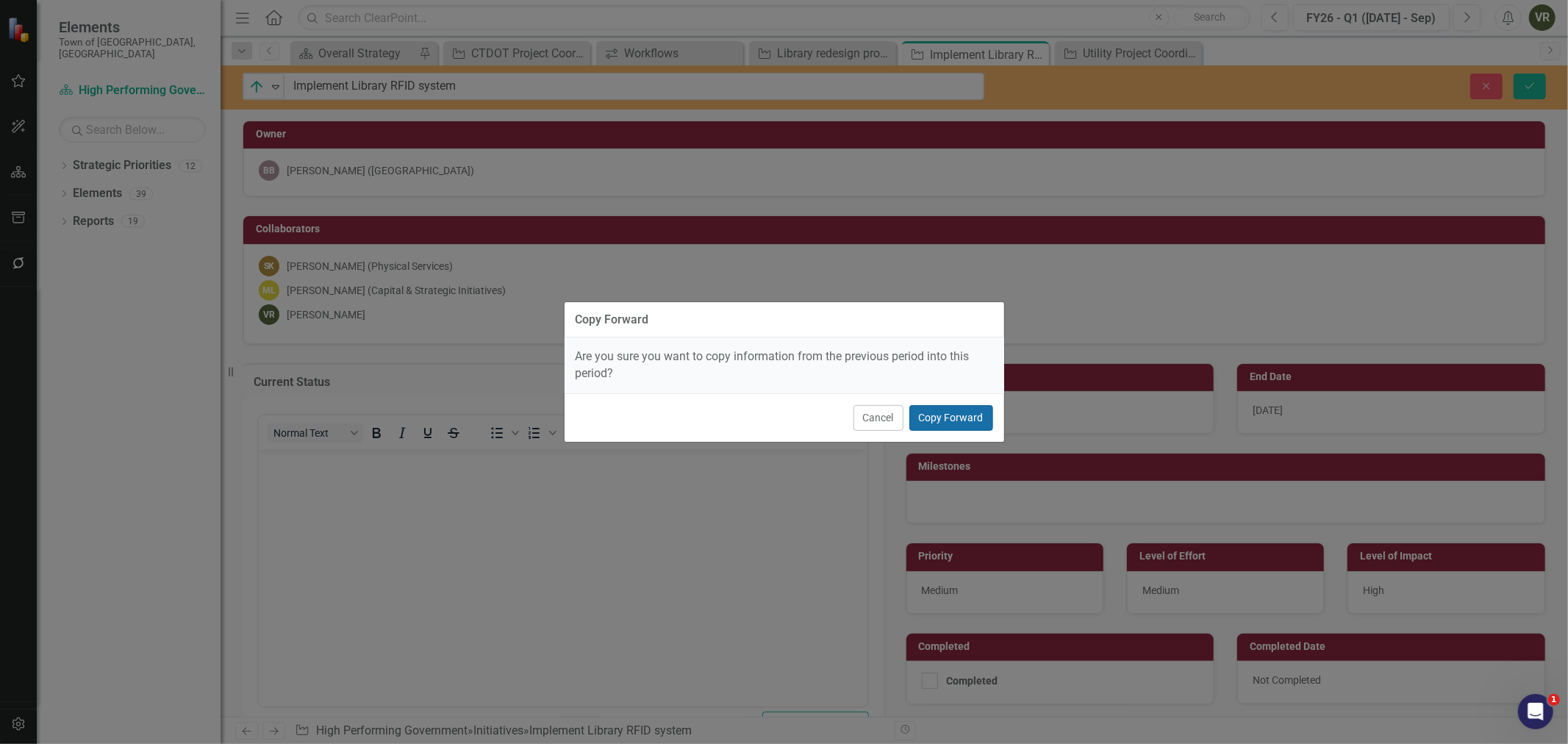
click at [975, 422] on button "Copy Forward" at bounding box center [951, 418] width 84 height 26
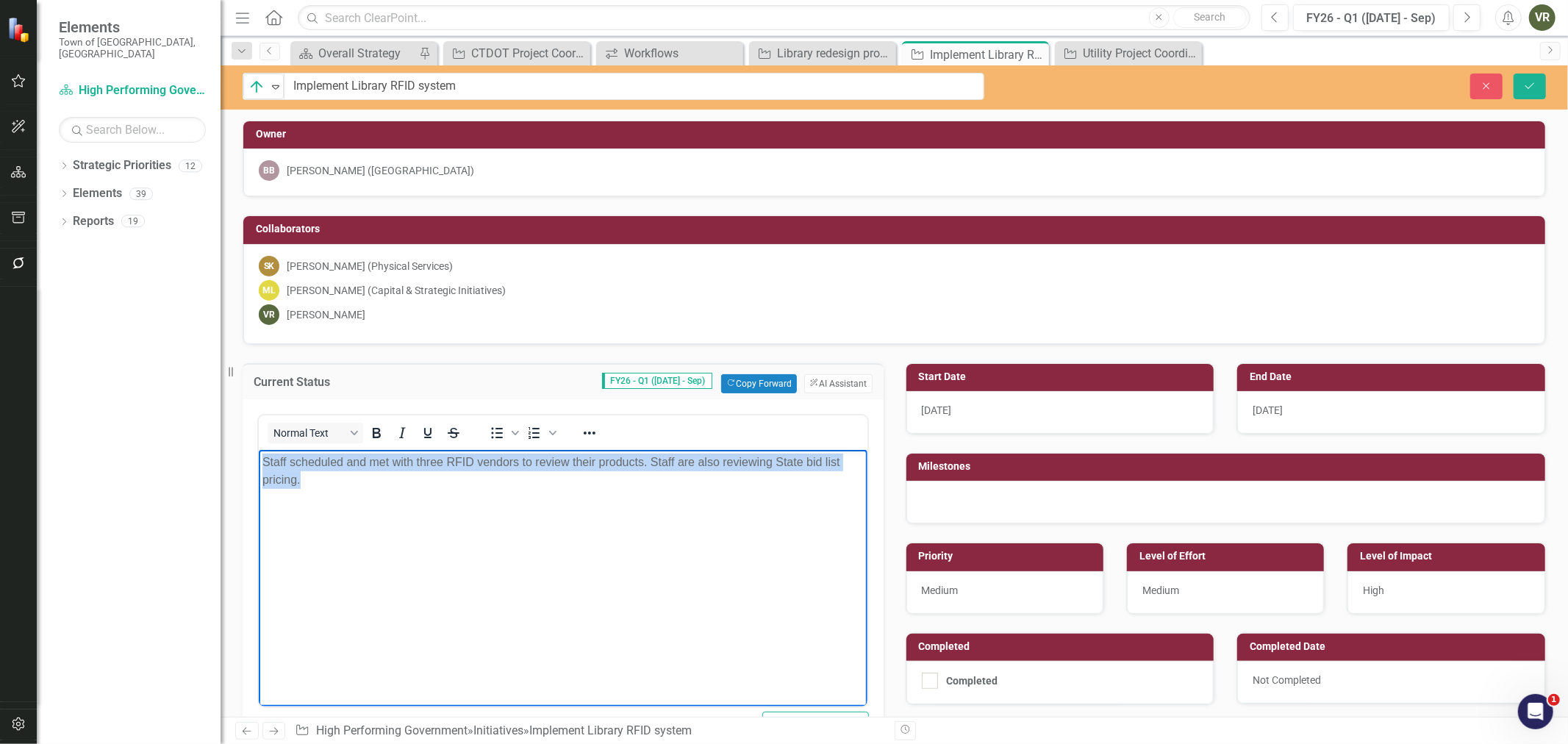
drag, startPoint x: 341, startPoint y: 507, endPoint x: 181, endPoint y: 452, distance: 169.2
click at [258, 452] on html "Staff scheduled and met with three RFID vendors to review their products. Staff…" at bounding box center [562, 559] width 609 height 221
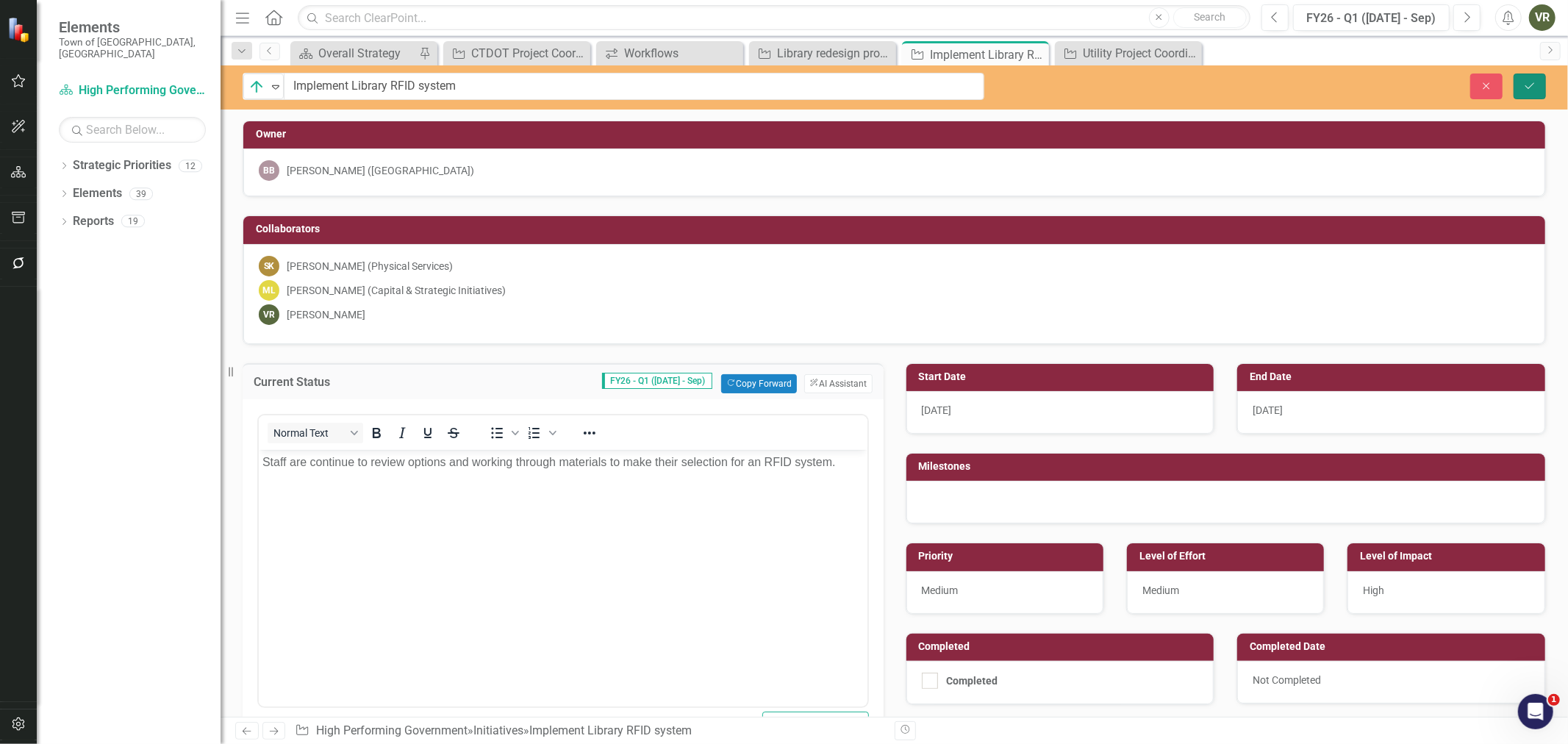
drag, startPoint x: 1541, startPoint y: 94, endPoint x: 1529, endPoint y: 109, distance: 19.2
click at [1541, 94] on button "Save" at bounding box center [1530, 87] width 33 height 26
